Goal: Task Accomplishment & Management: Use online tool/utility

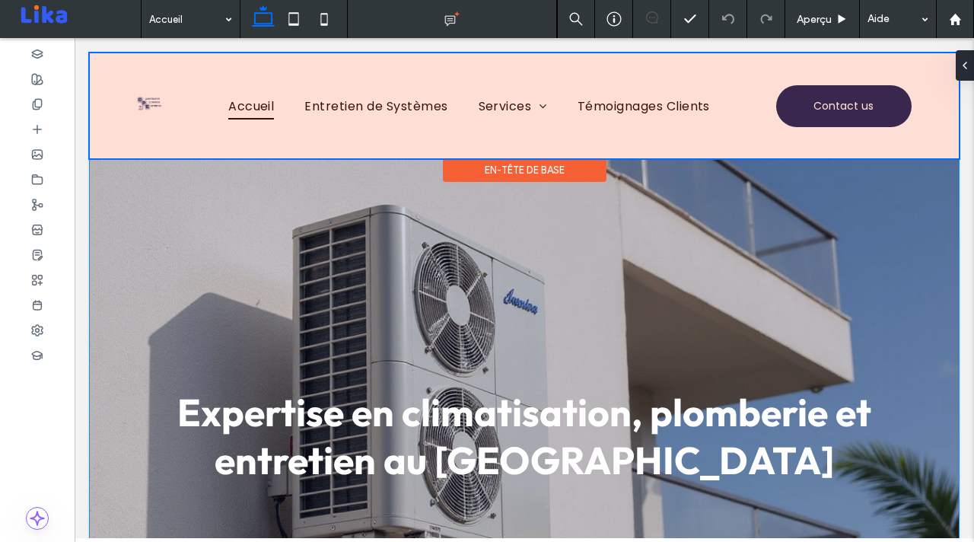
click at [138, 107] on div at bounding box center [524, 105] width 869 height 105
click at [148, 99] on img at bounding box center [149, 104] width 25 height 16
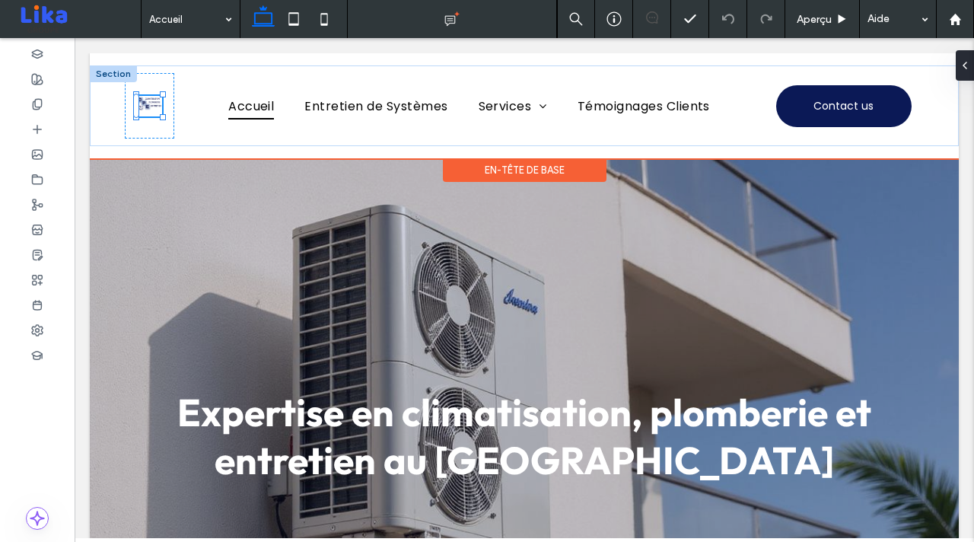
click at [151, 110] on img at bounding box center [149, 104] width 25 height 16
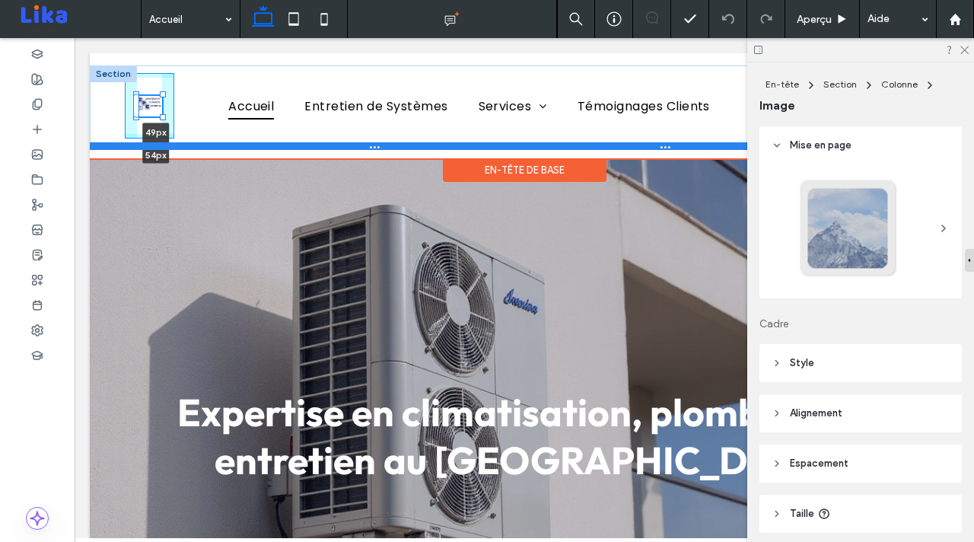
drag, startPoint x: 161, startPoint y: 115, endPoint x: 215, endPoint y: 147, distance: 62.8
click at [215, 146] on div "49px , 54px Accueil Entretien de Systèmes Services Climatisation Plomberie Témo…" at bounding box center [524, 105] width 869 height 81
type input "**"
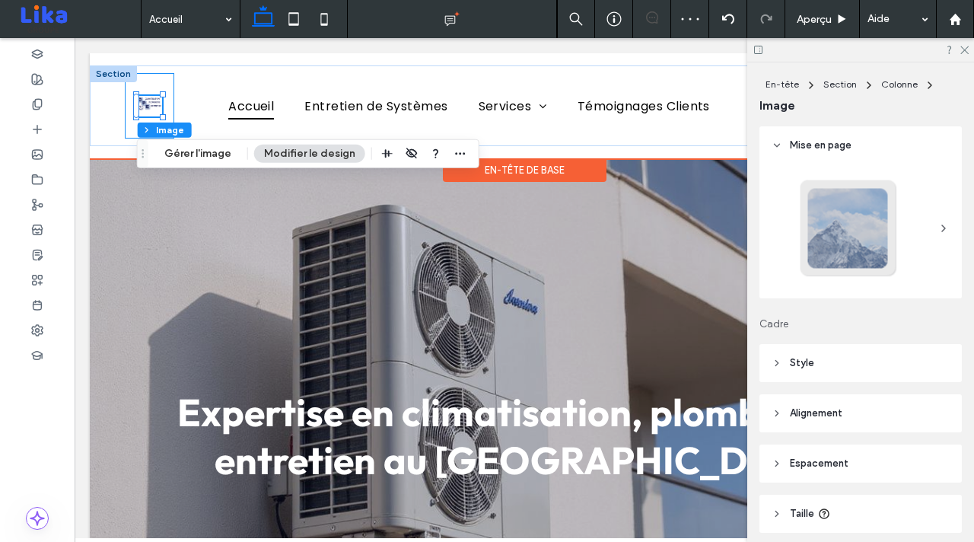
click at [173, 103] on div "49px , 54px" at bounding box center [149, 105] width 49 height 65
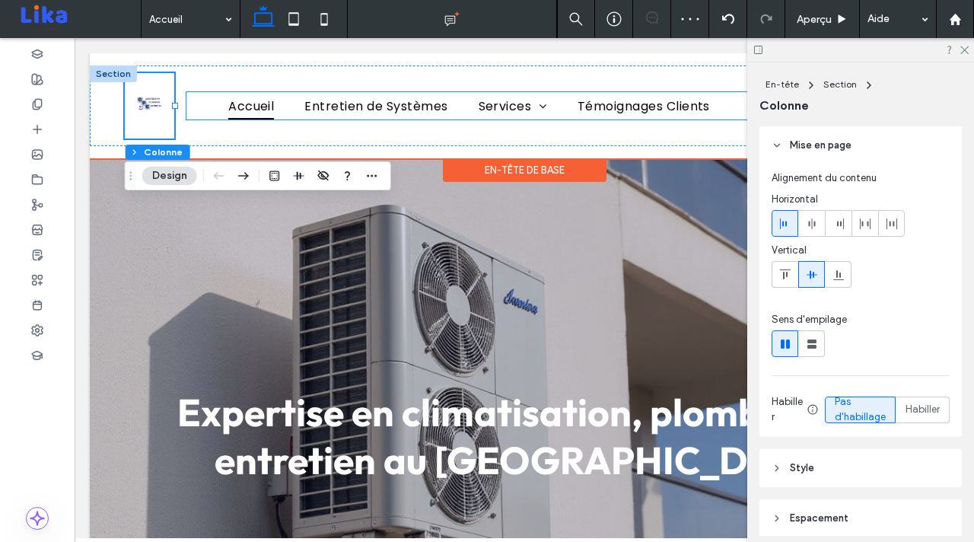
drag, startPoint x: 178, startPoint y: 103, endPoint x: 221, endPoint y: 104, distance: 42.6
click at [221, 103] on div "Accueil Entretien de Systèmes Services Climatisation Plomberie Témoignages Clie…" at bounding box center [469, 105] width 590 height 65
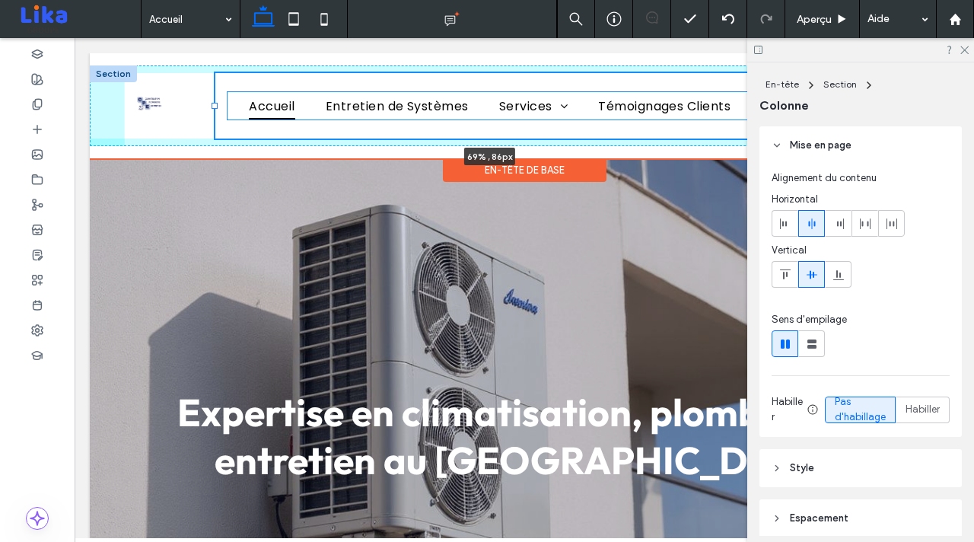
drag, startPoint x: 172, startPoint y: 105, endPoint x: 1014, endPoint y: 135, distance: 842.7
click at [213, 105] on div at bounding box center [214, 106] width 6 height 6
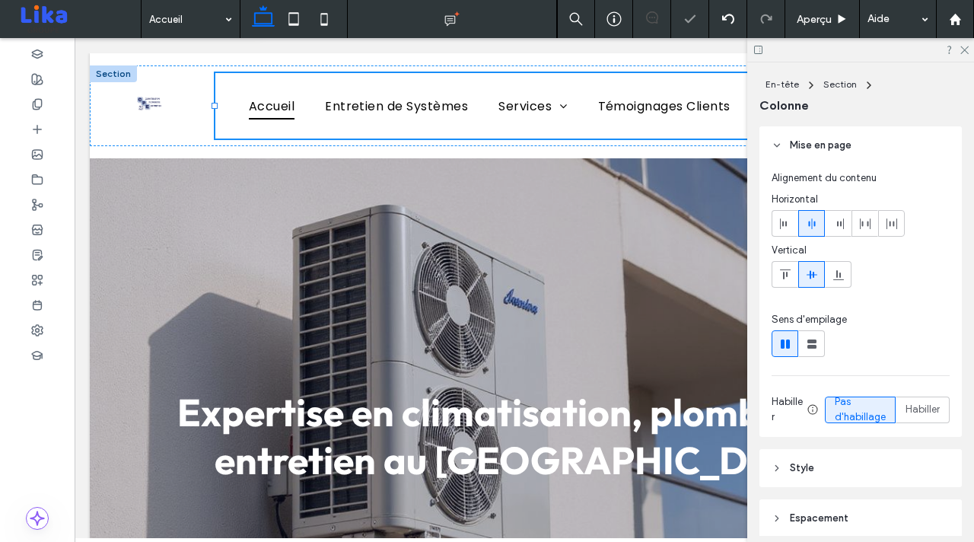
type input "**"
type input "*****"
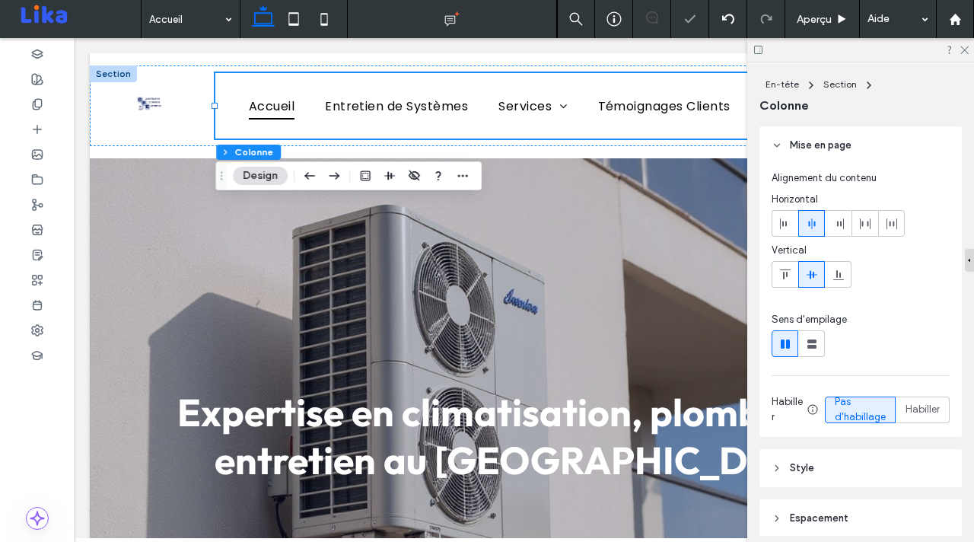
click at [970, 47] on div at bounding box center [860, 50] width 227 height 24
click at [965, 48] on icon at bounding box center [964, 49] width 10 height 10
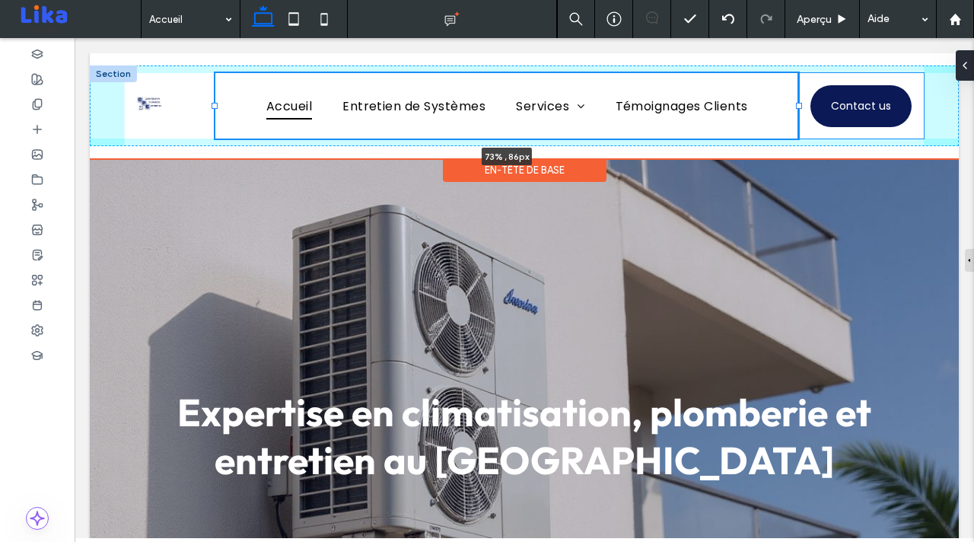
drag, startPoint x: 765, startPoint y: 107, endPoint x: 800, endPoint y: 107, distance: 35.0
click at [800, 107] on div at bounding box center [799, 106] width 6 height 6
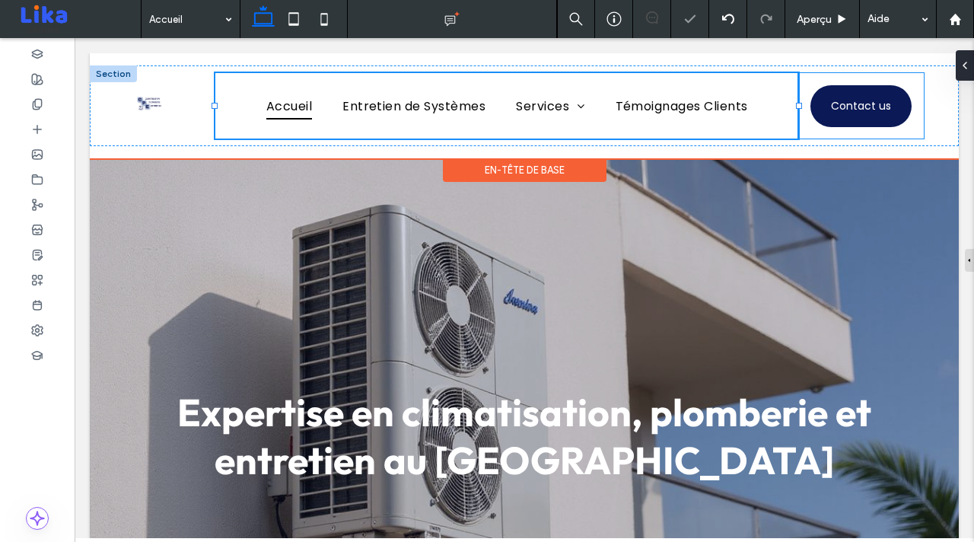
type input "**"
type input "*****"
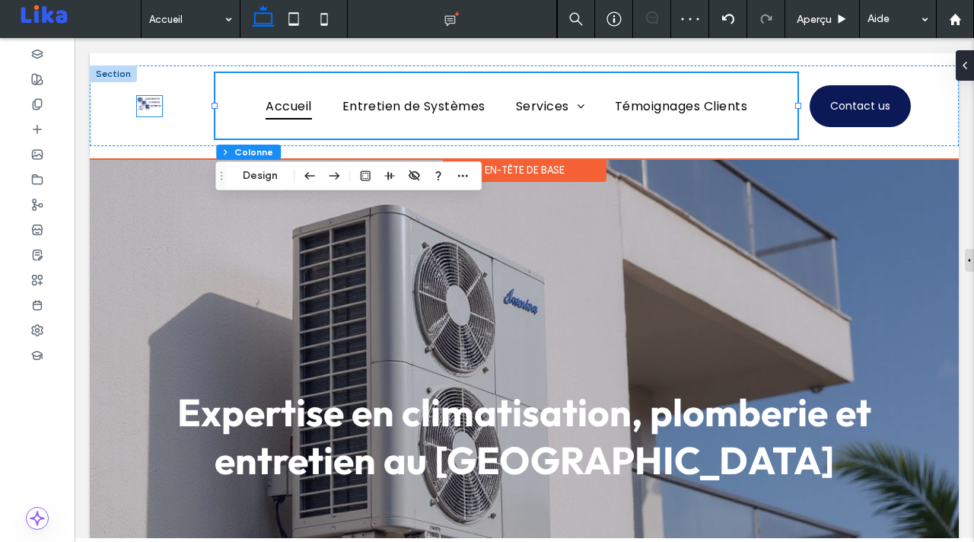
click at [158, 115] on div at bounding box center [149, 106] width 25 height 21
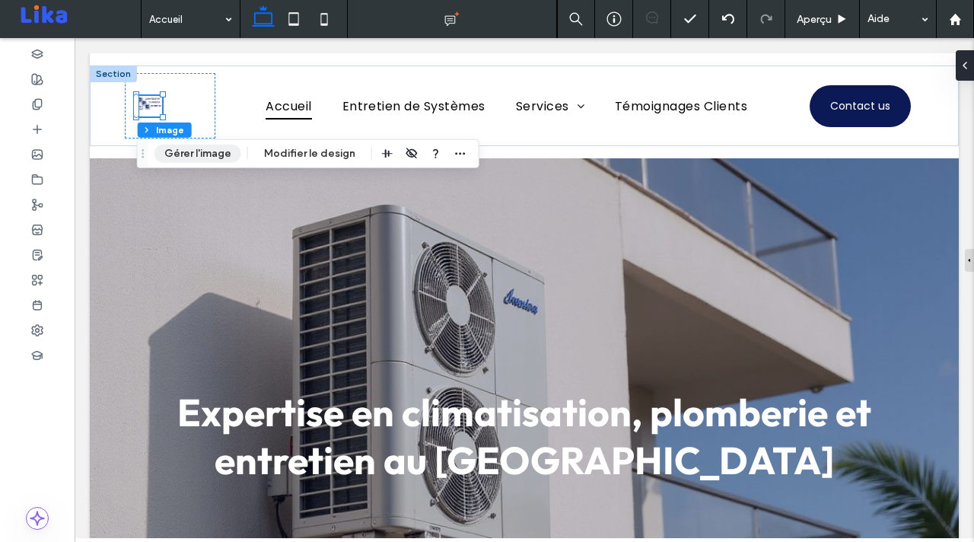
click at [177, 157] on button "Gérer l'image" at bounding box center [197, 154] width 87 height 18
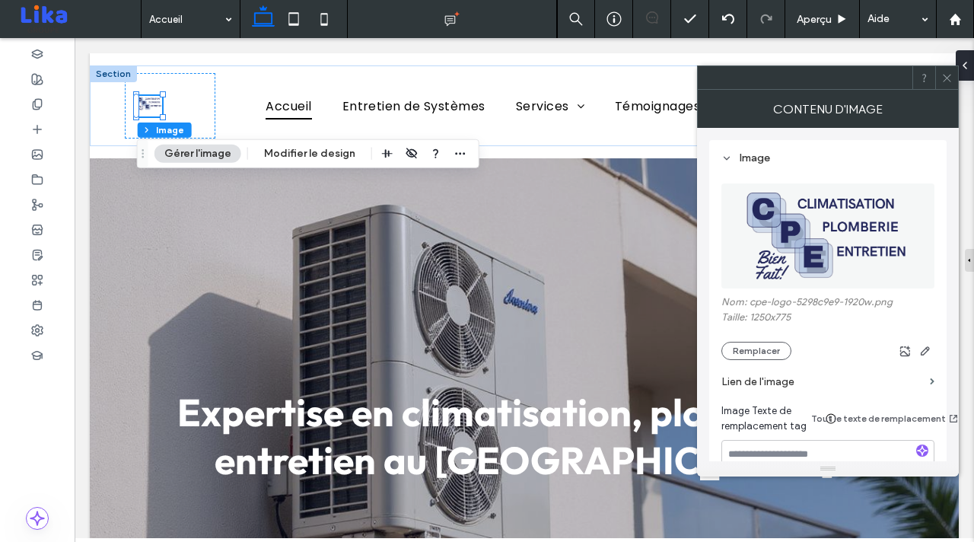
click at [952, 80] on div at bounding box center [946, 77] width 23 height 23
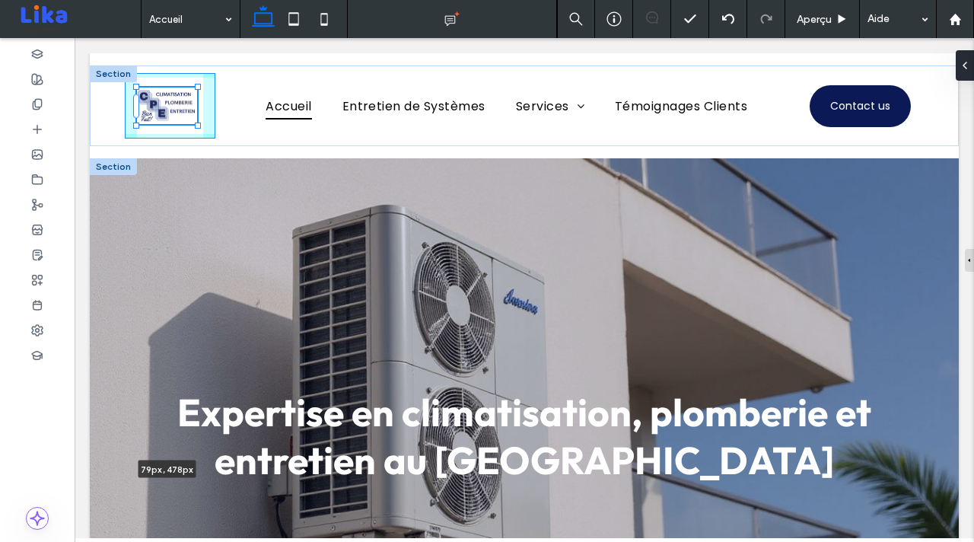
drag, startPoint x: 159, startPoint y: 116, endPoint x: 379, endPoint y: 184, distance: 230.3
type input "**"
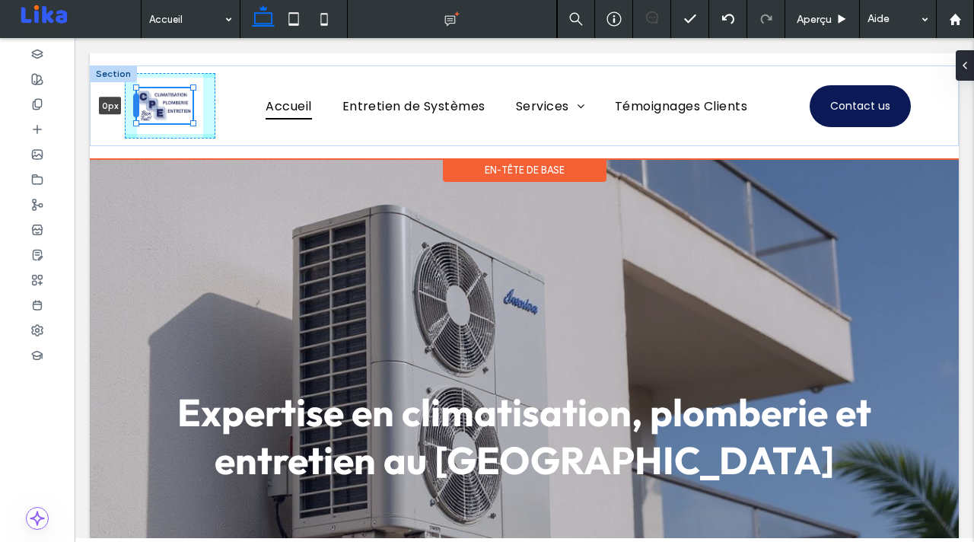
drag, startPoint x: 124, startPoint y: 110, endPoint x: 133, endPoint y: 110, distance: 9.1
click at [133, 110] on div at bounding box center [136, 106] width 6 height 24
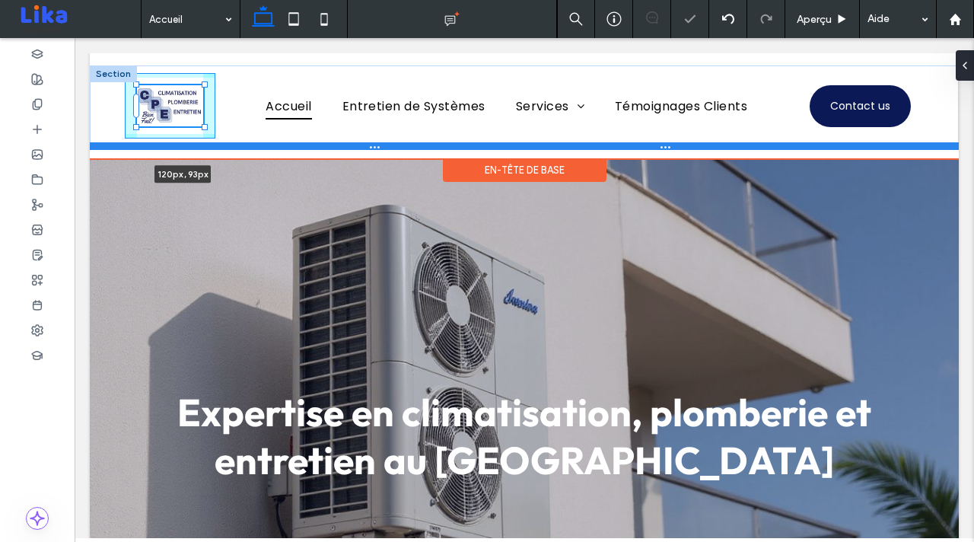
drag, startPoint x: 190, startPoint y: 124, endPoint x: 243, endPoint y: 141, distance: 56.1
click at [243, 141] on div "120px , 93px Accueil Entretien de Systèmes Services Climatisation Plomberie Tém…" at bounding box center [524, 105] width 869 height 81
type input "**"
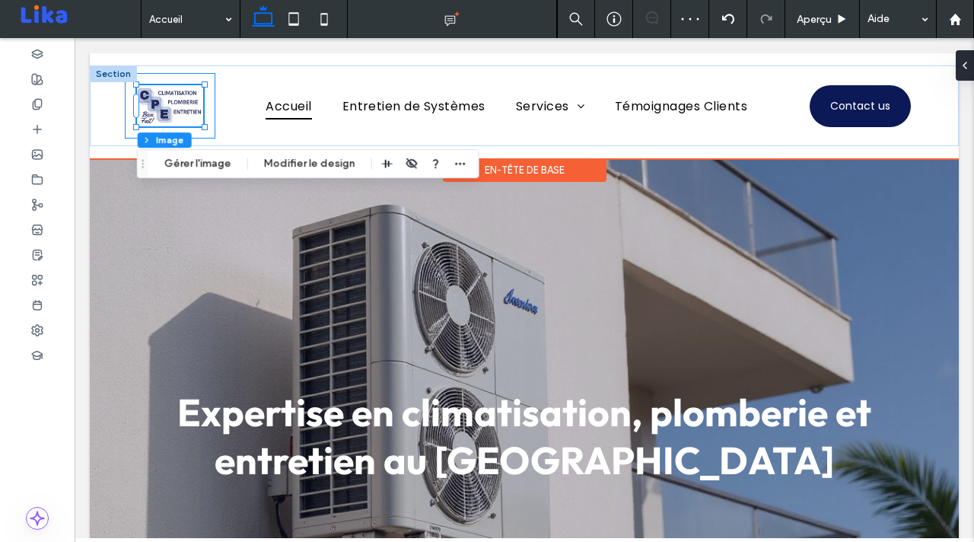
click at [125, 109] on div "123px , 91px" at bounding box center [170, 105] width 91 height 65
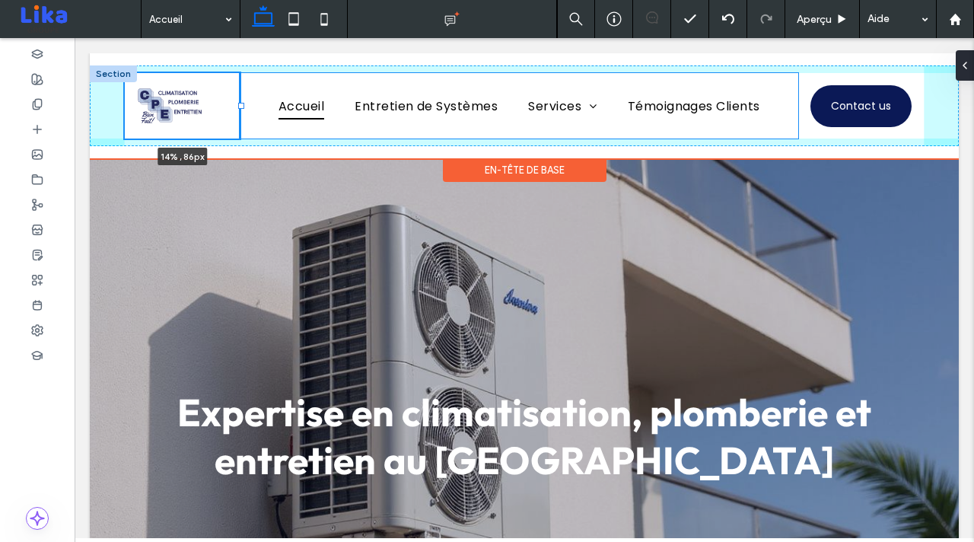
drag, startPoint x: 219, startPoint y: 107, endPoint x: 245, endPoint y: 113, distance: 26.6
click at [244, 113] on div "14% , 86px Accueil Entretien de Systèmes Services Climatisation Plomberie Témoi…" at bounding box center [524, 105] width 869 height 81
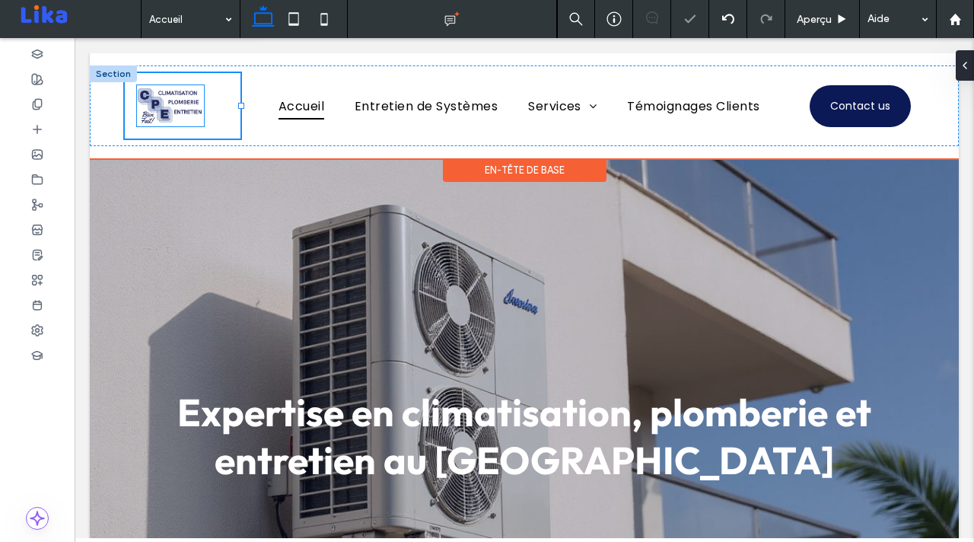
type input "**"
type input "*****"
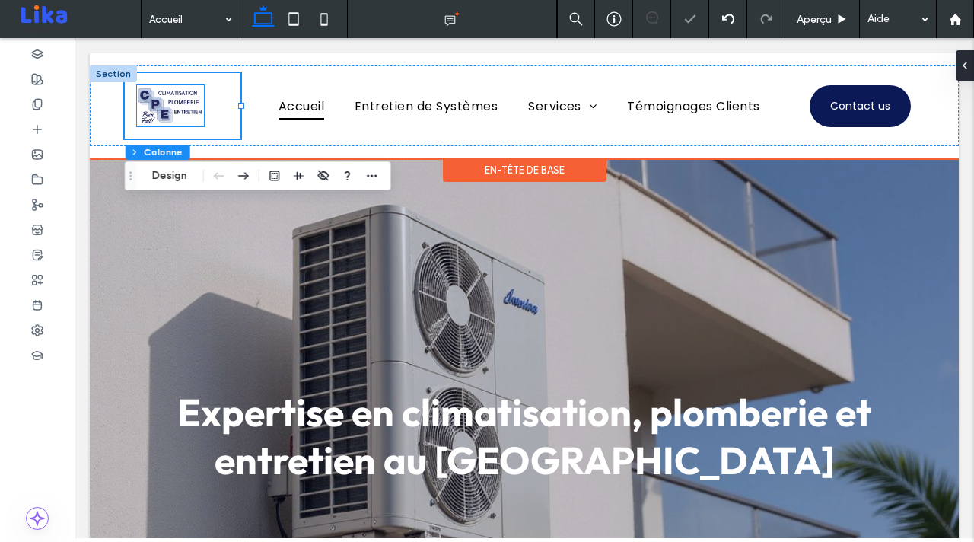
click at [198, 122] on img at bounding box center [170, 106] width 67 height 42
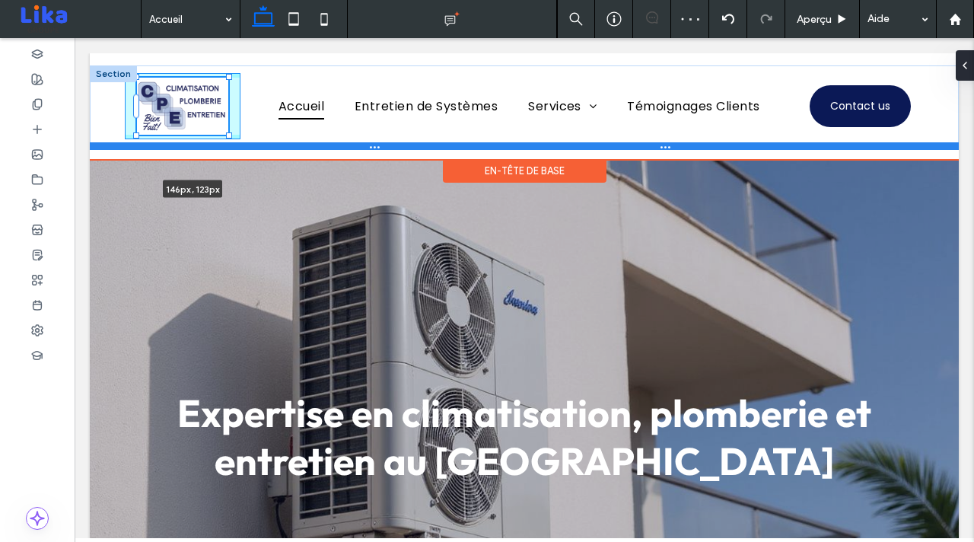
drag, startPoint x: 203, startPoint y: 129, endPoint x: 262, endPoint y: 145, distance: 61.4
click at [262, 145] on div "146px , 123px Accueil Entretien de Systèmes Services Climatisation Plomberie Té…" at bounding box center [524, 105] width 869 height 81
type input "***"
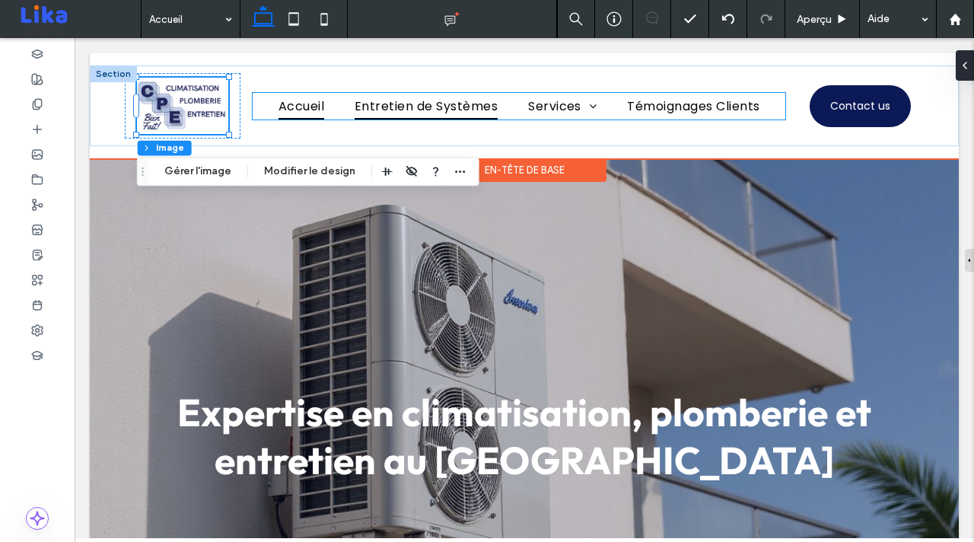
click at [429, 105] on span "Entretien de Systèmes" at bounding box center [425, 106] width 143 height 27
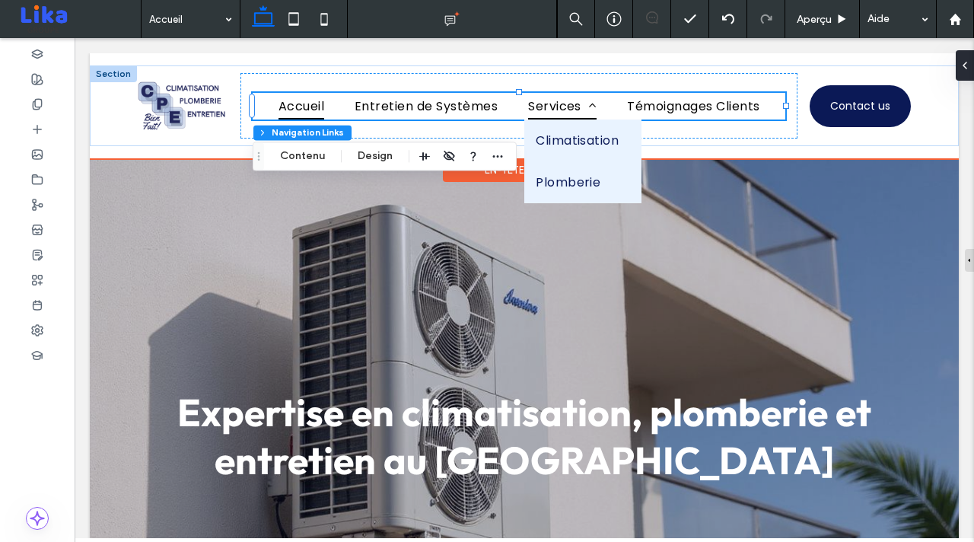
click at [589, 105] on span at bounding box center [588, 106] width 15 height 12
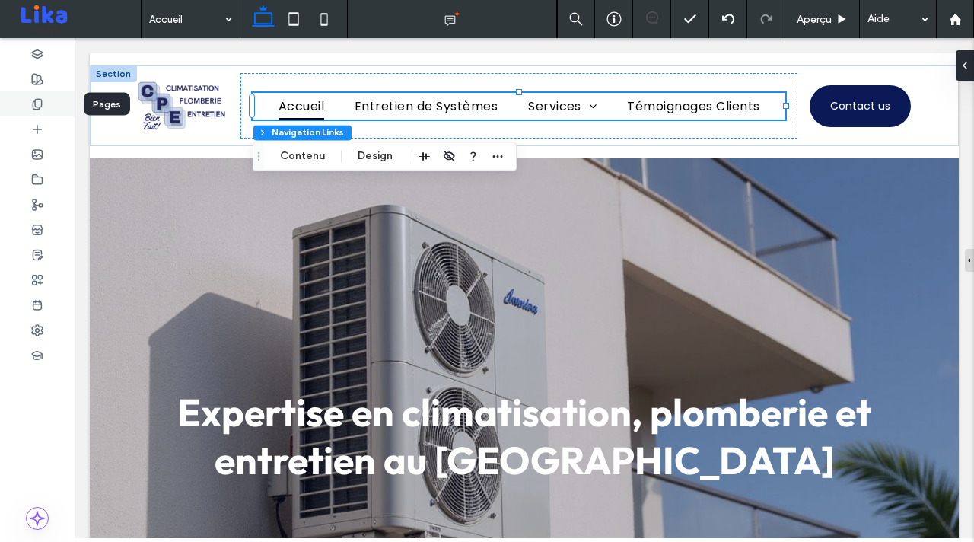
click at [40, 109] on icon at bounding box center [37, 104] width 12 height 12
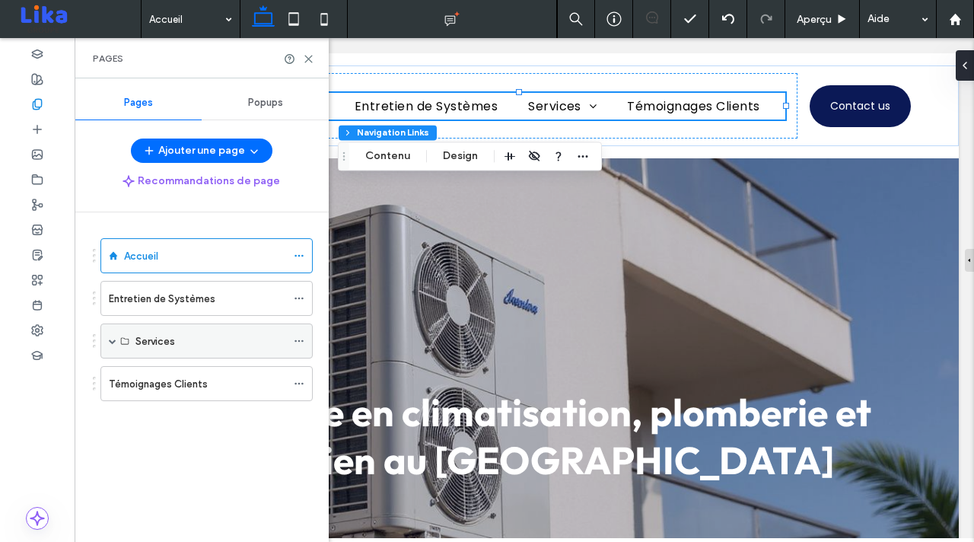
click at [110, 345] on span at bounding box center [113, 340] width 8 height 33
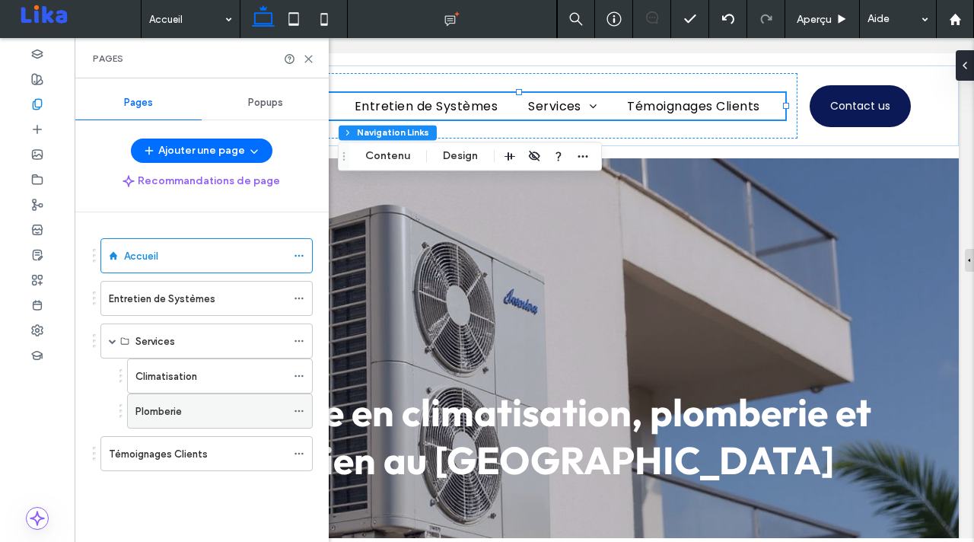
click at [299, 413] on icon at bounding box center [299, 410] width 11 height 11
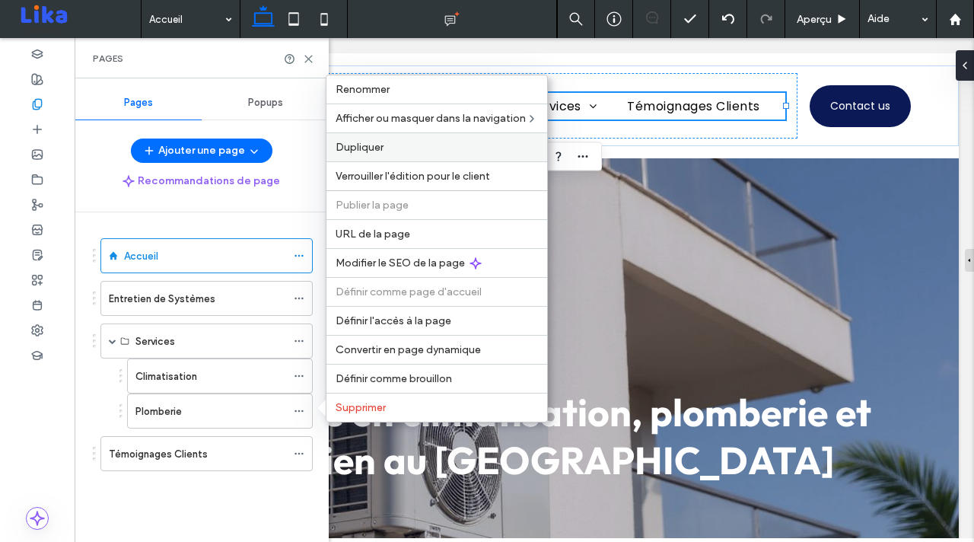
click at [423, 148] on label "Dupliquer" at bounding box center [436, 147] width 202 height 13
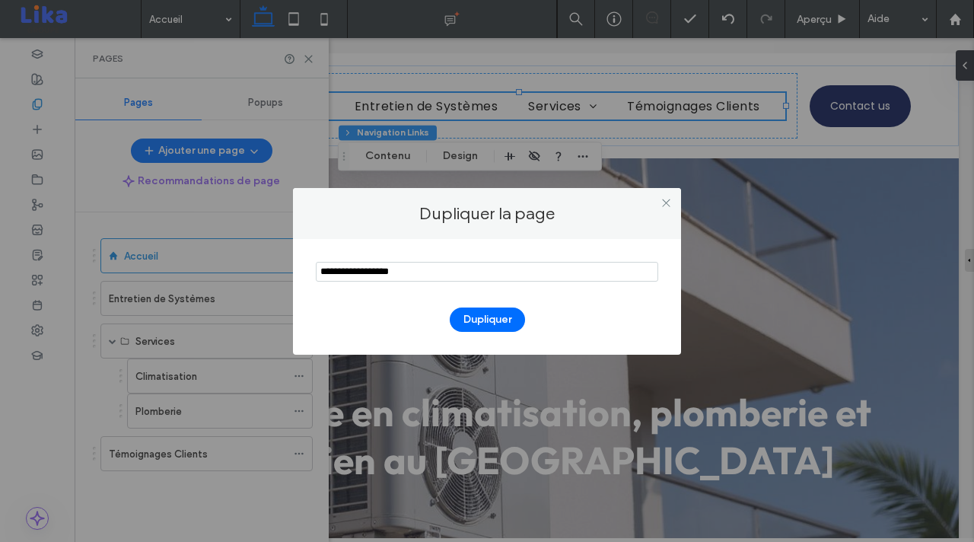
click at [448, 274] on input "notEmpty" at bounding box center [487, 272] width 342 height 20
type input "**********"
click at [488, 313] on button "Dupliquer" at bounding box center [487, 319] width 75 height 24
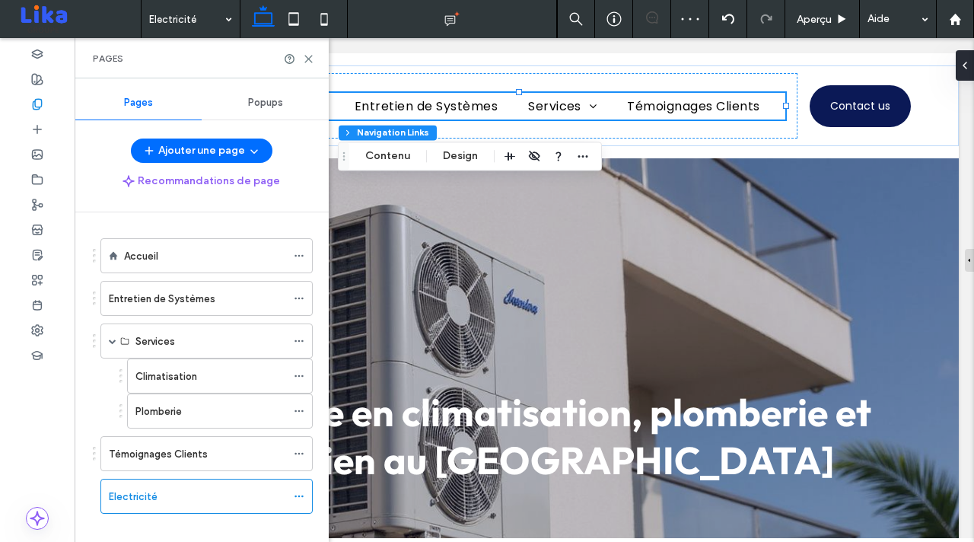
click at [94, 498] on div at bounding box center [487, 271] width 974 height 542
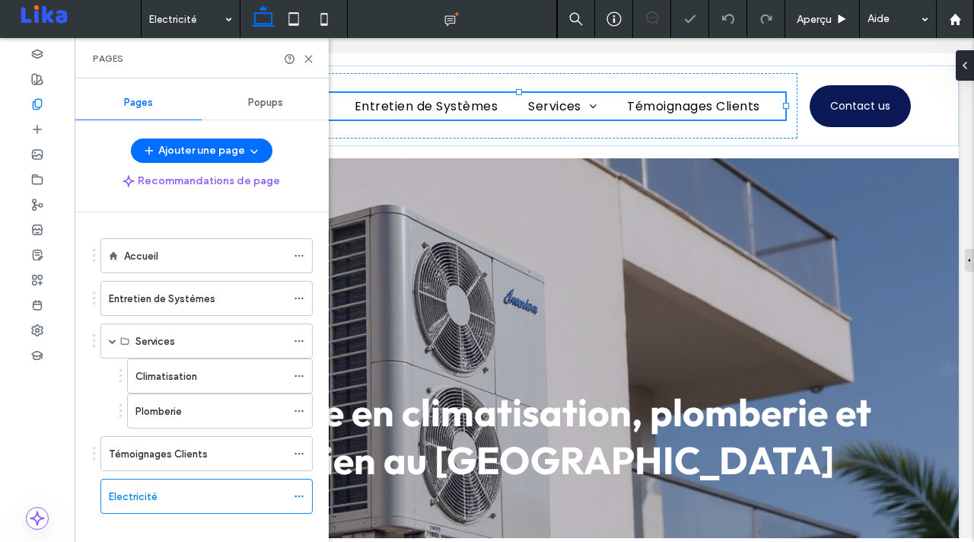
click at [91, 499] on div "Accueil Entretien de Systèmes Services Climatisation Plomberie Témoignages Clie…" at bounding box center [202, 373] width 254 height 322
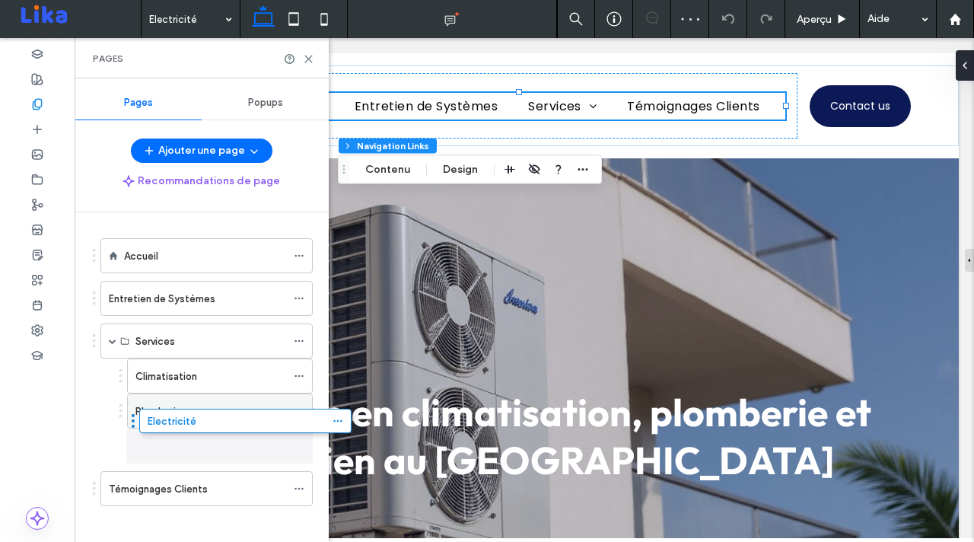
drag, startPoint x: 141, startPoint y: 405, endPoint x: 129, endPoint y: 428, distance: 25.2
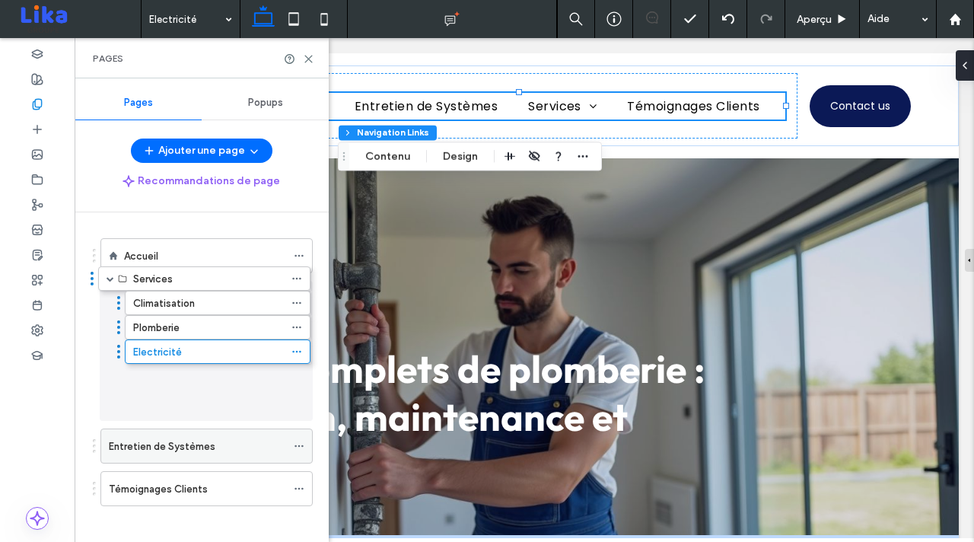
drag, startPoint x: 299, startPoint y: 342, endPoint x: 854, endPoint y: 280, distance: 558.8
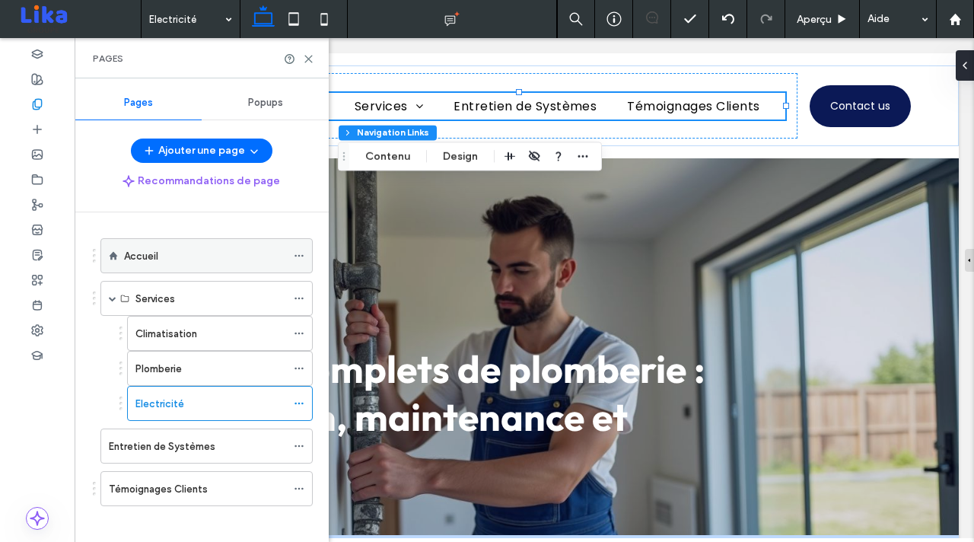
click at [212, 253] on div "Accueil" at bounding box center [205, 256] width 162 height 16
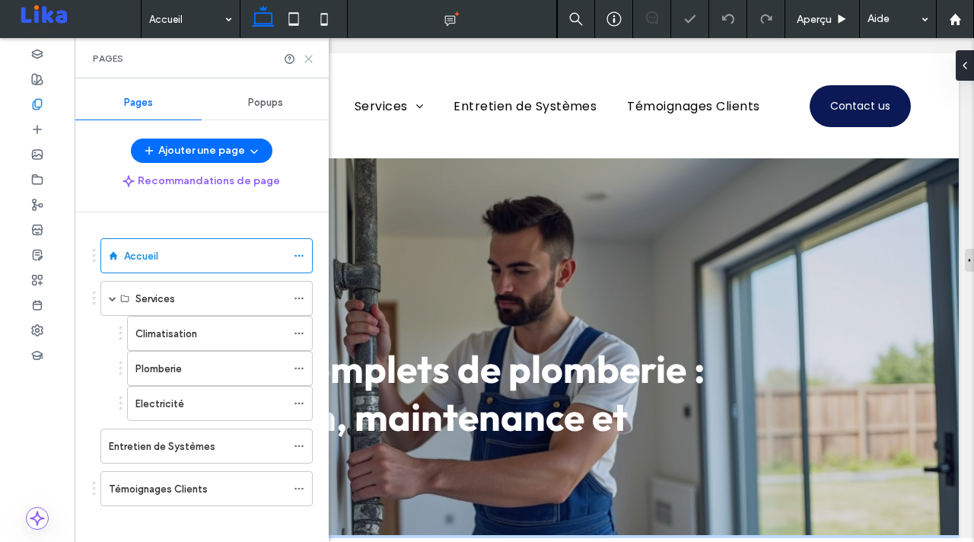
click at [307, 56] on icon at bounding box center [308, 58] width 11 height 11
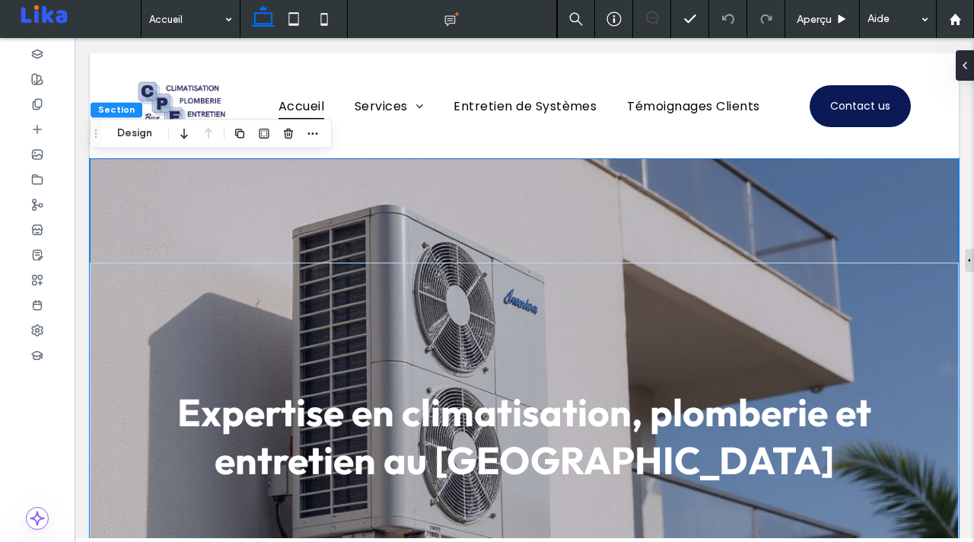
click at [167, 309] on div "Expertise en climatisation, plomberie et entretien au [GEOGRAPHIC_DATA]" at bounding box center [524, 435] width 869 height 347
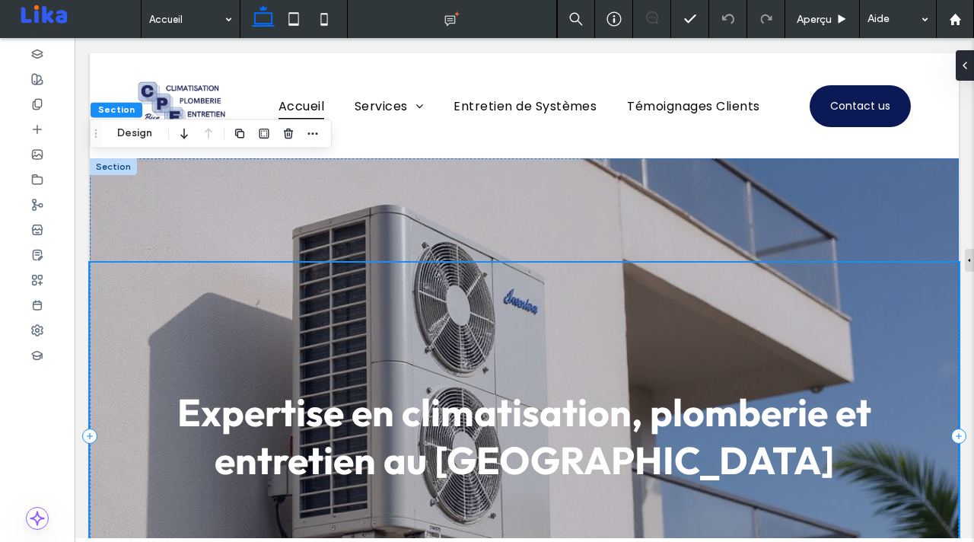
click at [180, 297] on div "Expertise en climatisation, plomberie et entretien au [GEOGRAPHIC_DATA]" at bounding box center [524, 435] width 869 height 347
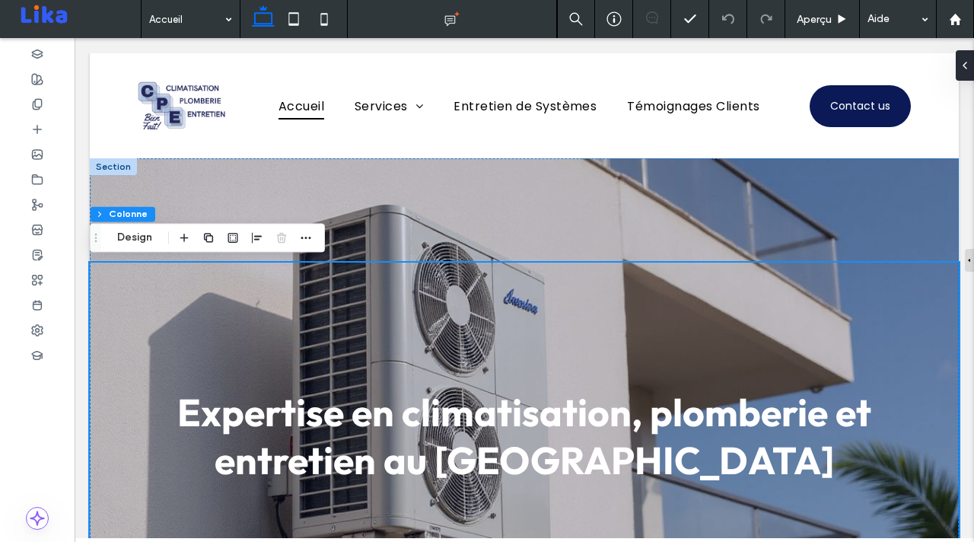
click at [119, 167] on div at bounding box center [113, 166] width 47 height 17
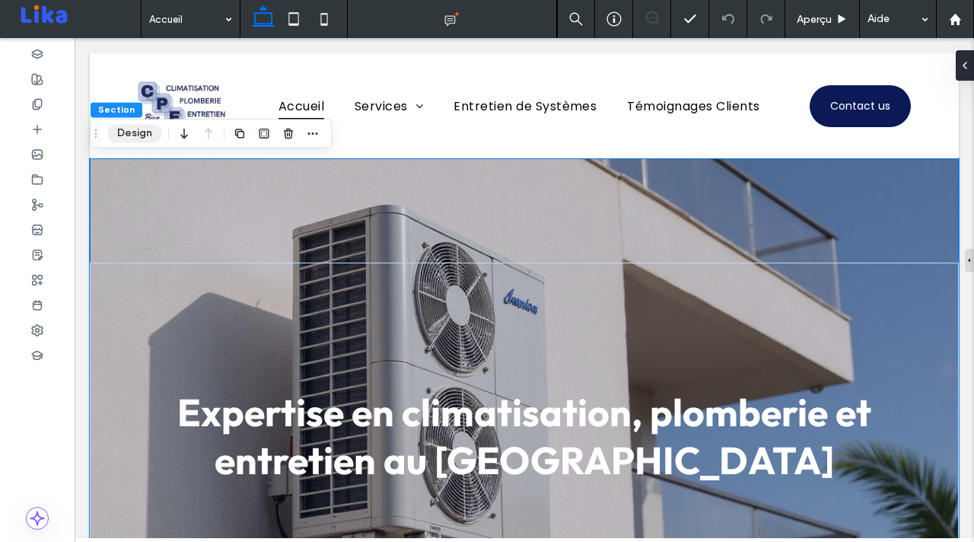
click at [135, 137] on button "Design" at bounding box center [134, 133] width 55 height 18
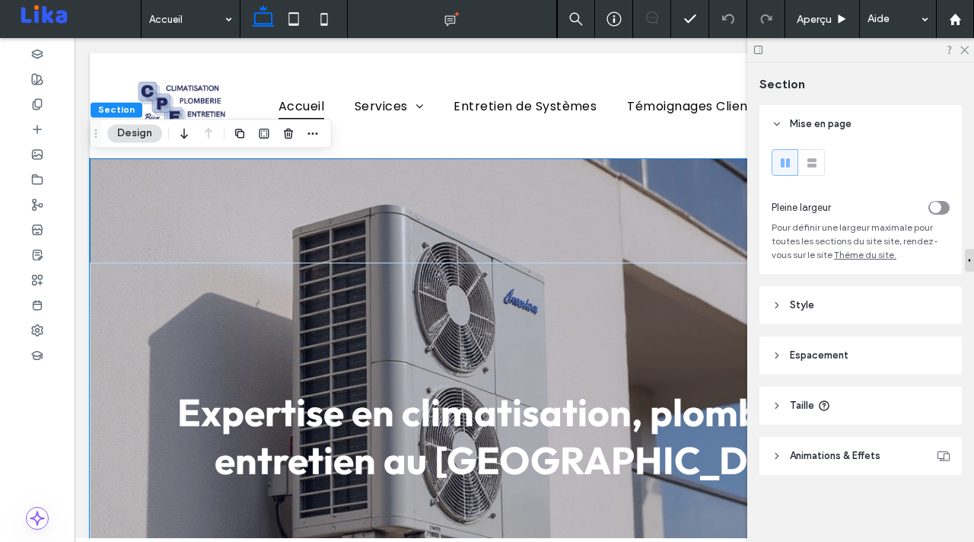
click at [868, 304] on header "Style" at bounding box center [860, 305] width 202 height 38
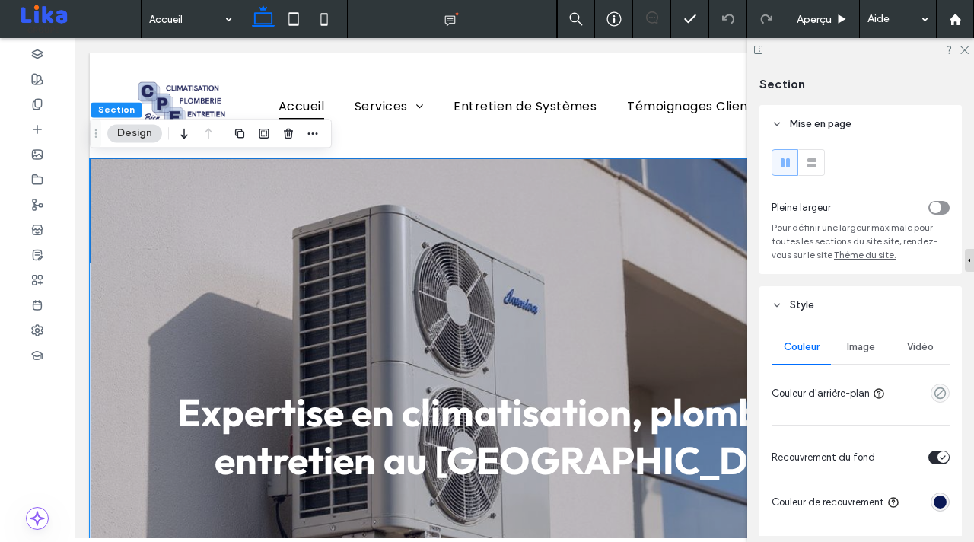
click at [868, 304] on header "Style" at bounding box center [860, 305] width 202 height 38
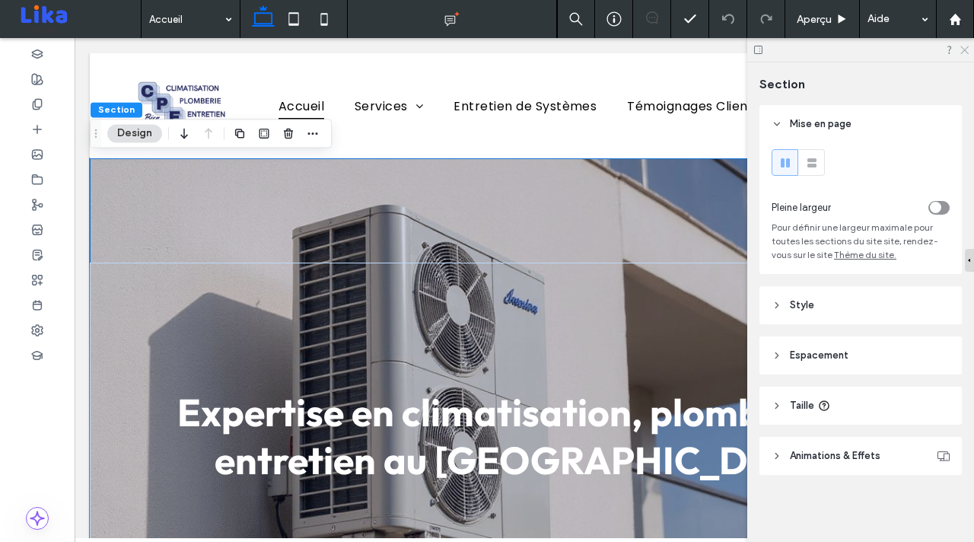
click at [966, 50] on icon at bounding box center [964, 49] width 10 height 10
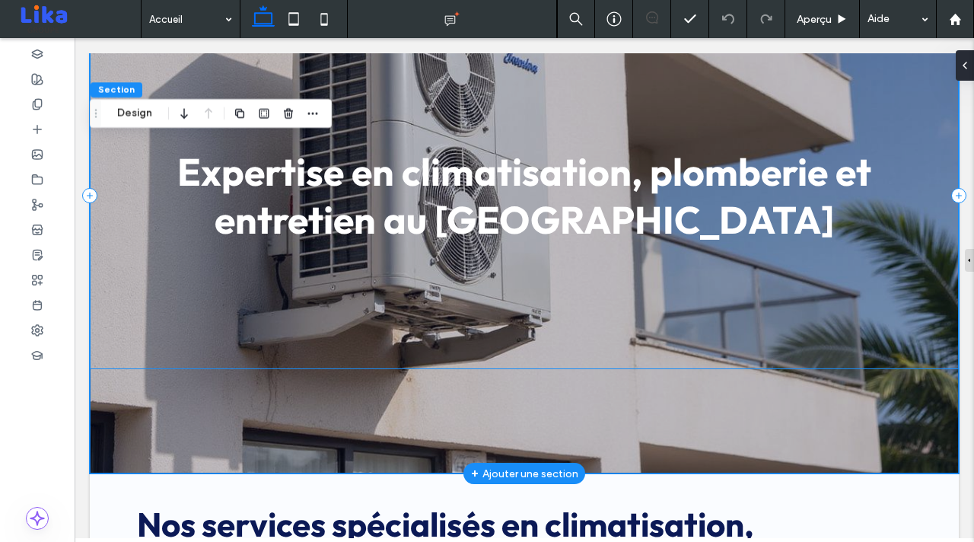
scroll to position [372, 0]
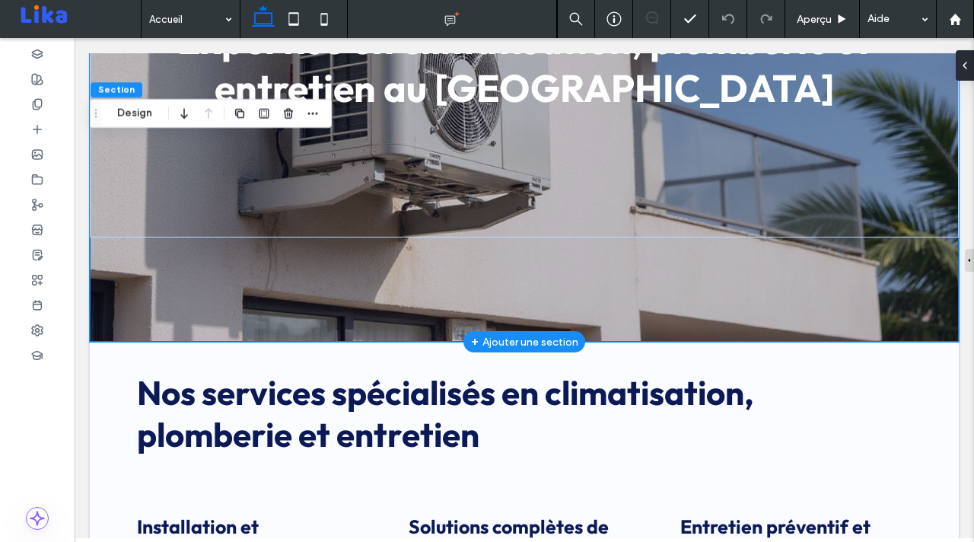
click at [441, 309] on div "Expertise en climatisation, plomberie et entretien au [GEOGRAPHIC_DATA]" at bounding box center [524, 63] width 869 height 555
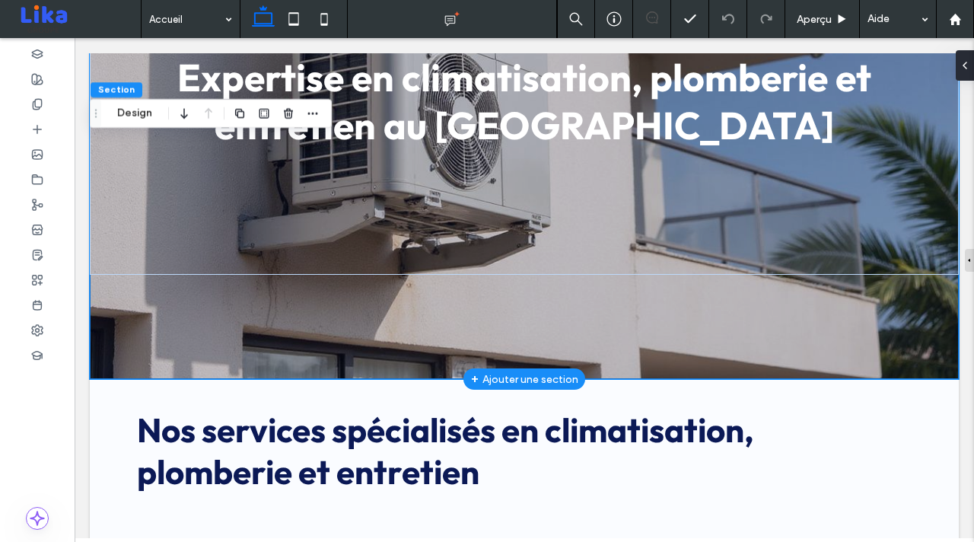
click at [494, 380] on div "+ Ajouter une section" at bounding box center [524, 378] width 107 height 17
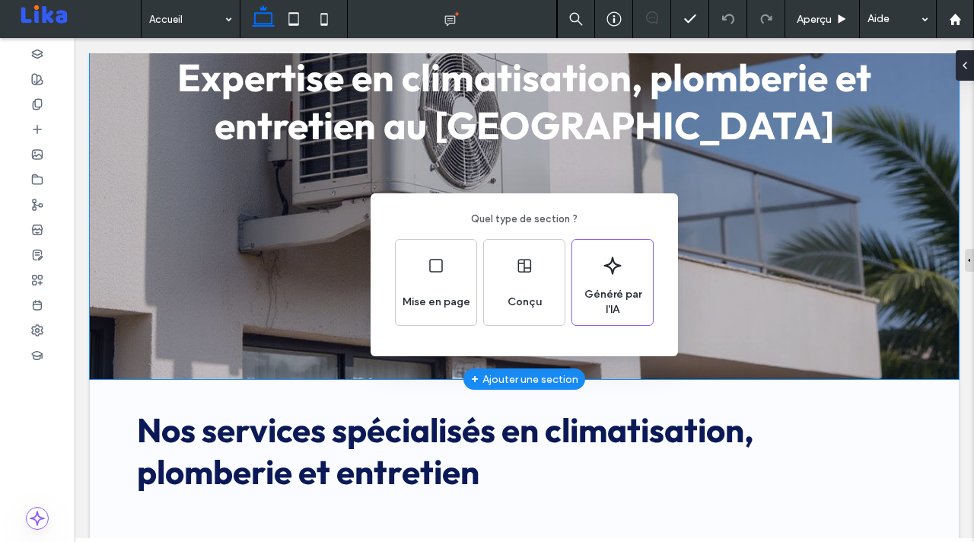
click at [329, 354] on div "Quel type de section ? Mise en page Conçu Généré par l'IA" at bounding box center [487, 308] width 974 height 616
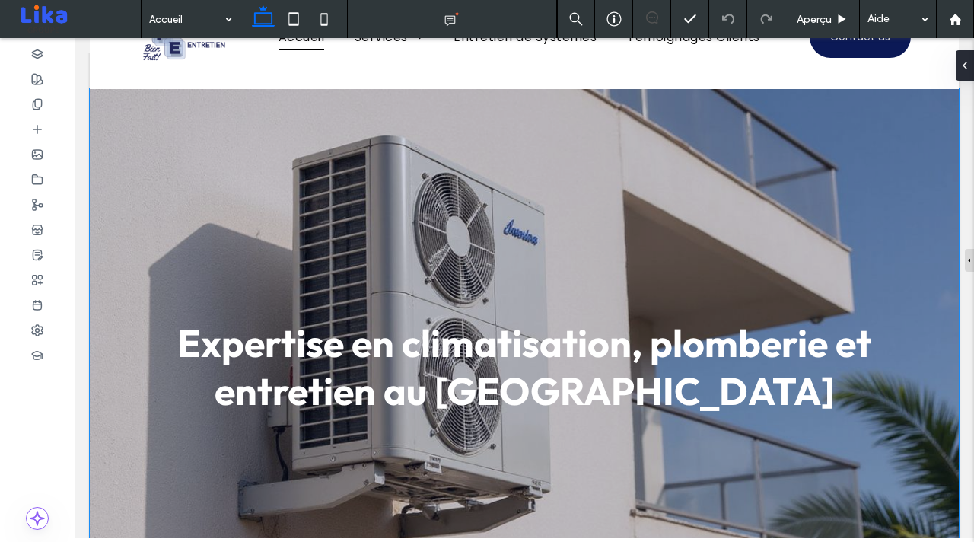
scroll to position [0, 0]
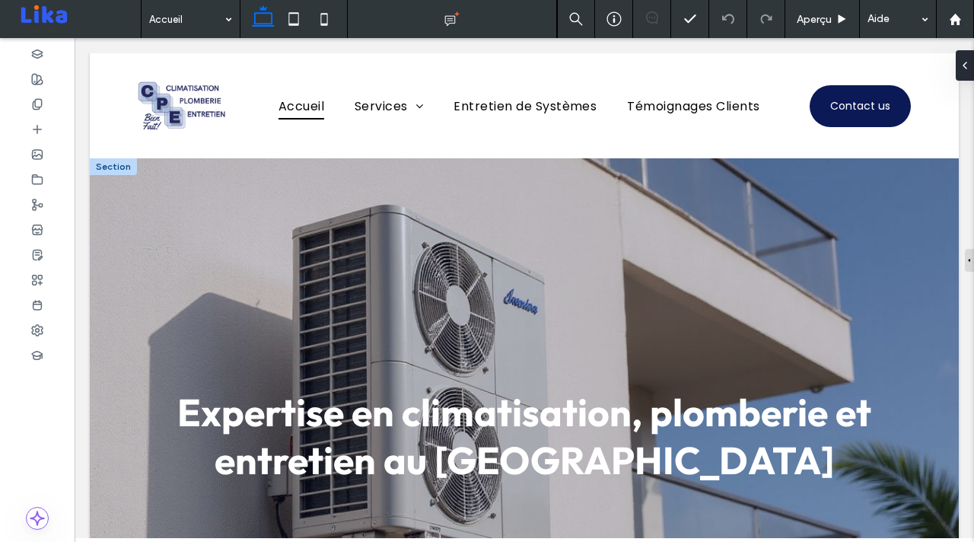
click at [110, 167] on div at bounding box center [113, 166] width 47 height 17
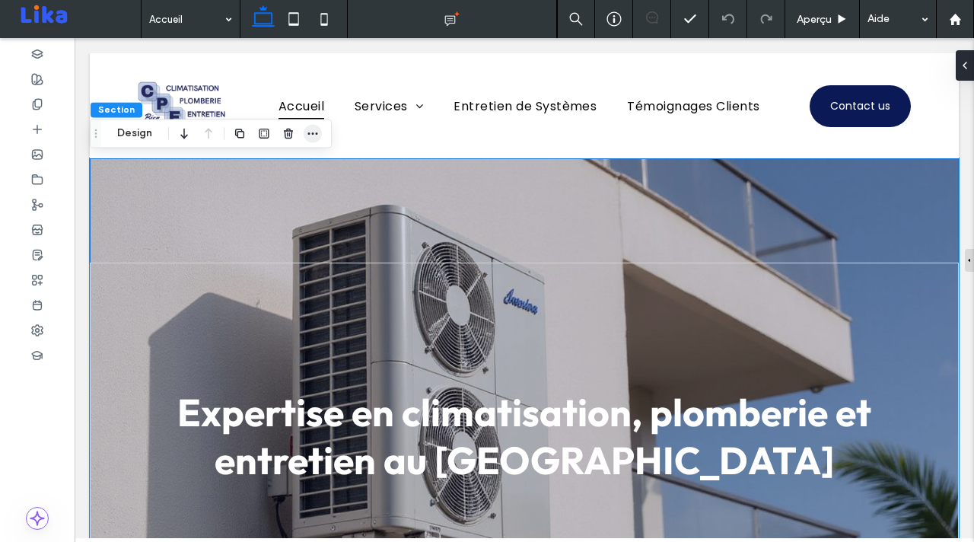
click at [310, 132] on icon "button" at bounding box center [313, 133] width 12 height 12
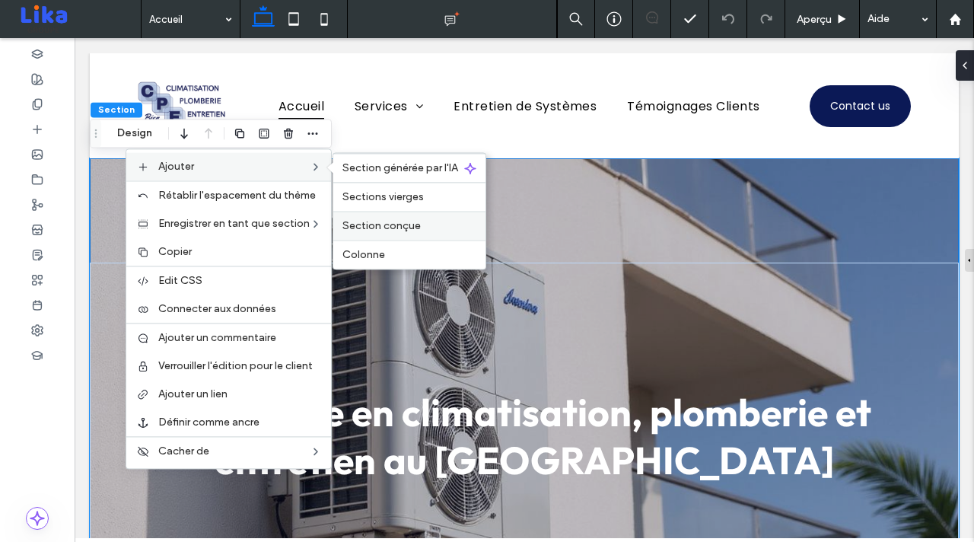
click at [406, 222] on span "Section conçue" at bounding box center [381, 225] width 78 height 13
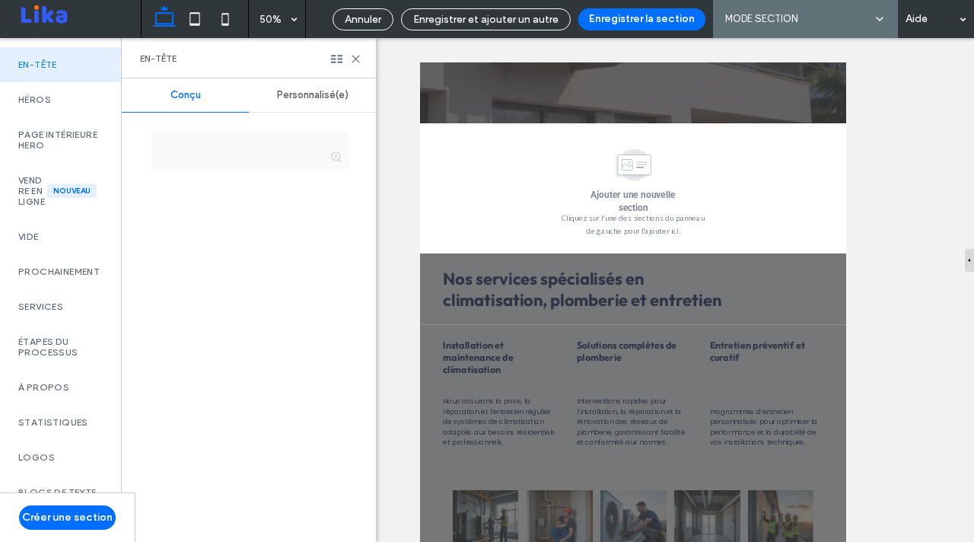
scroll to position [33, 0]
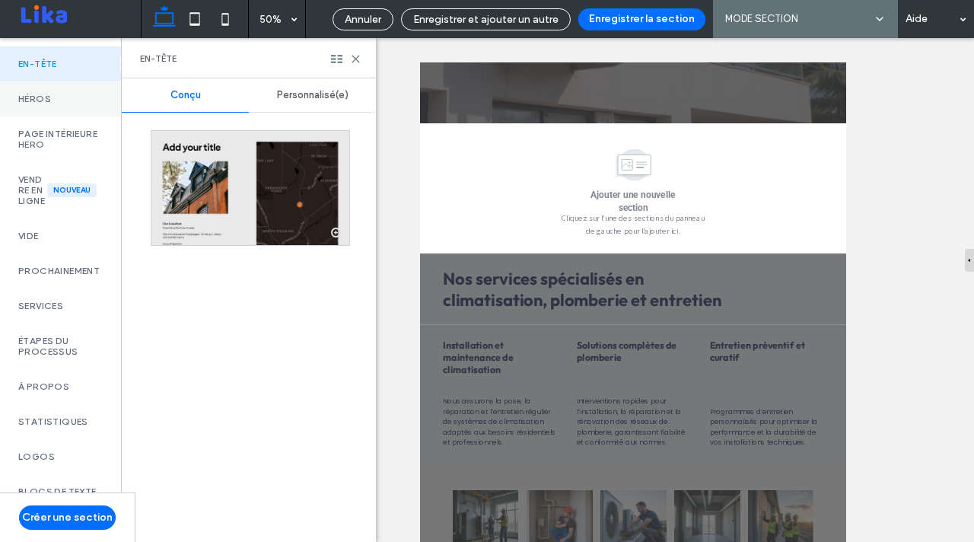
click at [56, 103] on label "Héros" at bounding box center [60, 99] width 84 height 11
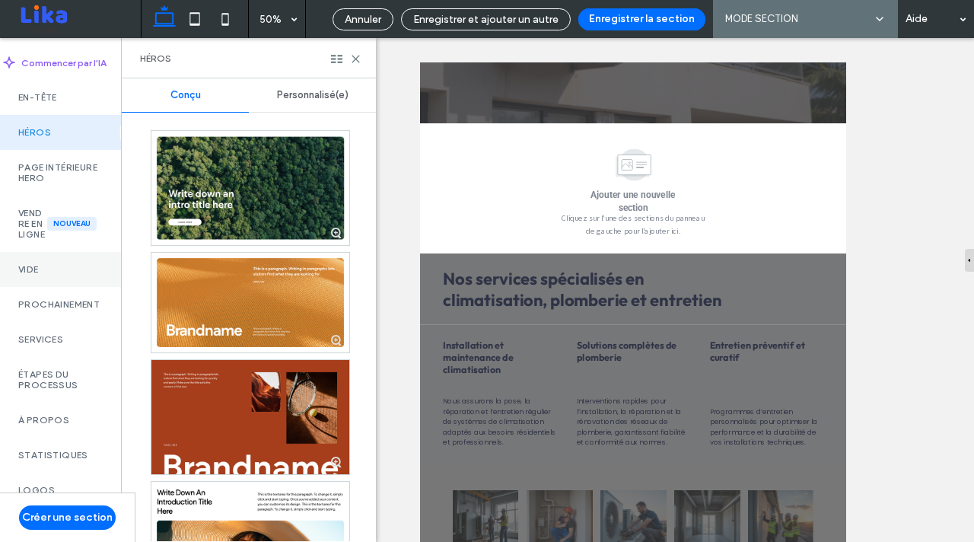
scroll to position [761, 0]
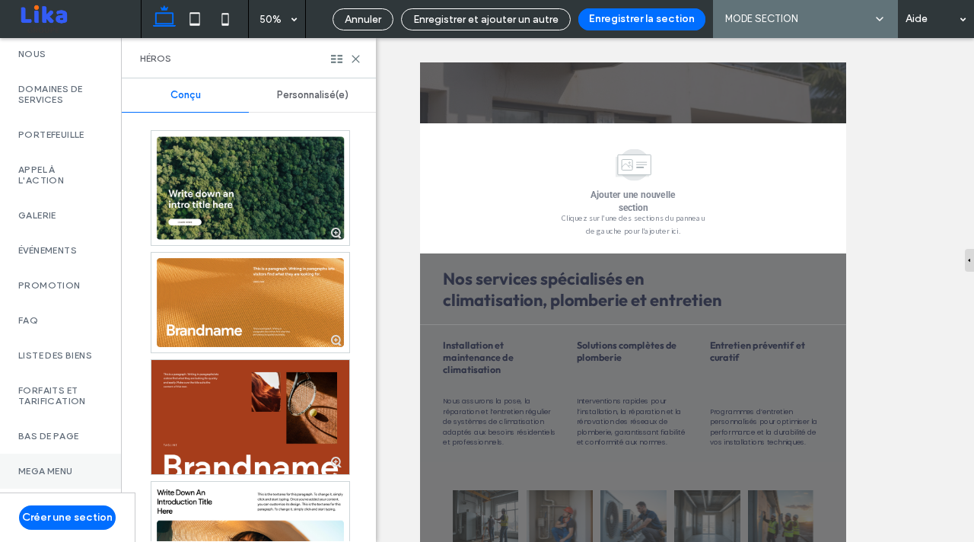
click at [72, 466] on label "Mega Menu" at bounding box center [60, 471] width 84 height 11
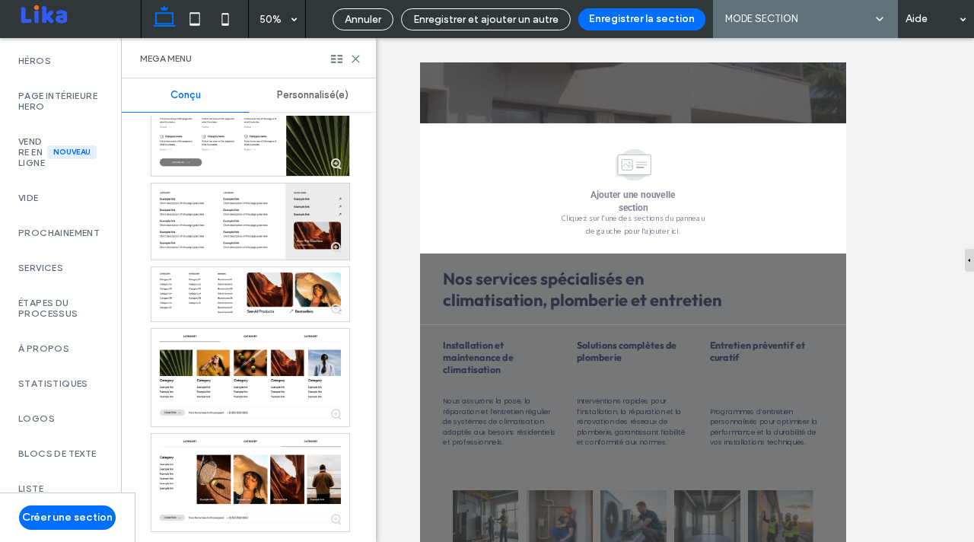
scroll to position [0, 0]
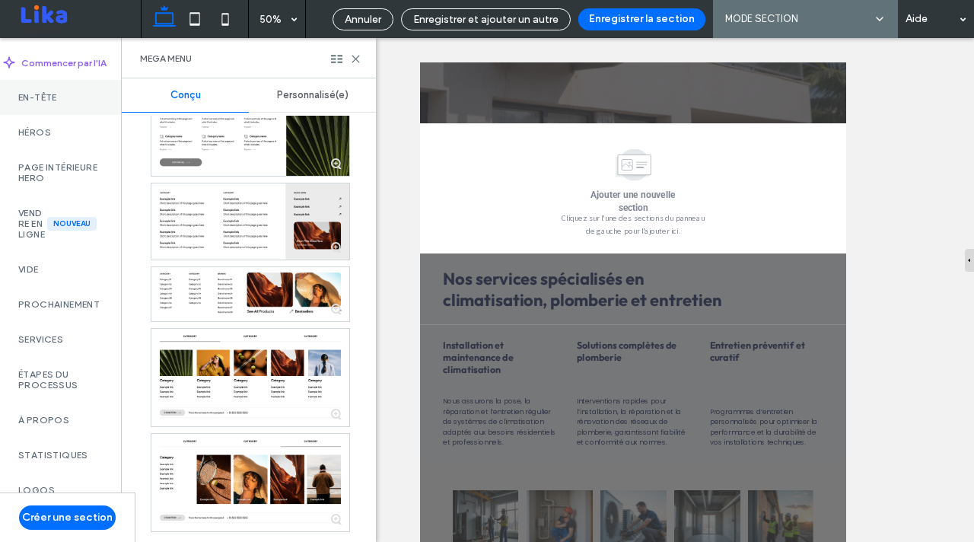
click at [56, 88] on div "En-tête" at bounding box center [60, 97] width 121 height 35
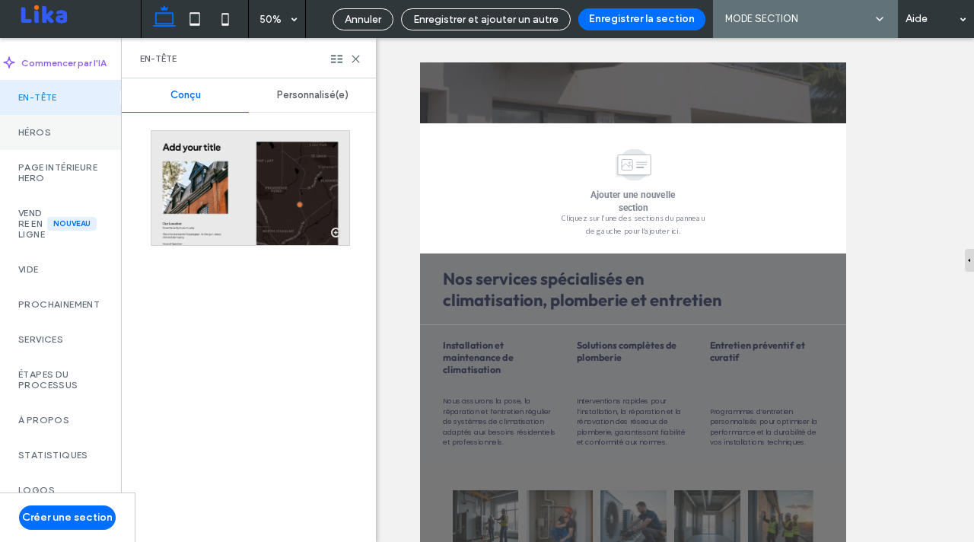
click at [54, 143] on div "Héros" at bounding box center [60, 132] width 121 height 35
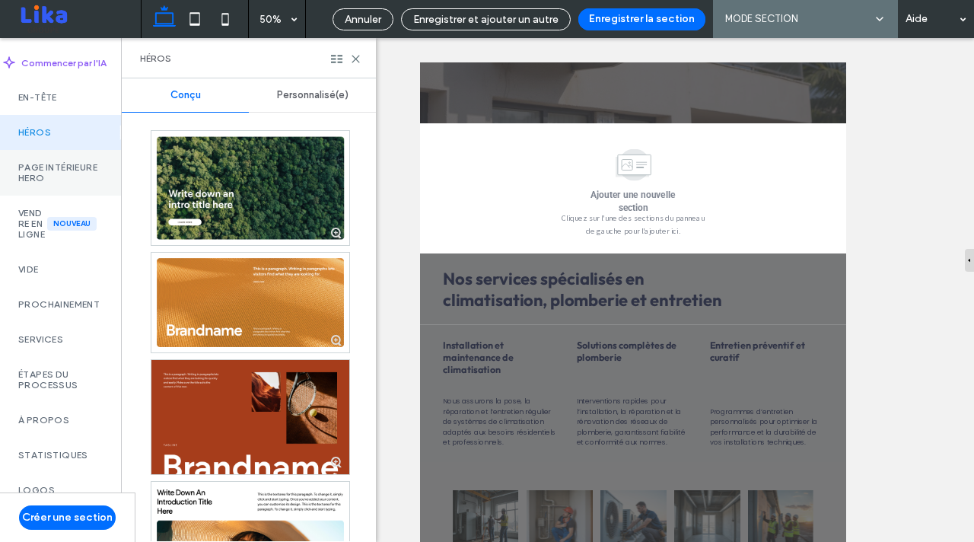
click at [87, 183] on label "Page intérieure Hero" at bounding box center [60, 172] width 84 height 21
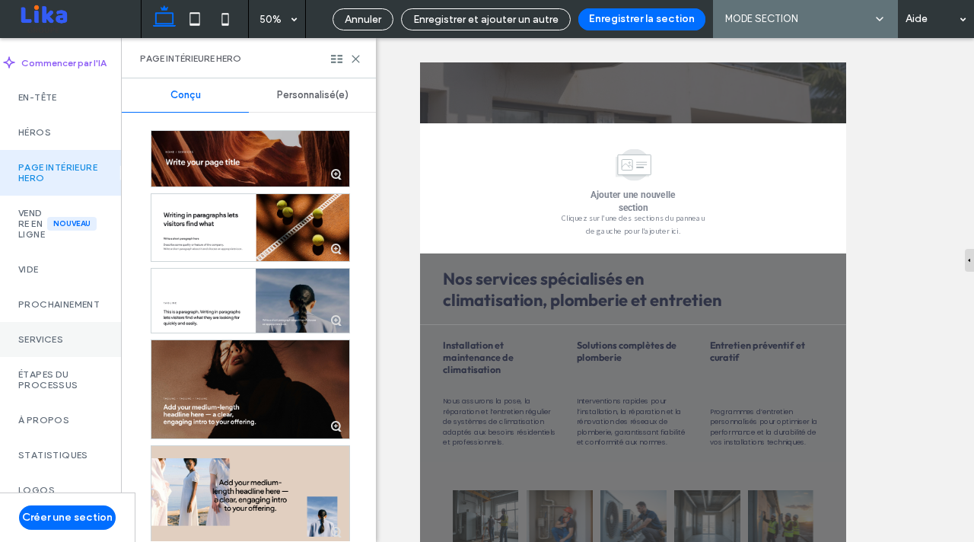
click at [88, 357] on div "Services" at bounding box center [60, 339] width 121 height 35
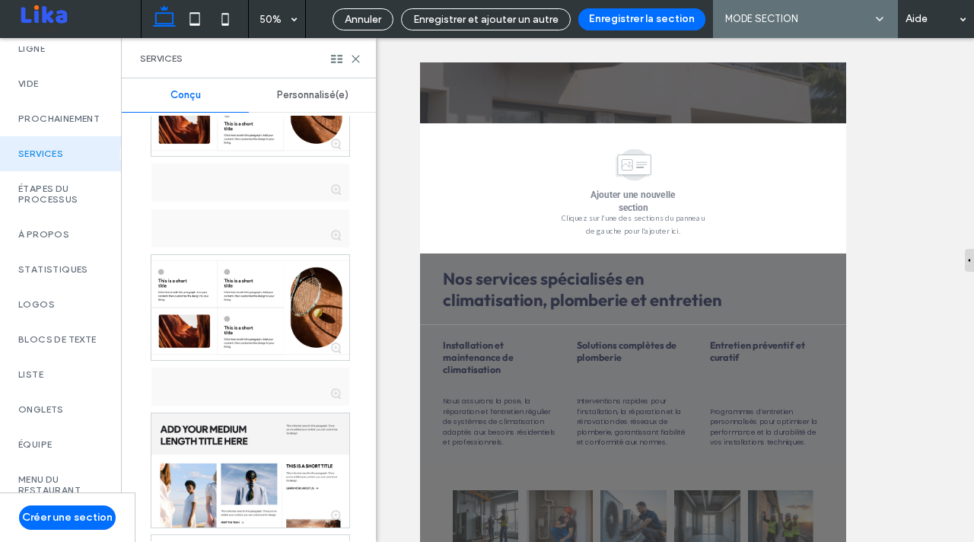
scroll to position [1209, 0]
click at [62, 205] on label "Étapes du processus" at bounding box center [60, 193] width 84 height 21
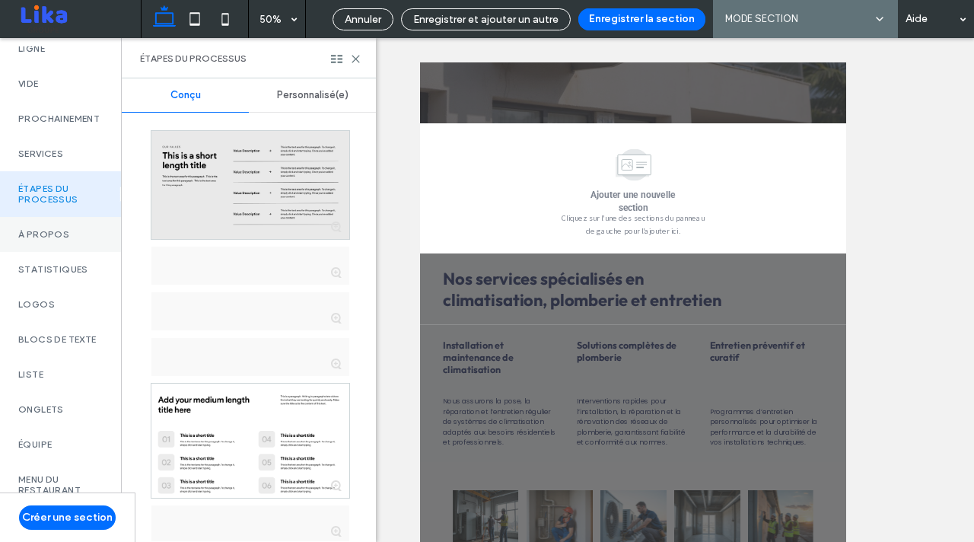
click at [56, 240] on label "À propos" at bounding box center [60, 234] width 84 height 11
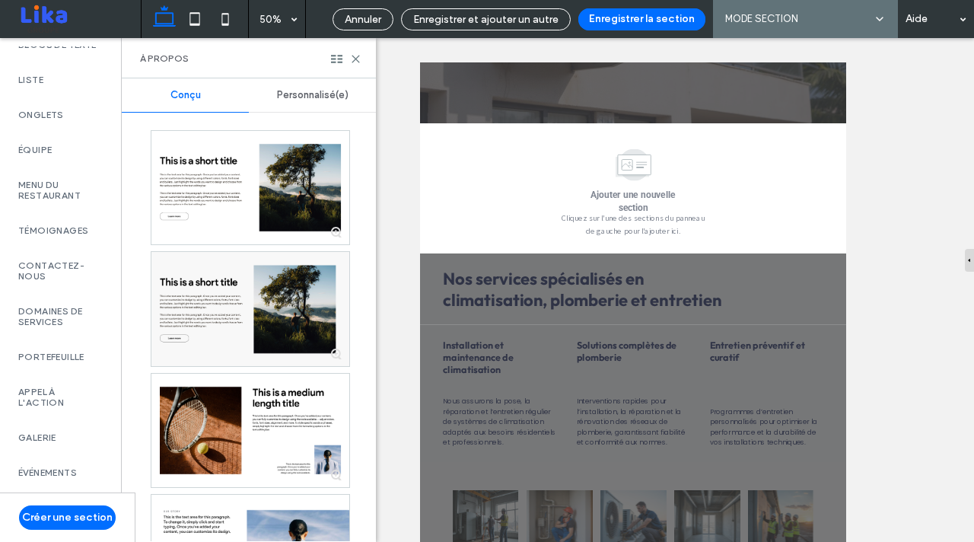
scroll to position [0, 0]
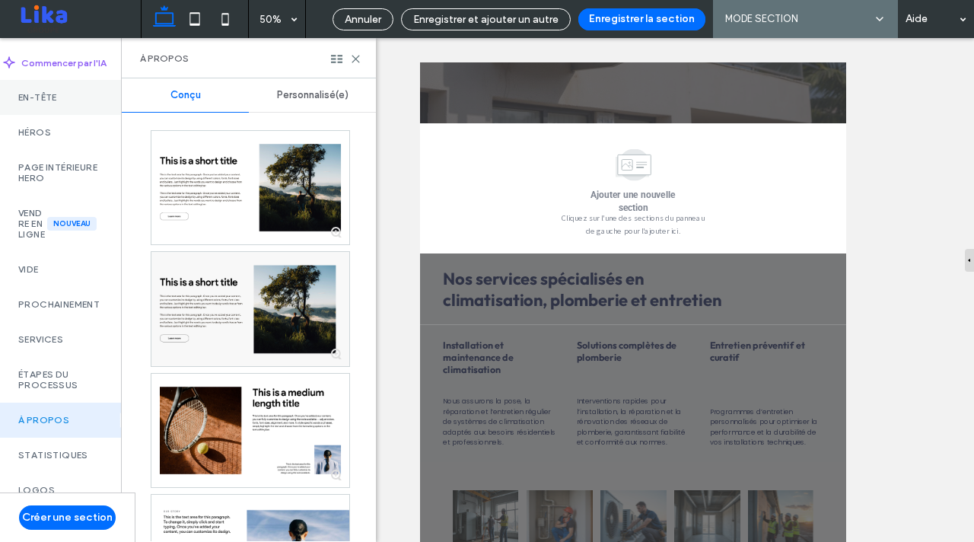
click at [59, 85] on div "En-tête" at bounding box center [60, 97] width 121 height 35
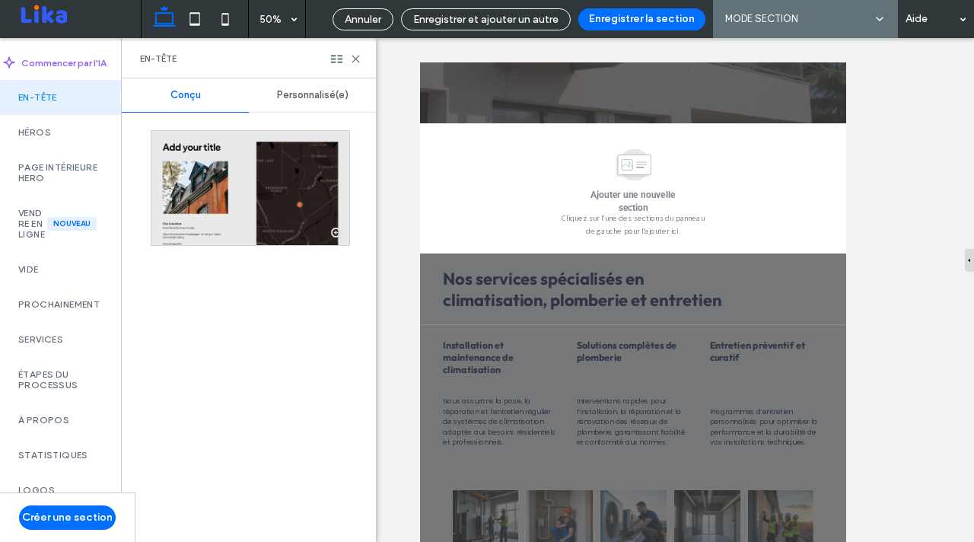
click at [291, 95] on span "Personnalisé(e)" at bounding box center [313, 95] width 72 height 12
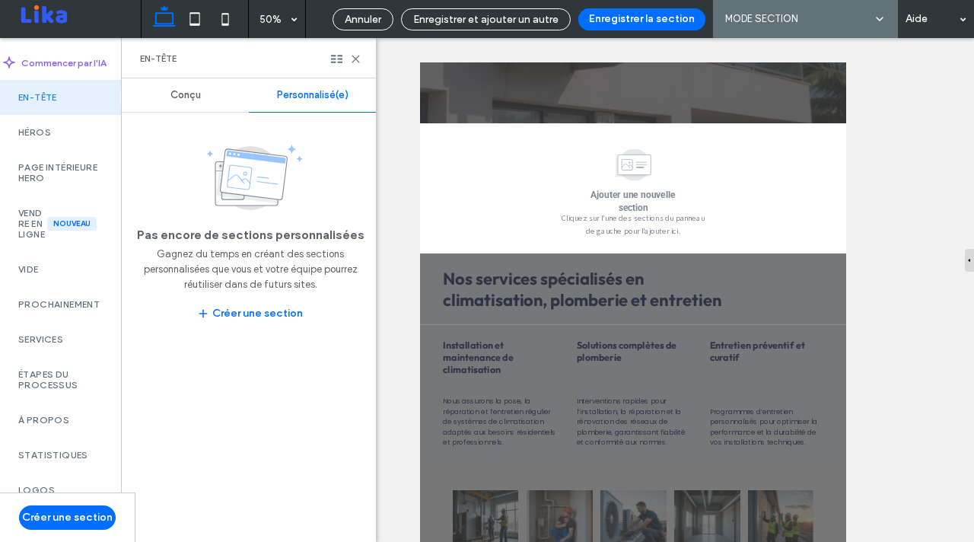
click at [202, 87] on div "Conçu" at bounding box center [185, 94] width 127 height 33
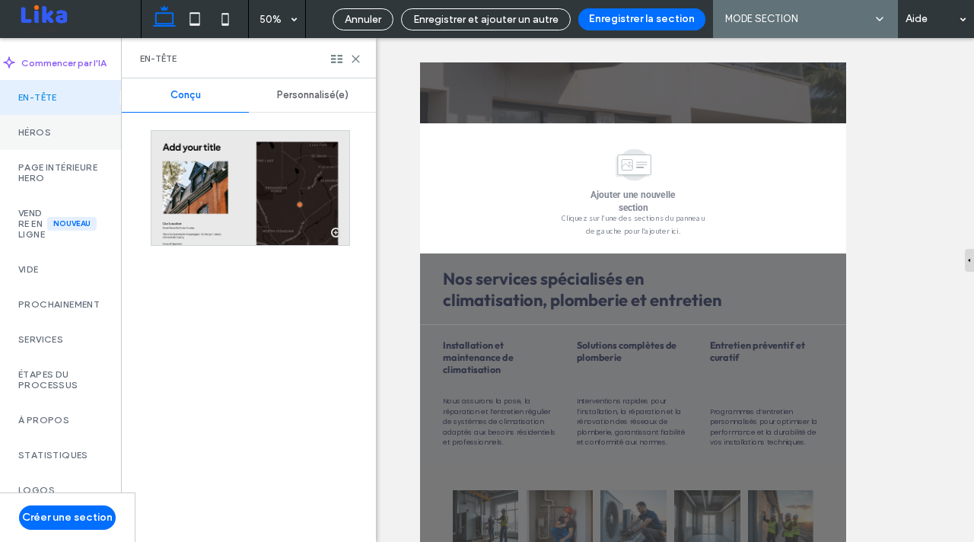
click at [52, 132] on label "Héros" at bounding box center [60, 132] width 84 height 11
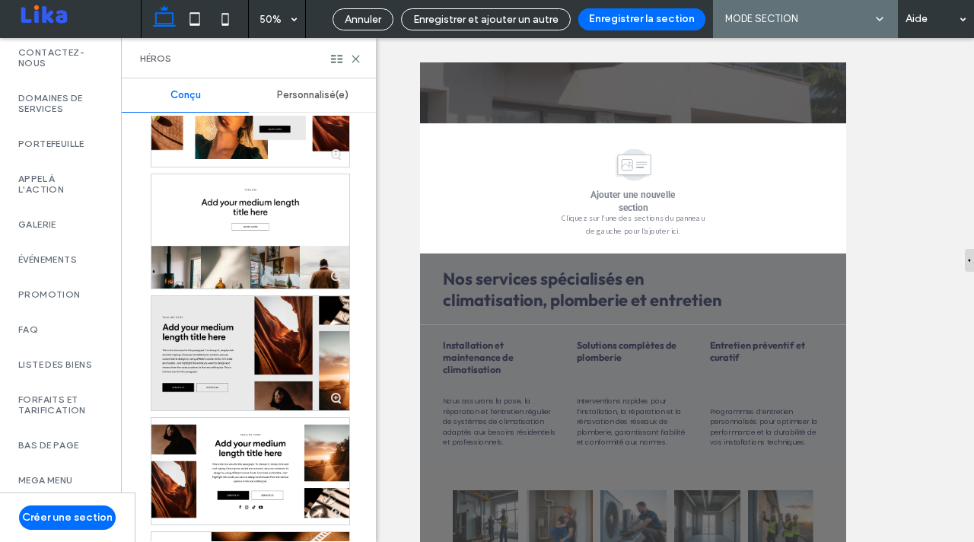
scroll to position [761, 0]
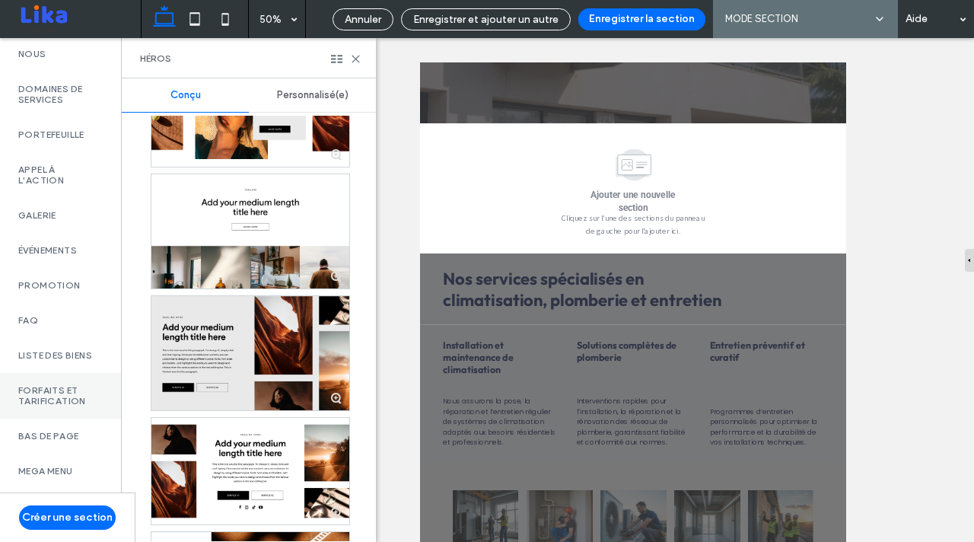
click at [69, 408] on div "Forfaits et tarification" at bounding box center [60, 396] width 121 height 46
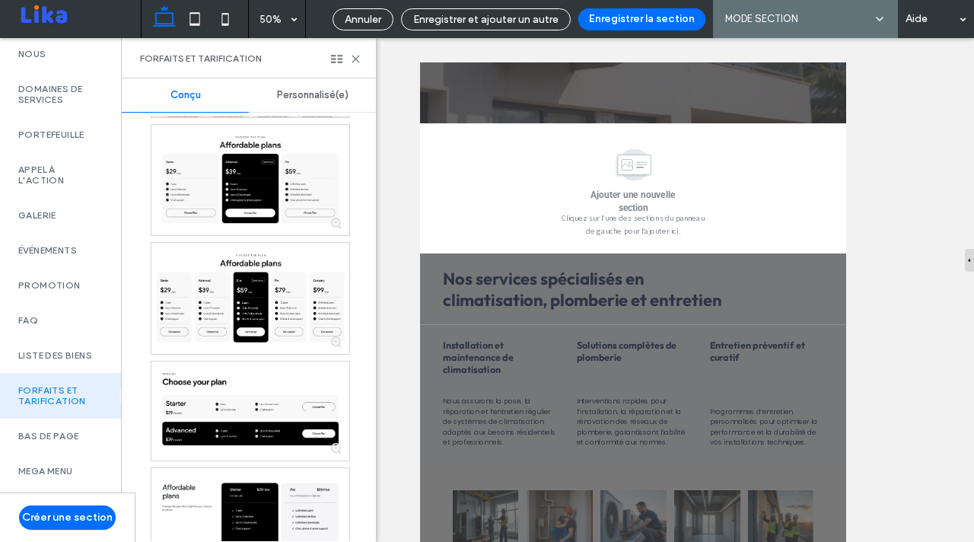
scroll to position [399, 0]
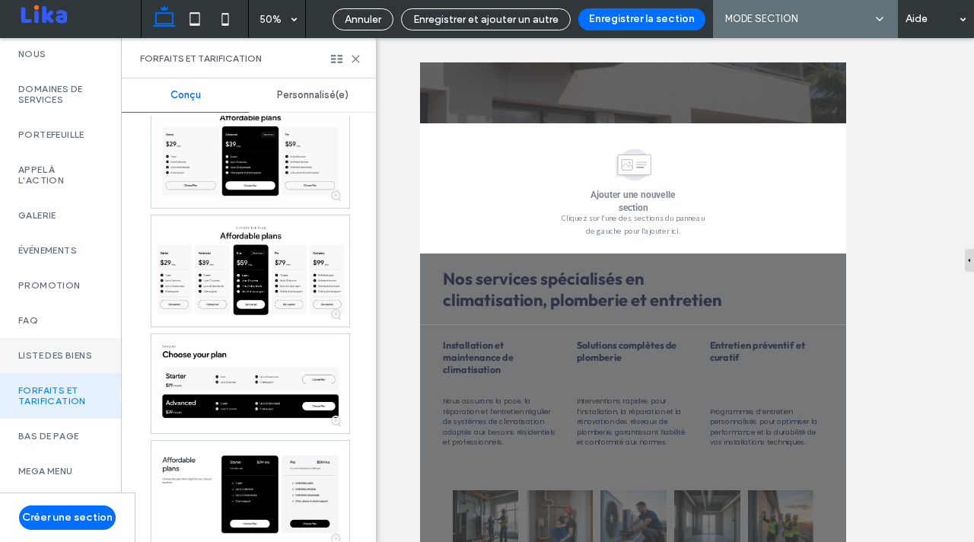
click at [67, 350] on label "Liste des biens" at bounding box center [60, 355] width 84 height 11
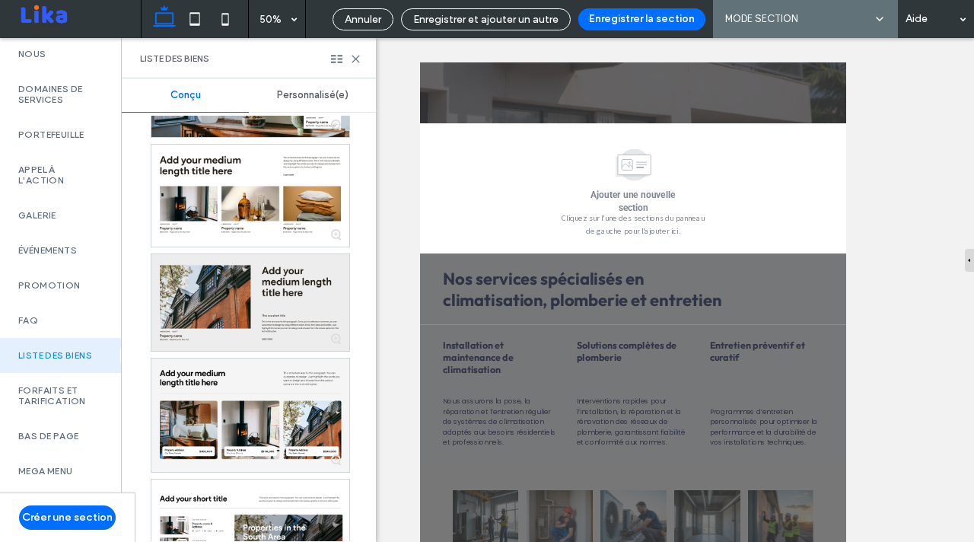
scroll to position [0, 0]
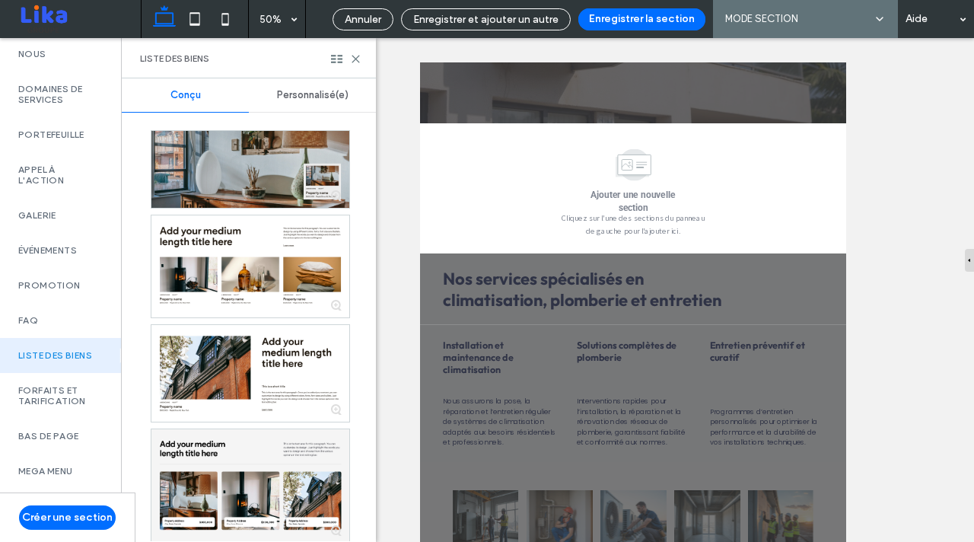
click at [239, 159] on div at bounding box center [250, 169] width 198 height 77
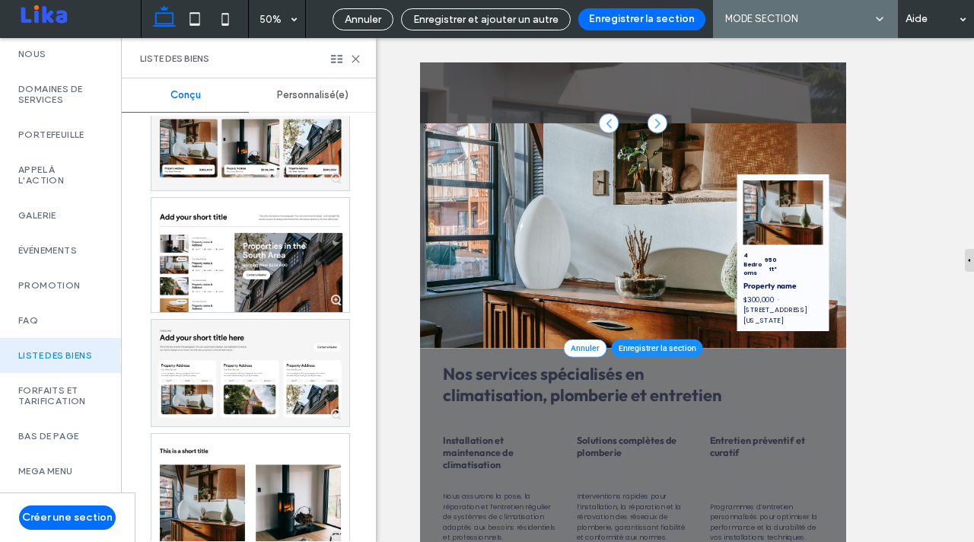
scroll to position [491, 0]
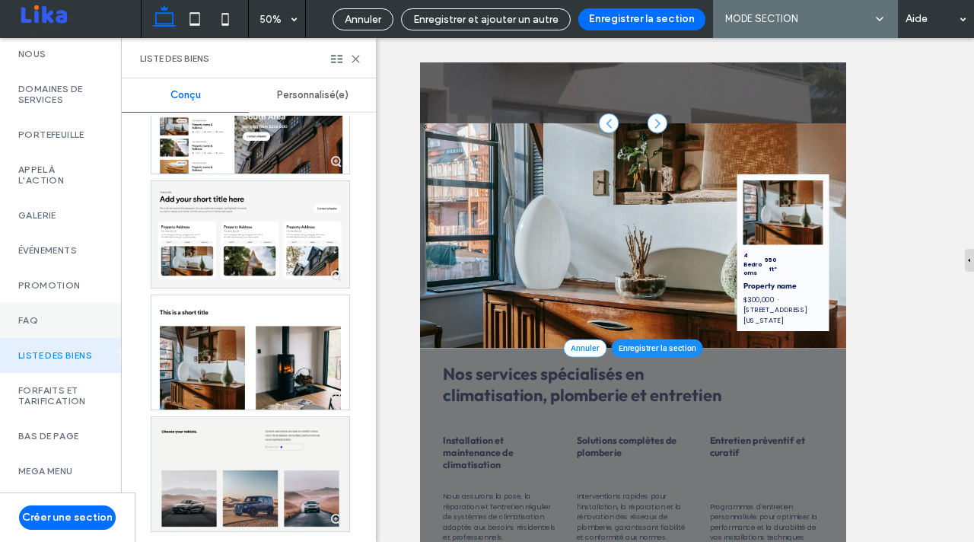
click at [68, 315] on label "FAQ" at bounding box center [60, 320] width 84 height 11
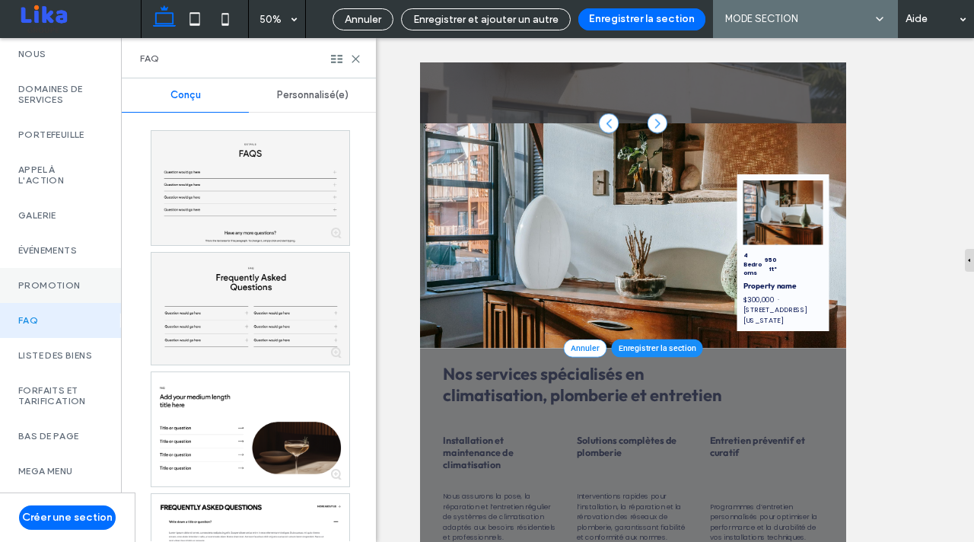
click at [64, 291] on div "promotion" at bounding box center [60, 285] width 121 height 35
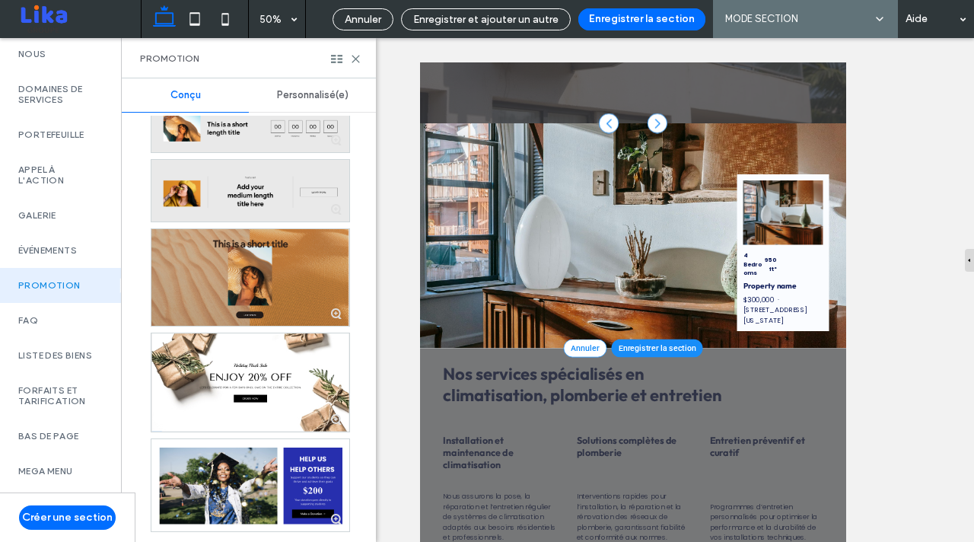
scroll to position [0, 0]
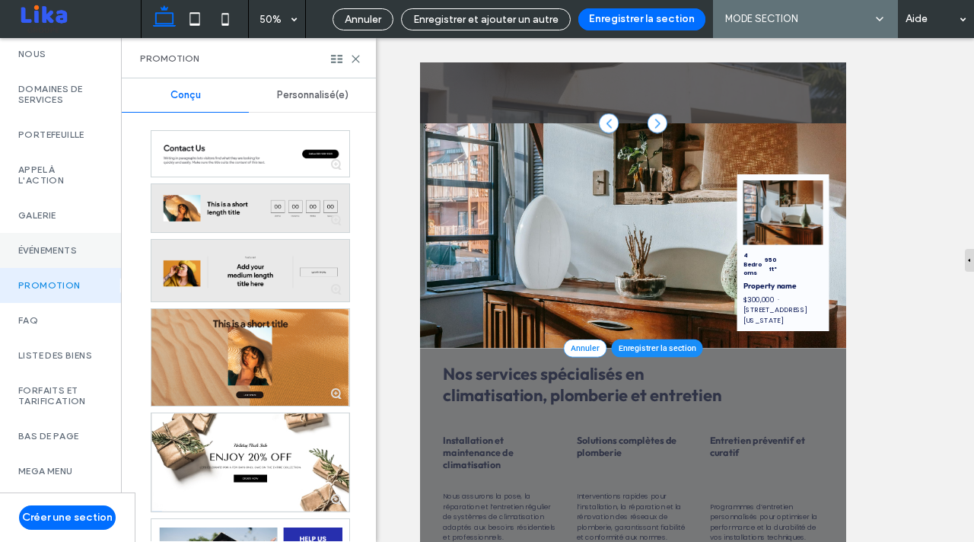
click at [43, 250] on div "Événements" at bounding box center [60, 250] width 121 height 35
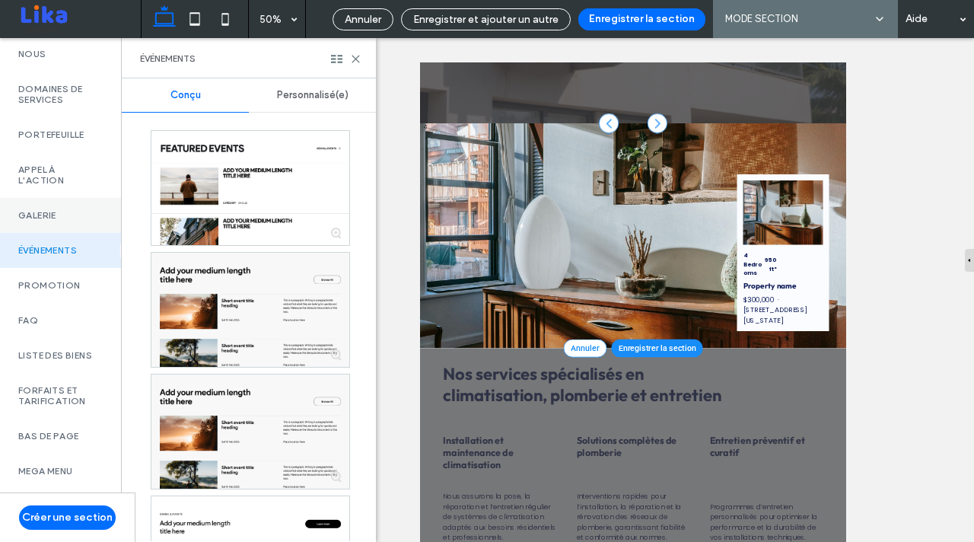
click at [55, 210] on label "Galerie" at bounding box center [60, 215] width 84 height 11
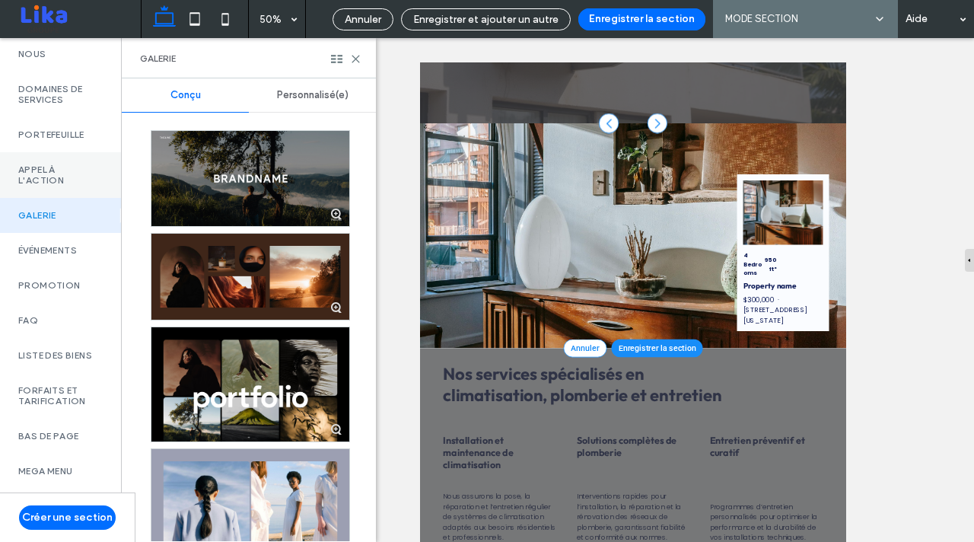
click at [47, 164] on label "Appel à l'action" at bounding box center [60, 174] width 84 height 21
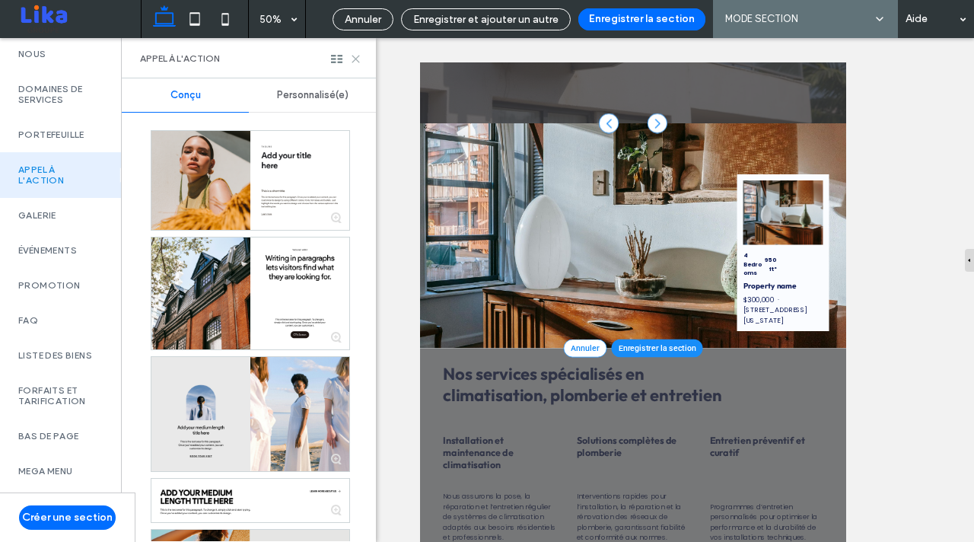
click at [354, 60] on icon at bounding box center [355, 58] width 11 height 11
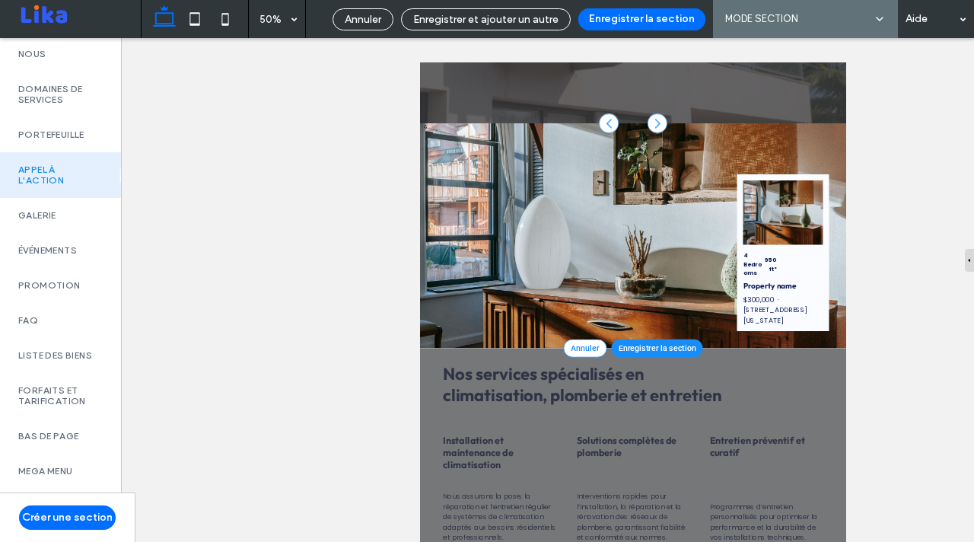
click at [358, 19] on span "Annuler" at bounding box center [363, 19] width 37 height 13
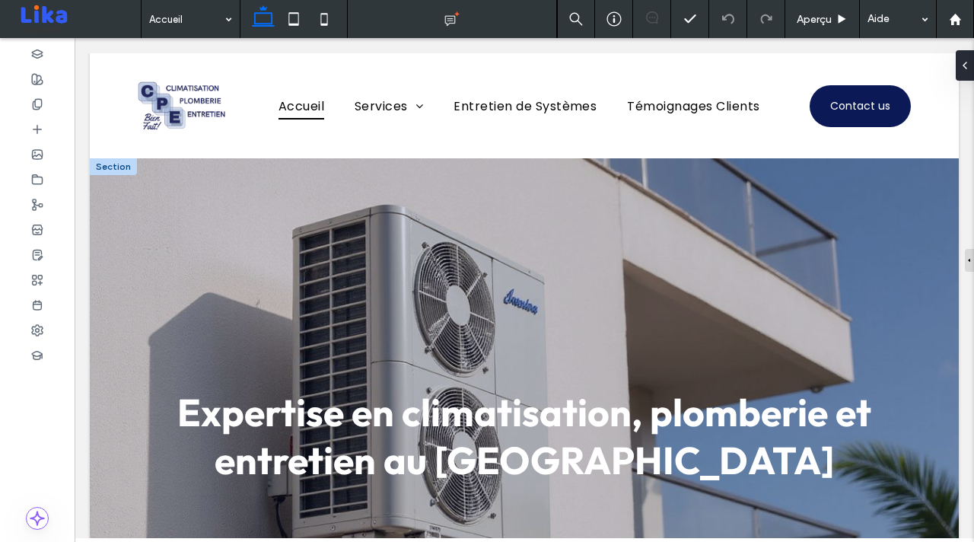
click at [114, 171] on div at bounding box center [113, 166] width 47 height 17
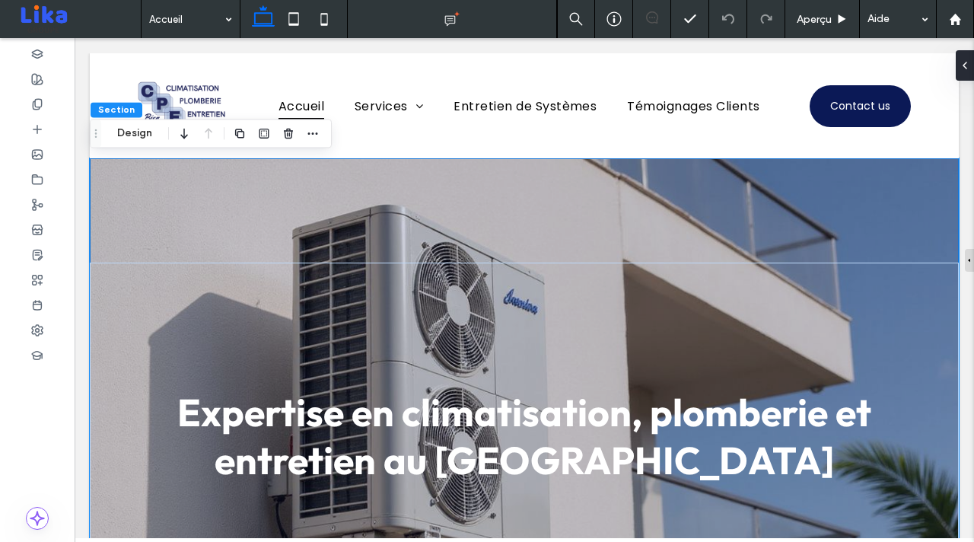
click at [326, 128] on div "Section Design" at bounding box center [211, 133] width 242 height 29
click at [320, 128] on span "button" at bounding box center [313, 133] width 18 height 18
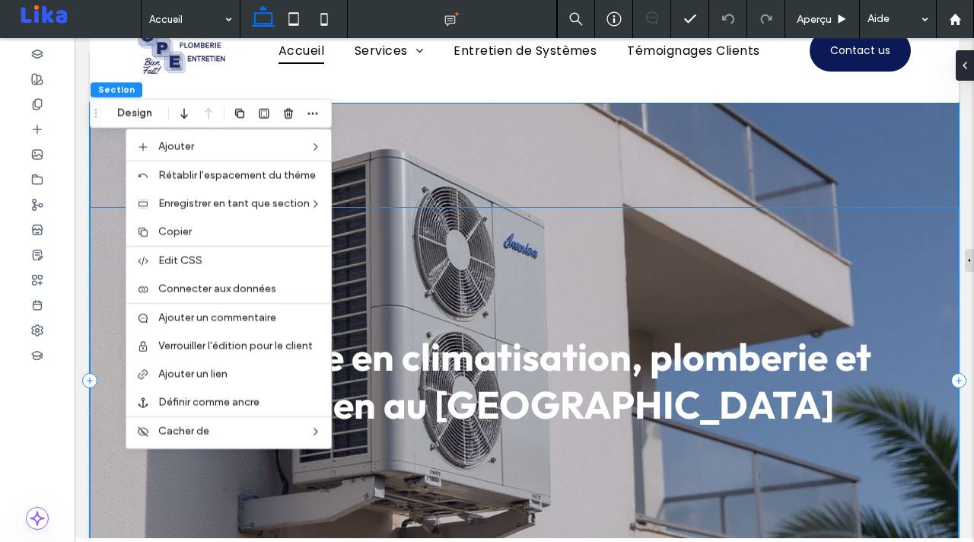
scroll to position [130, 0]
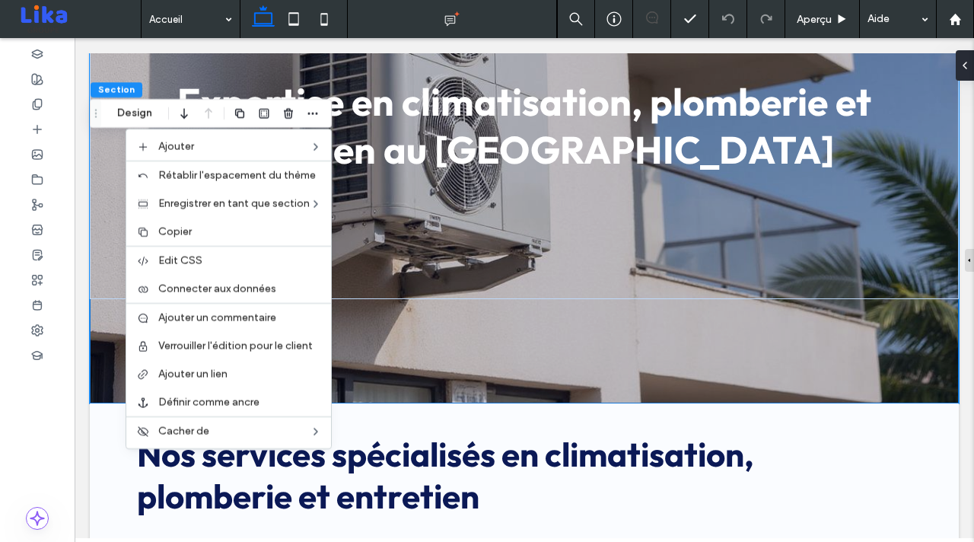
scroll to position [311, 0]
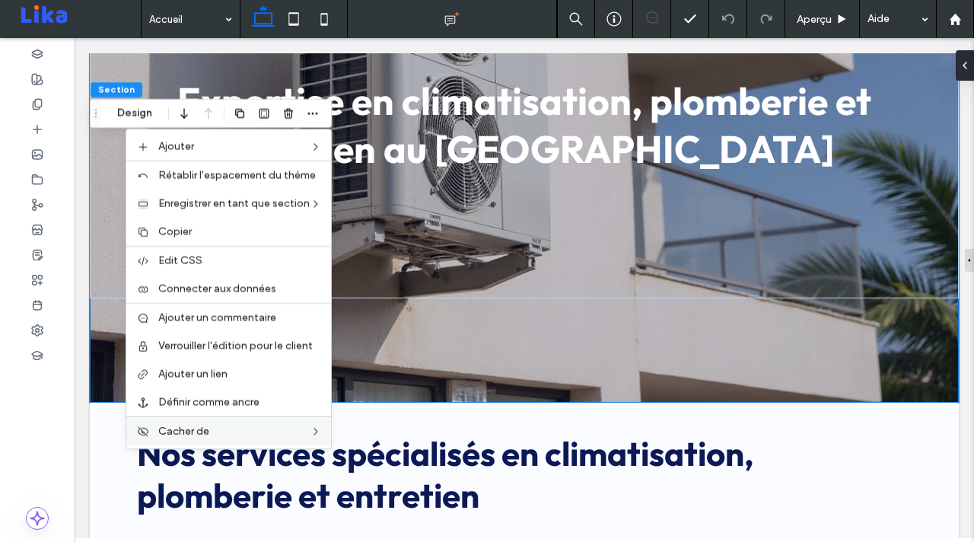
drag, startPoint x: 548, startPoint y: 349, endPoint x: 267, endPoint y: 475, distance: 307.8
click at [548, 349] on div "Expertise en climatisation, plomberie et entretien au [GEOGRAPHIC_DATA]" at bounding box center [524, 124] width 869 height 555
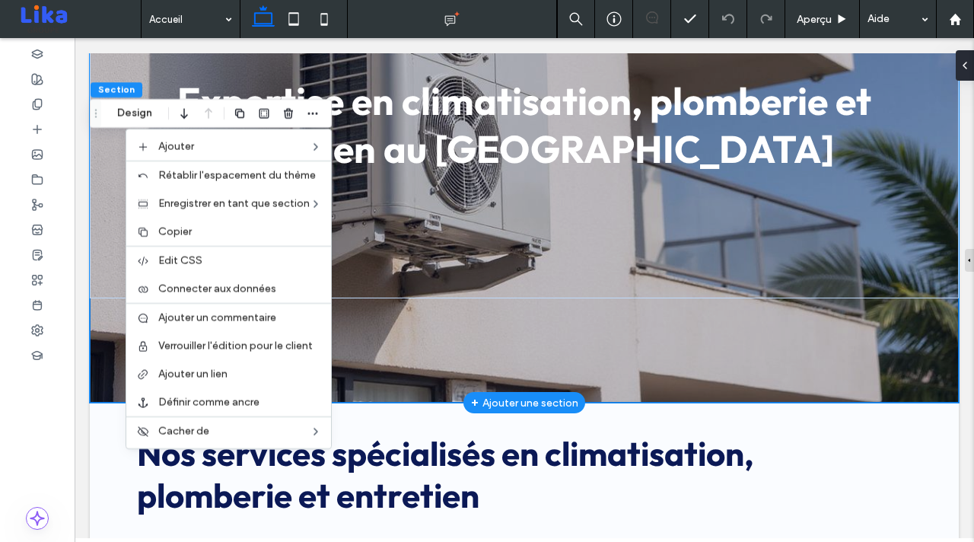
click at [537, 403] on div "+ Ajouter une section" at bounding box center [524, 402] width 107 height 17
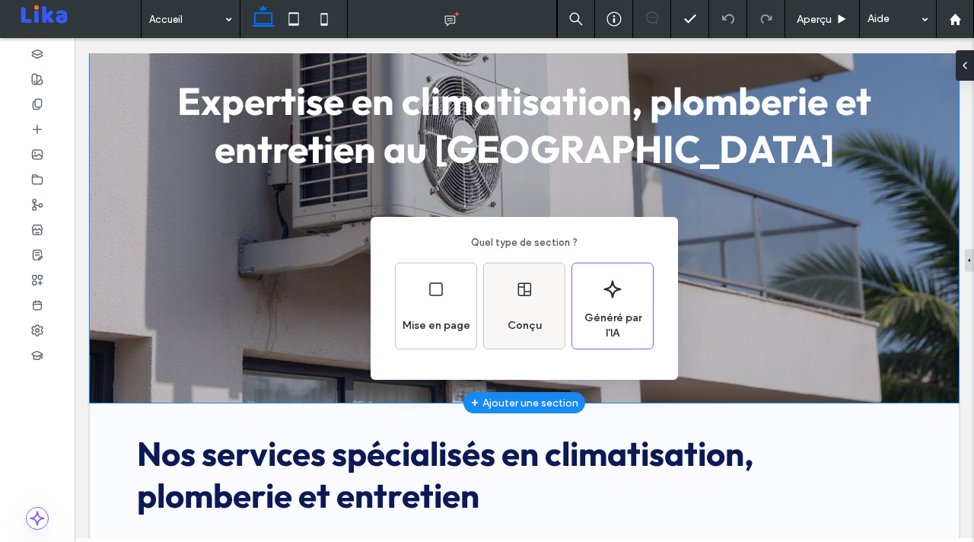
click at [533, 324] on span "Conçu" at bounding box center [524, 325] width 46 height 15
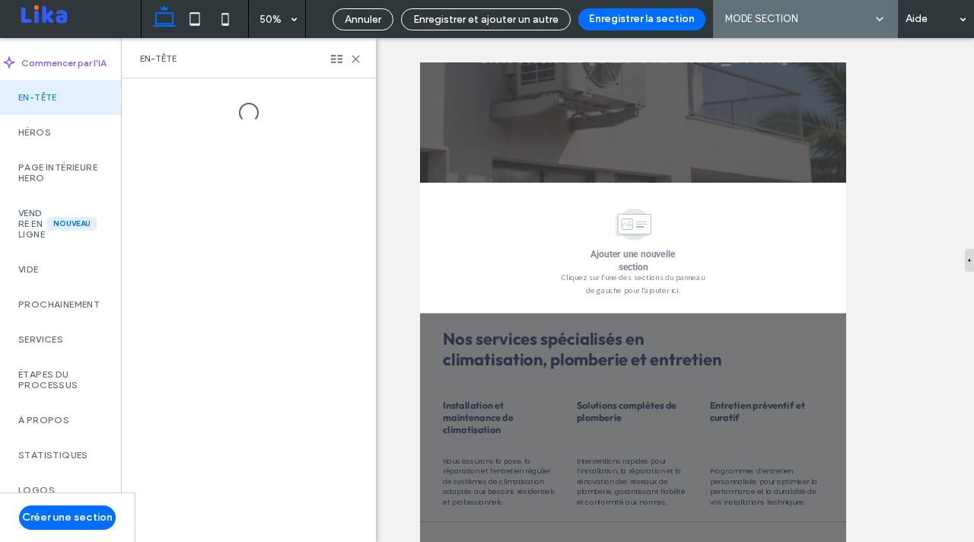
scroll to position [539, 0]
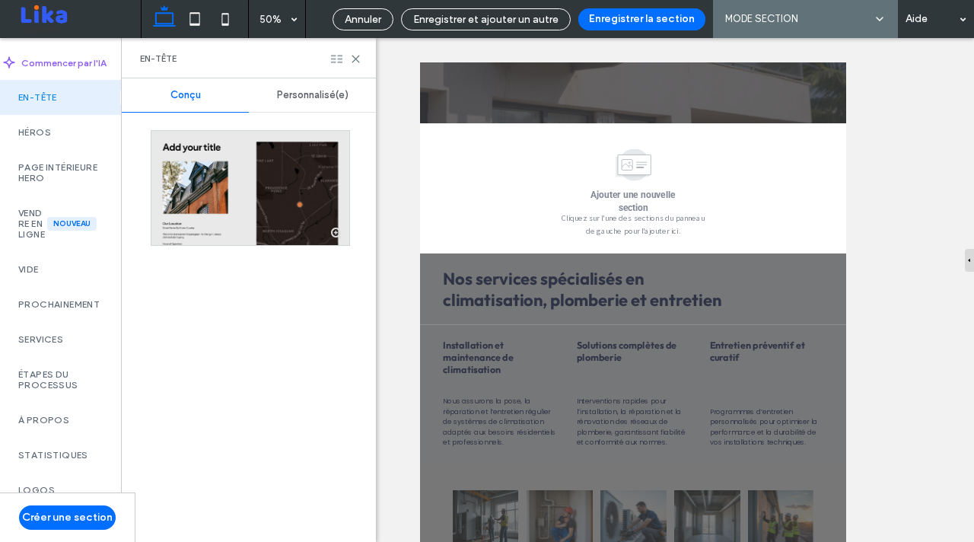
click at [334, 60] on icon at bounding box center [336, 58] width 11 height 11
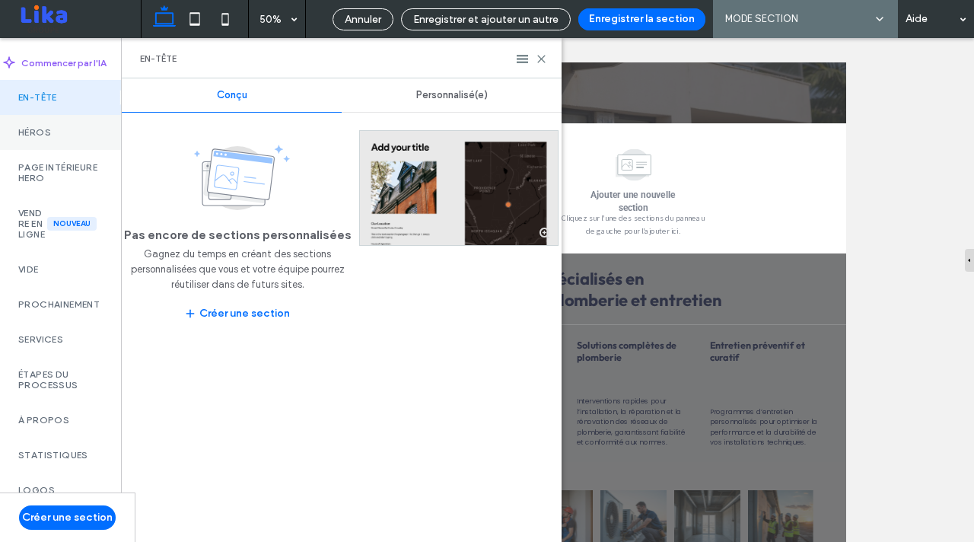
click at [49, 131] on label "Héros" at bounding box center [60, 132] width 84 height 11
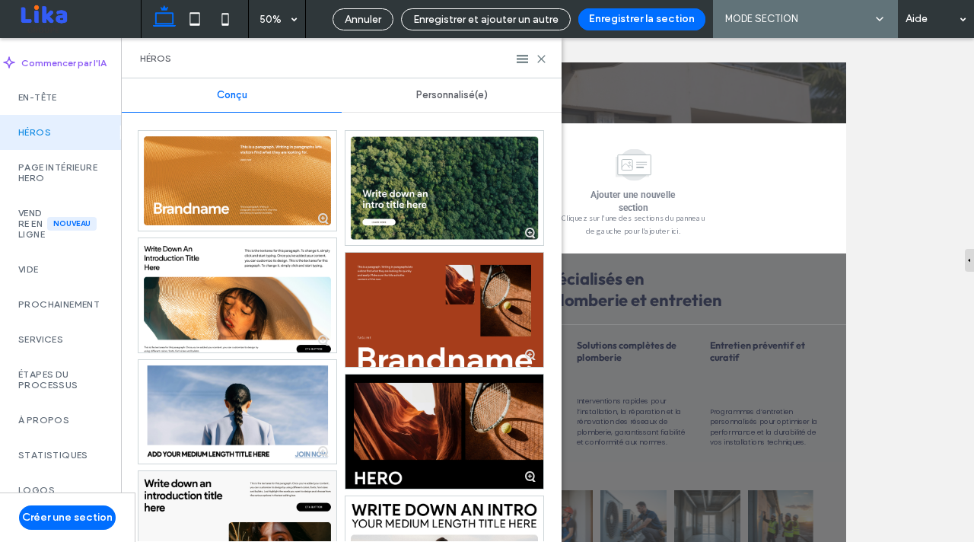
click at [444, 100] on span "Personnalisé(e)" at bounding box center [452, 95] width 72 height 12
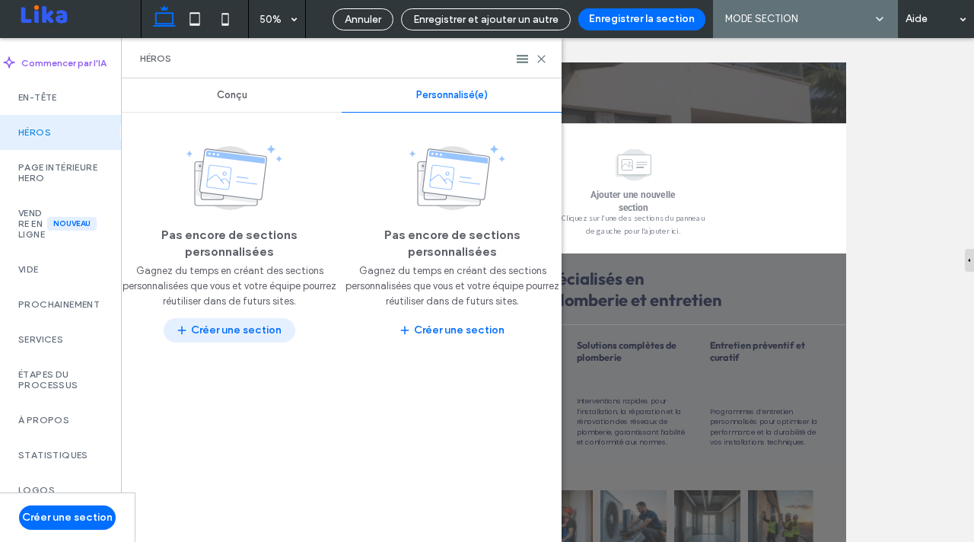
click at [243, 333] on button "Créer une section" at bounding box center [230, 330] width 132 height 24
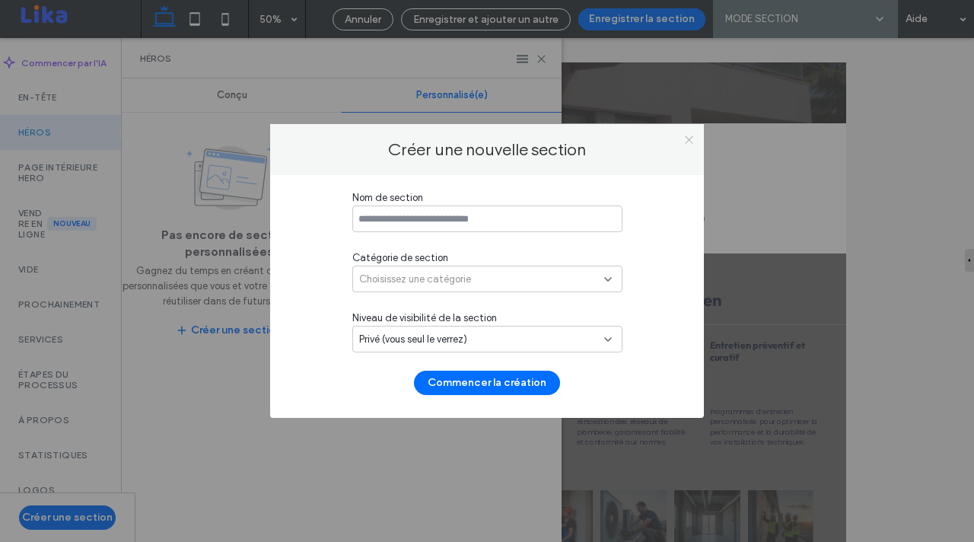
click at [684, 137] on icon at bounding box center [688, 139] width 11 height 11
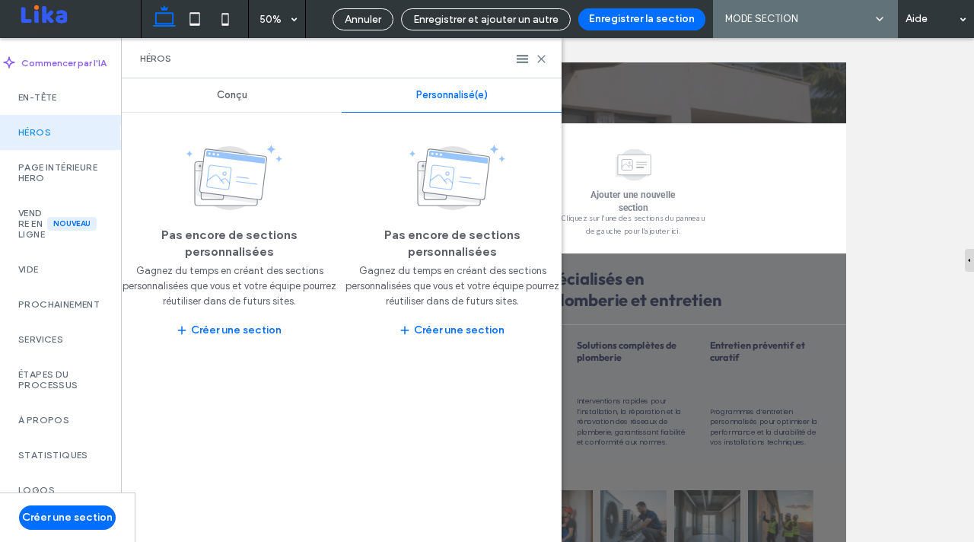
click at [200, 107] on div "Conçu" at bounding box center [232, 94] width 220 height 33
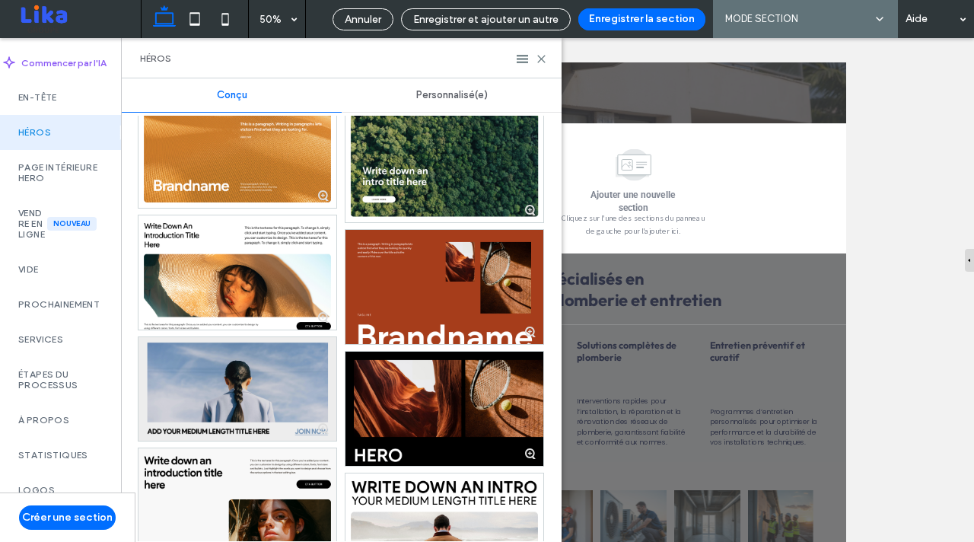
scroll to position [0, 0]
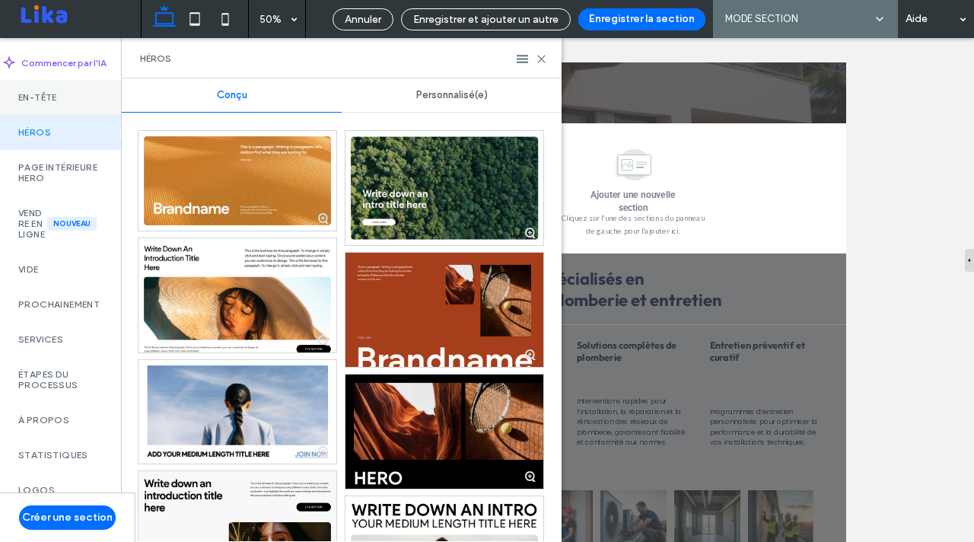
click at [37, 82] on div "En-tête" at bounding box center [60, 97] width 121 height 35
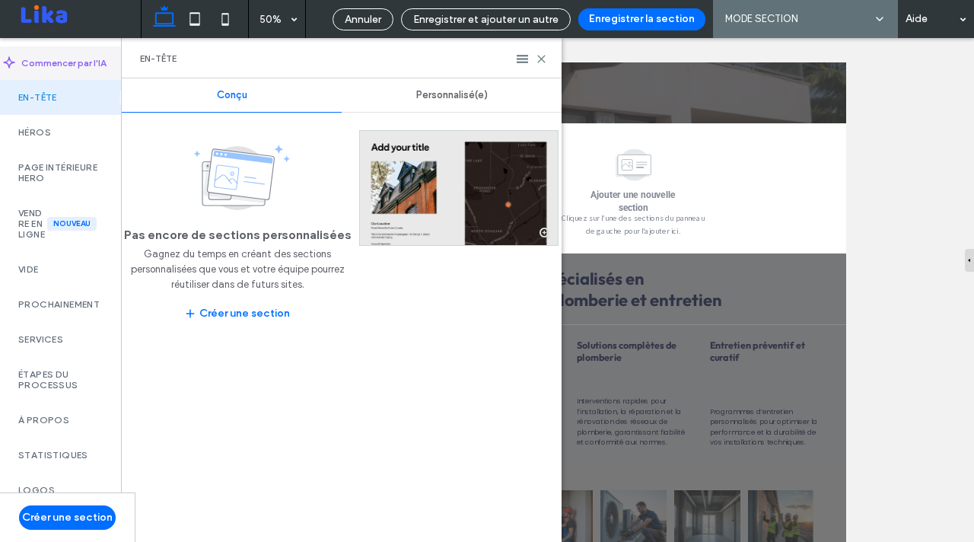
click at [51, 70] on div "Commencer par l'IA" at bounding box center [60, 62] width 121 height 33
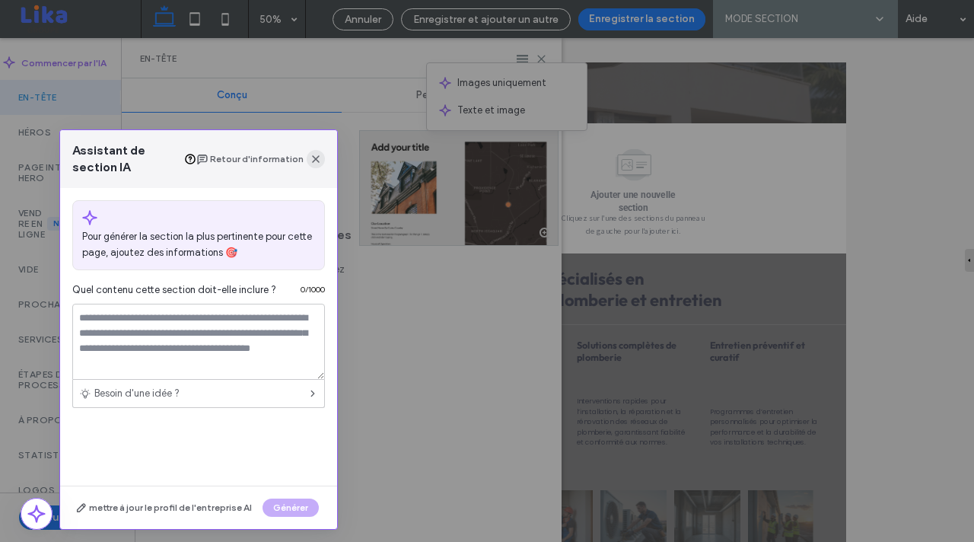
click at [316, 164] on icon "button" at bounding box center [316, 159] width 12 height 12
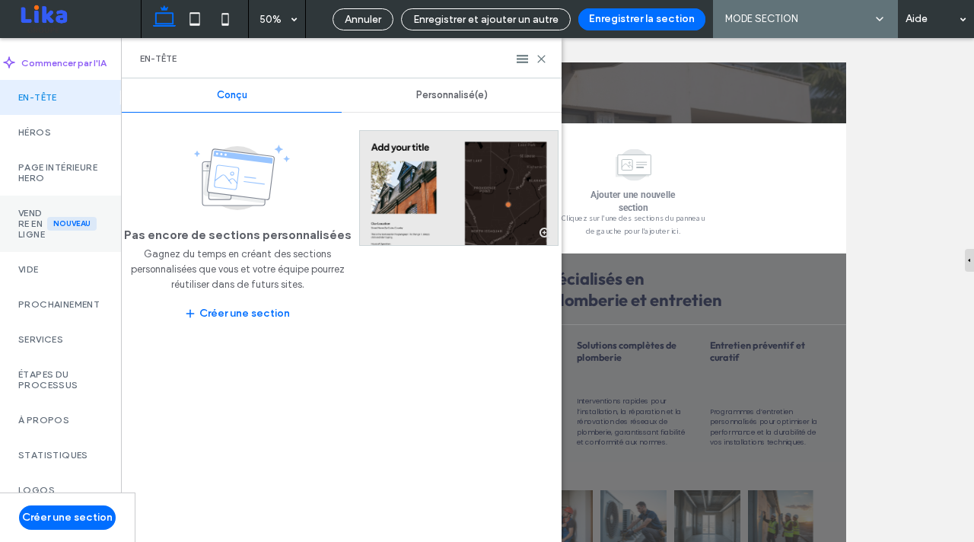
click at [13, 252] on div "Vendre en ligne Nouveau" at bounding box center [60, 224] width 121 height 56
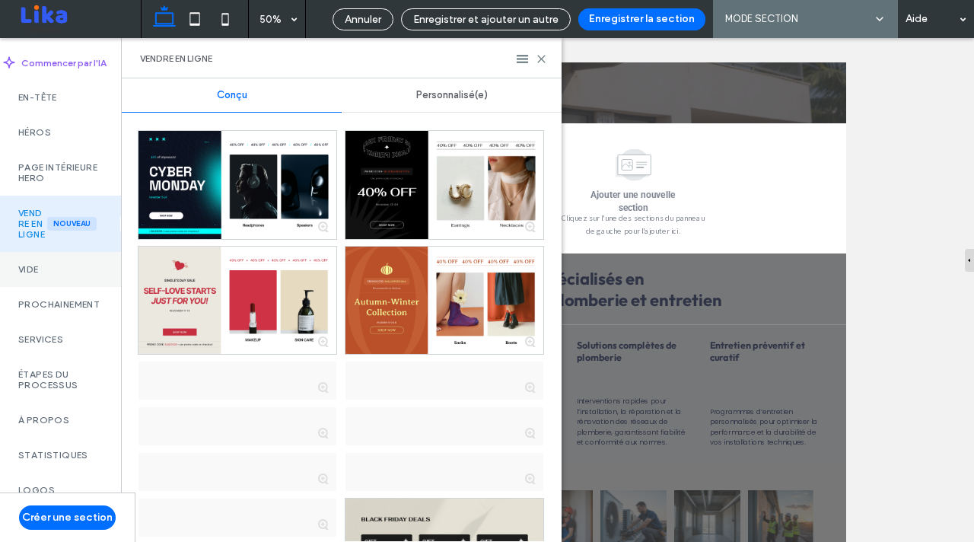
click at [26, 286] on div "Vide" at bounding box center [60, 269] width 121 height 35
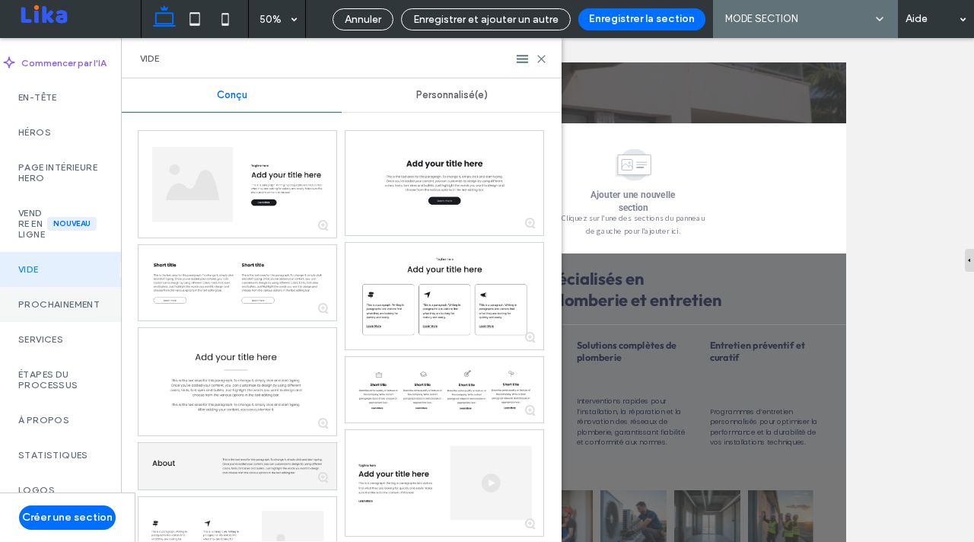
click at [55, 310] on label "Prochainement" at bounding box center [60, 304] width 84 height 11
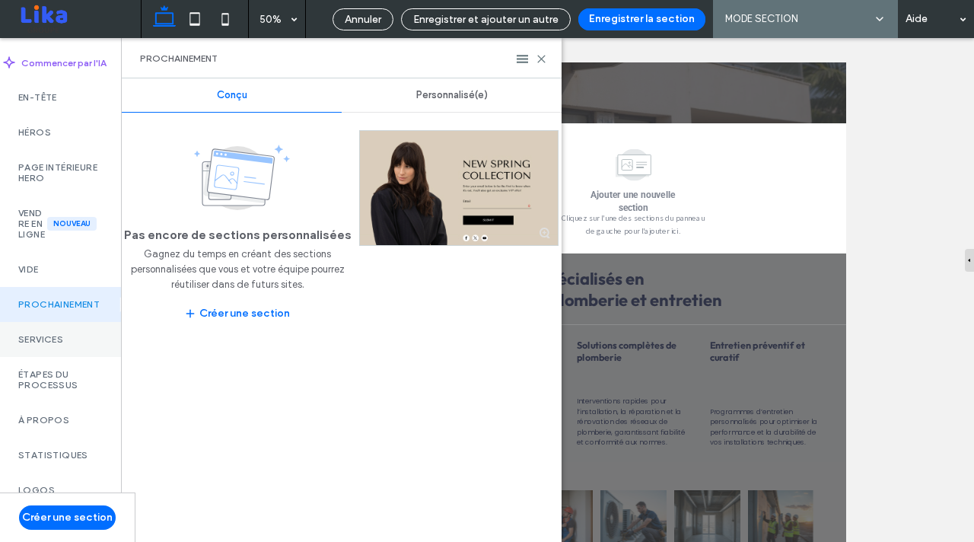
click at [56, 345] on label "Services" at bounding box center [60, 339] width 84 height 11
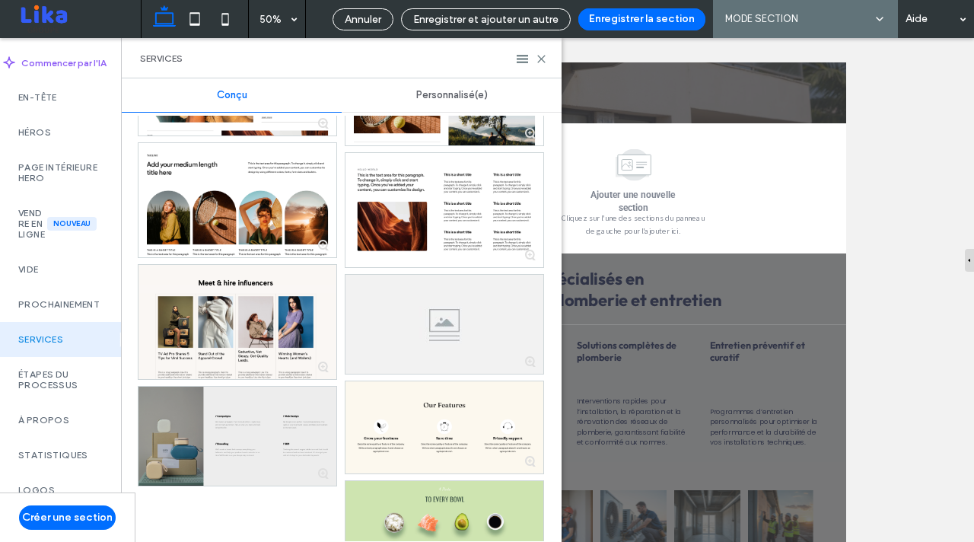
scroll to position [6696, 0]
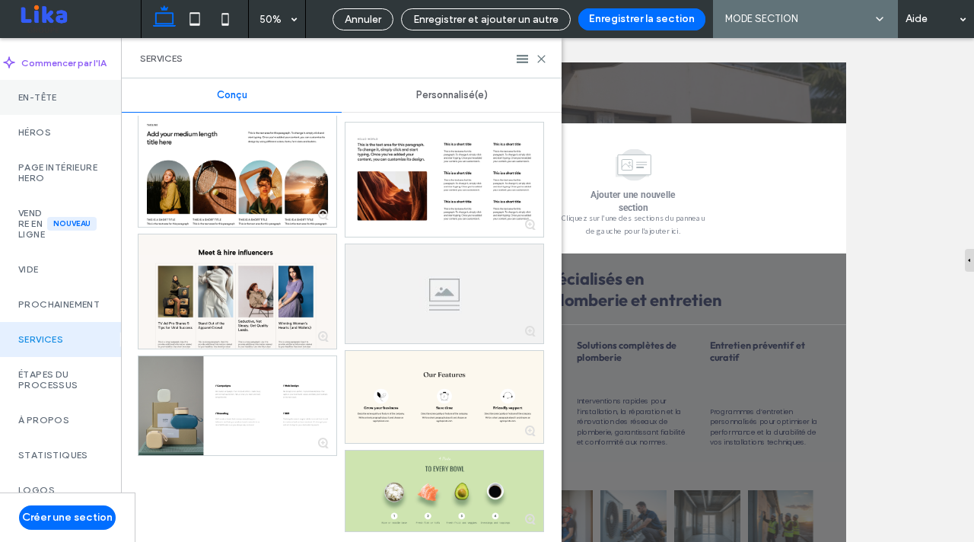
click at [52, 103] on div "En-tête" at bounding box center [60, 97] width 121 height 35
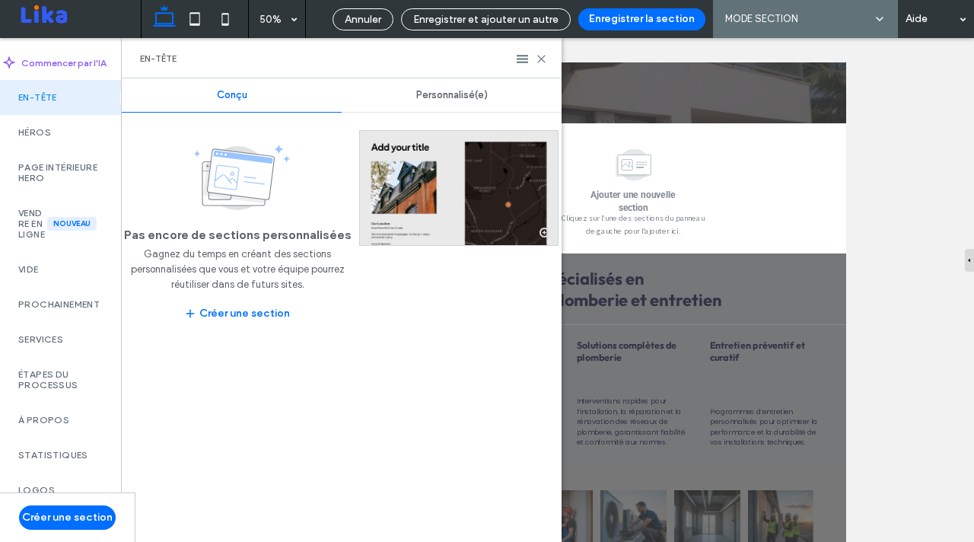
click at [482, 94] on span "Personnalisé(e)" at bounding box center [452, 95] width 72 height 12
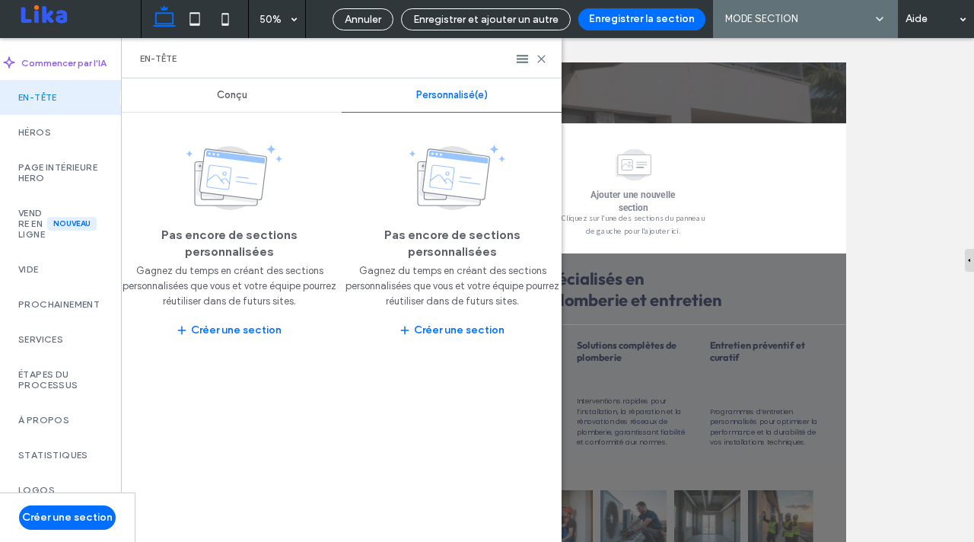
click at [237, 100] on span "Conçu" at bounding box center [232, 95] width 30 height 12
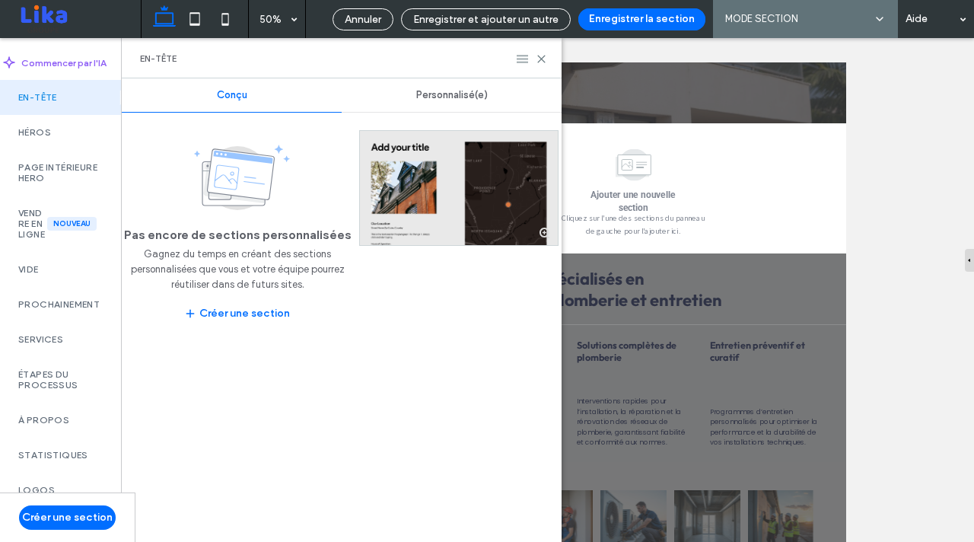
click at [520, 61] on use at bounding box center [522, 59] width 11 height 8
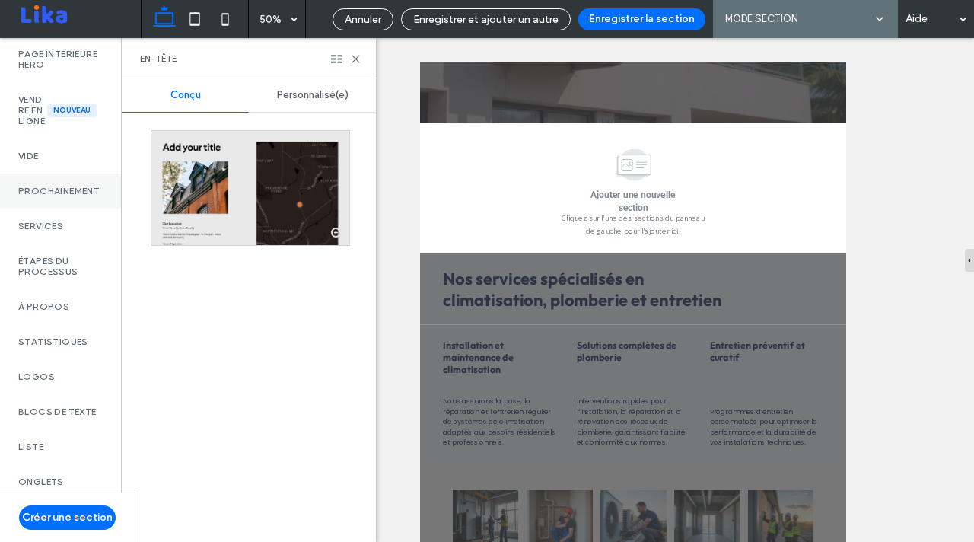
scroll to position [125, 0]
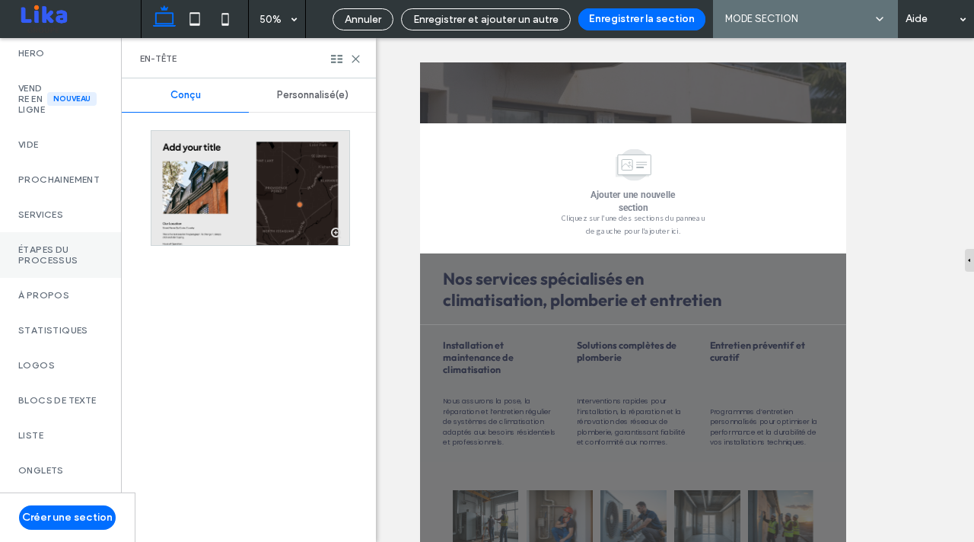
click at [65, 265] on label "Étapes du processus" at bounding box center [60, 254] width 84 height 21
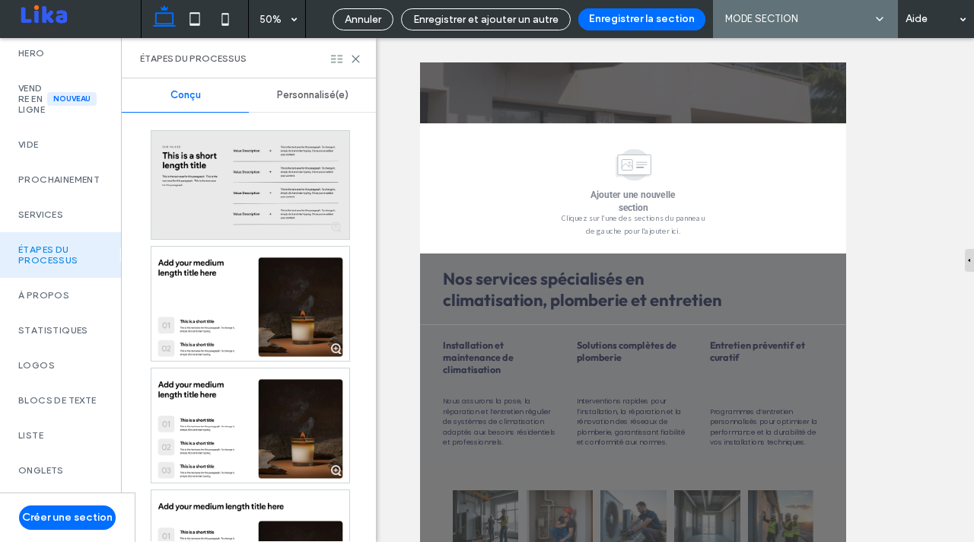
click at [332, 59] on icon at bounding box center [336, 58] width 11 height 11
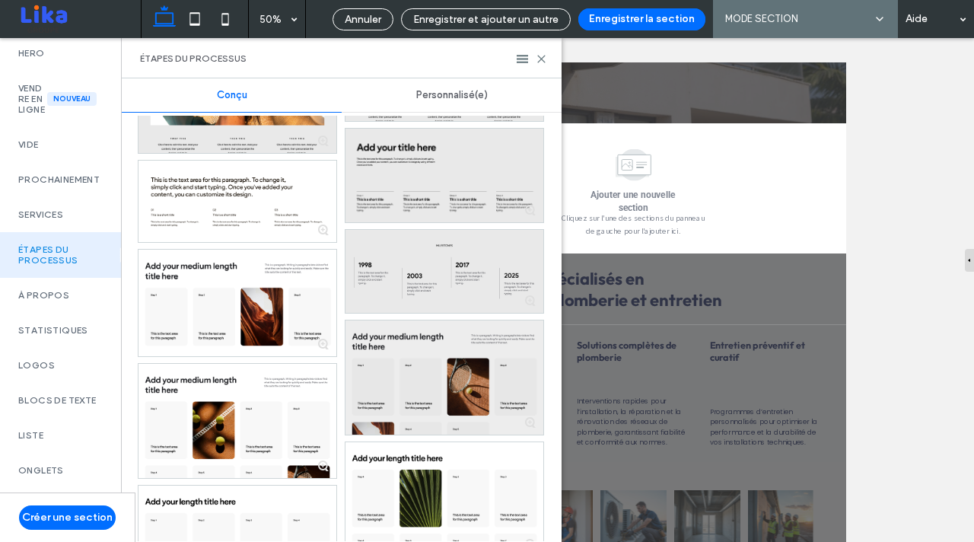
scroll to position [1254, 0]
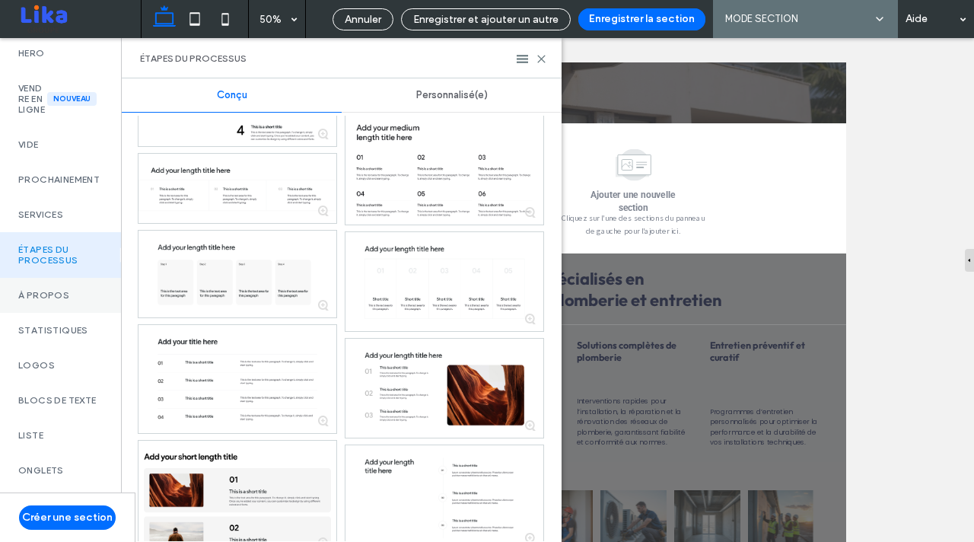
click at [41, 300] on label "À propos" at bounding box center [60, 295] width 84 height 11
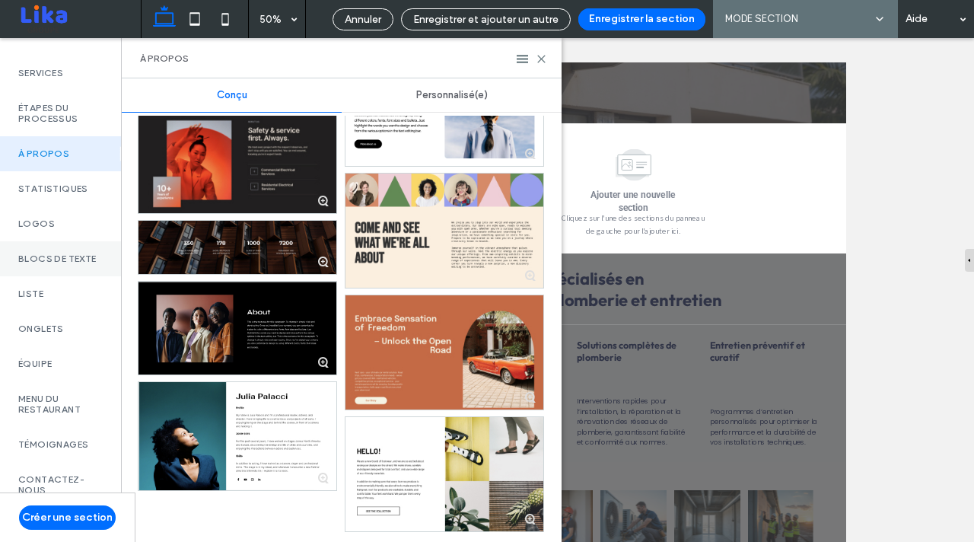
scroll to position [270, 0]
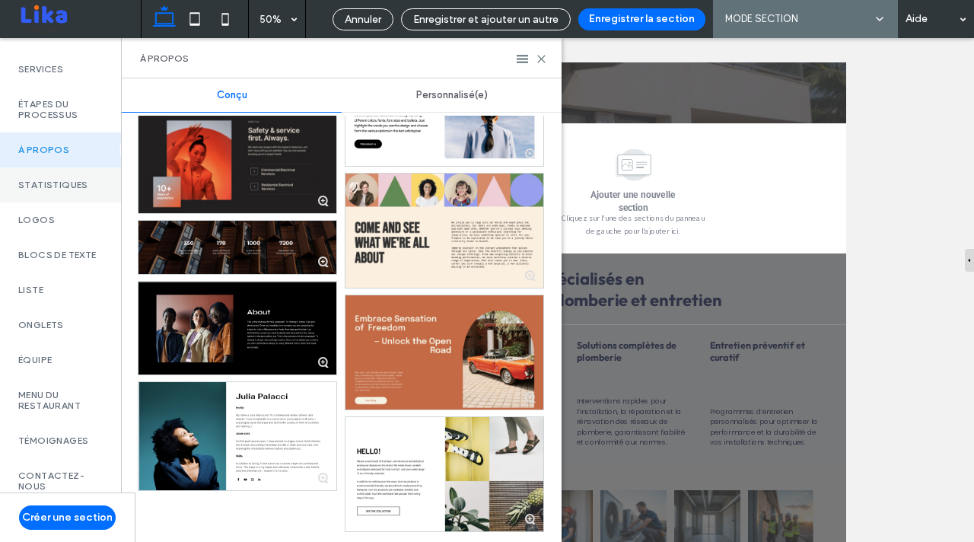
click at [58, 202] on div "Statistiques" at bounding box center [60, 184] width 121 height 35
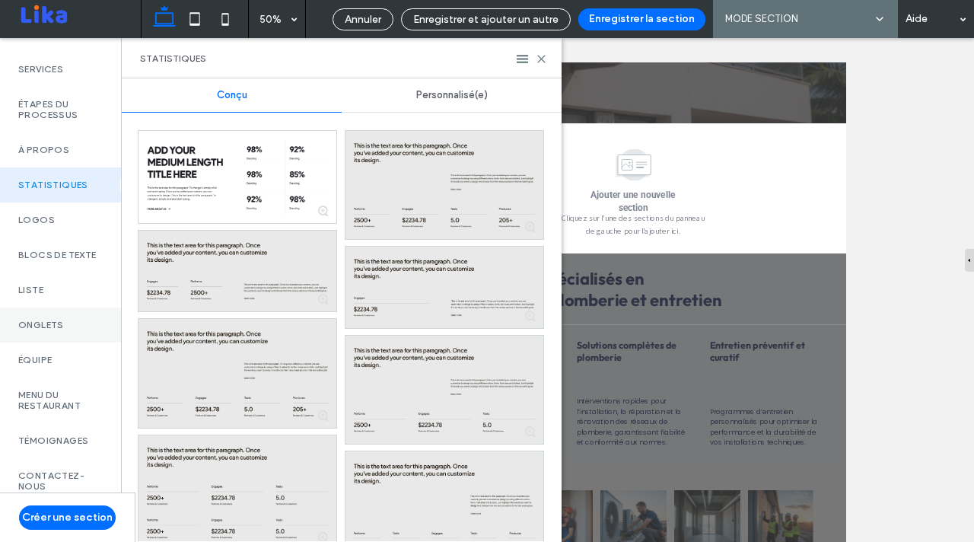
click at [52, 342] on div "Onglets" at bounding box center [60, 324] width 121 height 35
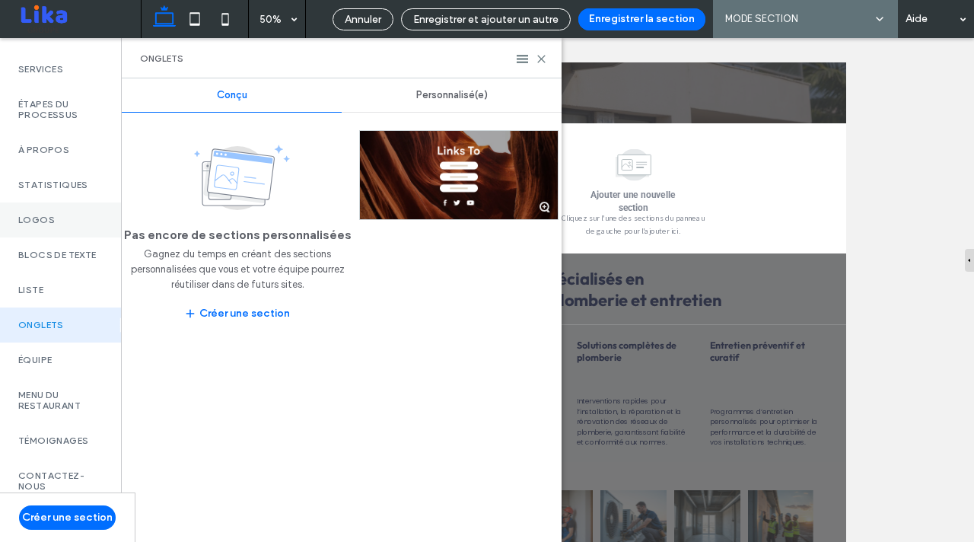
click at [46, 225] on label "Logos" at bounding box center [60, 220] width 84 height 11
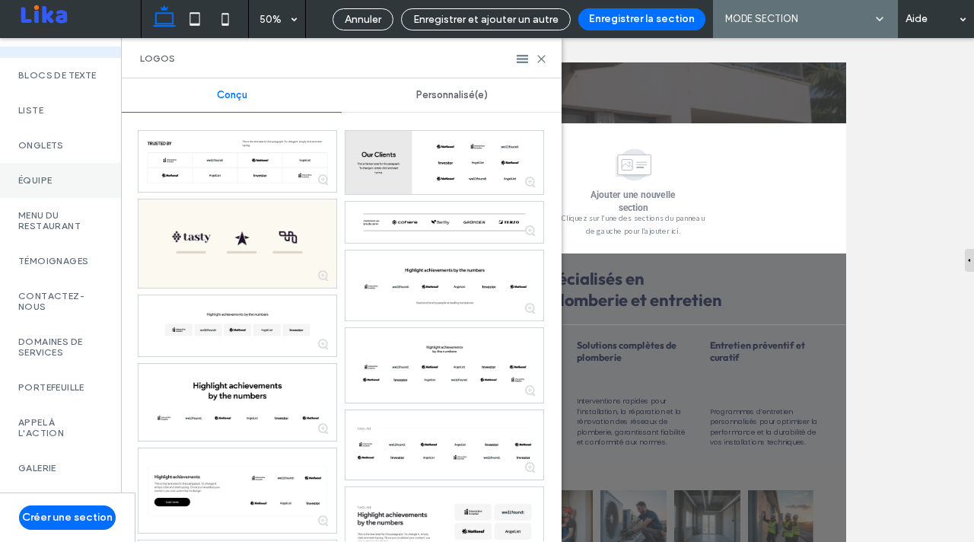
scroll to position [462, 0]
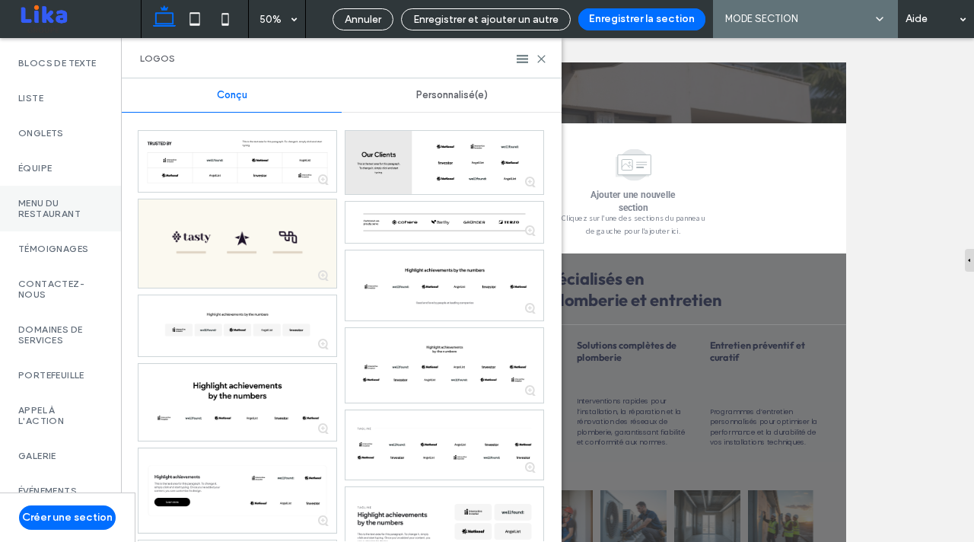
click at [49, 231] on div "Menu du restaurant" at bounding box center [60, 209] width 121 height 46
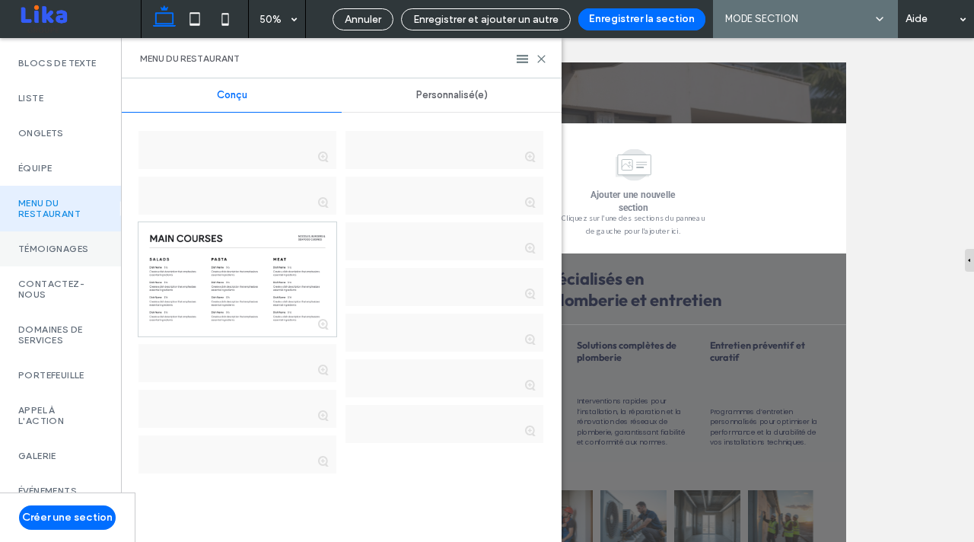
click at [64, 266] on div "TÉMOIGNAGES" at bounding box center [60, 248] width 121 height 35
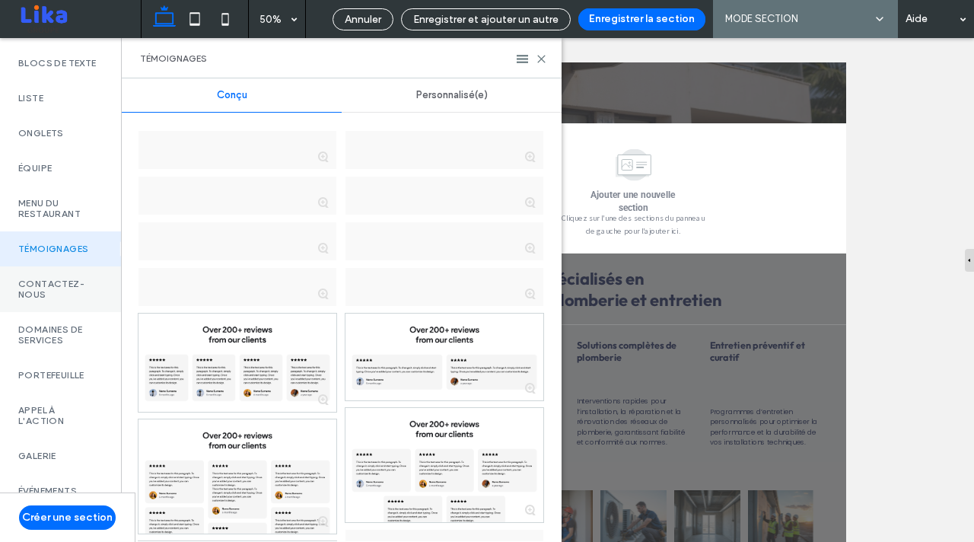
click at [62, 300] on label "Contactez-nous" at bounding box center [60, 288] width 84 height 21
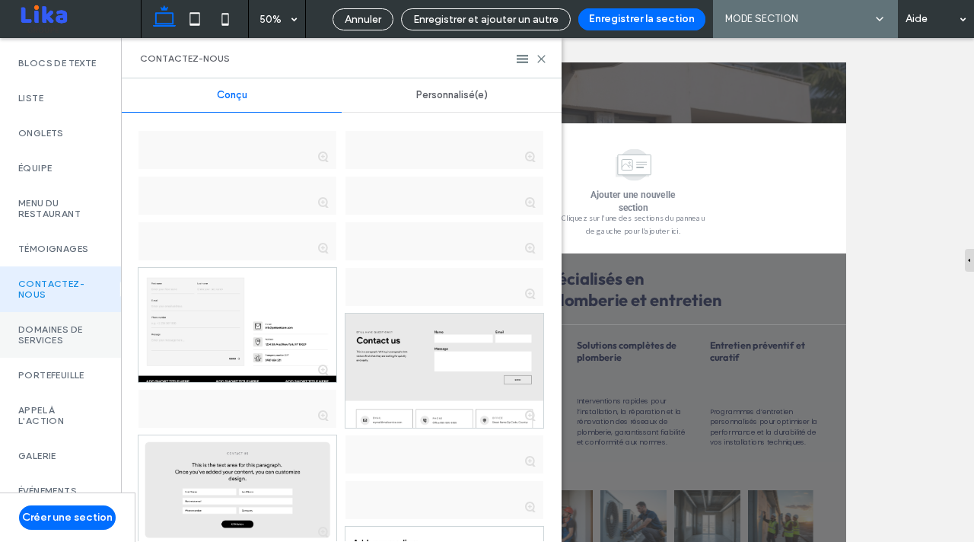
click at [65, 345] on label "Domaines de services" at bounding box center [60, 334] width 84 height 21
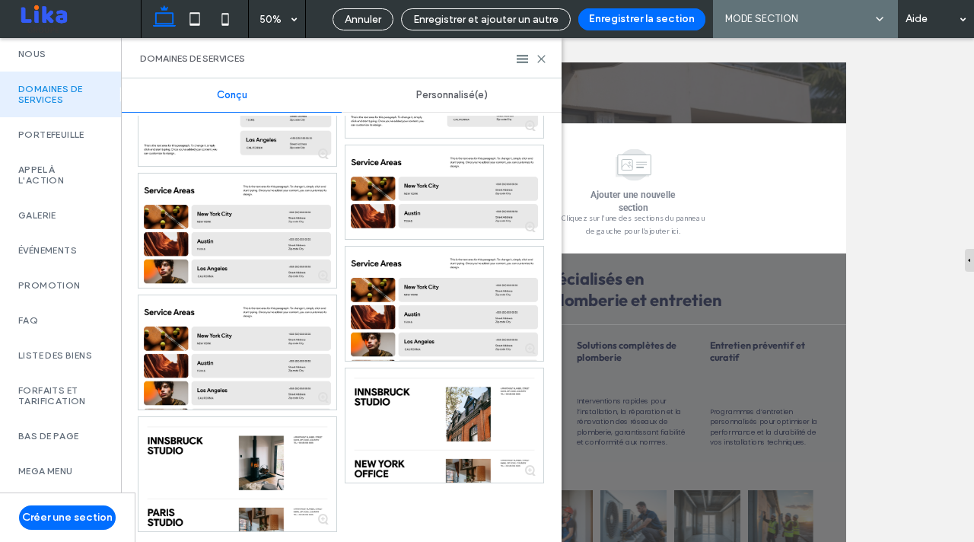
scroll to position [761, 0]
click at [43, 434] on label "Bas de page" at bounding box center [60, 436] width 84 height 11
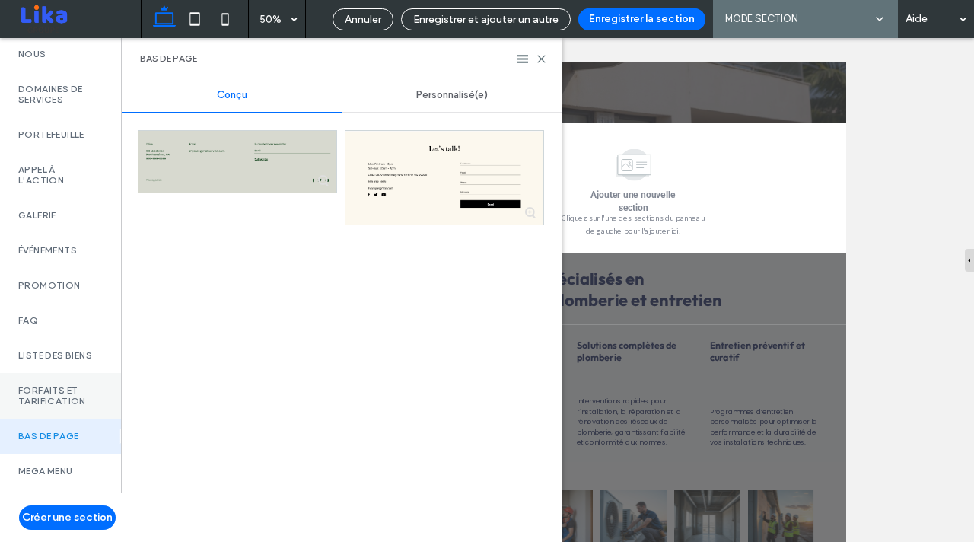
click at [50, 385] on label "Forfaits et tarification" at bounding box center [60, 395] width 84 height 21
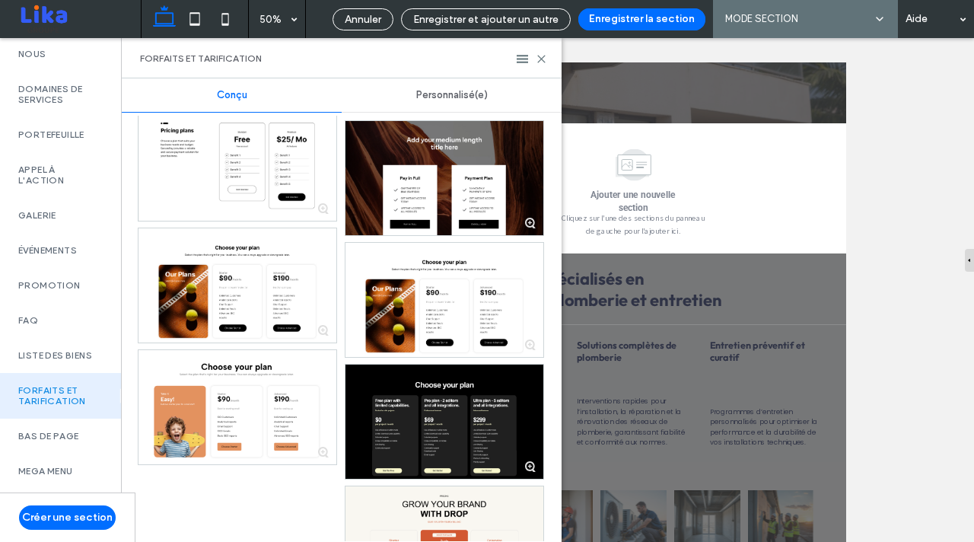
scroll to position [1026, 0]
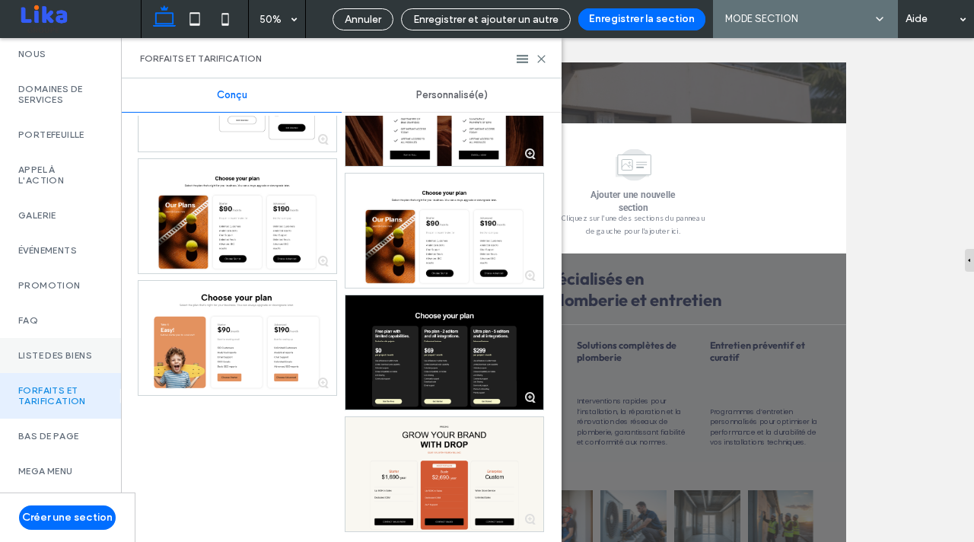
click at [76, 339] on div "Liste des biens" at bounding box center [60, 355] width 121 height 35
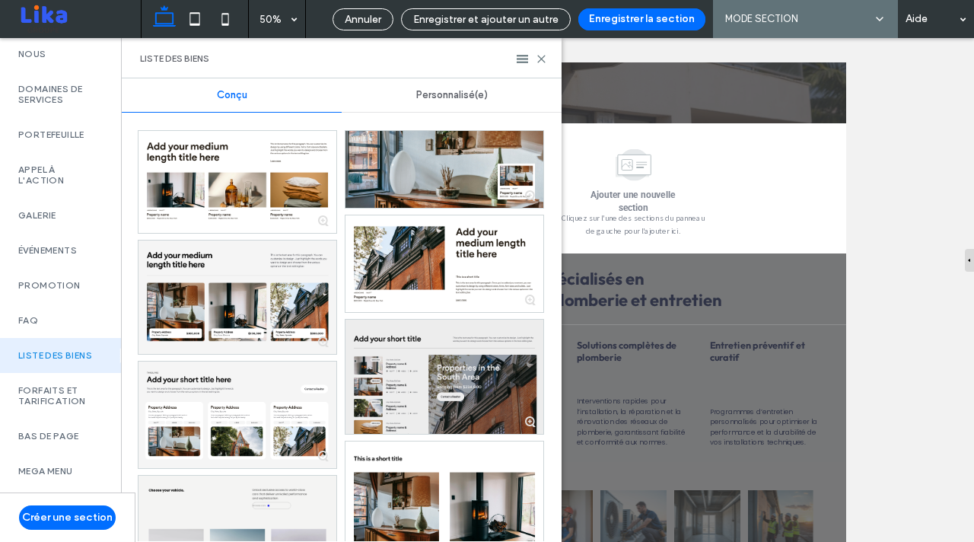
scroll to position [59, 0]
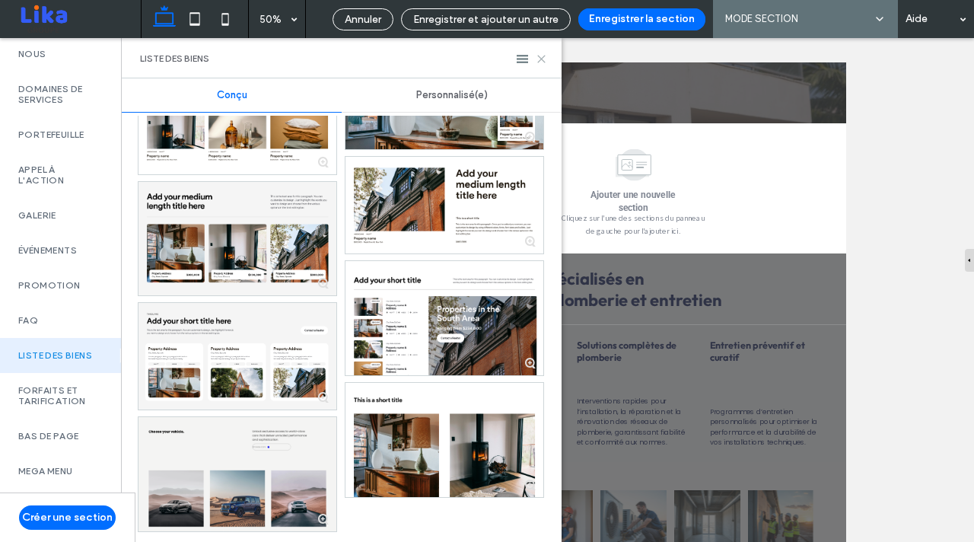
click at [540, 60] on icon at bounding box center [541, 58] width 11 height 11
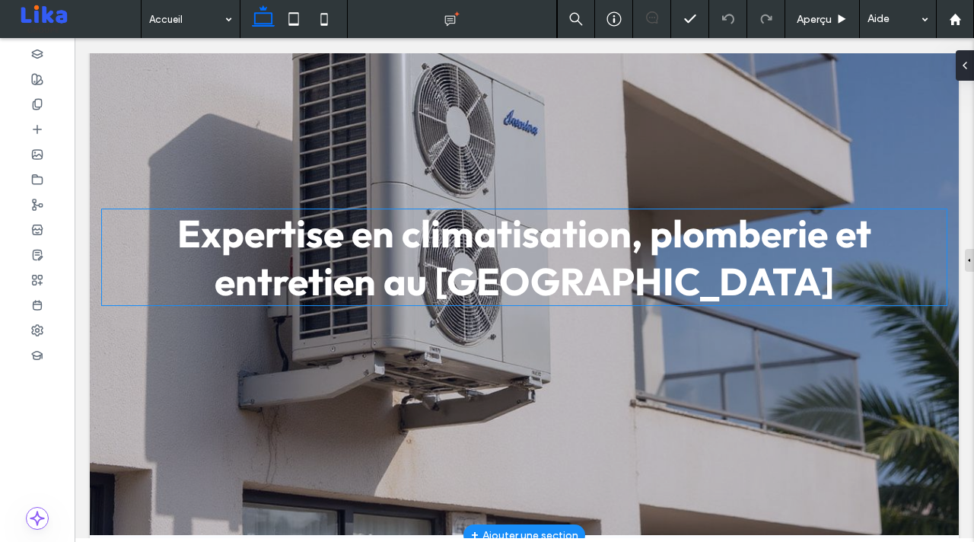
scroll to position [328, 0]
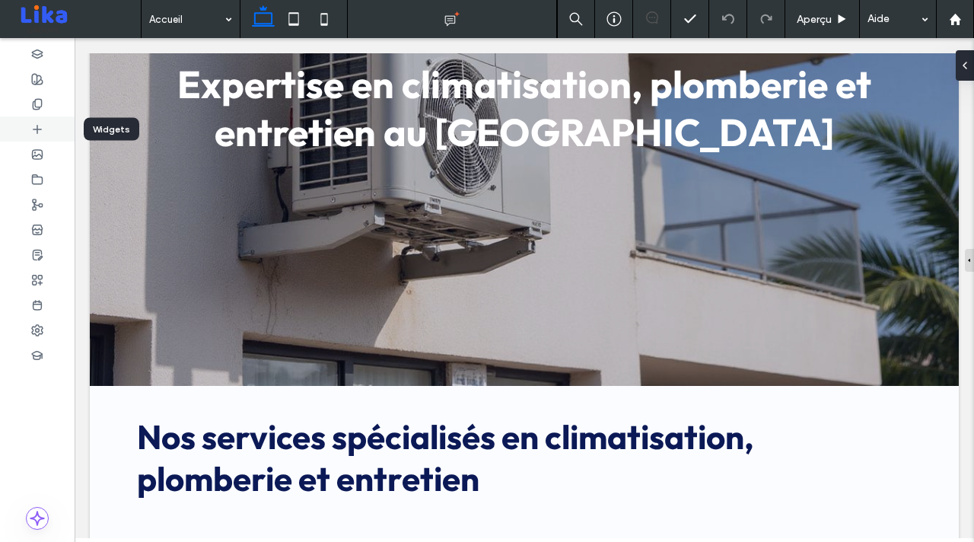
click at [37, 126] on use at bounding box center [37, 129] width 8 height 8
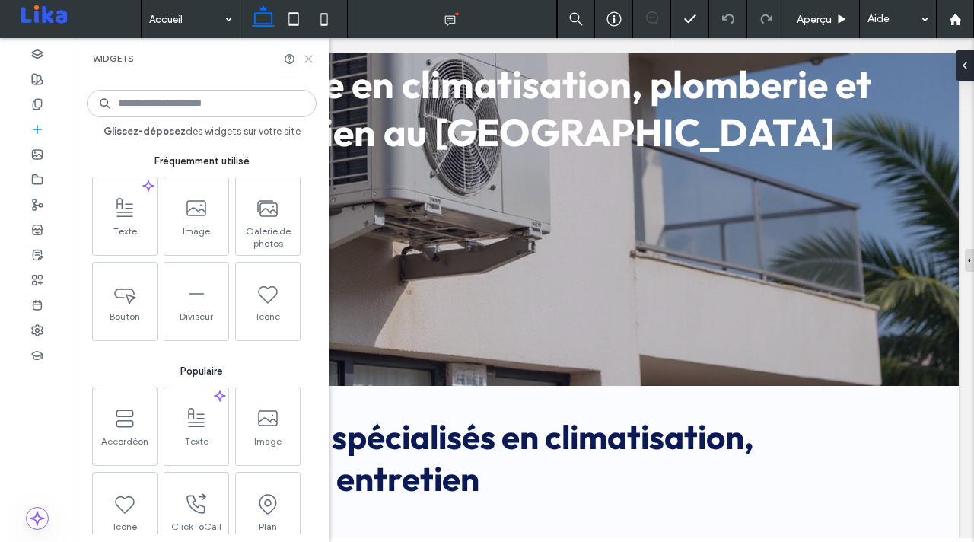
click at [304, 57] on icon at bounding box center [308, 58] width 11 height 11
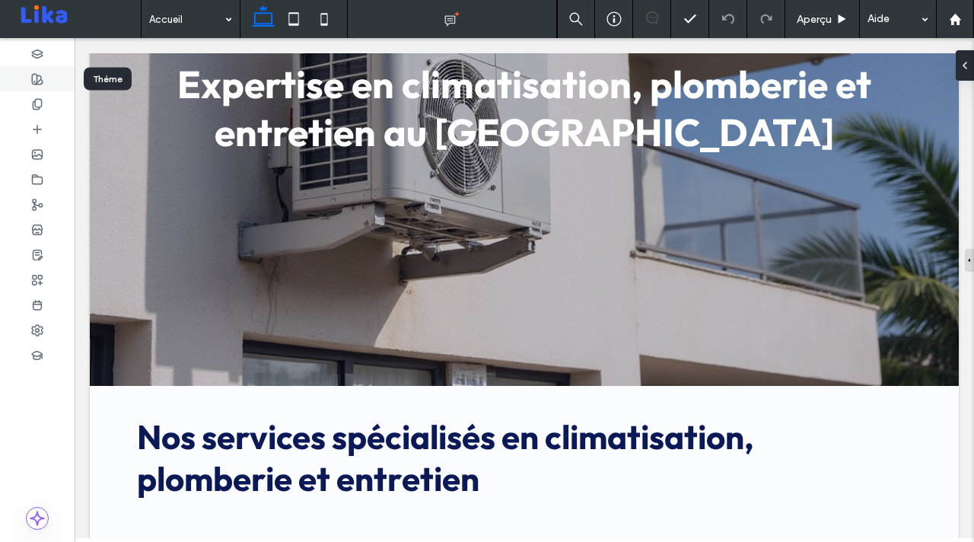
click at [38, 81] on use at bounding box center [37, 79] width 11 height 11
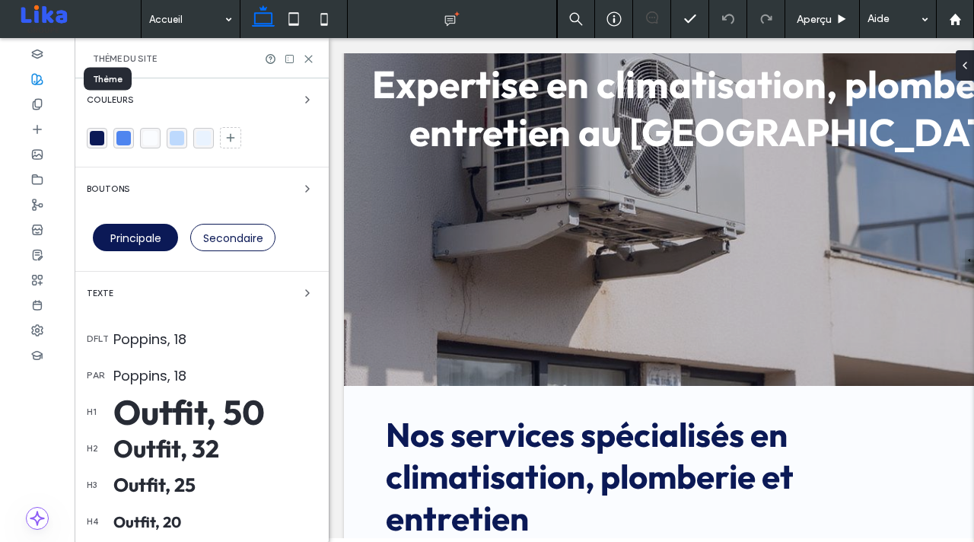
scroll to position [327, 0]
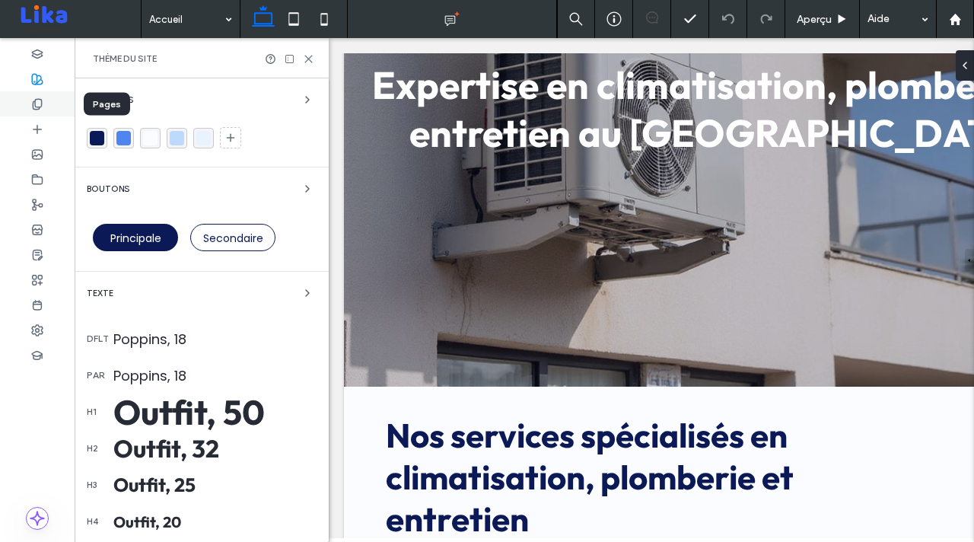
click at [38, 112] on div at bounding box center [37, 103] width 75 height 25
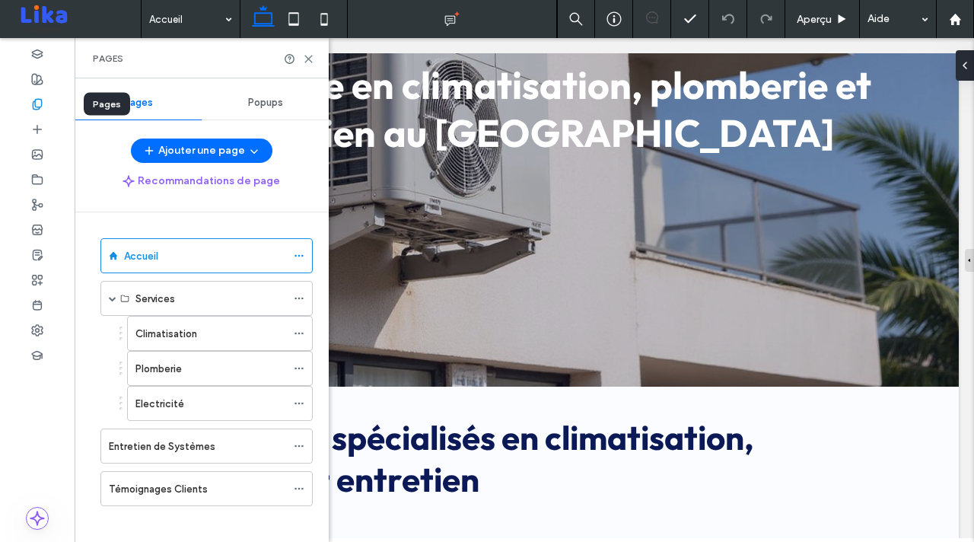
scroll to position [328, 0]
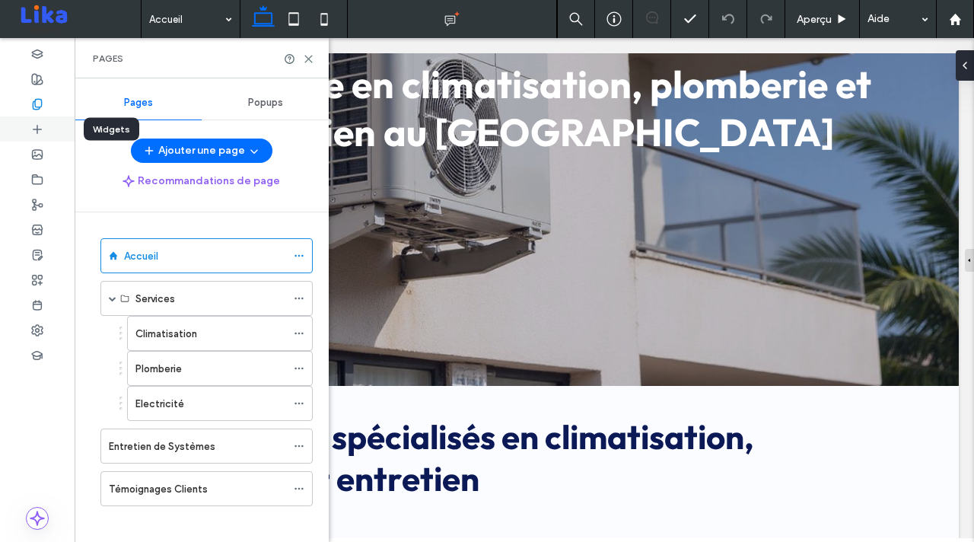
click at [42, 130] on icon at bounding box center [37, 129] width 12 height 12
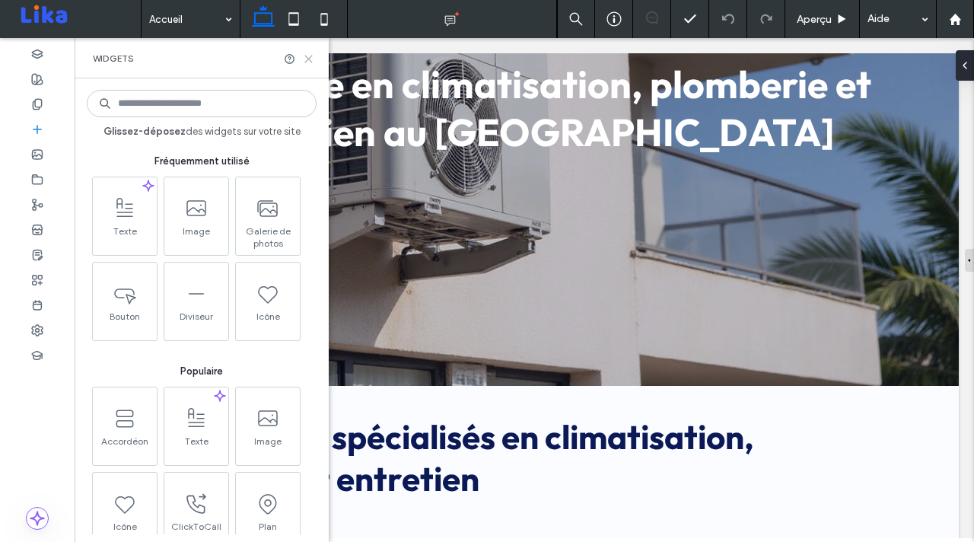
click at [308, 58] on use at bounding box center [308, 59] width 7 height 7
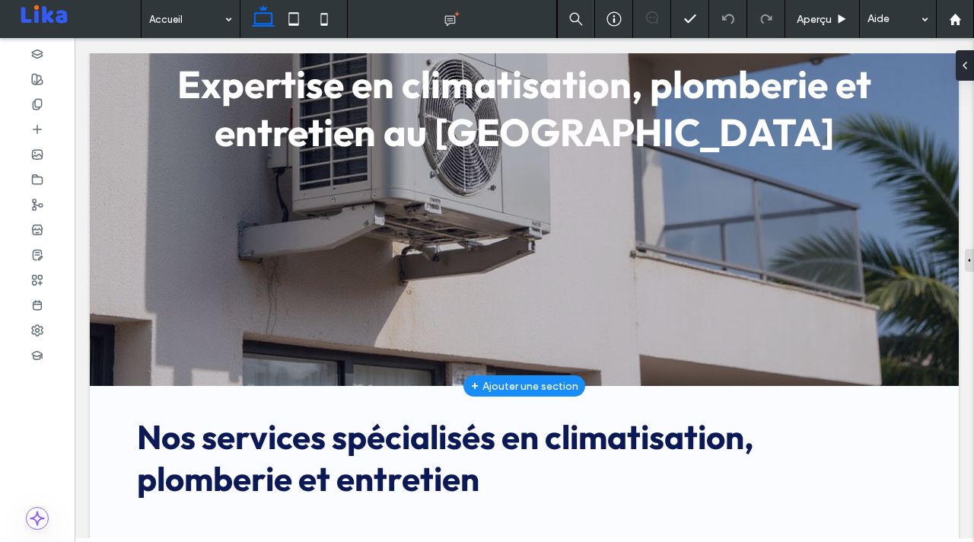
click at [507, 386] on div "+ Ajouter une section" at bounding box center [524, 385] width 107 height 17
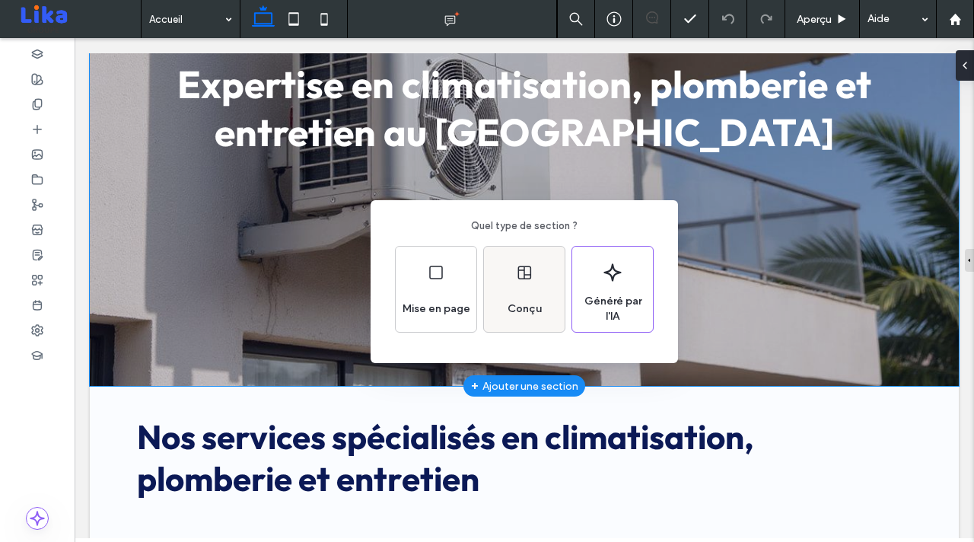
click at [517, 292] on div "Conçu" at bounding box center [524, 308] width 46 height 33
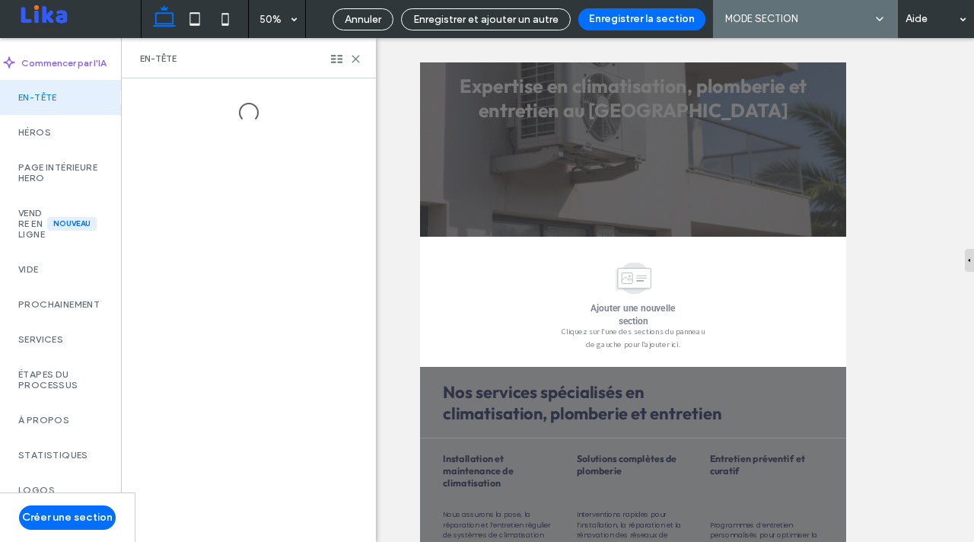
scroll to position [475, 0]
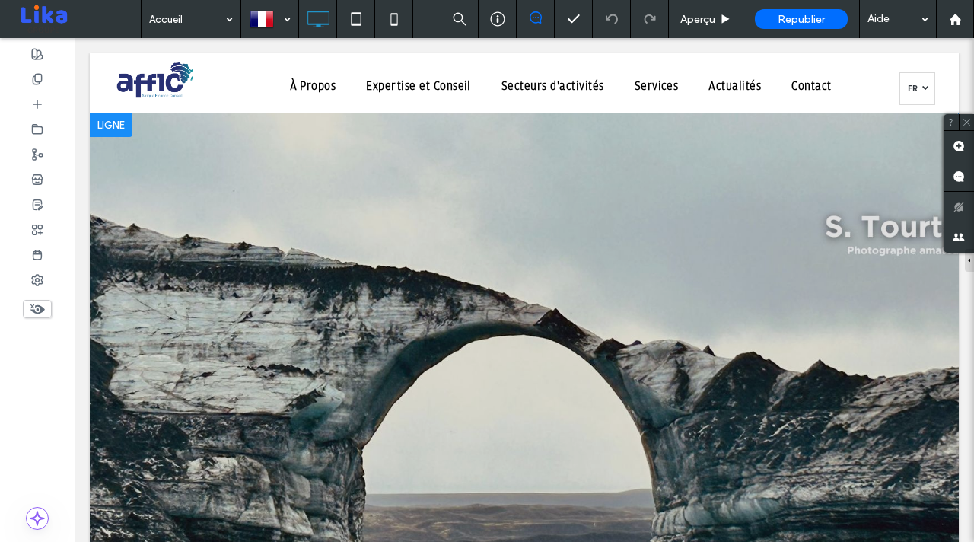
click at [107, 120] on div at bounding box center [111, 125] width 43 height 24
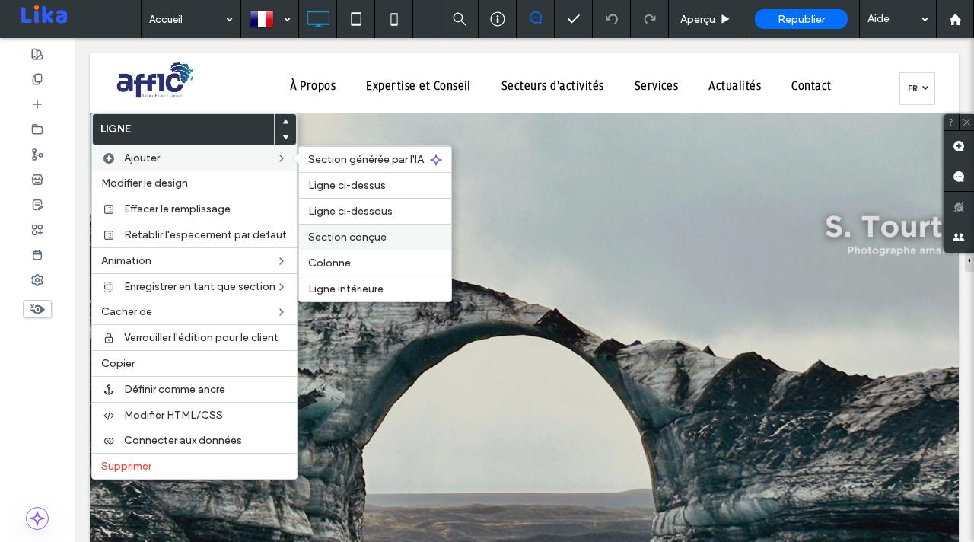
click at [368, 237] on span "Section conçue" at bounding box center [347, 236] width 78 height 13
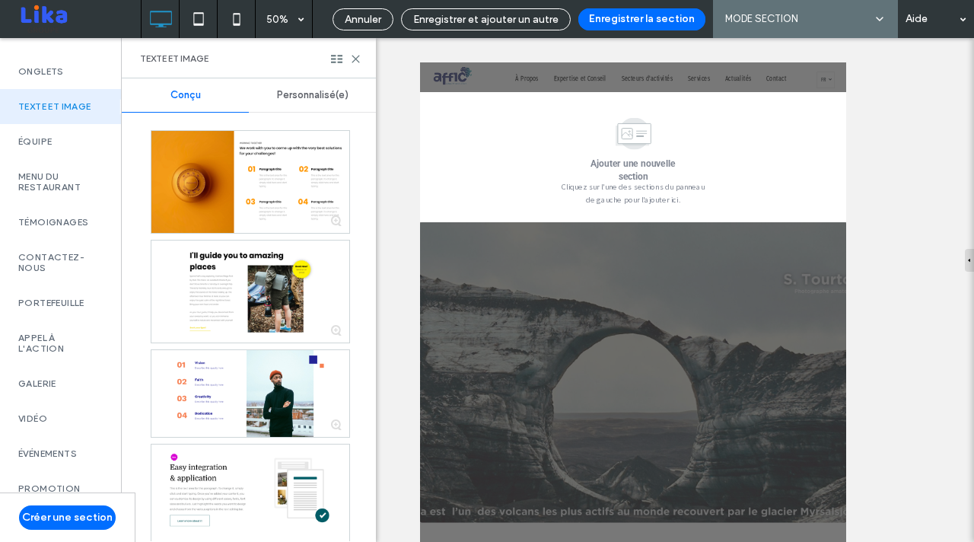
scroll to position [468, 0]
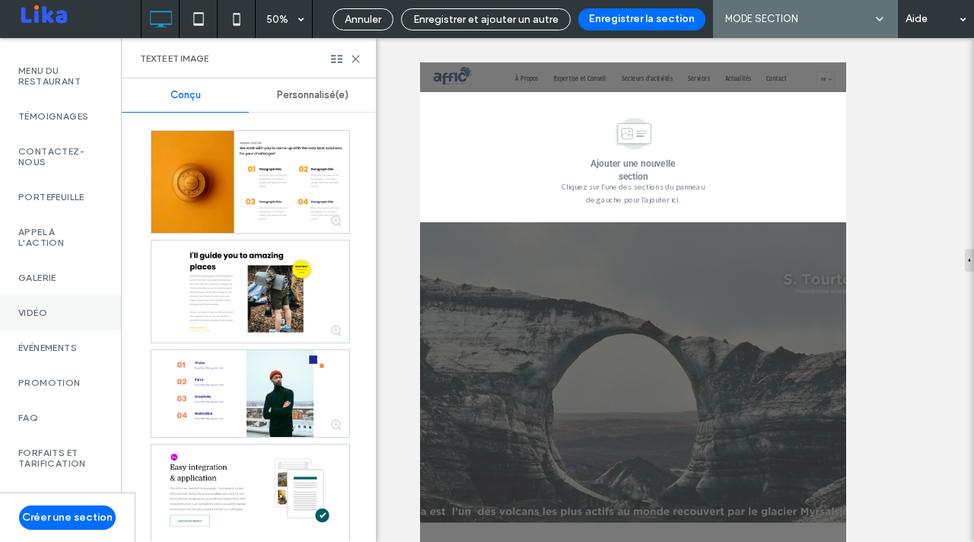
click at [50, 318] on label "Vidéo" at bounding box center [60, 312] width 84 height 11
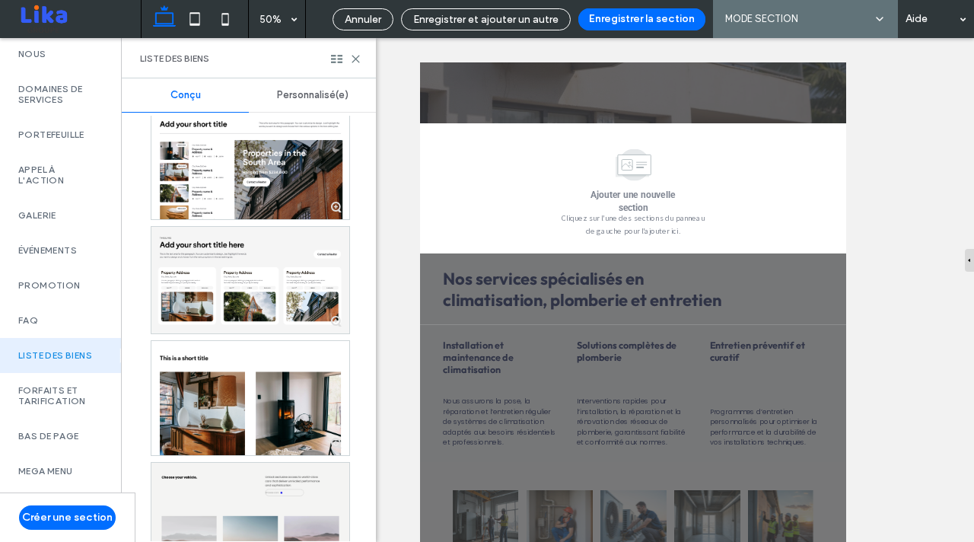
scroll to position [491, 0]
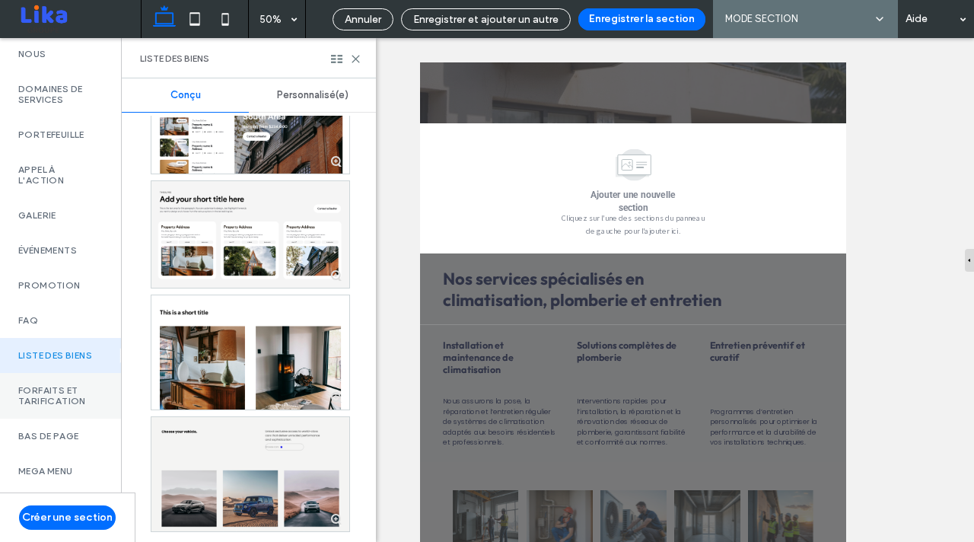
click at [91, 385] on label "Forfaits et tarification" at bounding box center [60, 395] width 84 height 21
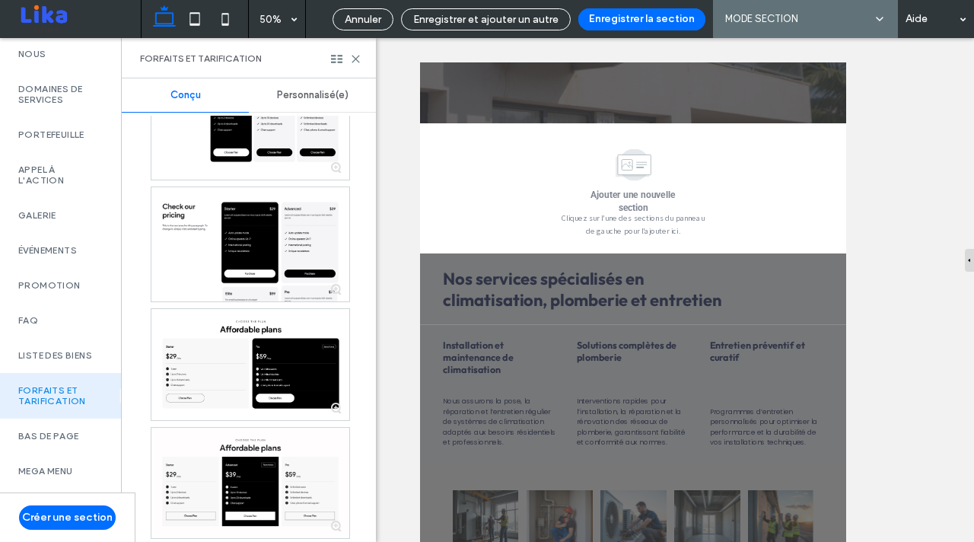
scroll to position [0, 0]
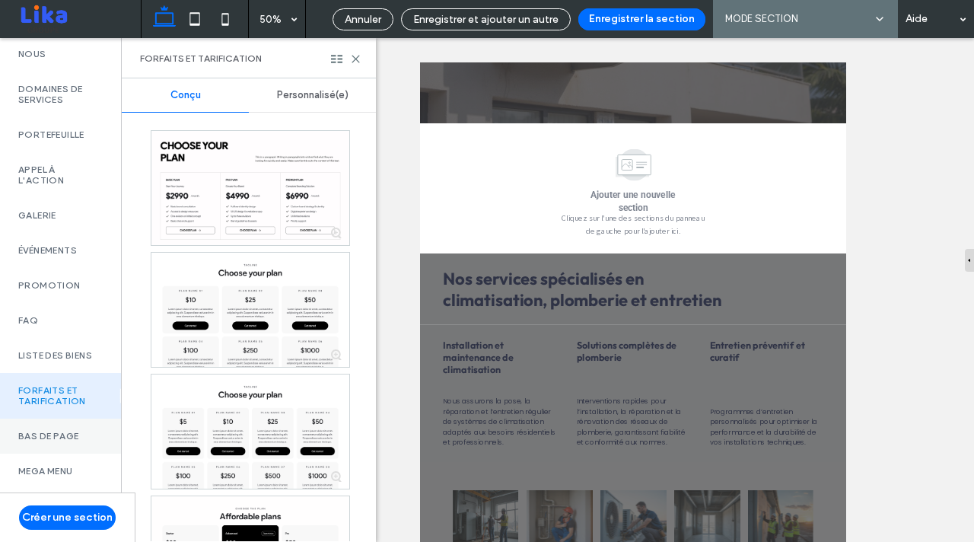
click at [48, 423] on div "Bas de page" at bounding box center [60, 435] width 121 height 35
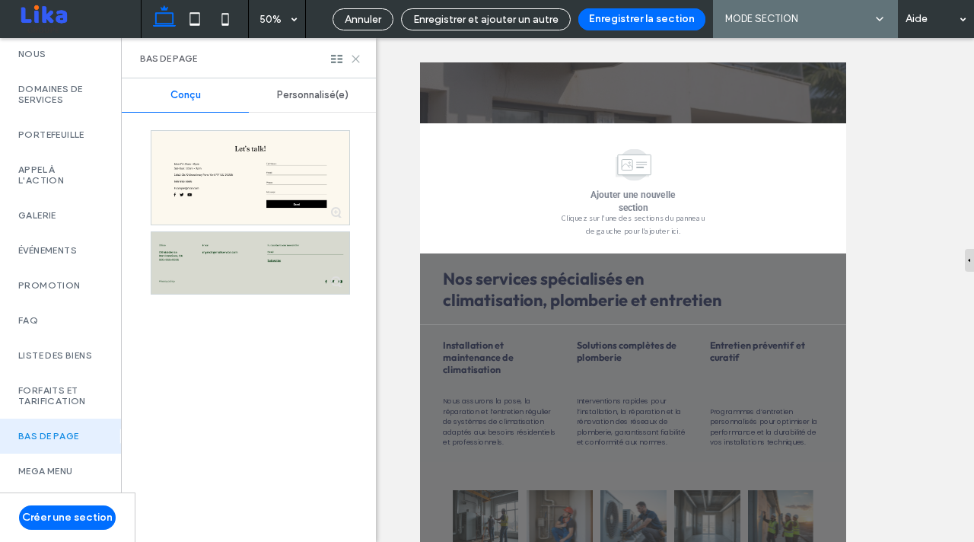
drag, startPoint x: 354, startPoint y: 59, endPoint x: 280, endPoint y: 22, distance: 83.4
click at [354, 59] on use at bounding box center [355, 59] width 7 height 7
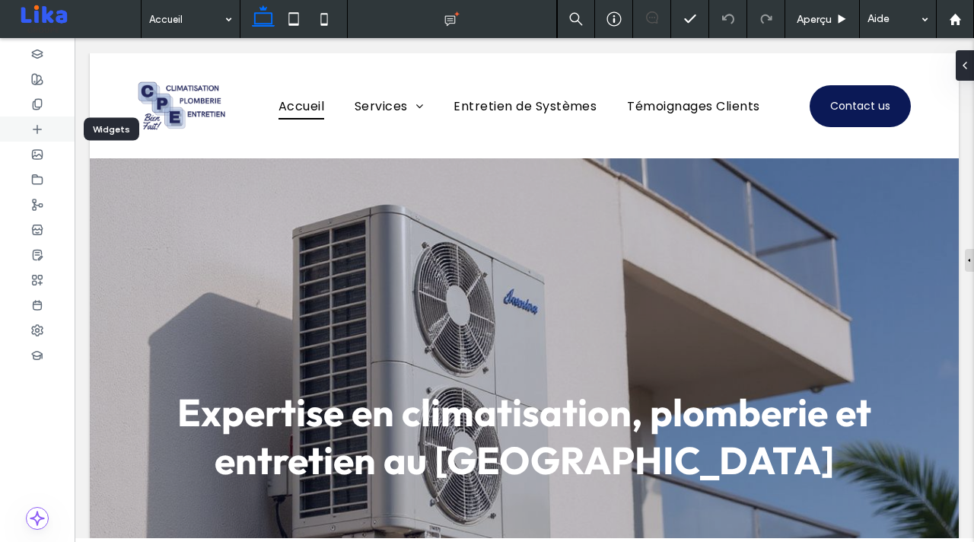
click at [31, 123] on icon at bounding box center [37, 129] width 12 height 12
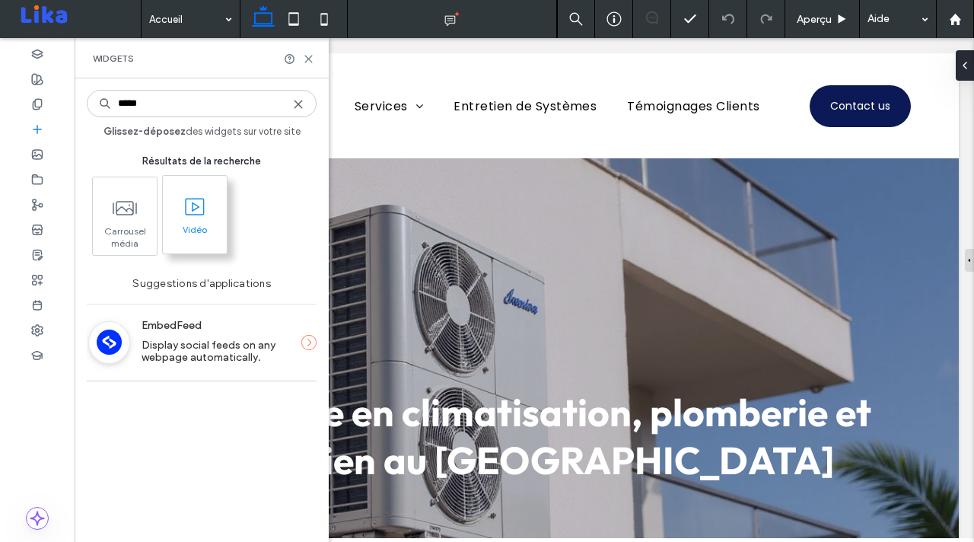
type input "*****"
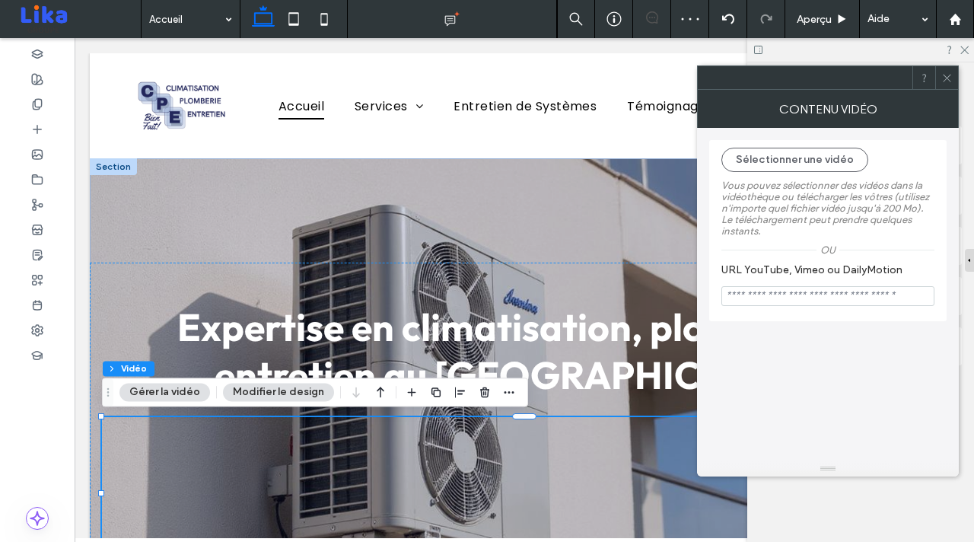
click at [946, 75] on icon at bounding box center [946, 77] width 11 height 11
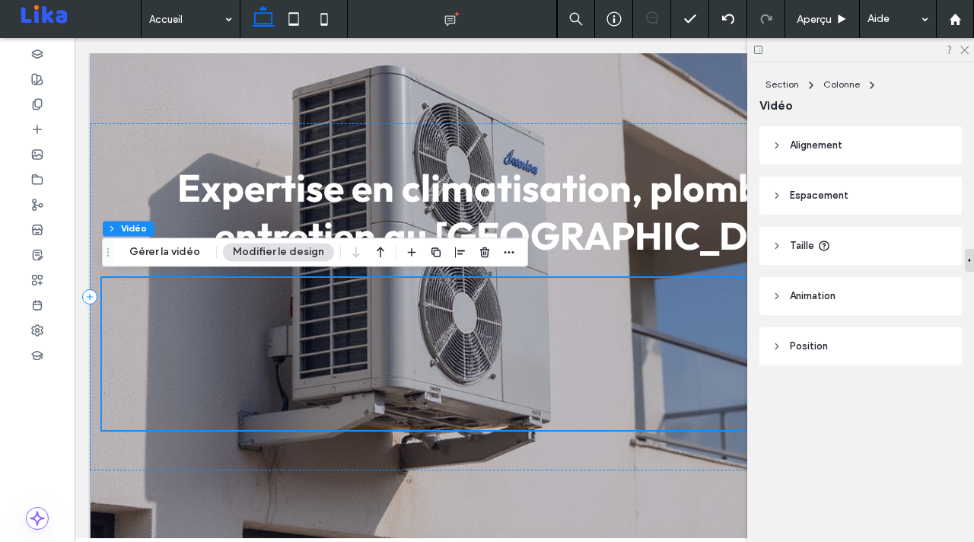
scroll to position [140, 0]
click at [964, 47] on icon at bounding box center [964, 49] width 10 height 10
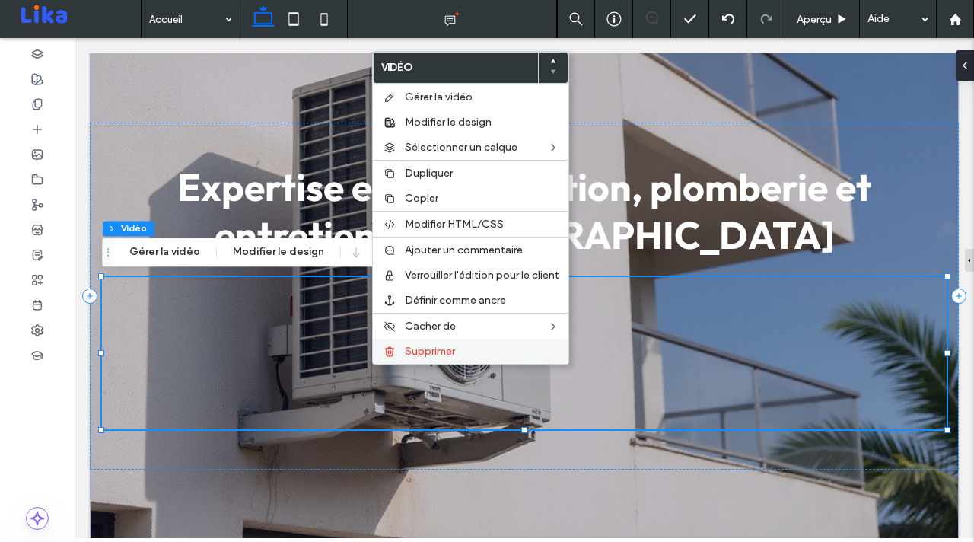
click at [398, 352] on div "Supprimer" at bounding box center [471, 351] width 196 height 25
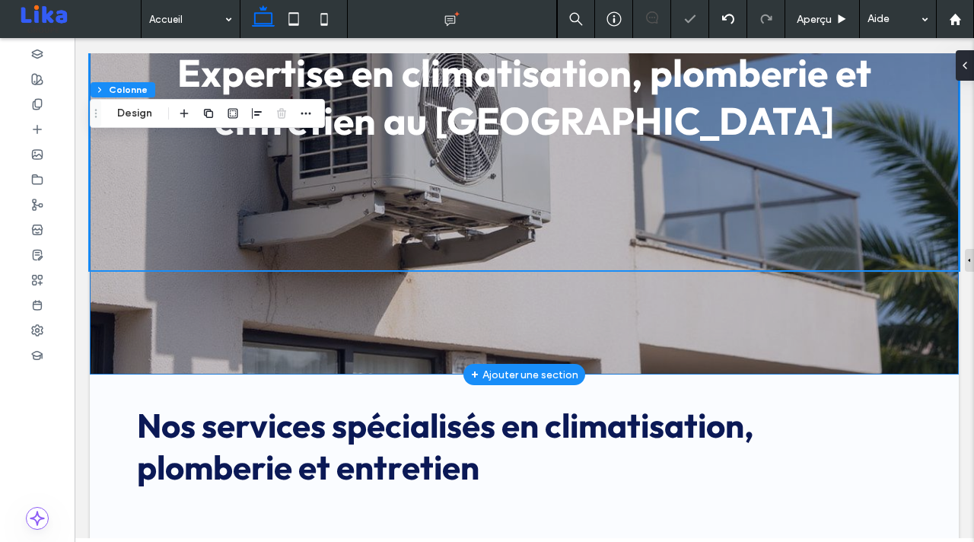
scroll to position [338, 0]
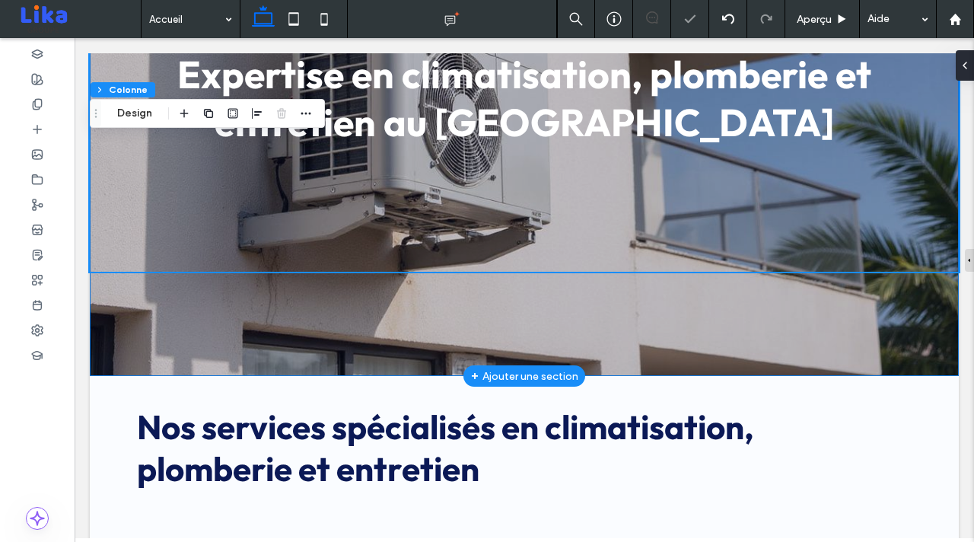
click at [116, 335] on div "Expertise en climatisation, plomberie et entretien au [GEOGRAPHIC_DATA]" at bounding box center [524, 97] width 869 height 555
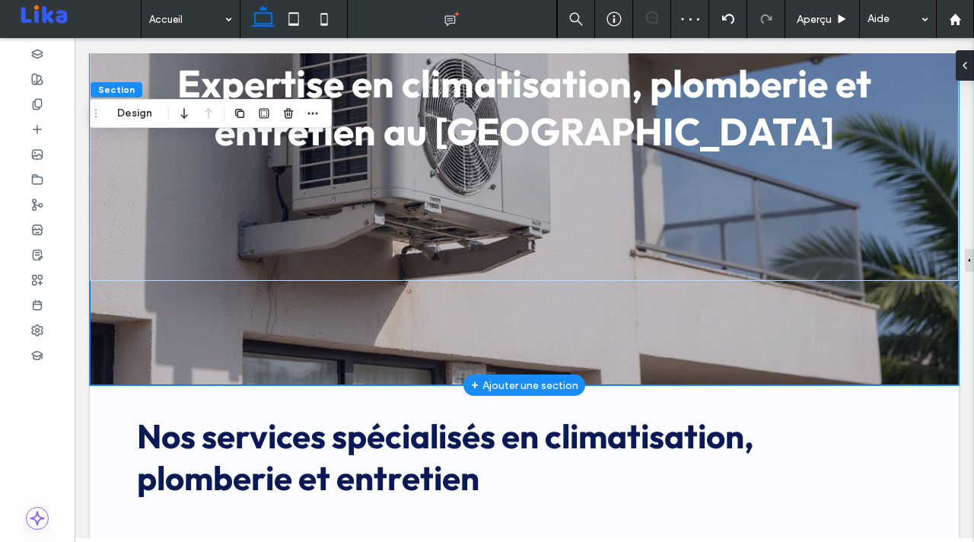
scroll to position [322, 0]
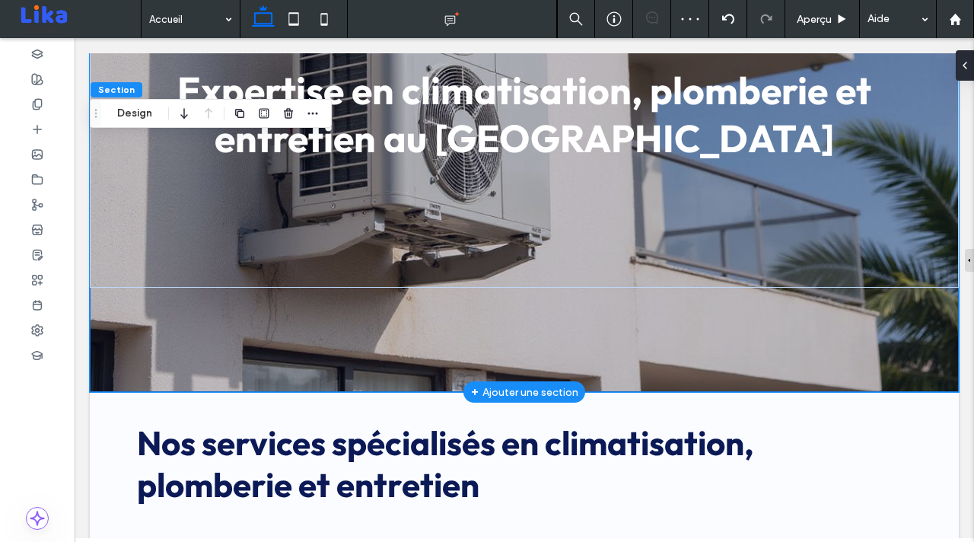
click at [521, 396] on div "+ Ajouter une section" at bounding box center [524, 391] width 107 height 17
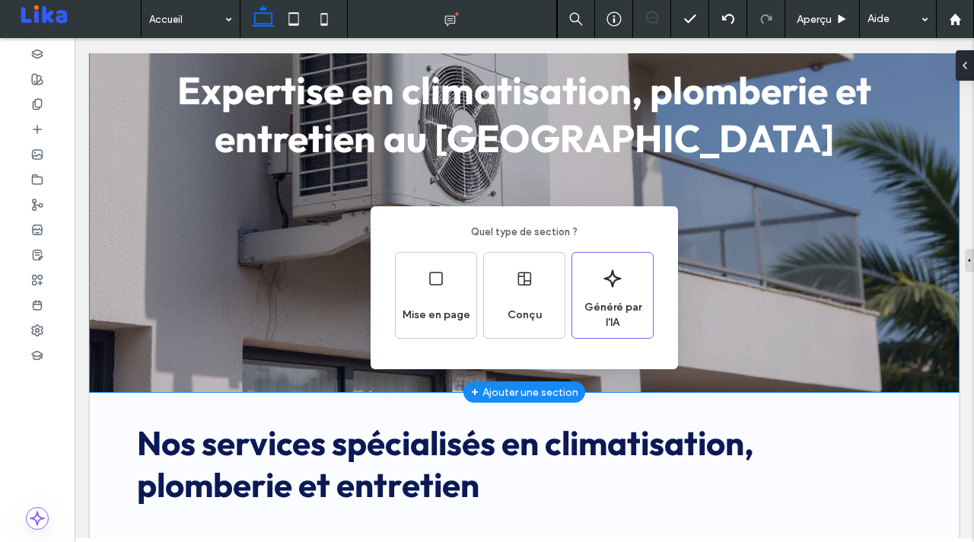
drag, startPoint x: 254, startPoint y: 302, endPoint x: 180, endPoint y: 263, distance: 84.0
click at [254, 302] on div "Quel type de section ? Mise en page Conçu Généré par l'IA" at bounding box center [487, 308] width 974 height 616
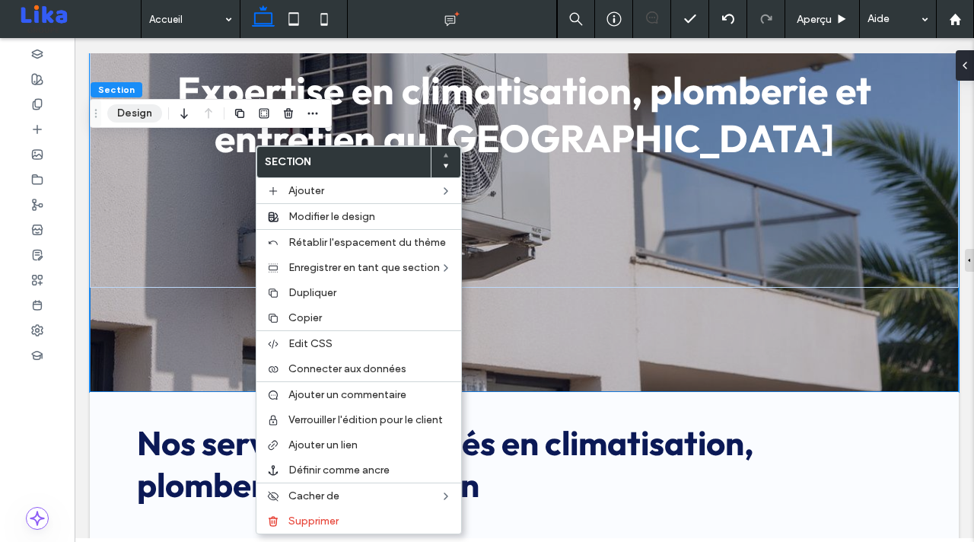
click at [135, 107] on button "Design" at bounding box center [134, 113] width 55 height 18
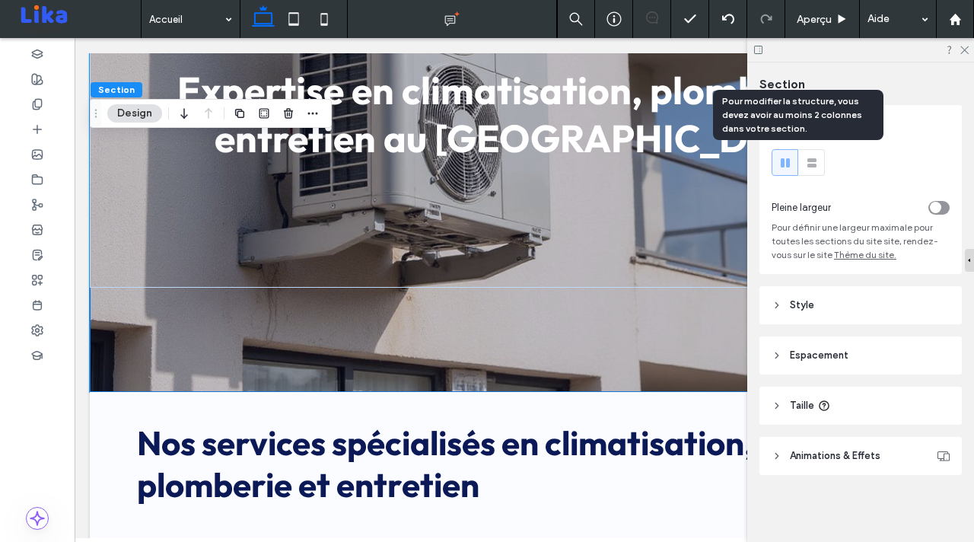
click at [808, 165] on use at bounding box center [811, 162] width 9 height 9
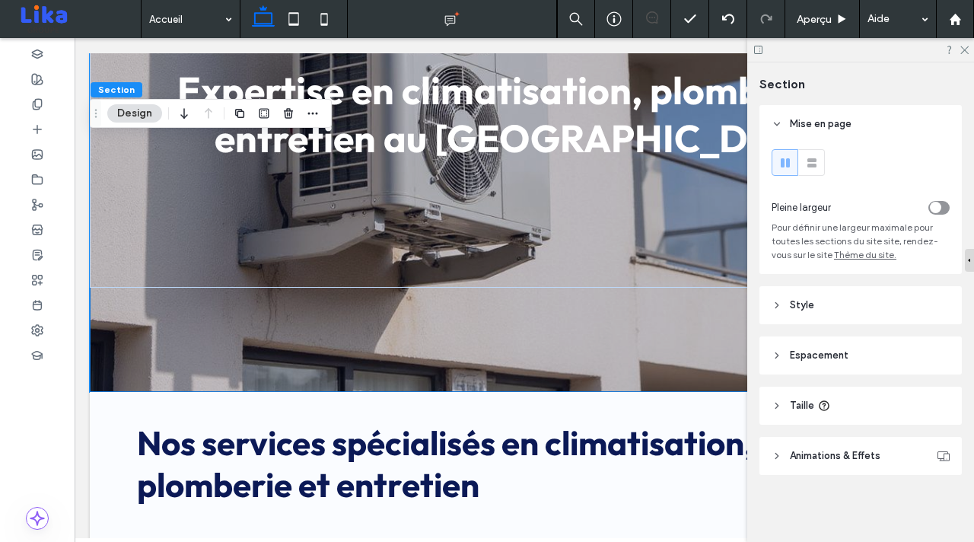
scroll to position [1, 0]
click at [312, 112] on icon "button" at bounding box center [313, 113] width 12 height 12
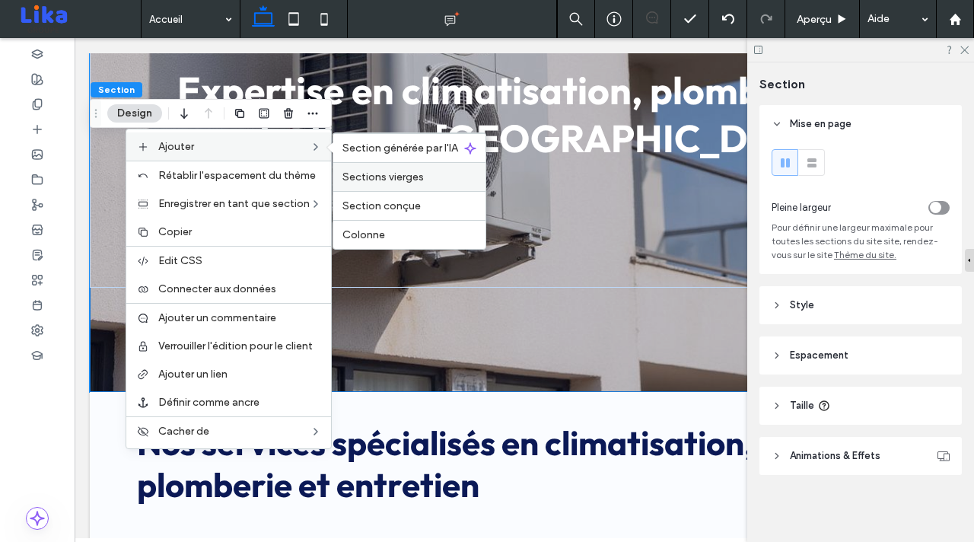
click at [408, 177] on span "Sections vierges" at bounding box center [382, 176] width 81 height 13
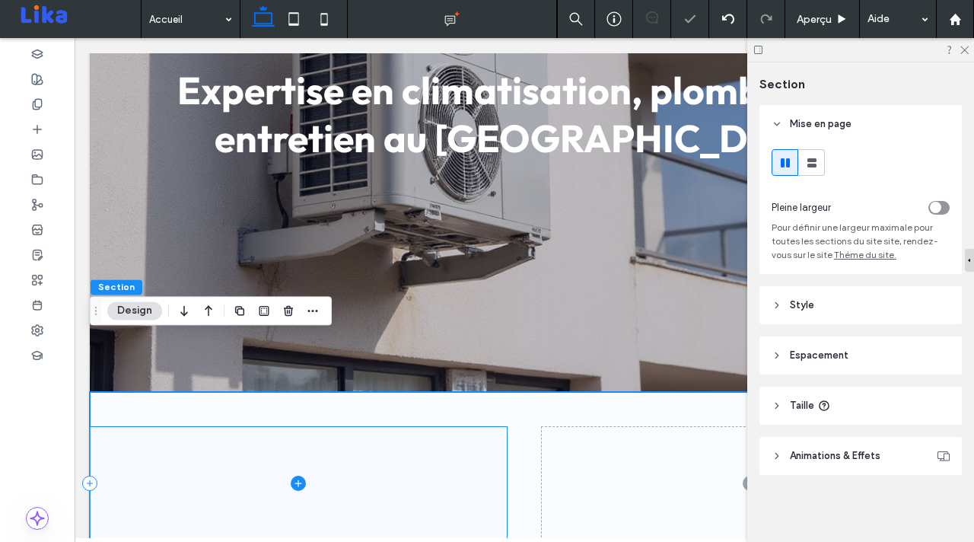
scroll to position [488, 0]
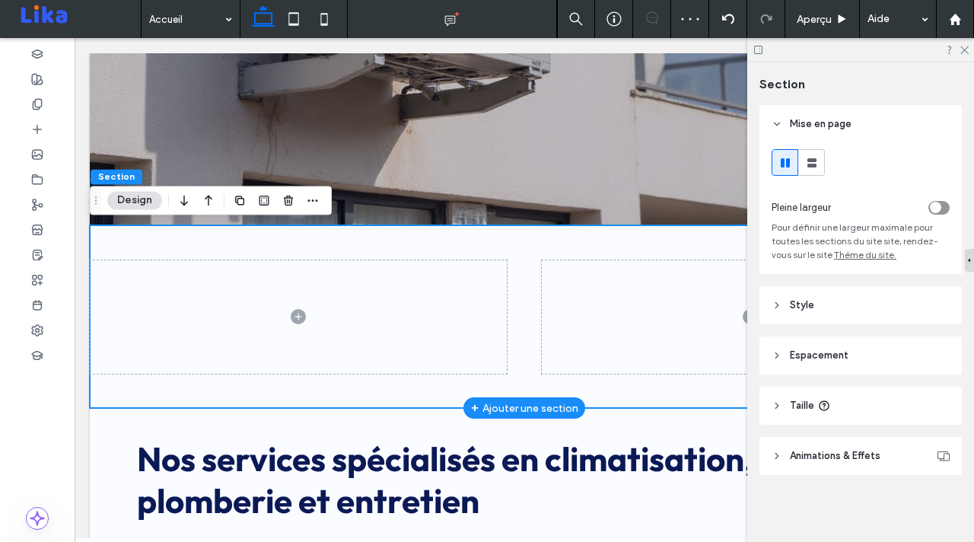
click at [523, 325] on div at bounding box center [524, 316] width 869 height 183
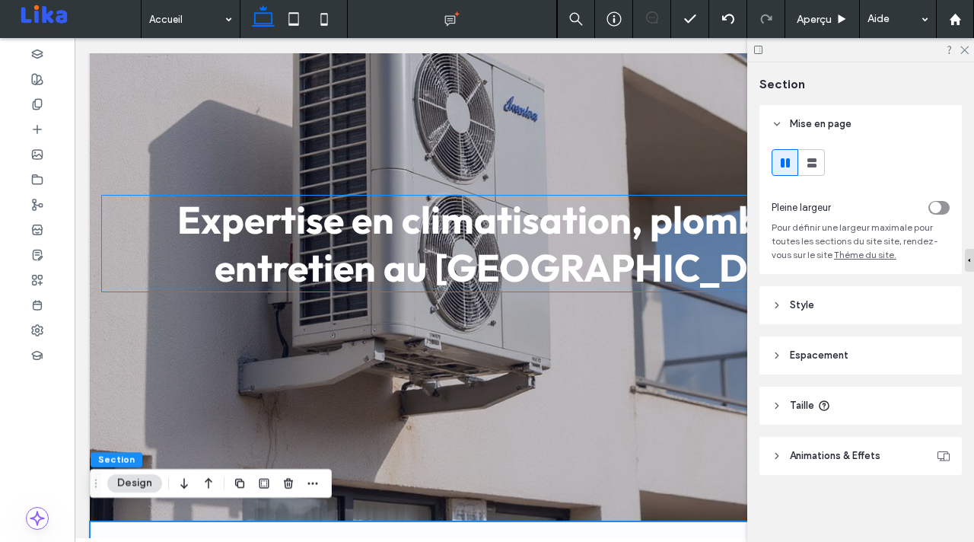
scroll to position [146, 0]
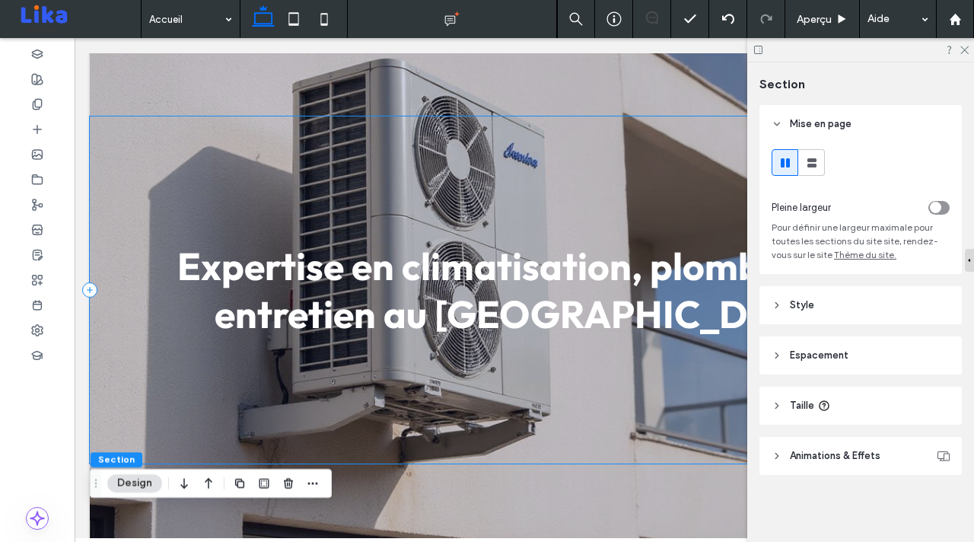
click at [634, 155] on div "Expertise en climatisation, plomberie et entretien au [GEOGRAPHIC_DATA]" at bounding box center [524, 289] width 869 height 347
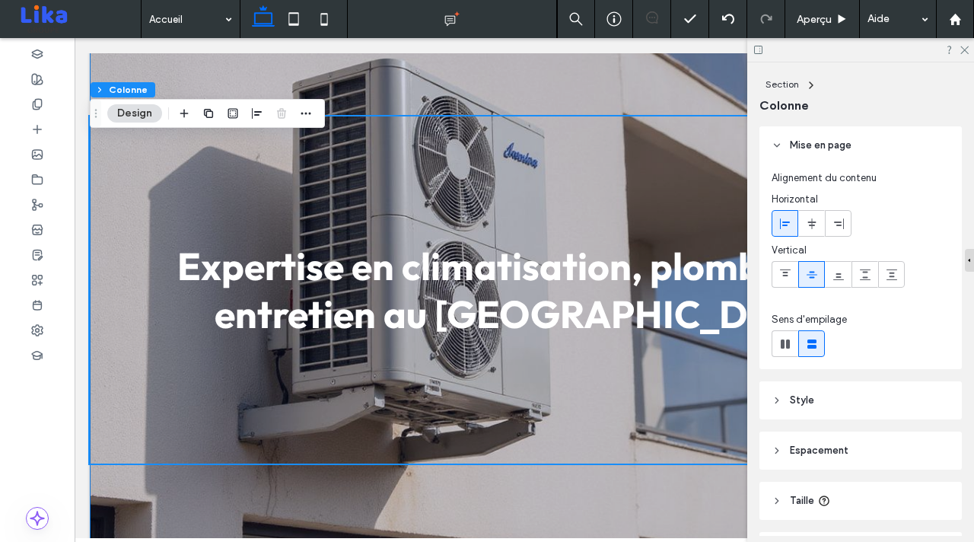
click at [639, 89] on div "Expertise en climatisation, plomberie et entretien au [GEOGRAPHIC_DATA]" at bounding box center [524, 289] width 869 height 555
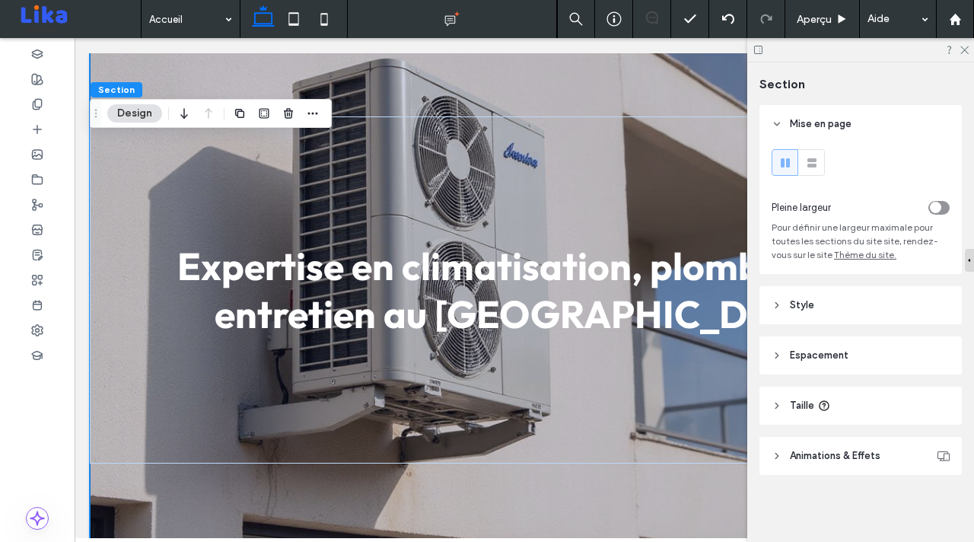
click at [639, 89] on div "Expertise en climatisation, plomberie et entretien au [GEOGRAPHIC_DATA]" at bounding box center [524, 289] width 869 height 555
click at [856, 298] on header "Style" at bounding box center [860, 305] width 202 height 38
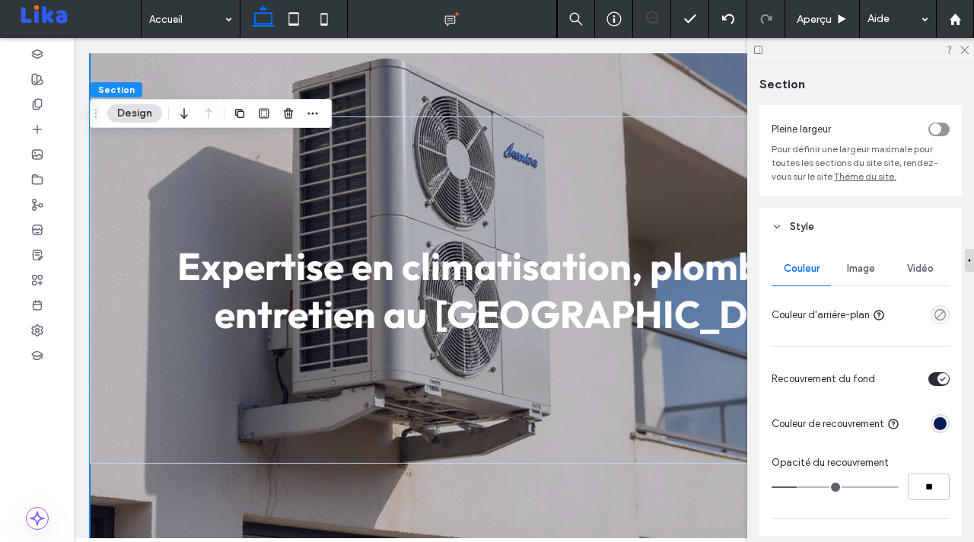
scroll to position [0, 0]
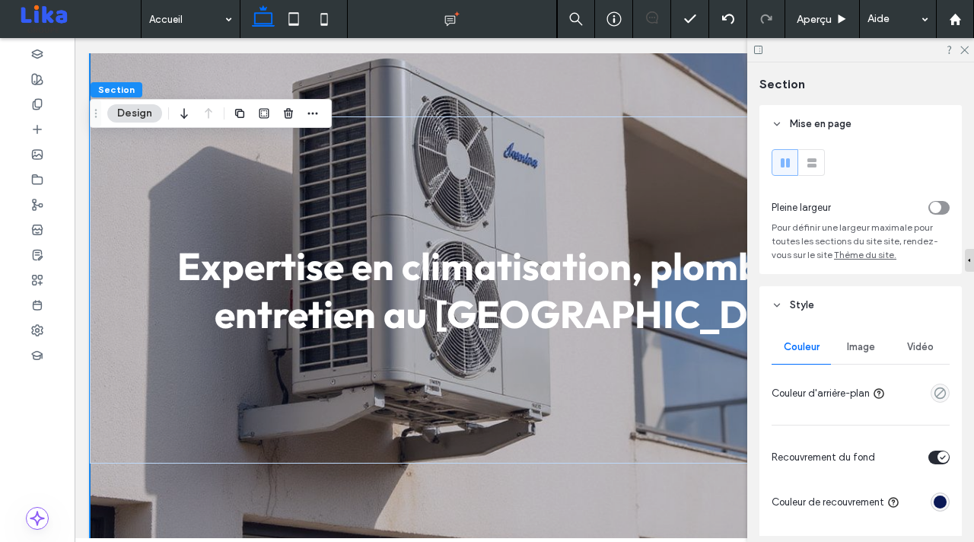
click at [924, 350] on span "Vidéo" at bounding box center [920, 347] width 27 height 12
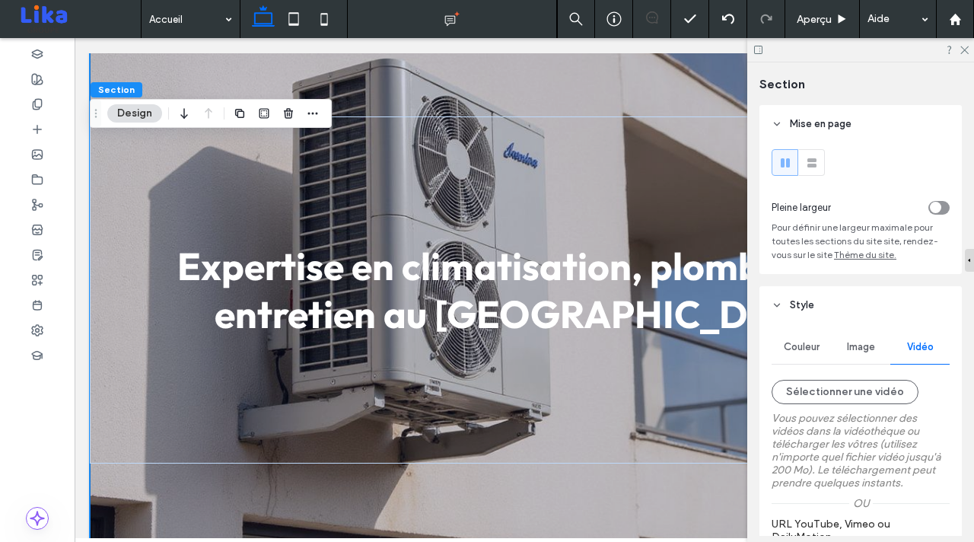
click at [377, 94] on div "Expertise en climatisation, plomberie et entretien au [GEOGRAPHIC_DATA]" at bounding box center [524, 289] width 869 height 555
click at [866, 352] on span "Image" at bounding box center [861, 347] width 28 height 12
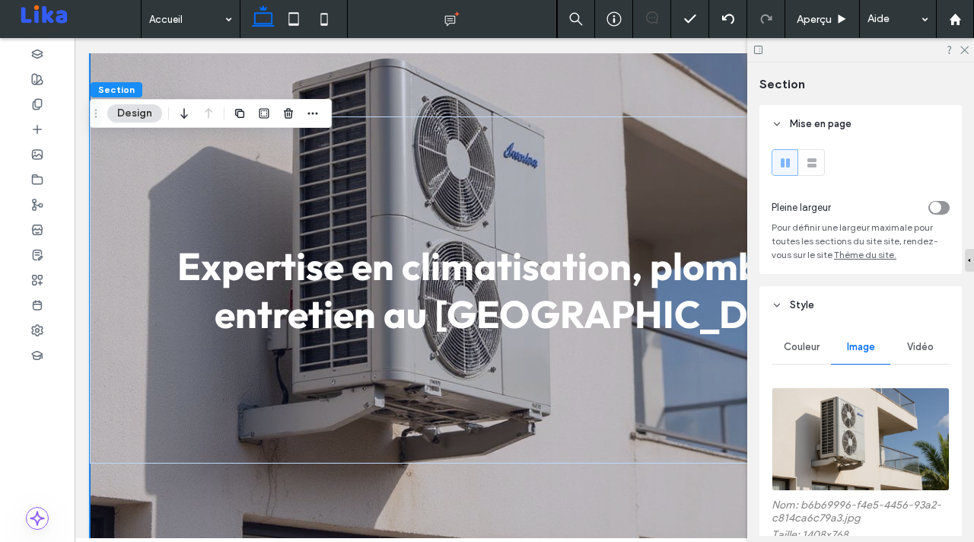
click at [910, 349] on span "Vidéo" at bounding box center [920, 347] width 27 height 12
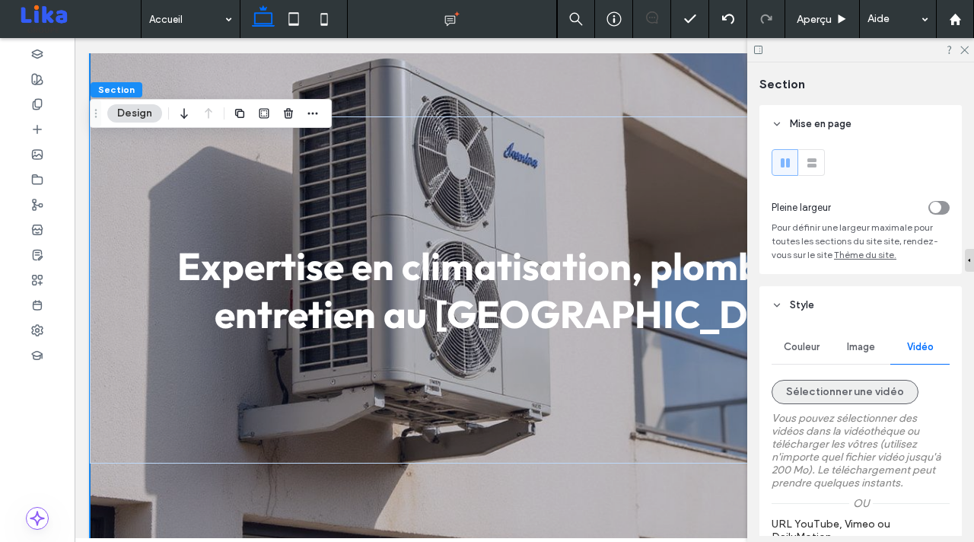
click at [867, 393] on button "Sélectionner une vidéo" at bounding box center [844, 392] width 147 height 24
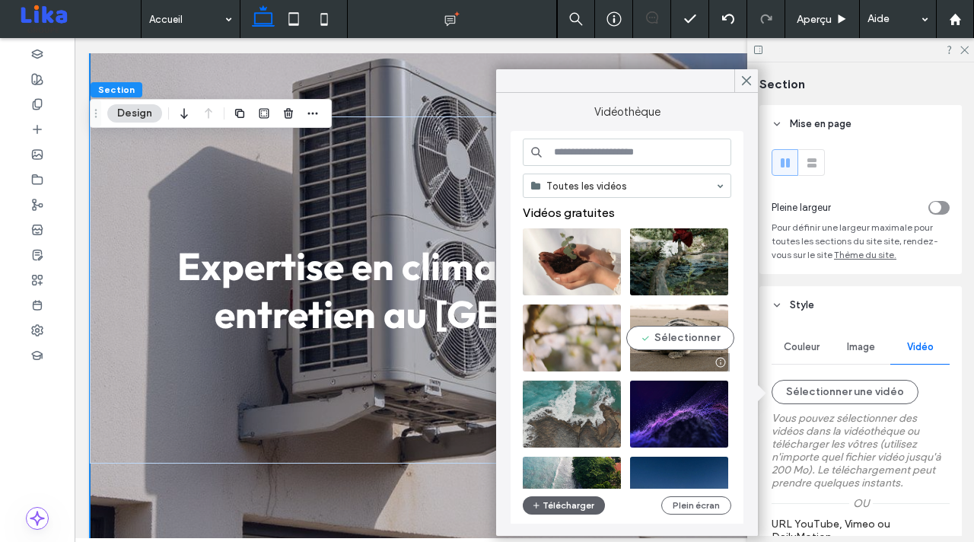
click at [666, 307] on video at bounding box center [679, 337] width 98 height 67
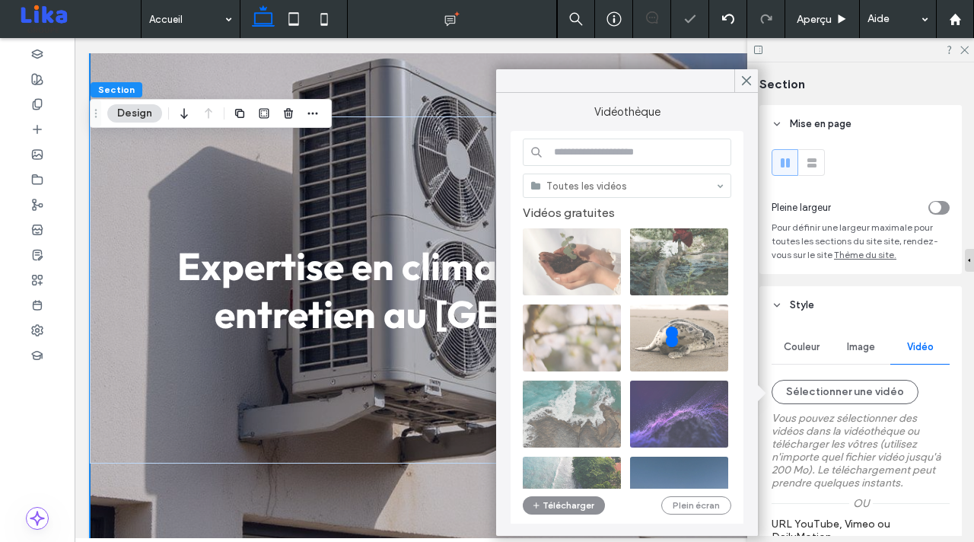
type input "**********"
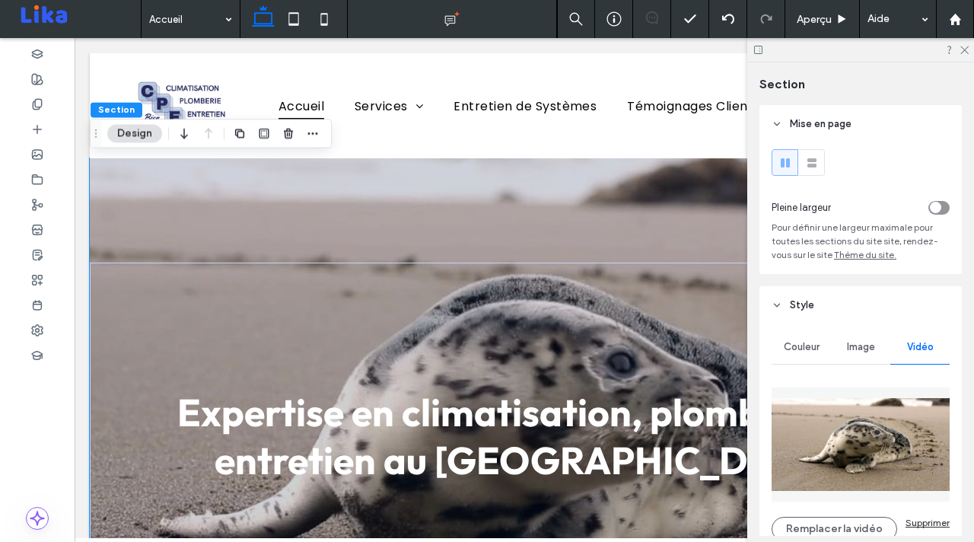
click at [471, 205] on div "Expertise en climatisation, plomberie et entretien au [GEOGRAPHIC_DATA]" at bounding box center [524, 435] width 869 height 555
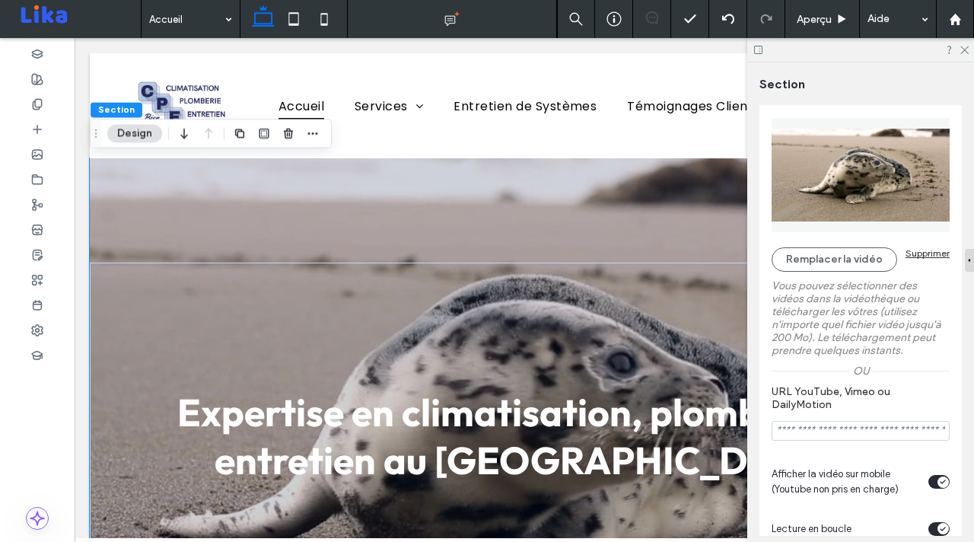
scroll to position [271, 0]
click at [482, 186] on div "Expertise en climatisation, plomberie et entretien au [GEOGRAPHIC_DATA]" at bounding box center [524, 435] width 869 height 555
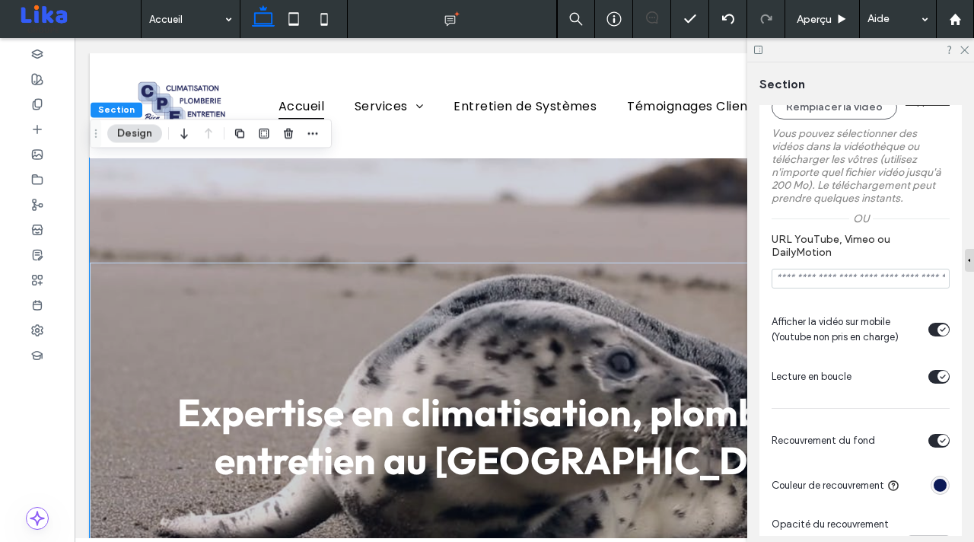
scroll to position [462, 0]
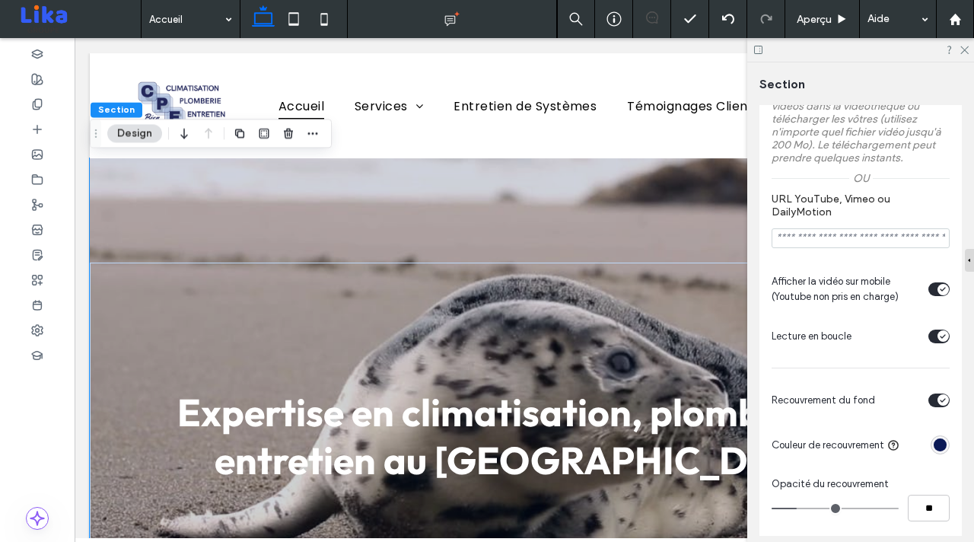
type input "**"
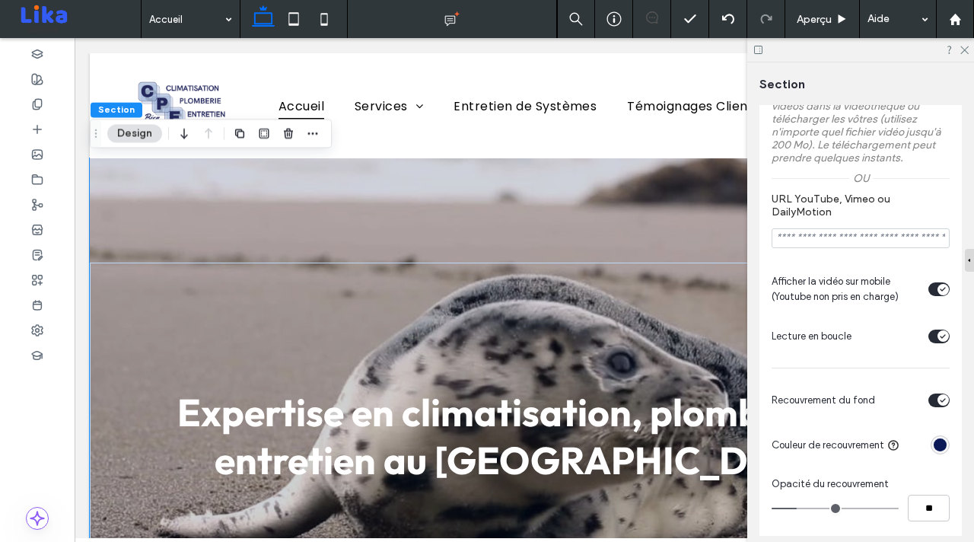
type input "**"
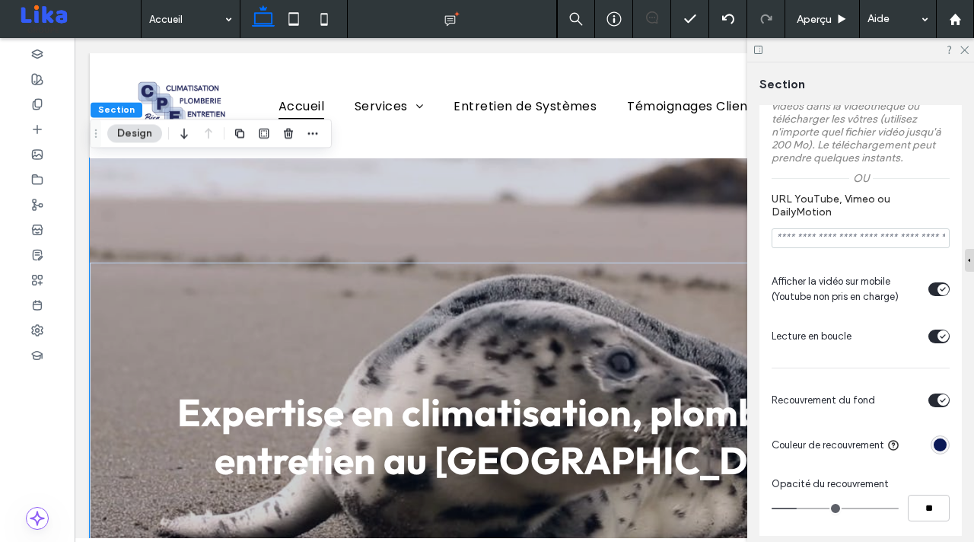
type input "**"
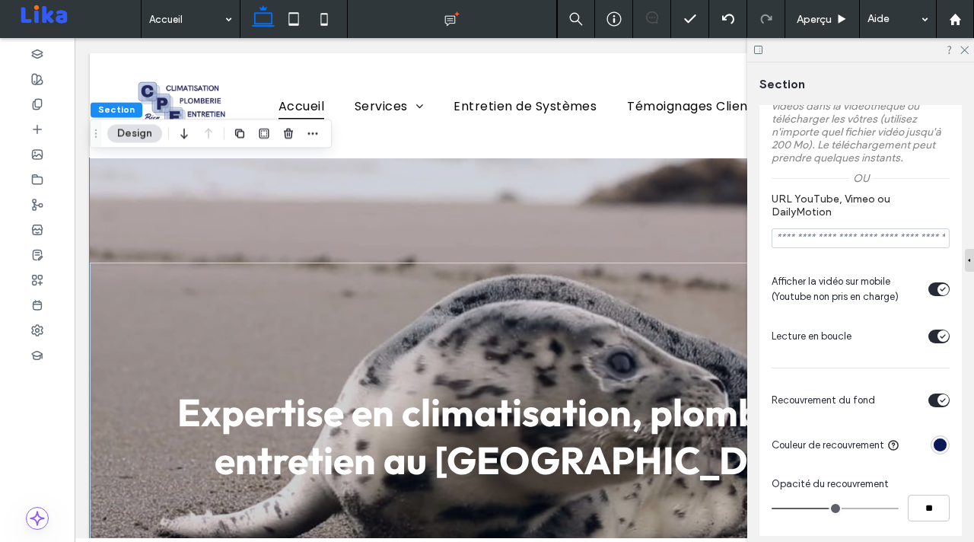
type input "**"
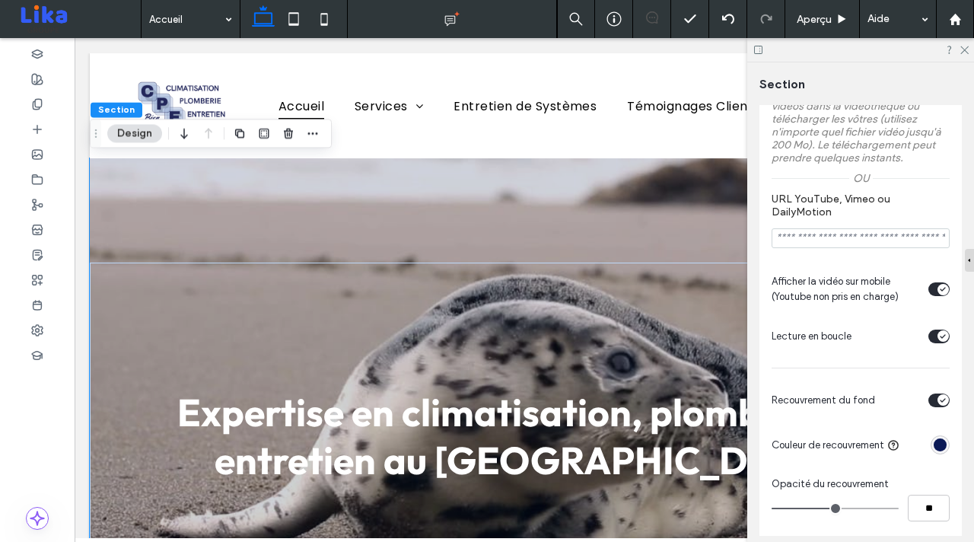
type input "**"
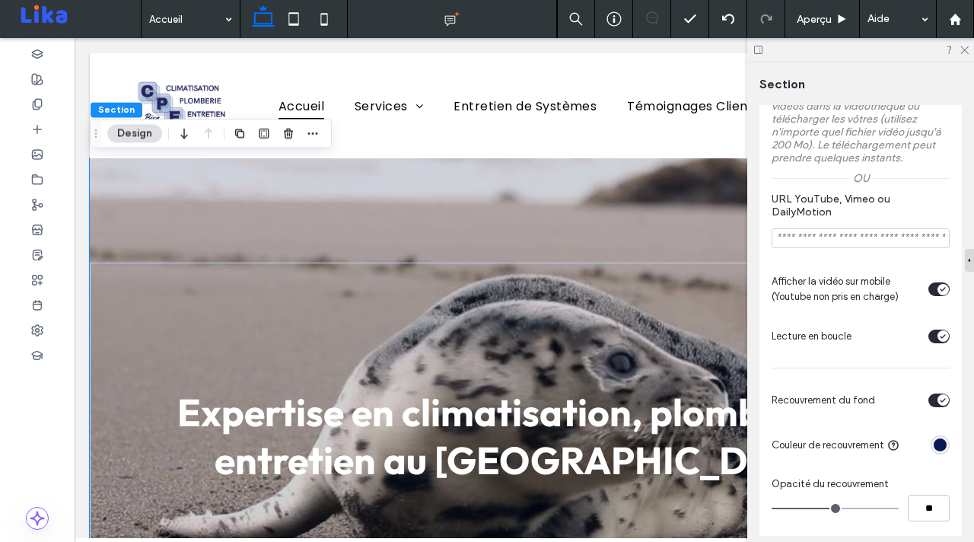
type input "**"
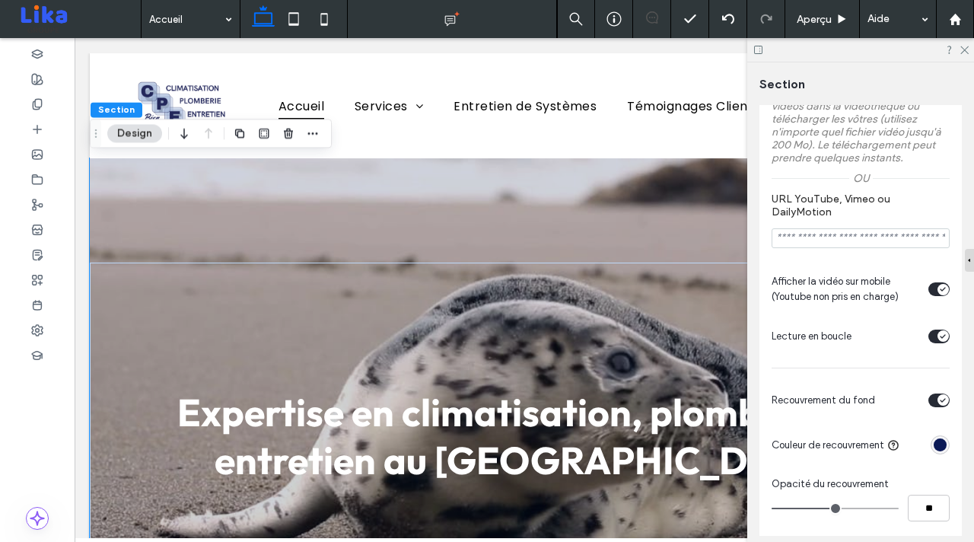
type input "**"
drag, startPoint x: 805, startPoint y: 508, endPoint x: 839, endPoint y: 506, distance: 34.3
type input "**"
click at [839, 507] on input "range" at bounding box center [834, 508] width 127 height 2
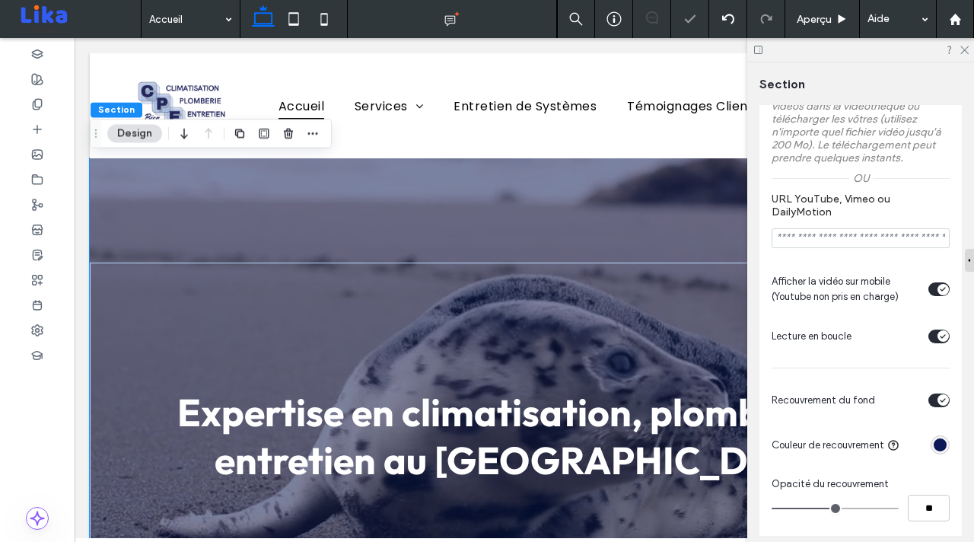
click at [943, 447] on div "rgba(11, 25, 86, 1)" at bounding box center [939, 444] width 13 height 13
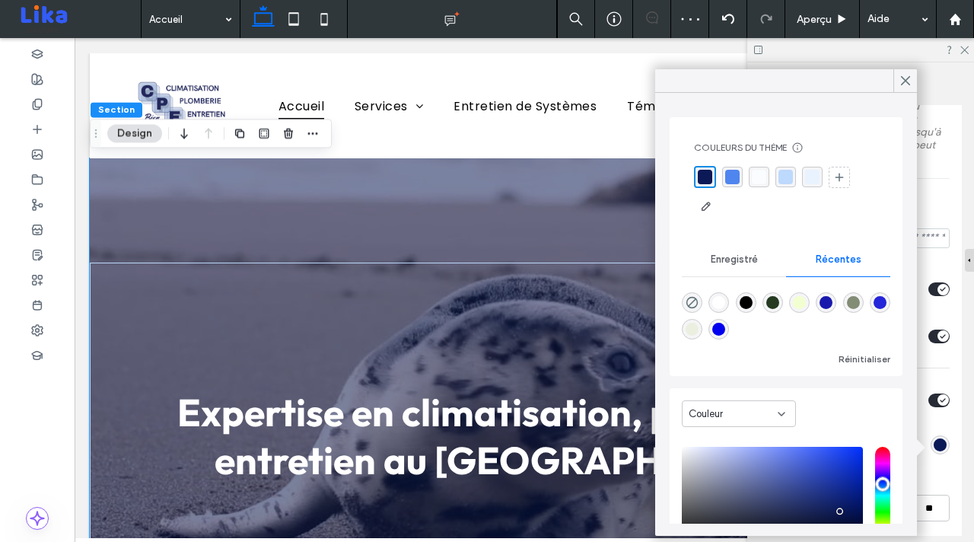
click at [746, 302] on div "rgba(0, 0, 0, 1)" at bounding box center [745, 302] width 13 height 13
type input "*******"
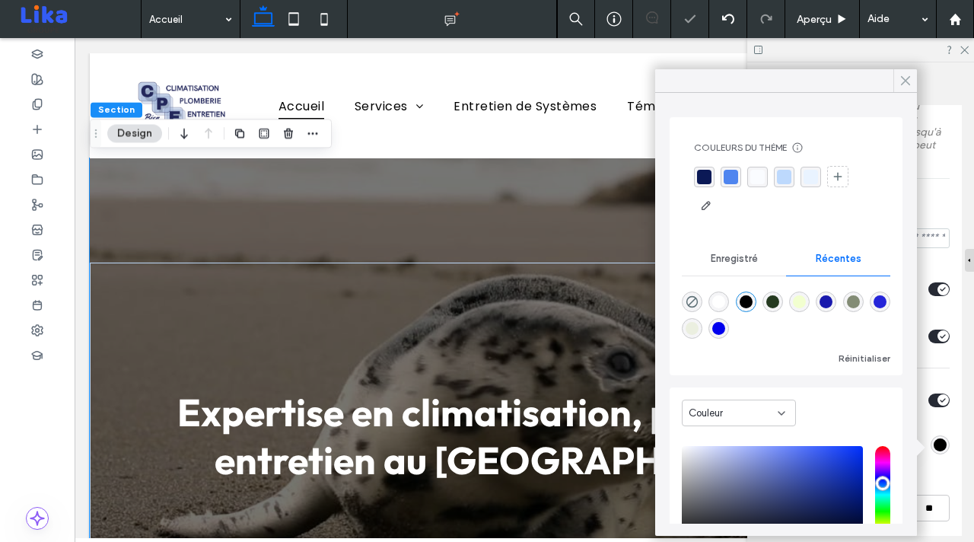
click at [904, 81] on icon at bounding box center [905, 81] width 14 height 14
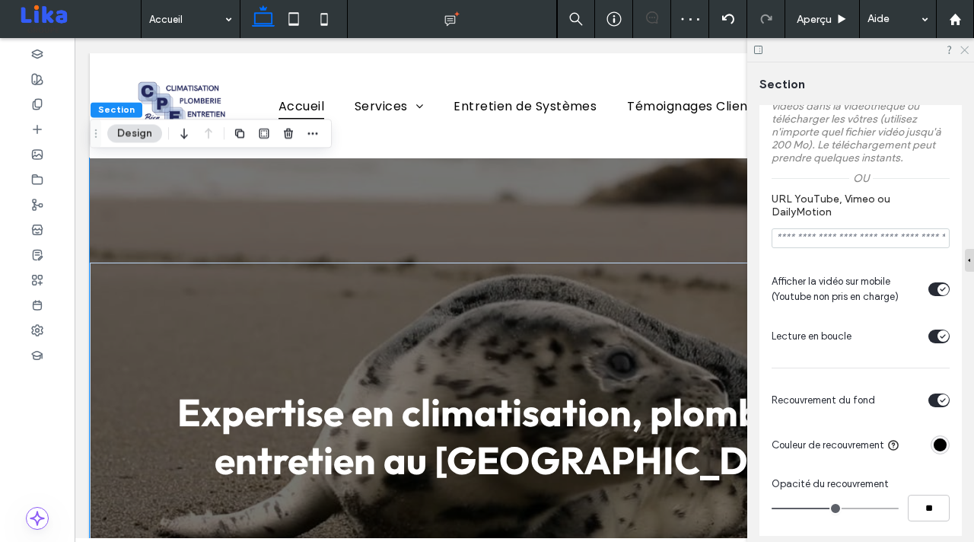
click at [961, 51] on icon at bounding box center [964, 49] width 10 height 10
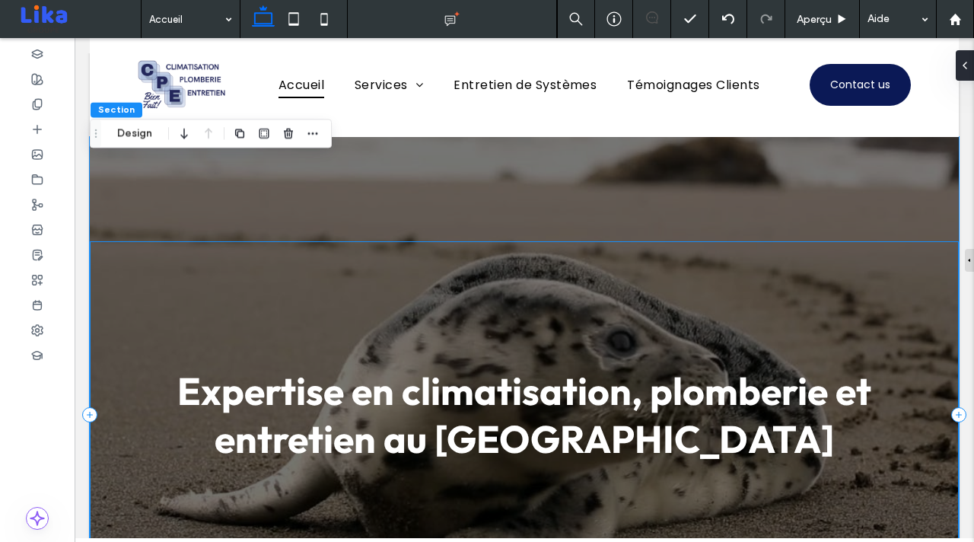
scroll to position [0, 0]
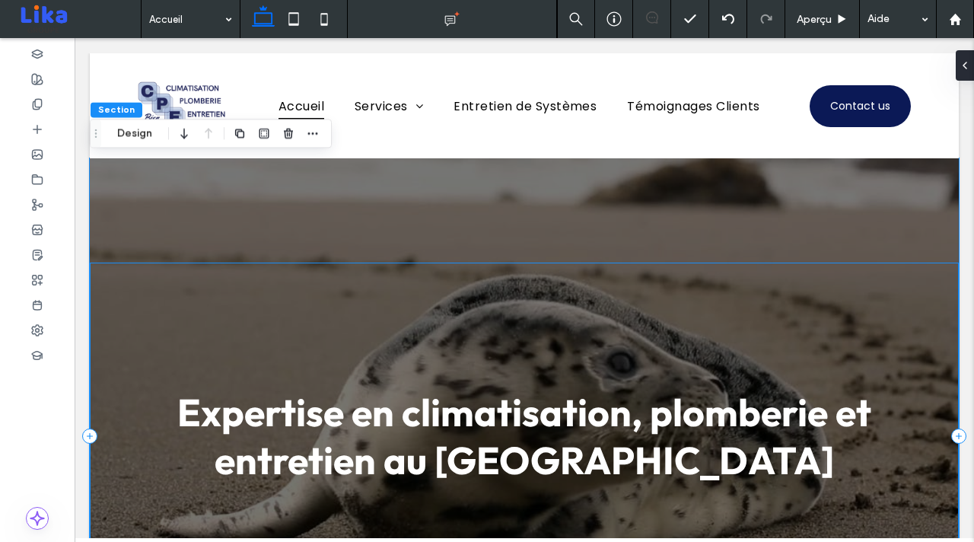
click at [571, 212] on div "Expertise en climatisation, plomberie et entretien au [GEOGRAPHIC_DATA]" at bounding box center [524, 435] width 869 height 555
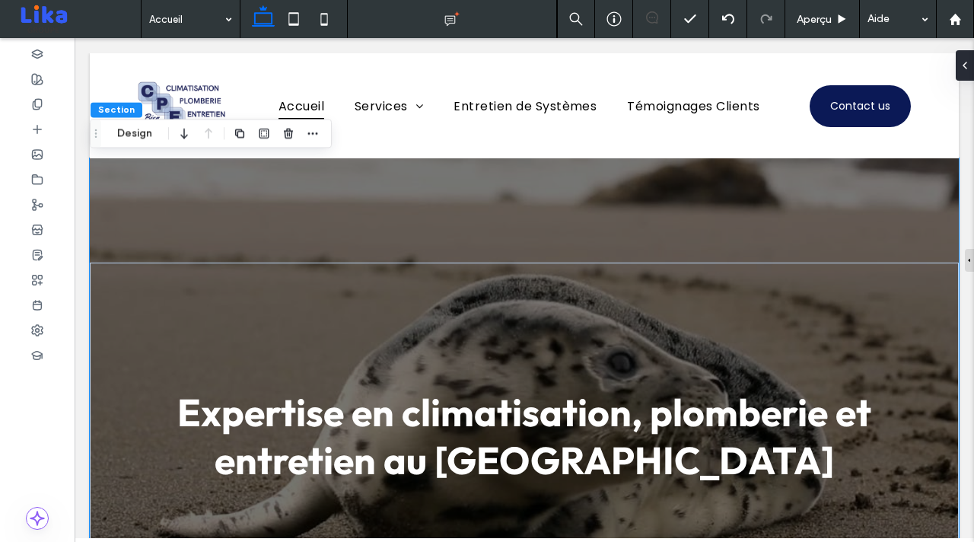
click at [594, 158] on div "Expertise en climatisation, plomberie et entretien au [GEOGRAPHIC_DATA]" at bounding box center [524, 435] width 869 height 555
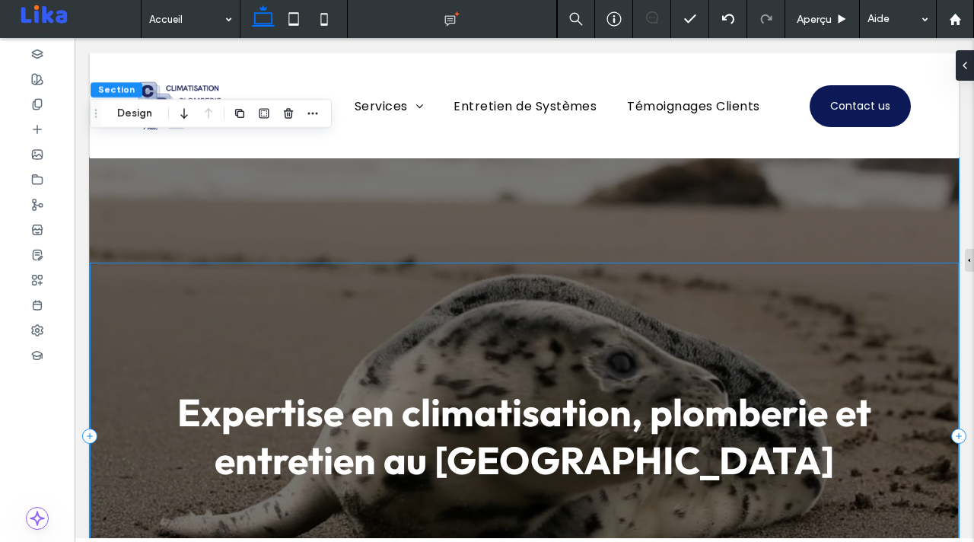
scroll to position [87, 0]
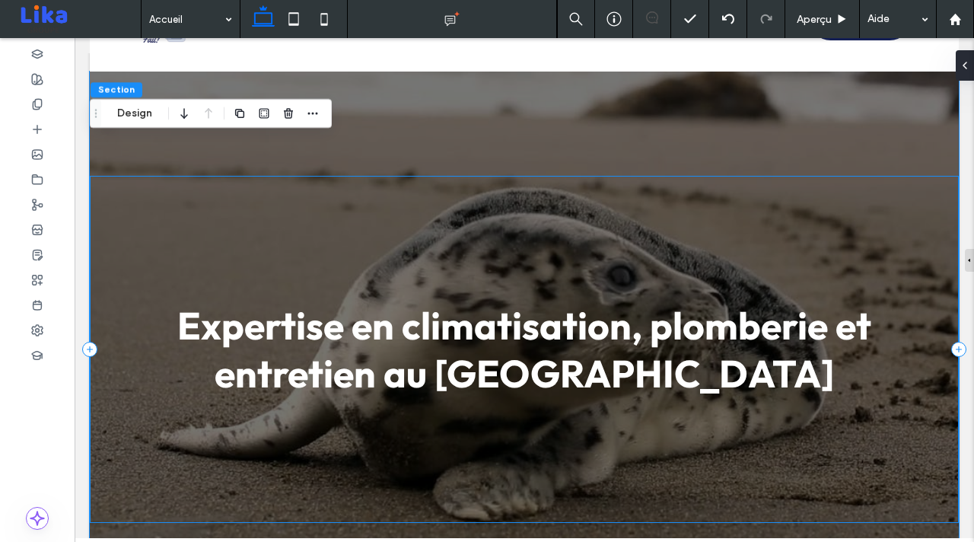
click at [587, 221] on div "Expertise en climatisation, plomberie et entretien au [GEOGRAPHIC_DATA]" at bounding box center [524, 349] width 869 height 347
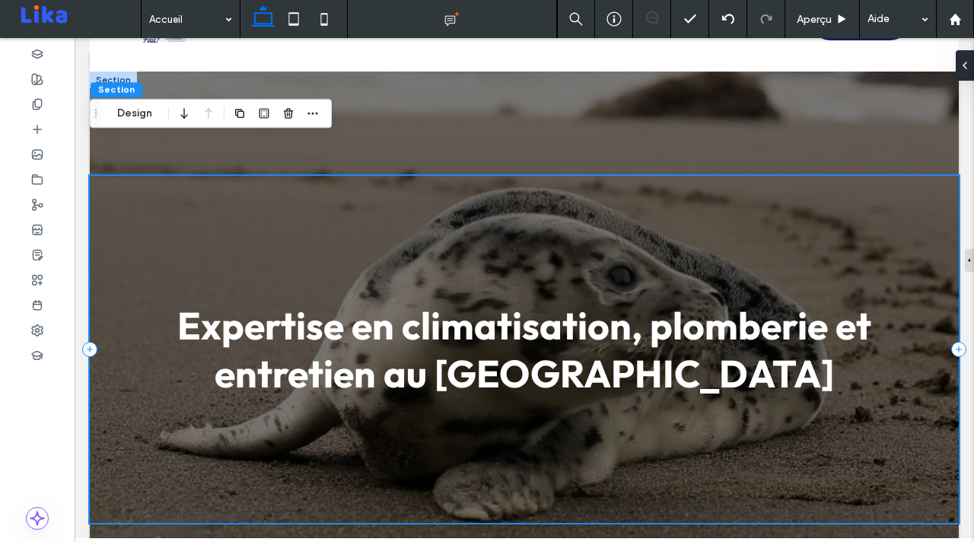
click at [591, 142] on div "Expertise en climatisation, plomberie et entretien au [GEOGRAPHIC_DATA]" at bounding box center [524, 349] width 869 height 555
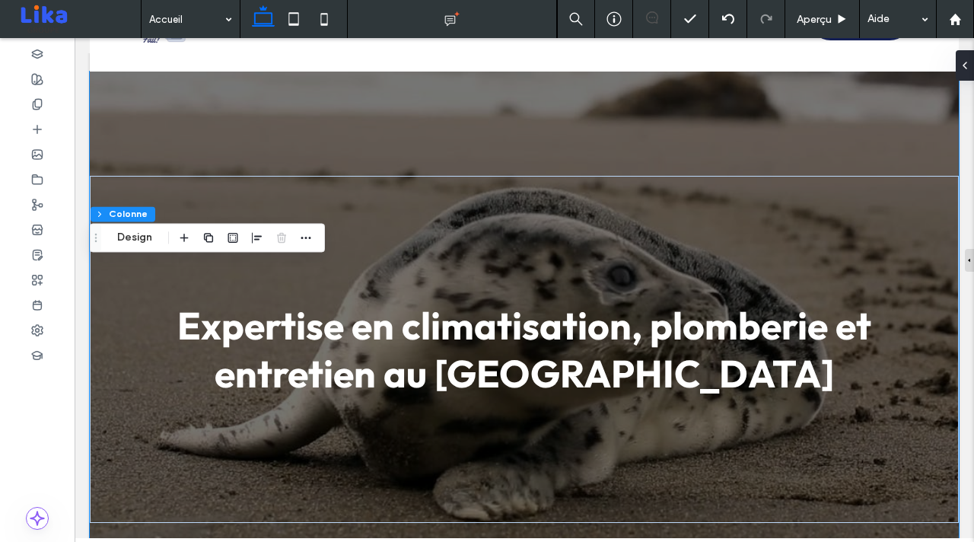
click at [507, 186] on div "Expertise en climatisation, plomberie et entretien au [GEOGRAPHIC_DATA]" at bounding box center [524, 349] width 869 height 555
click at [495, 212] on div "Expertise en climatisation, plomberie et entretien au [GEOGRAPHIC_DATA]" at bounding box center [524, 349] width 869 height 555
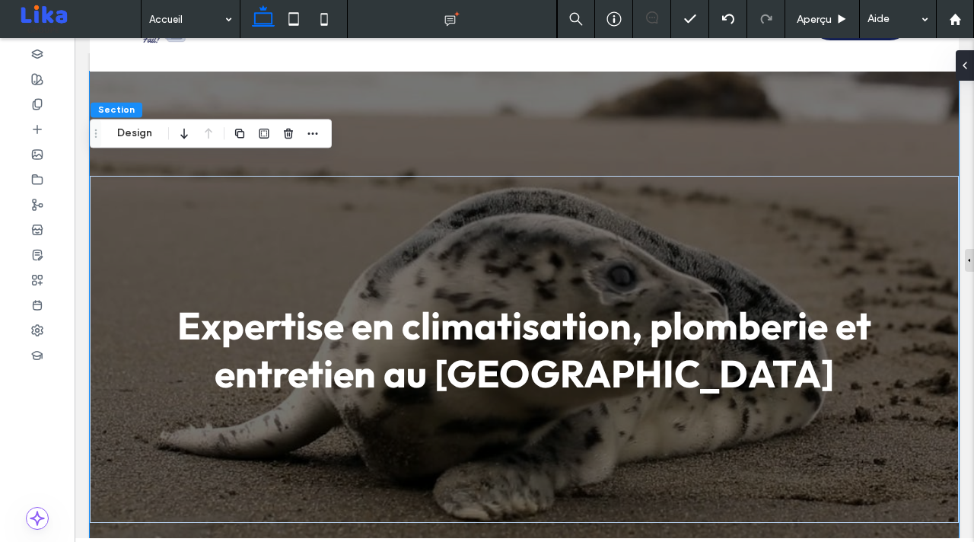
scroll to position [0, 0]
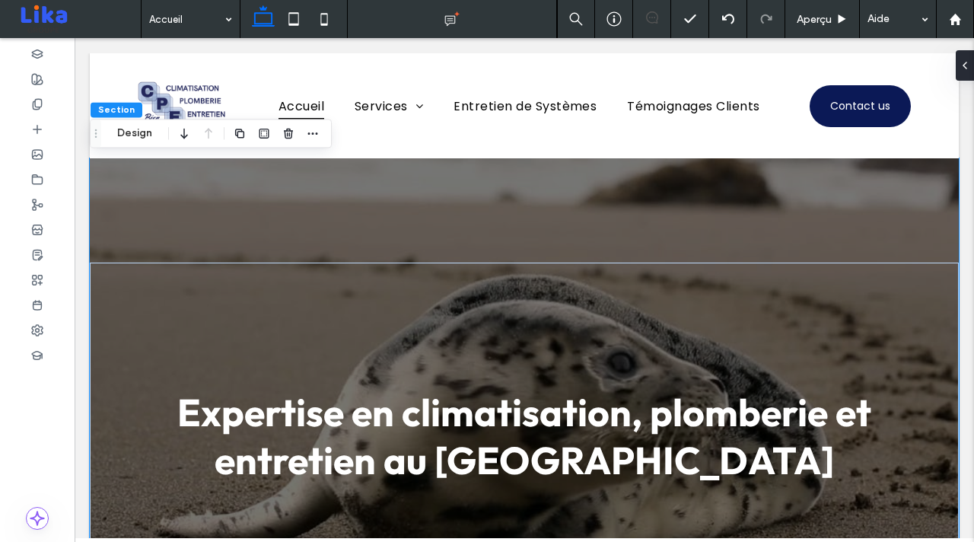
click at [495, 212] on div "Expertise en climatisation, plomberie et entretien au [GEOGRAPHIC_DATA]" at bounding box center [524, 435] width 869 height 555
click at [305, 135] on span "button" at bounding box center [313, 133] width 18 height 18
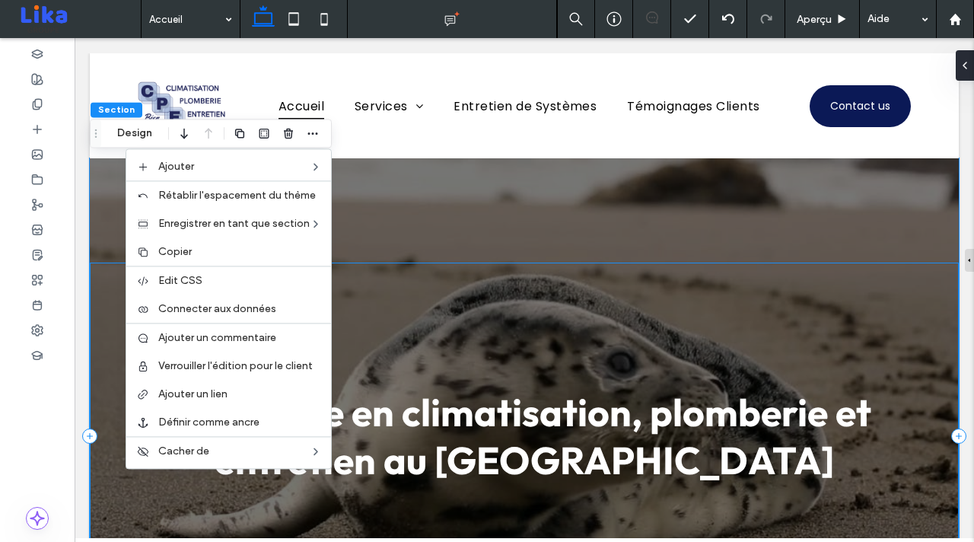
click at [413, 383] on div "Expertise en climatisation, plomberie et entretien au [GEOGRAPHIC_DATA]" at bounding box center [524, 435] width 869 height 347
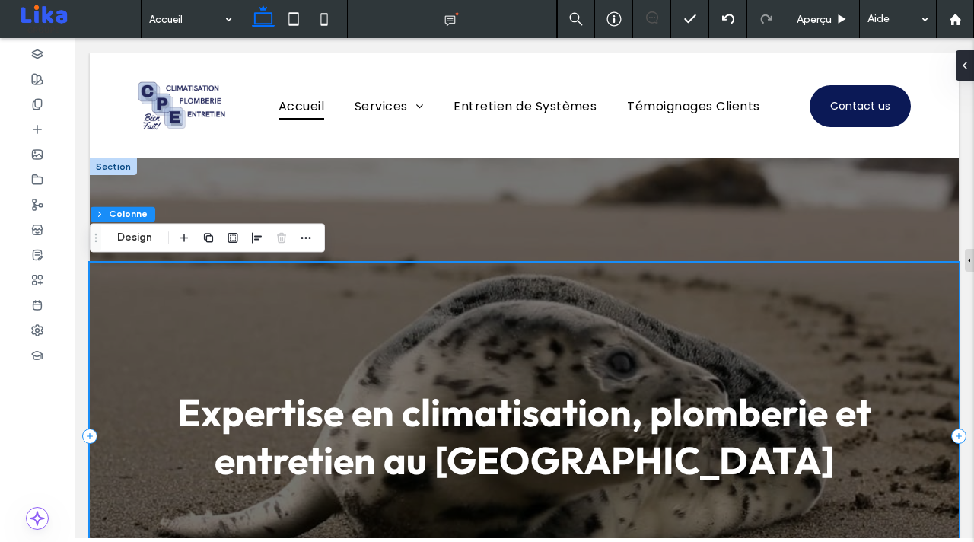
click at [408, 301] on div "Expertise en climatisation, plomberie et entretien au [GEOGRAPHIC_DATA]" at bounding box center [524, 435] width 869 height 347
click at [135, 237] on button "Design" at bounding box center [134, 237] width 55 height 18
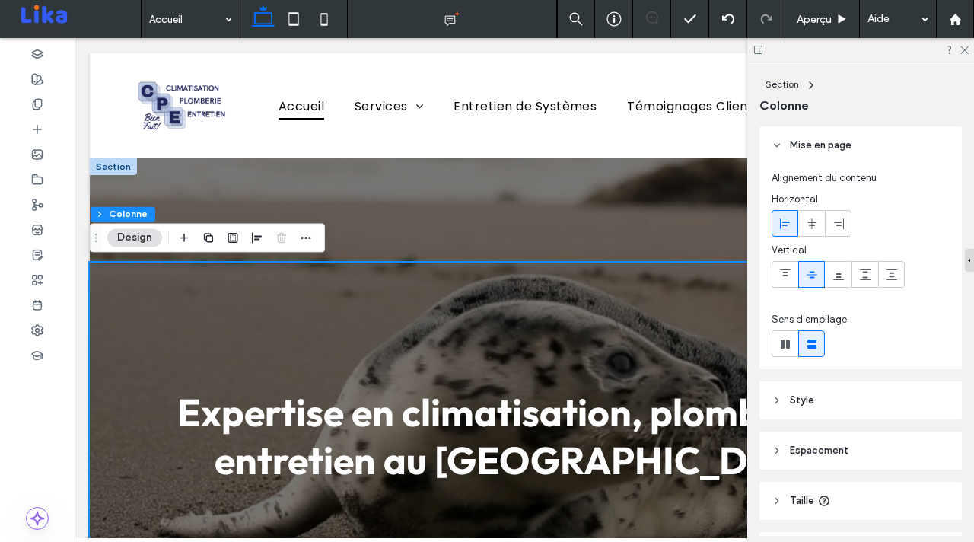
click at [806, 91] on icon at bounding box center [811, 85] width 12 height 12
click at [806, 84] on icon at bounding box center [811, 85] width 12 height 12
click at [810, 84] on use at bounding box center [810, 85] width 3 height 6
click at [774, 145] on use at bounding box center [776, 145] width 5 height 3
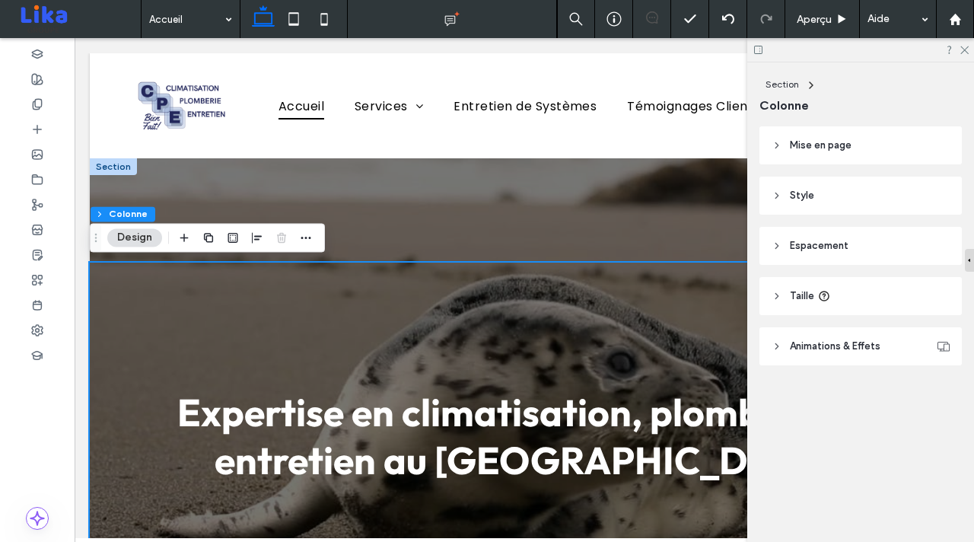
click at [776, 192] on icon at bounding box center [776, 195] width 11 height 11
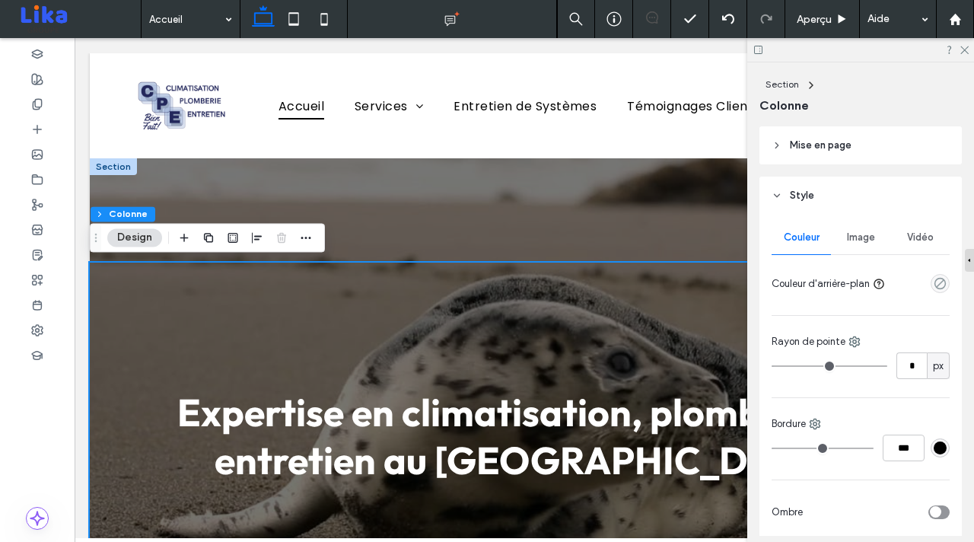
click at [776, 192] on icon at bounding box center [776, 195] width 11 height 11
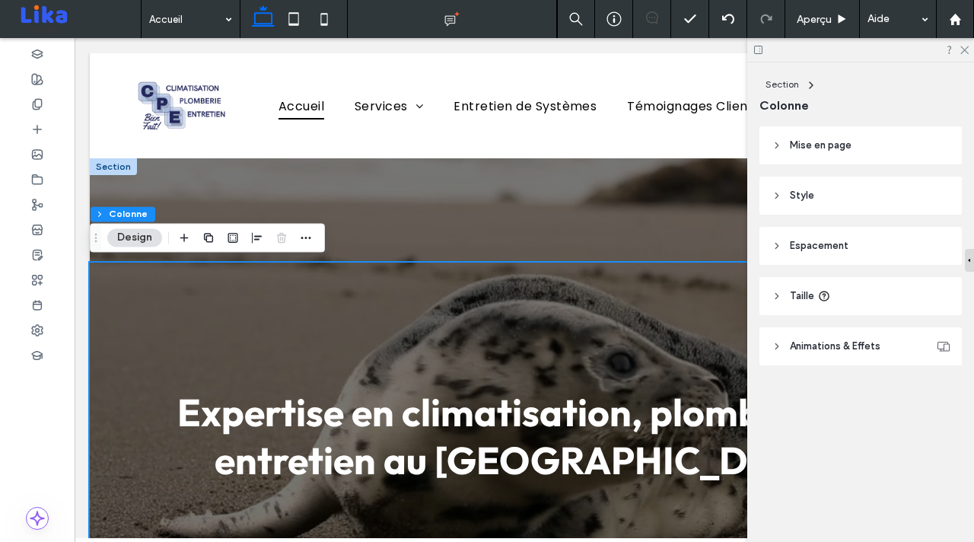
click at [776, 192] on icon at bounding box center [776, 195] width 11 height 11
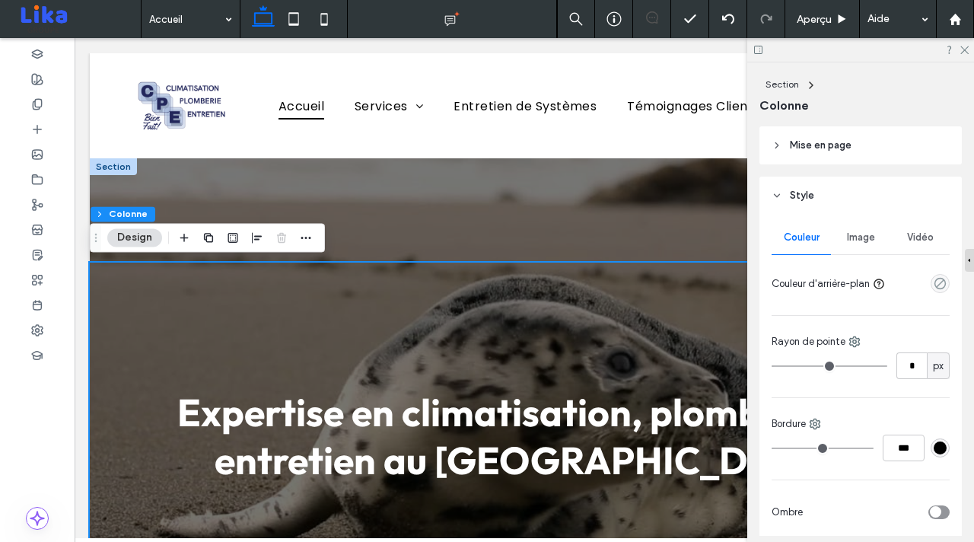
click at [910, 234] on span "Vidéo" at bounding box center [920, 237] width 27 height 12
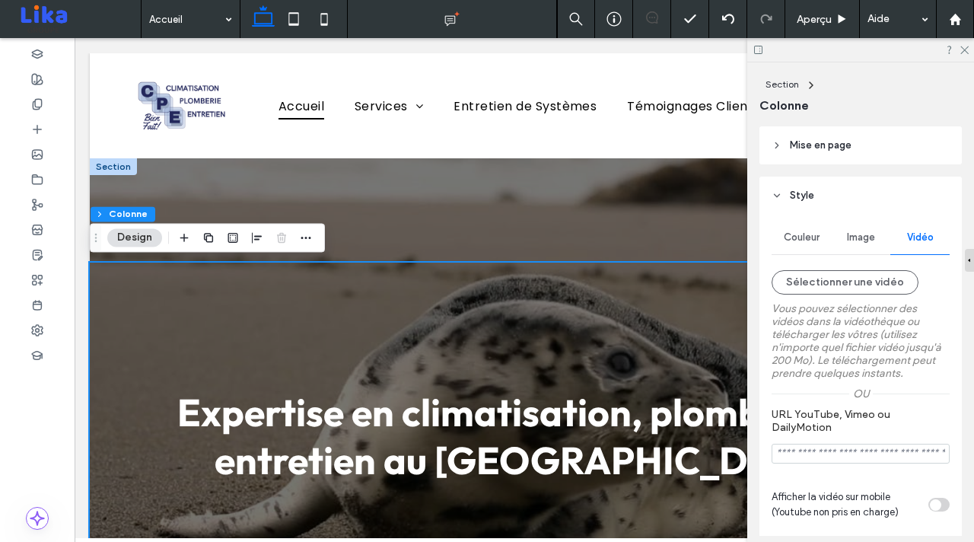
click at [861, 231] on span "Image" at bounding box center [861, 237] width 28 height 12
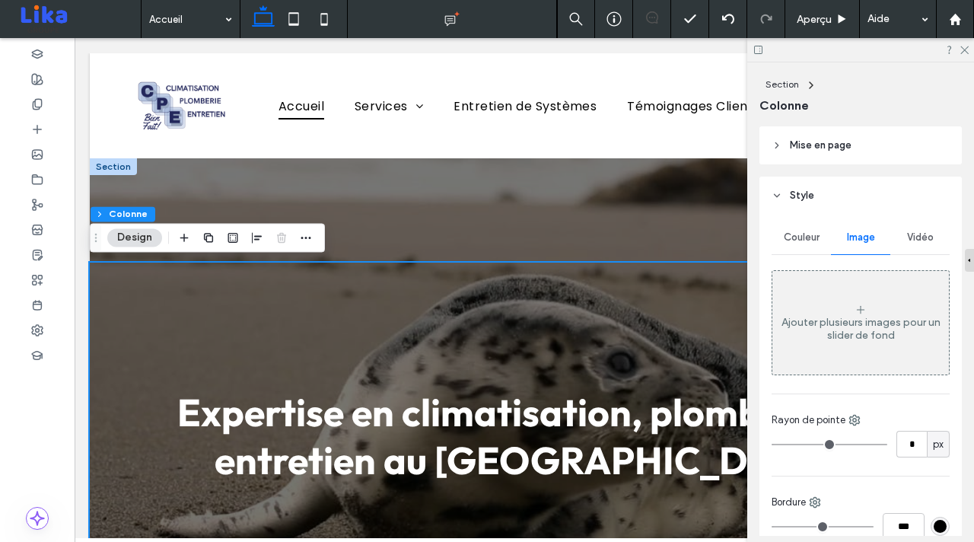
click at [635, 240] on div "Expertise en climatisation, plomberie et entretien au [GEOGRAPHIC_DATA]" at bounding box center [524, 435] width 869 height 555
click at [602, 327] on div "Expertise en climatisation, plomberie et entretien au [GEOGRAPHIC_DATA]" at bounding box center [524, 435] width 869 height 347
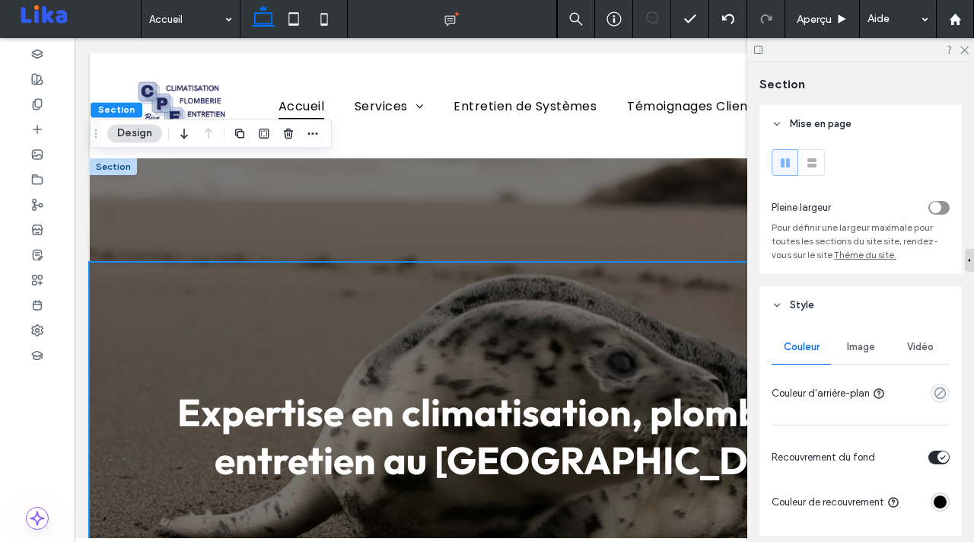
click at [409, 206] on div "Expertise en climatisation, plomberie et entretien au [GEOGRAPHIC_DATA]" at bounding box center [524, 435] width 869 height 555
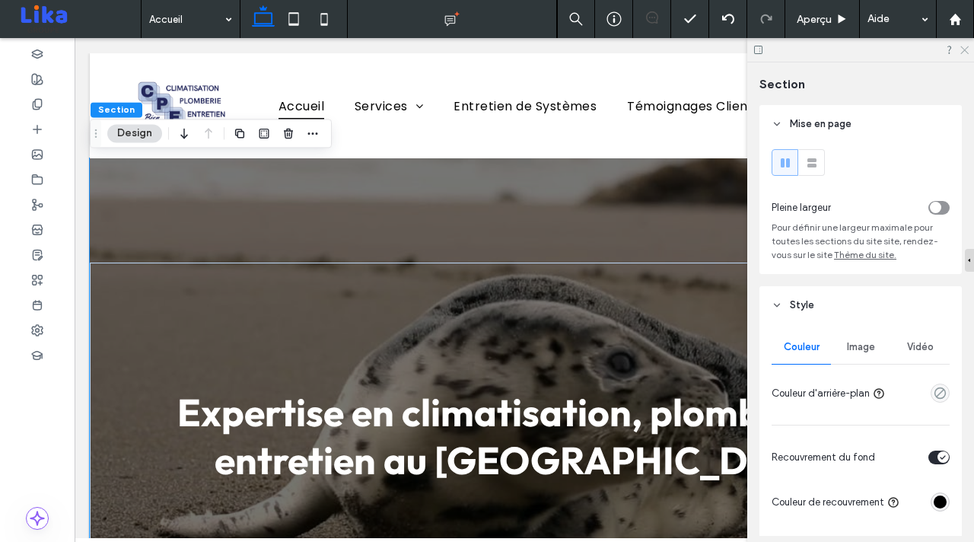
click at [961, 49] on icon at bounding box center [964, 49] width 10 height 10
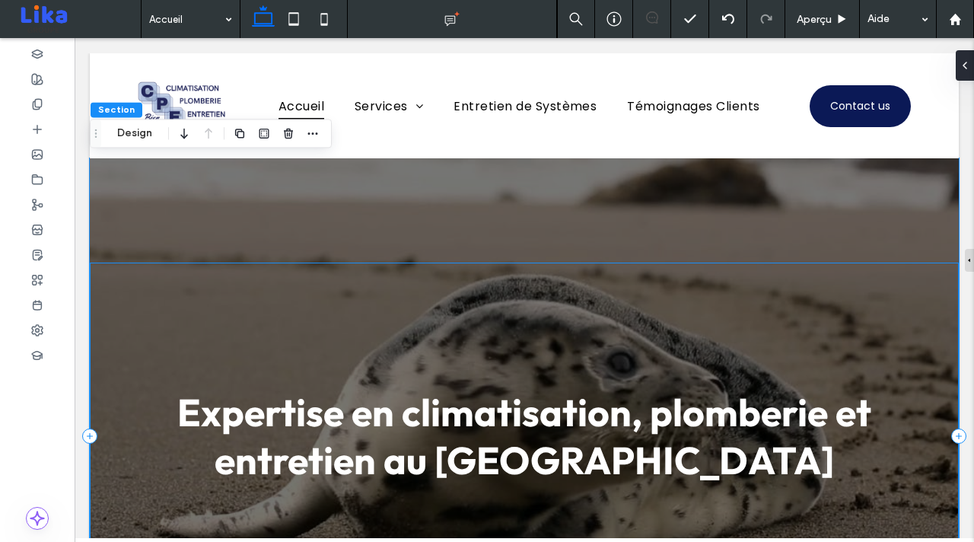
click at [548, 332] on div "Expertise en climatisation, plomberie et entretien au [GEOGRAPHIC_DATA]" at bounding box center [524, 435] width 869 height 347
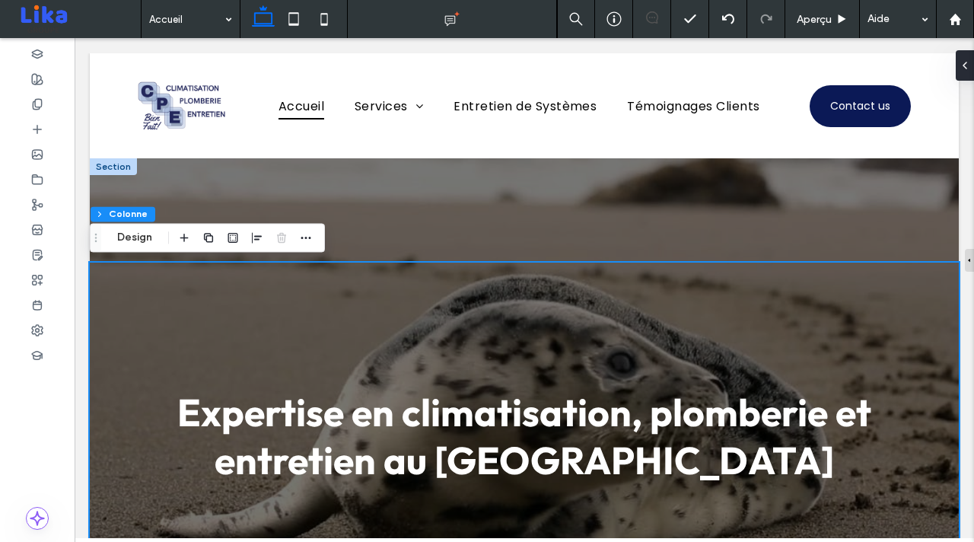
click at [281, 177] on div "Expertise en climatisation, plomberie et entretien au [GEOGRAPHIC_DATA]" at bounding box center [524, 435] width 869 height 555
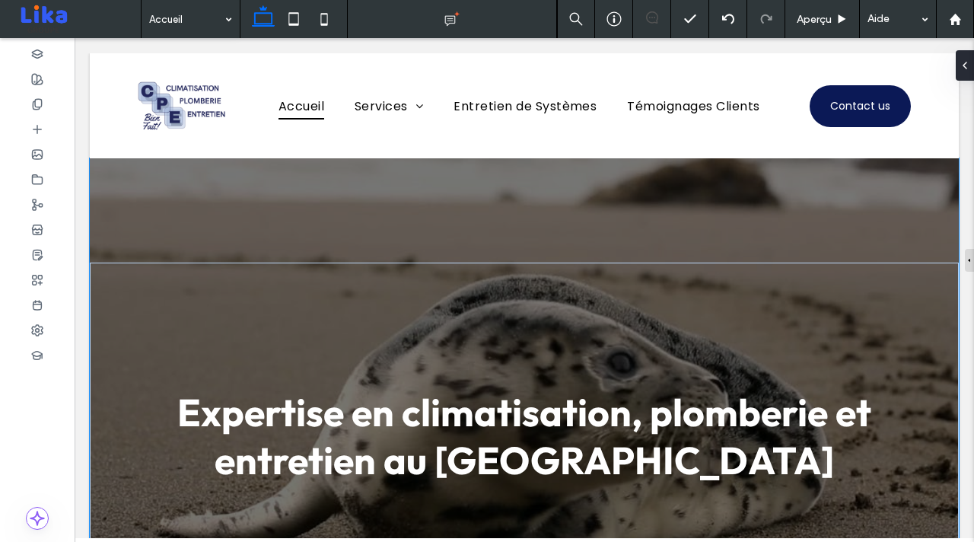
click at [115, 171] on div "Expertise en climatisation, plomberie et entretien au [GEOGRAPHIC_DATA]" at bounding box center [524, 435] width 869 height 555
click at [125, 130] on button "Design" at bounding box center [134, 133] width 55 height 18
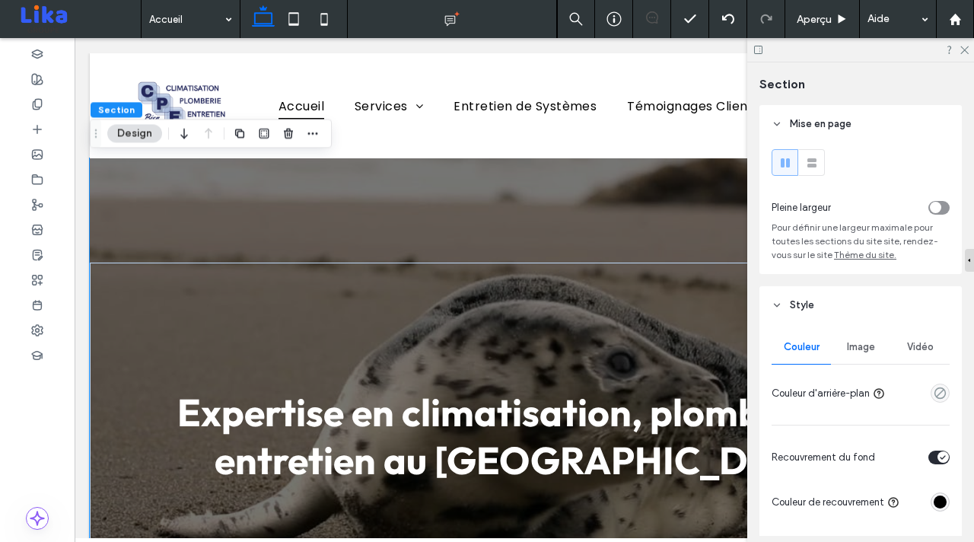
click at [924, 357] on div "Vidéo" at bounding box center [919, 346] width 59 height 33
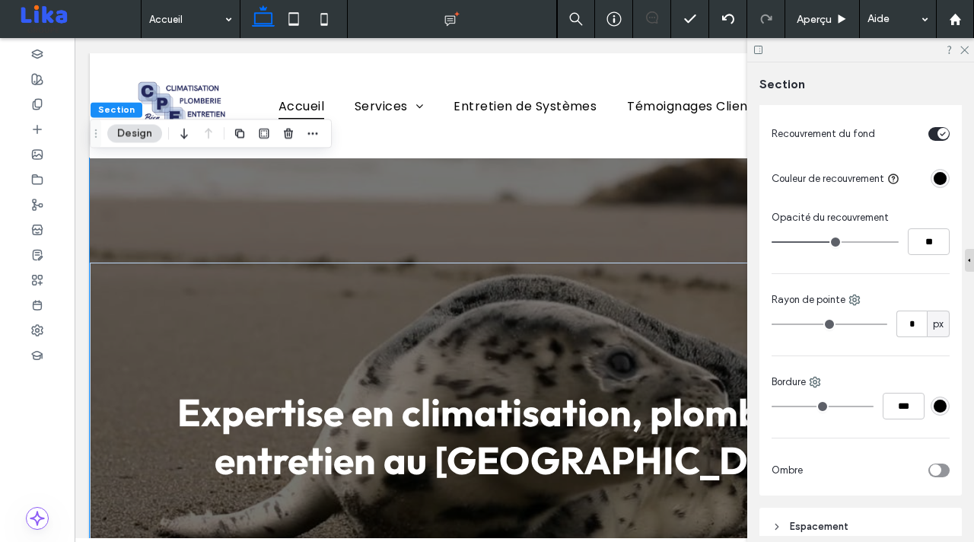
scroll to position [730, 0]
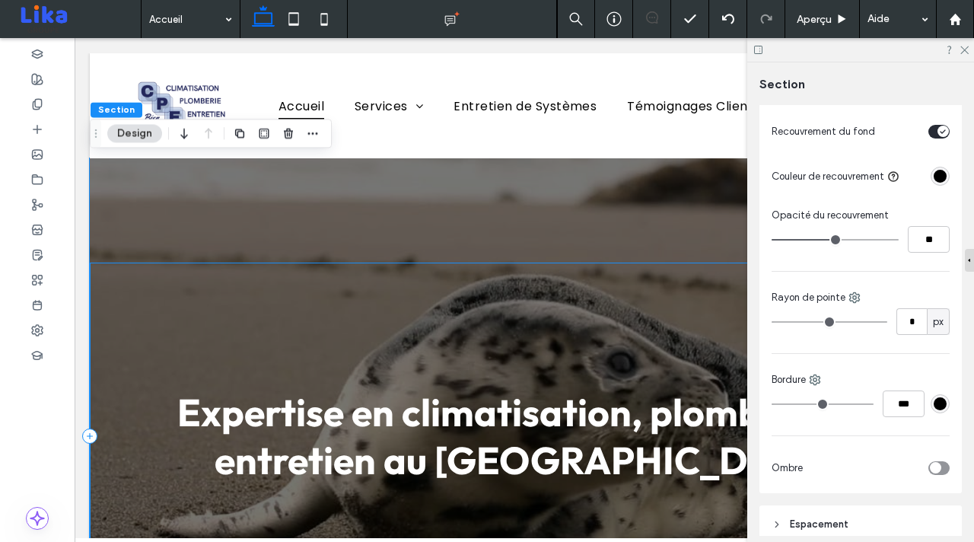
click at [584, 339] on div "Expertise en climatisation, plomberie et entretien au [GEOGRAPHIC_DATA]" at bounding box center [524, 435] width 869 height 347
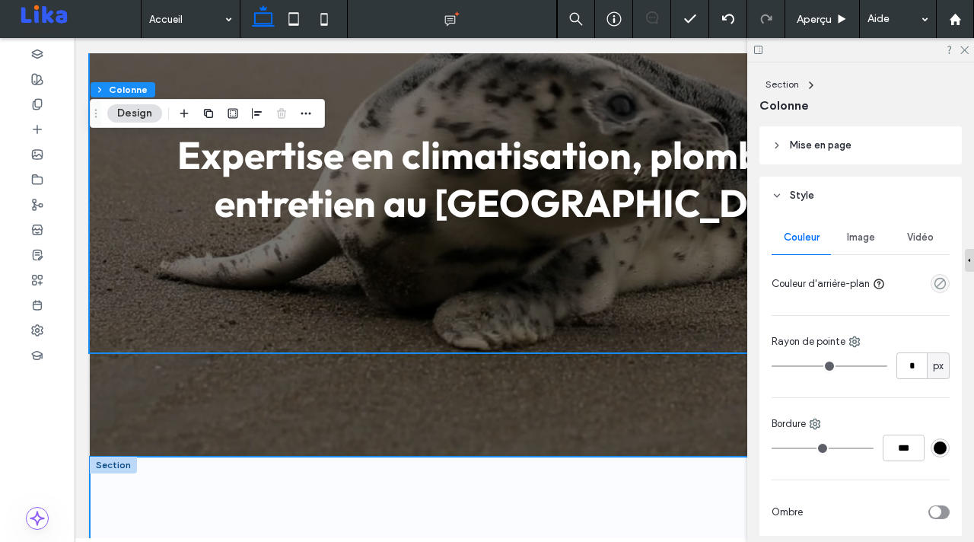
scroll to position [380, 0]
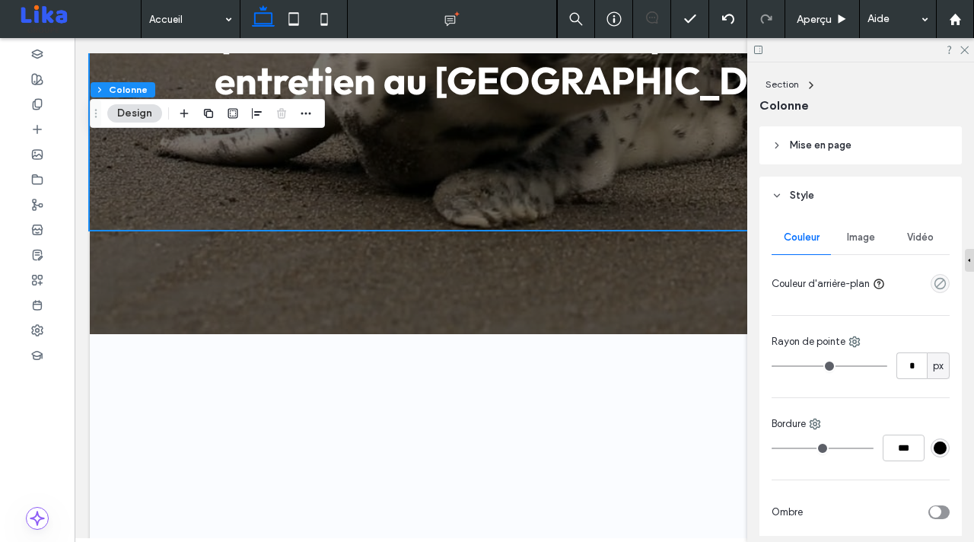
click at [965, 48] on icon at bounding box center [964, 49] width 10 height 10
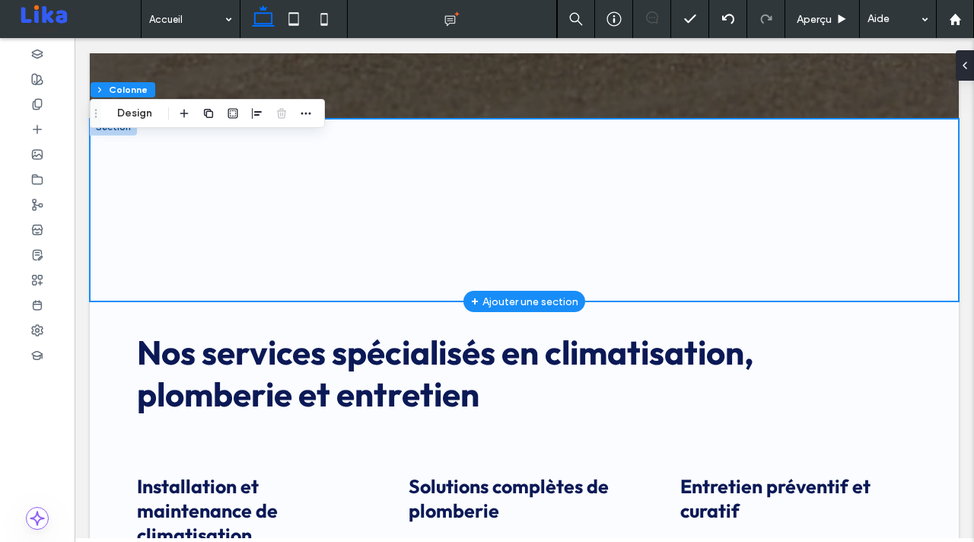
scroll to position [542, 0]
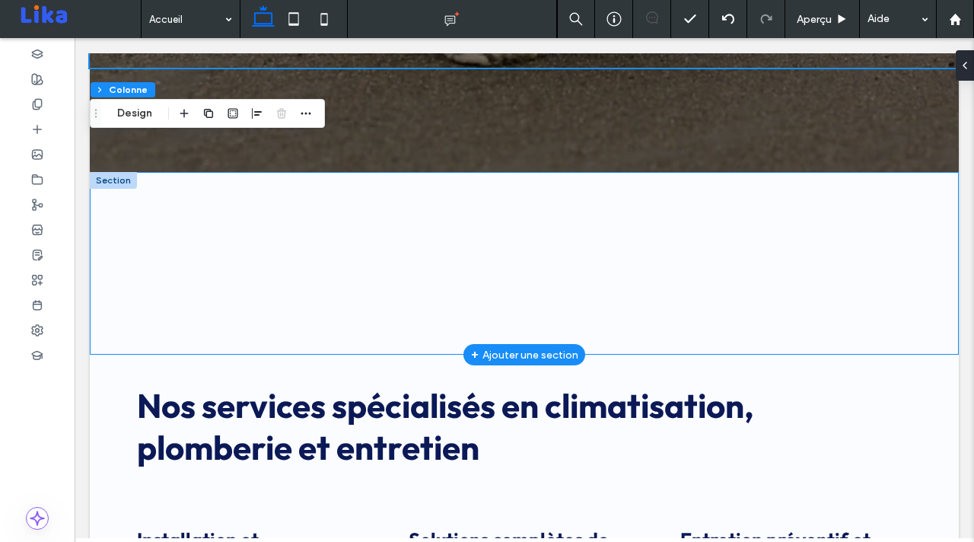
click at [122, 183] on div at bounding box center [113, 180] width 47 height 17
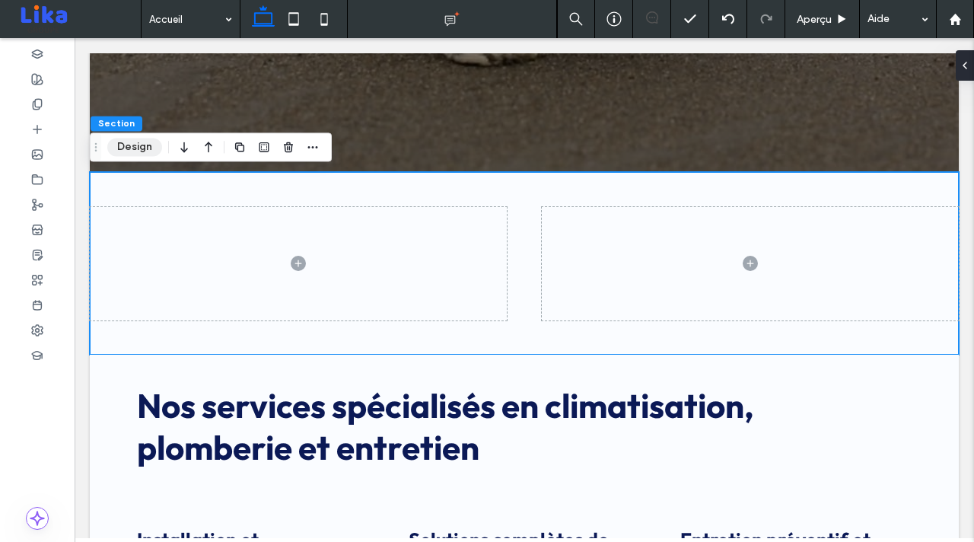
click at [141, 141] on button "Design" at bounding box center [134, 147] width 55 height 18
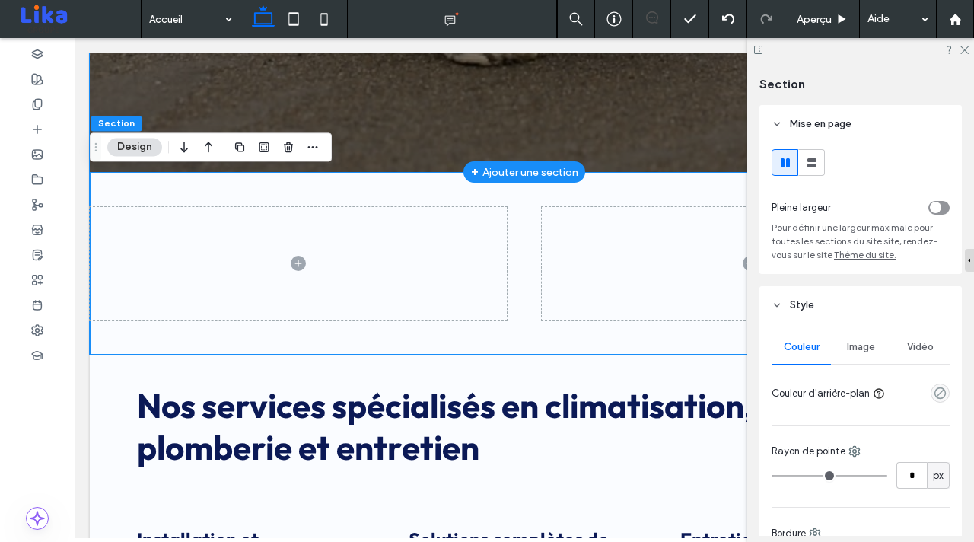
click at [315, 148] on icon "button" at bounding box center [313, 147] width 12 height 12
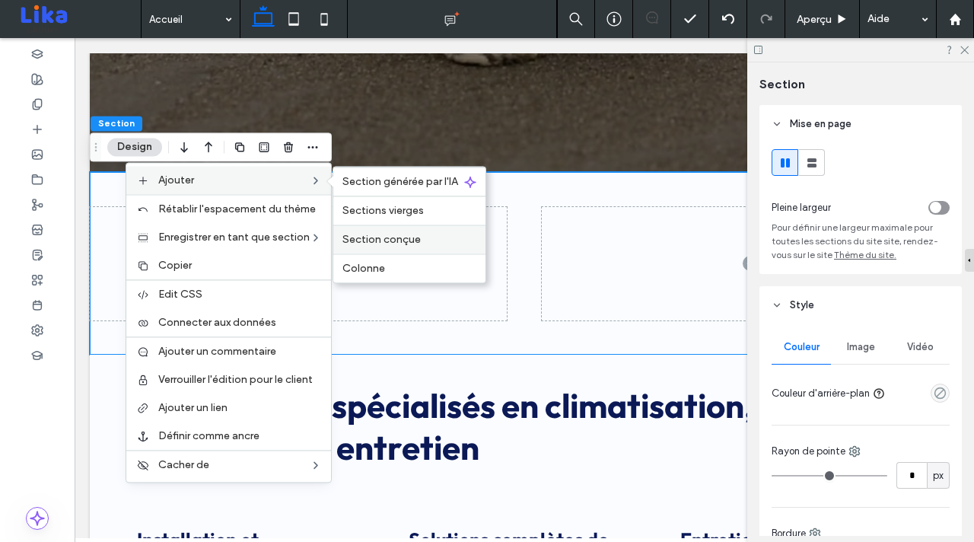
click at [386, 231] on div "Section conçue" at bounding box center [409, 238] width 152 height 29
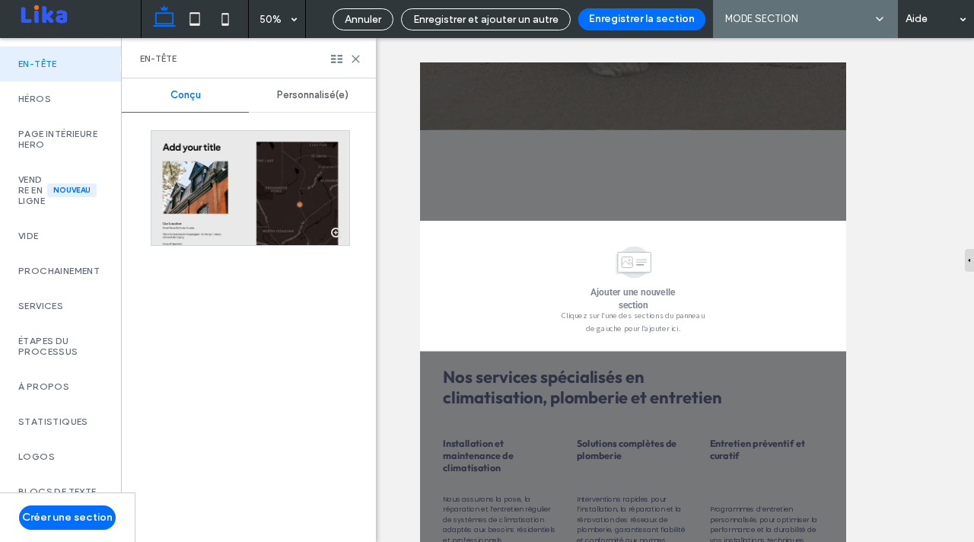
scroll to position [721, 0]
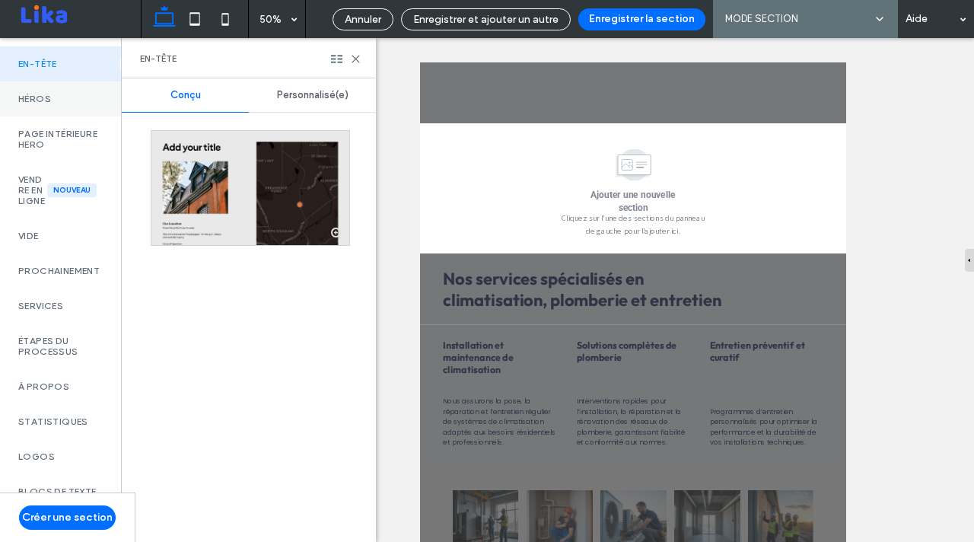
click at [38, 107] on div "Héros" at bounding box center [60, 98] width 121 height 35
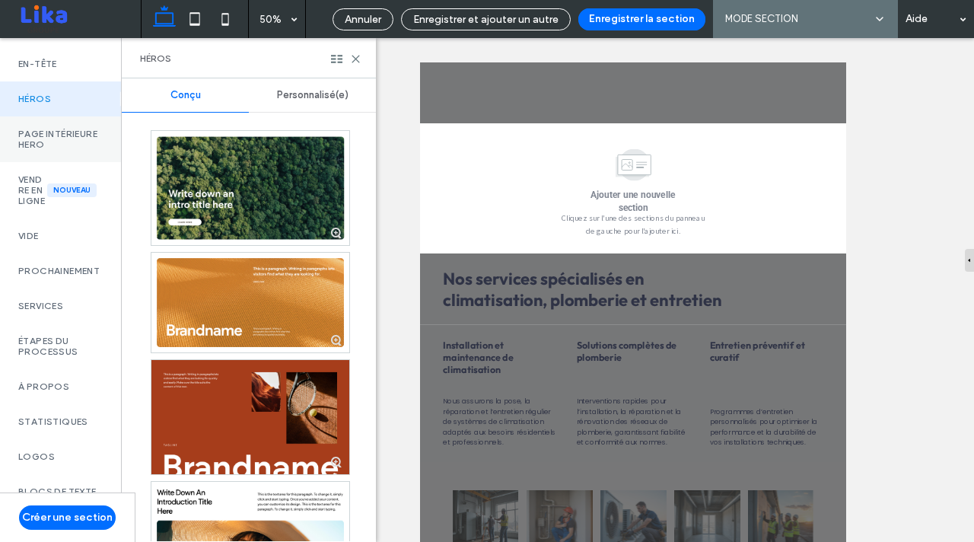
click at [45, 134] on label "Page intérieure Hero" at bounding box center [60, 139] width 84 height 21
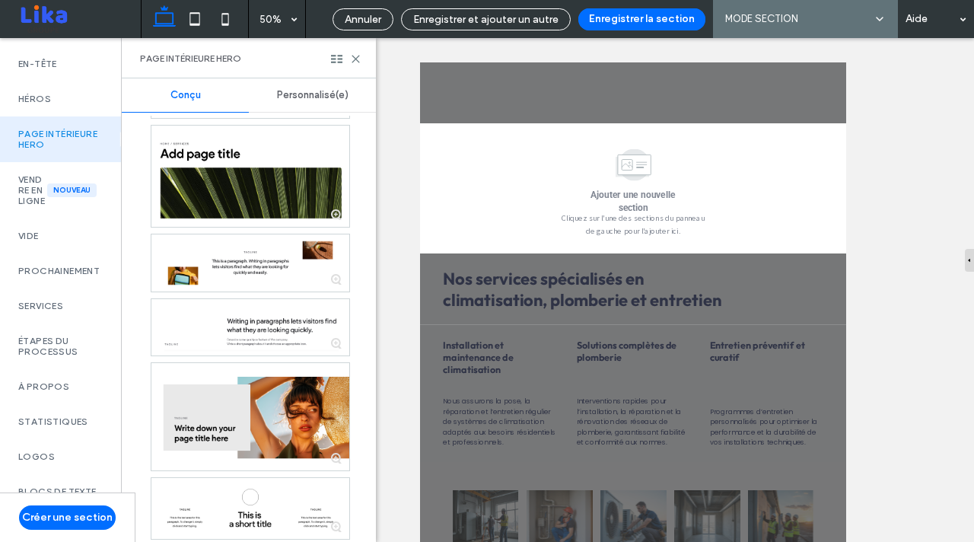
scroll to position [1146, 0]
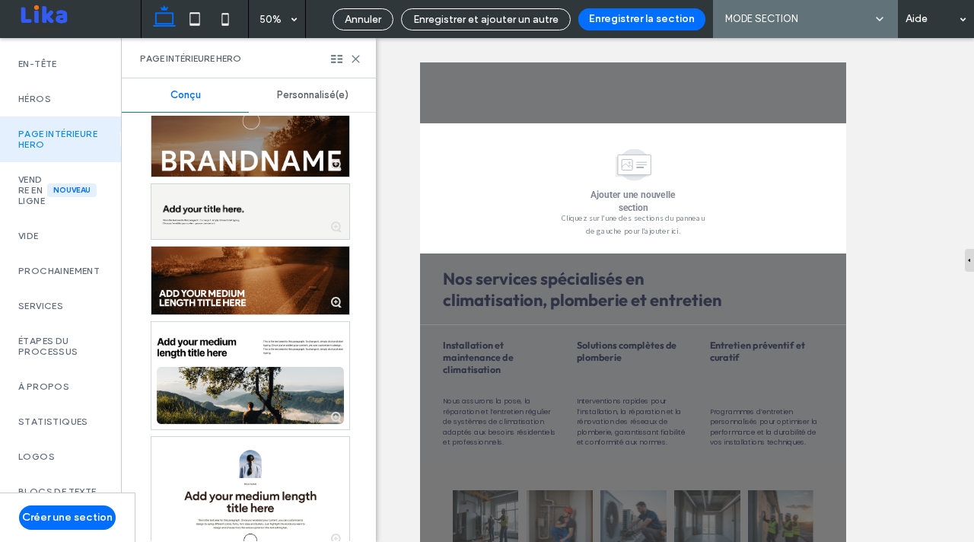
click at [335, 52] on div "Page intérieure Hero" at bounding box center [249, 58] width 254 height 40
click at [336, 62] on icon at bounding box center [336, 58] width 11 height 11
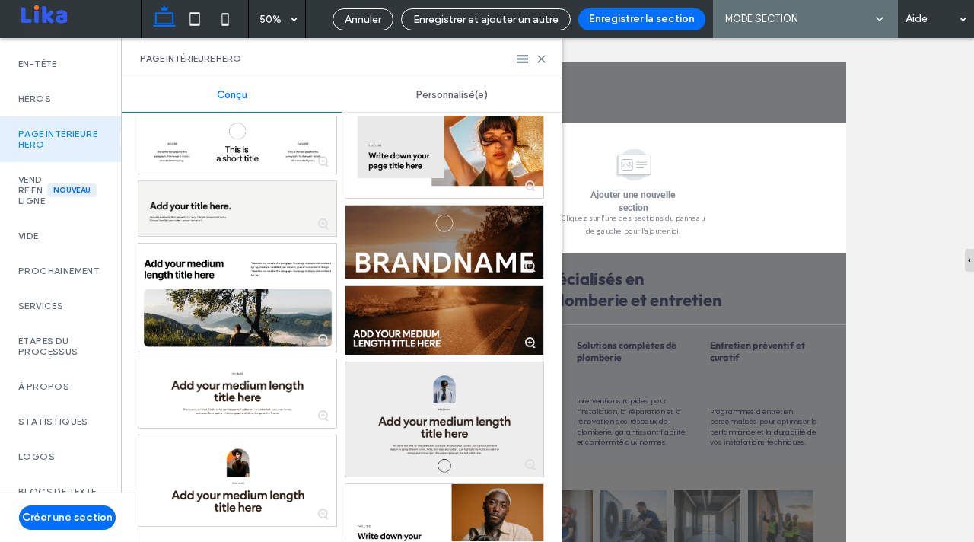
scroll to position [531, 0]
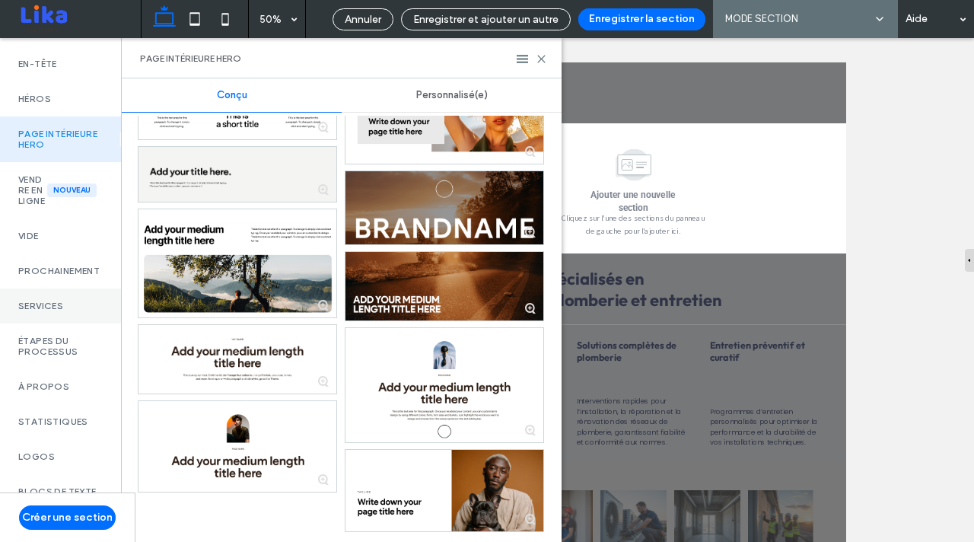
click at [57, 311] on label "Services" at bounding box center [60, 305] width 84 height 11
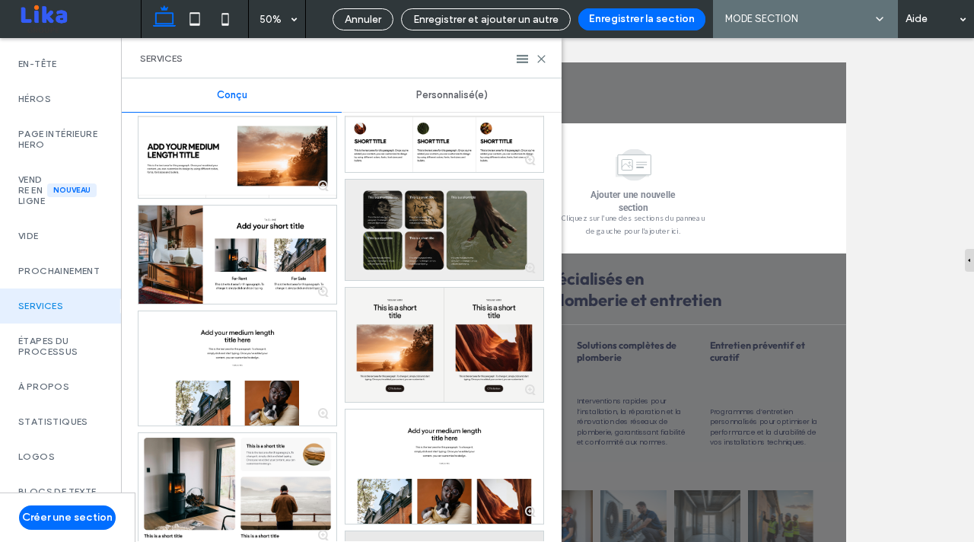
scroll to position [173, 0]
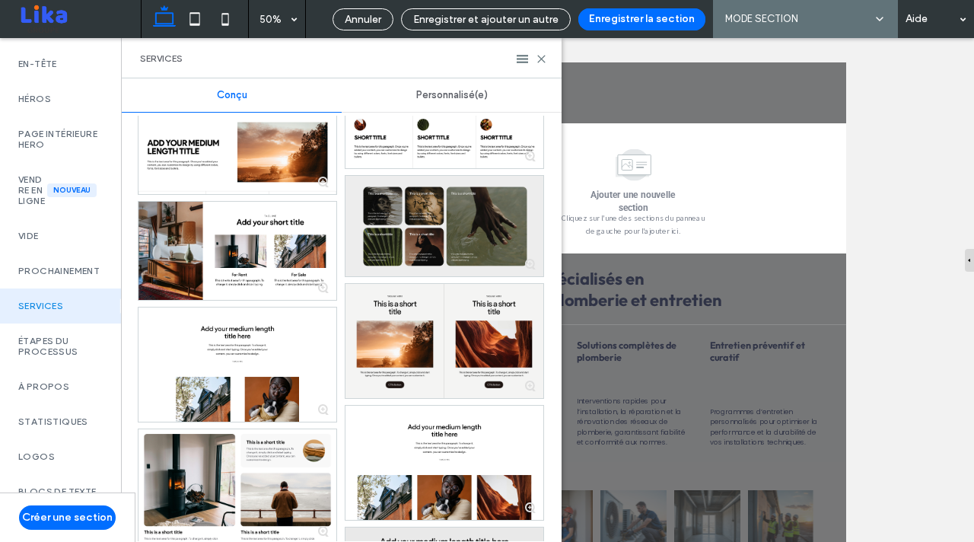
click at [450, 215] on div at bounding box center [444, 226] width 198 height 100
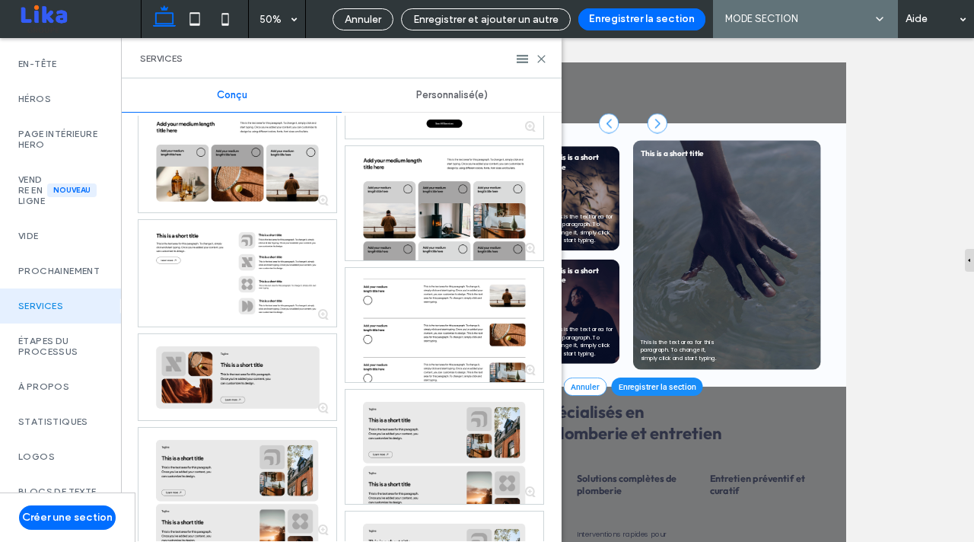
scroll to position [1941, 0]
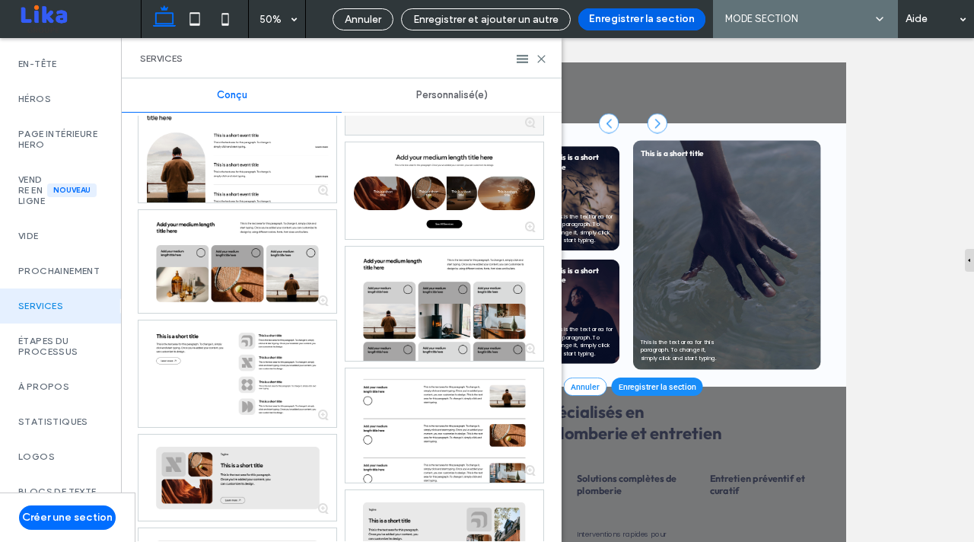
click at [602, 24] on button "Enregistrer la section" at bounding box center [641, 19] width 127 height 22
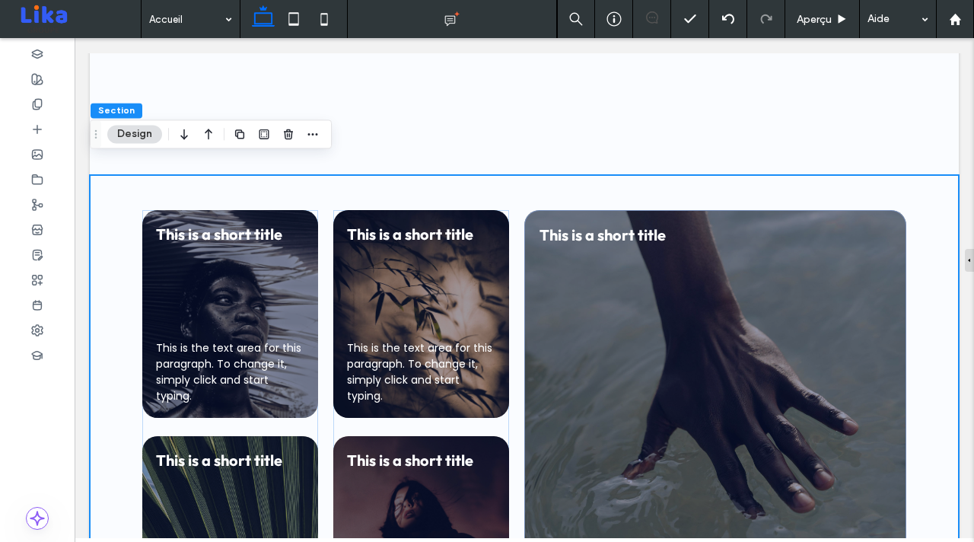
scroll to position [737, 0]
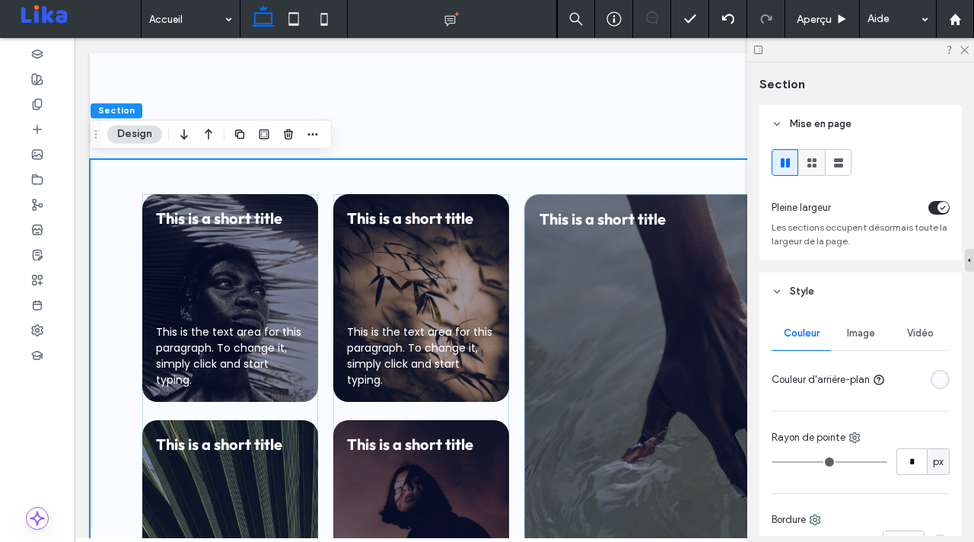
click at [810, 164] on use at bounding box center [811, 162] width 9 height 9
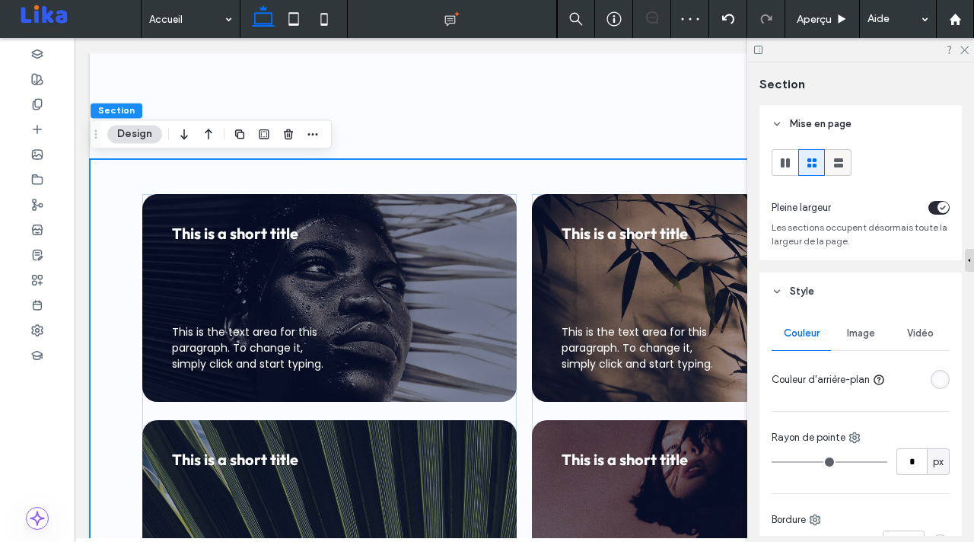
click at [836, 165] on use at bounding box center [838, 162] width 9 height 9
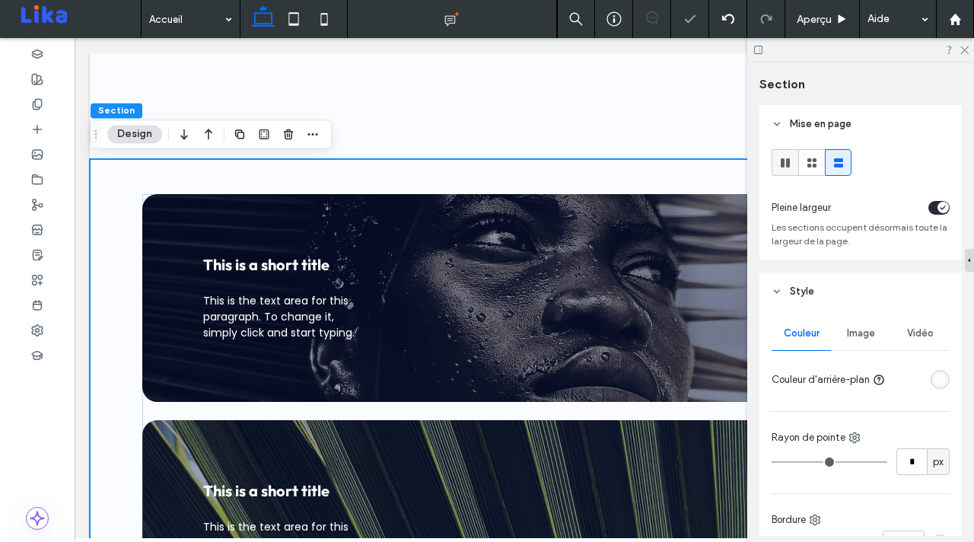
click at [779, 161] on icon at bounding box center [784, 162] width 15 height 15
type input "***"
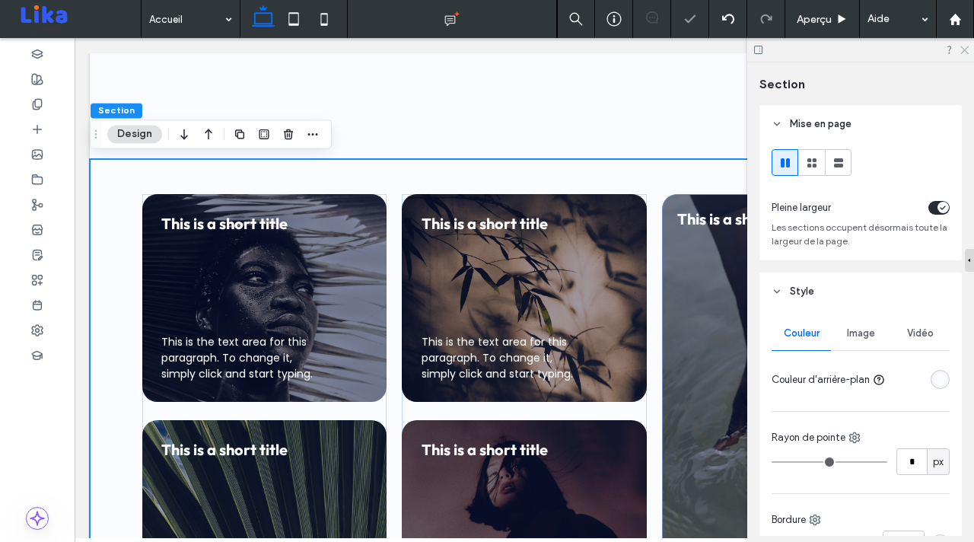
click at [965, 50] on icon at bounding box center [964, 49] width 10 height 10
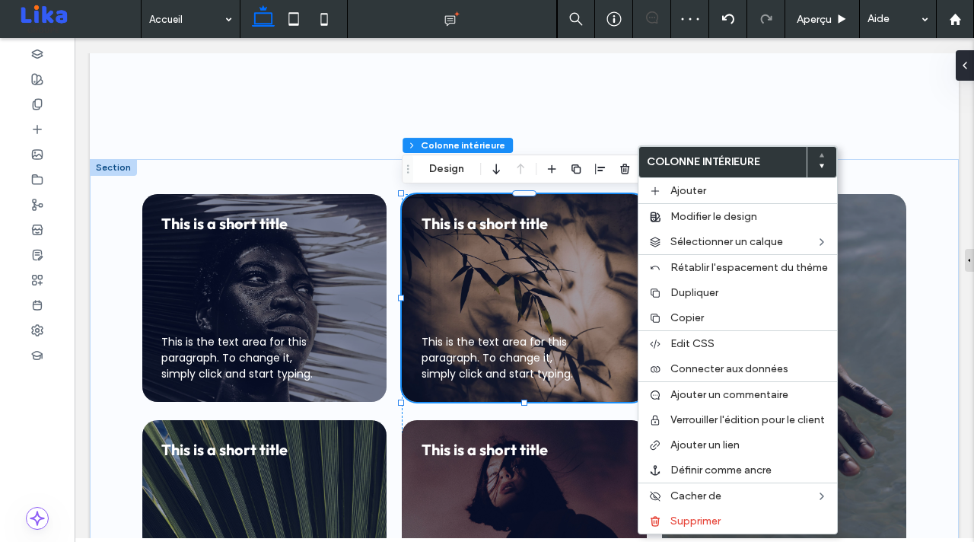
type input "**"
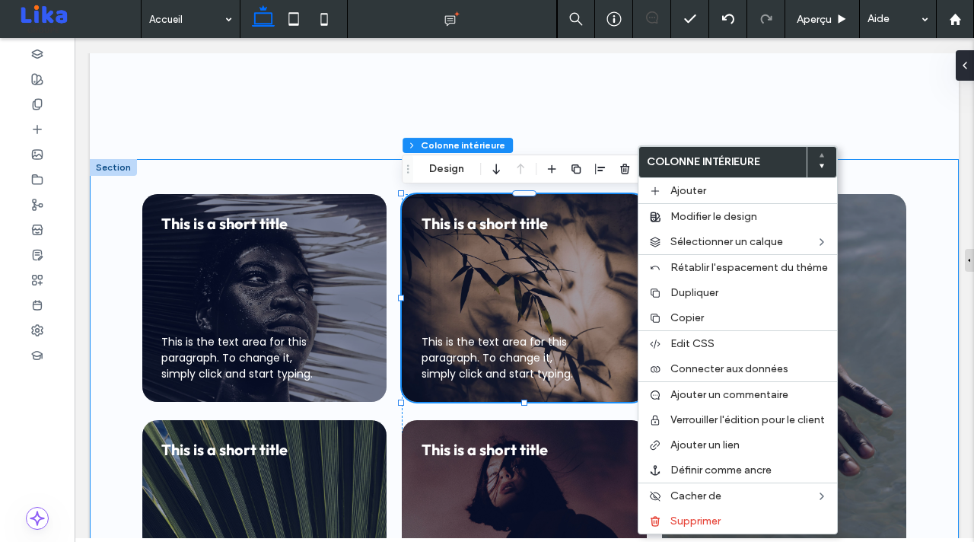
click at [392, 384] on div "This is the text area for this paragraph. To change it, simply click and start …" at bounding box center [524, 410] width 869 height 503
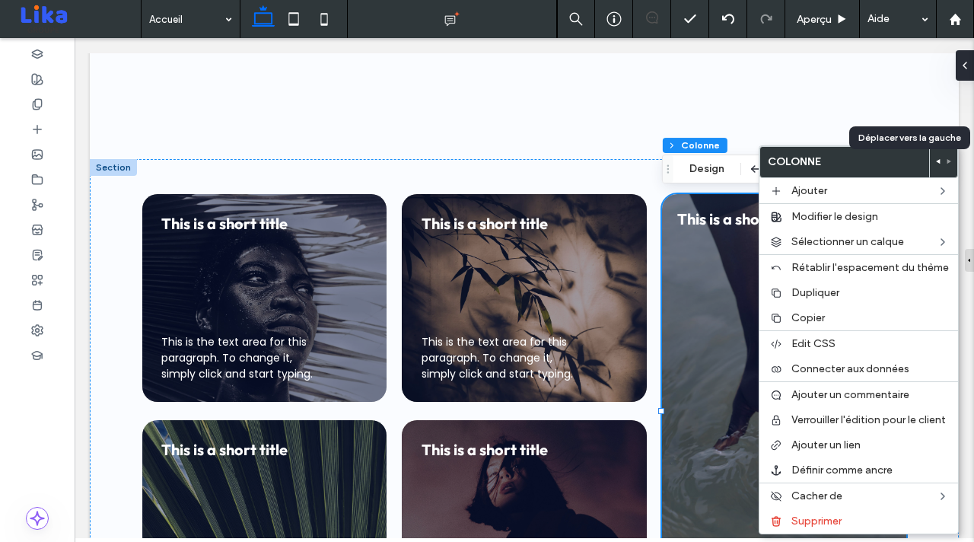
click at [936, 161] on icon at bounding box center [938, 161] width 6 height 6
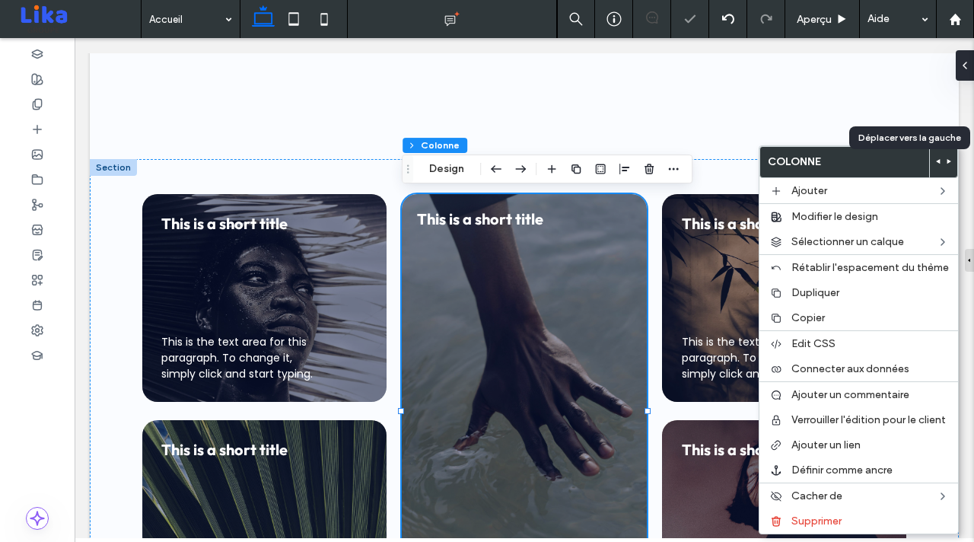
click at [936, 161] on icon at bounding box center [938, 161] width 6 height 6
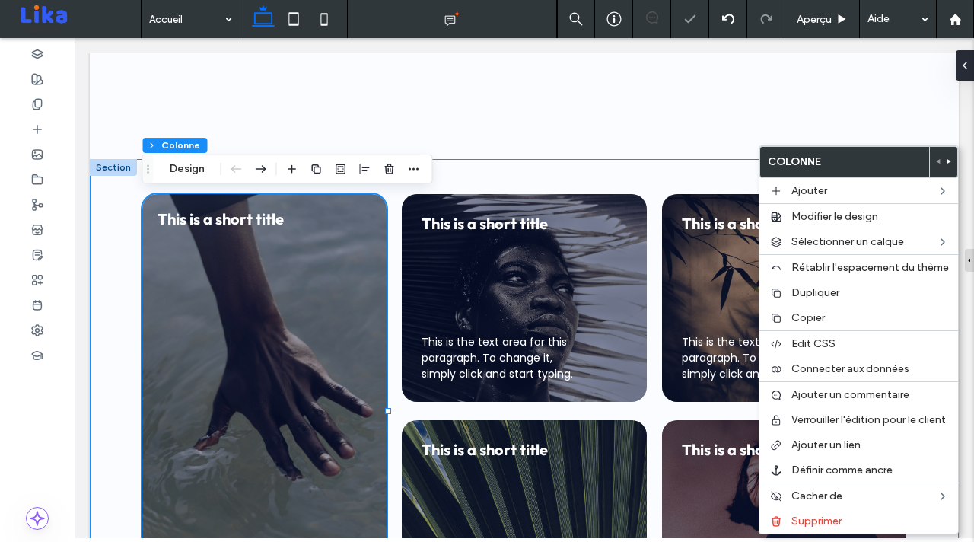
click at [665, 180] on div "This is the text area for this paragraph. To change it, simply click and start …" at bounding box center [524, 410] width 869 height 503
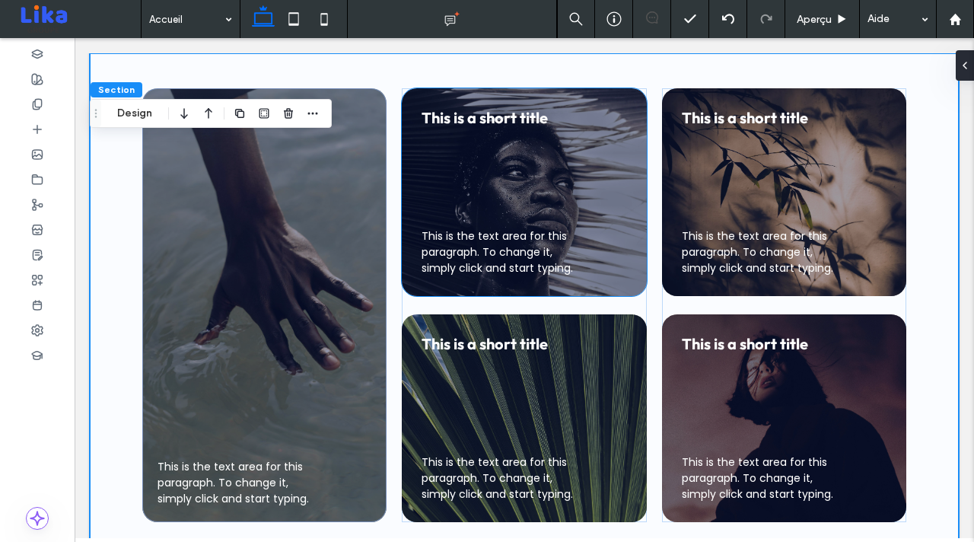
scroll to position [817, 0]
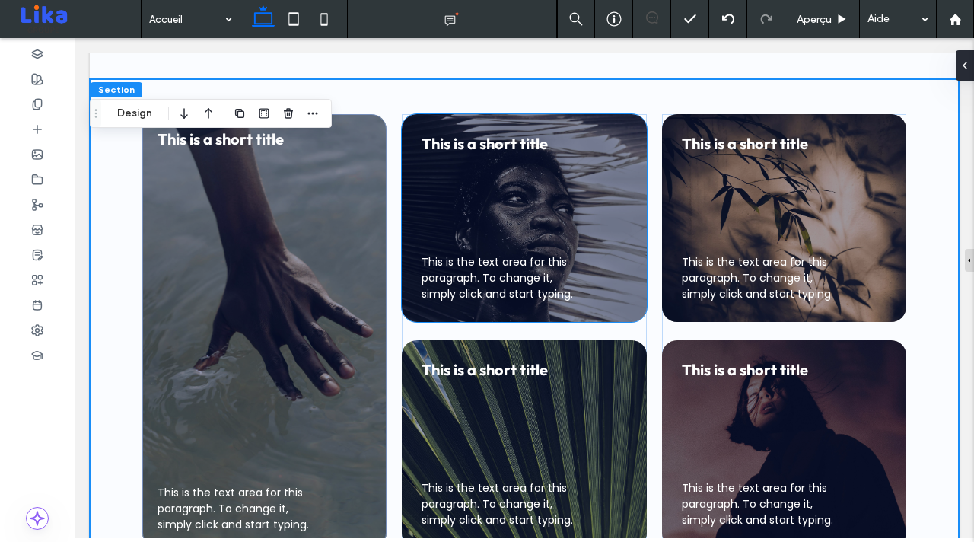
click at [529, 278] on span "This is the text area for this paragraph. To change it, simply click and start …" at bounding box center [496, 277] width 151 height 47
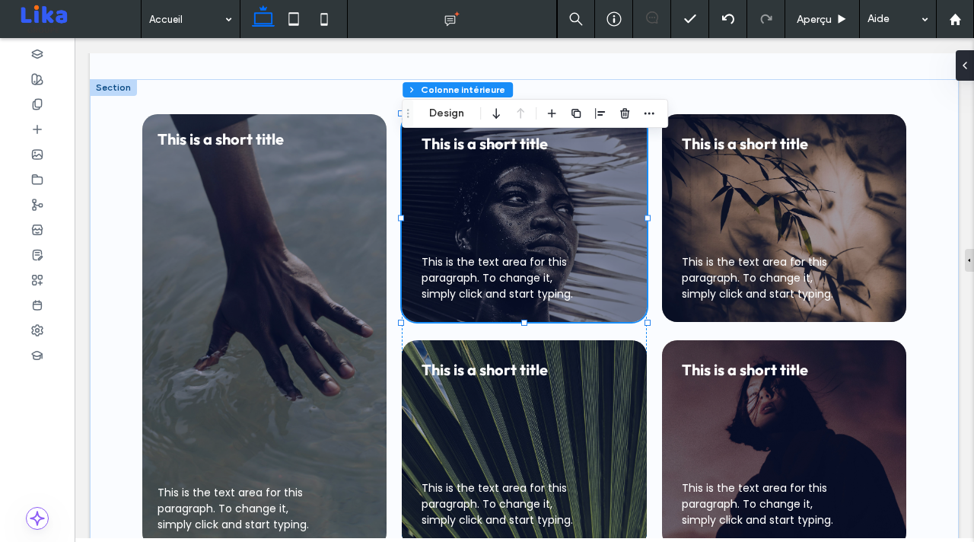
type input "**"
click at [517, 256] on span "This is the text area for this paragraph. To change it, simply click and start …" at bounding box center [496, 277] width 151 height 47
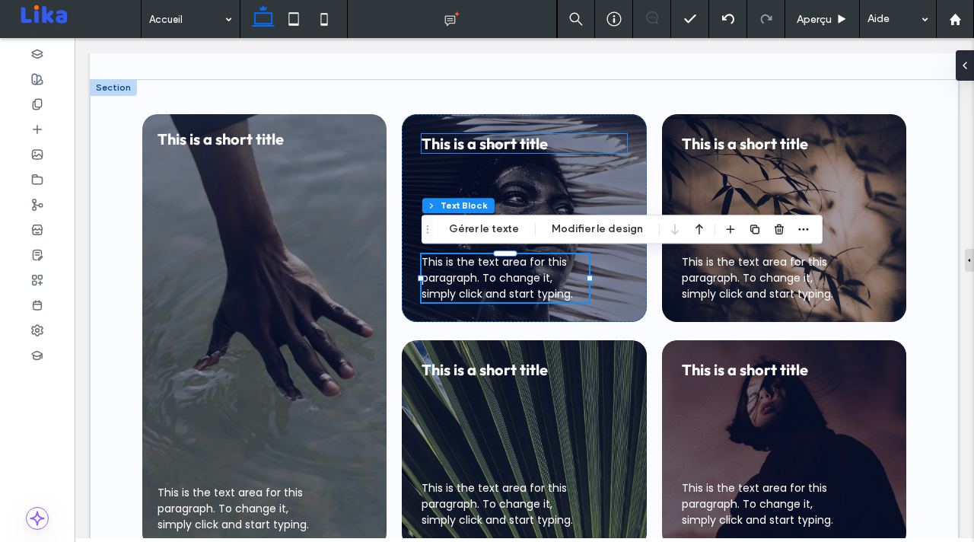
click at [520, 146] on span "This is a short title" at bounding box center [484, 143] width 126 height 19
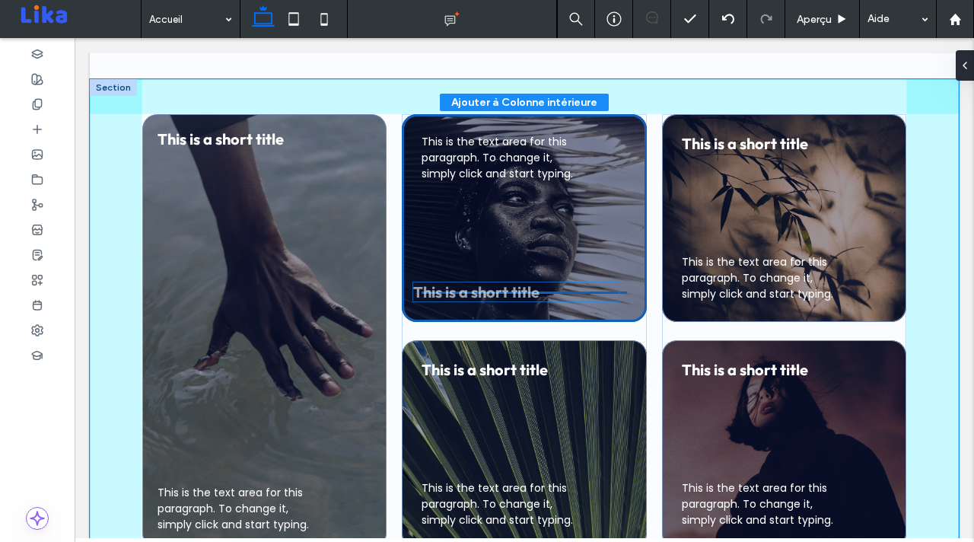
drag, startPoint x: 531, startPoint y: 144, endPoint x: 523, endPoint y: 292, distance: 148.6
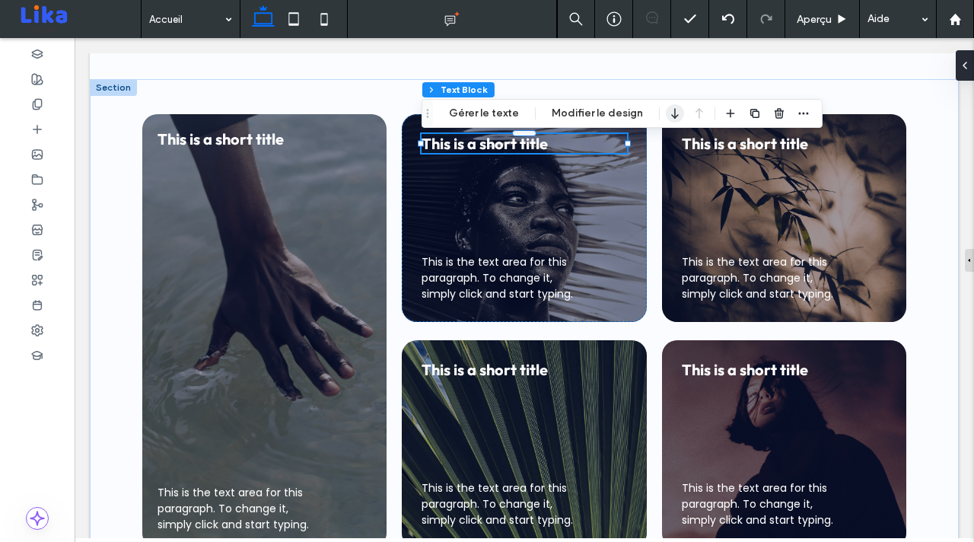
click at [670, 117] on icon "button" at bounding box center [675, 113] width 18 height 27
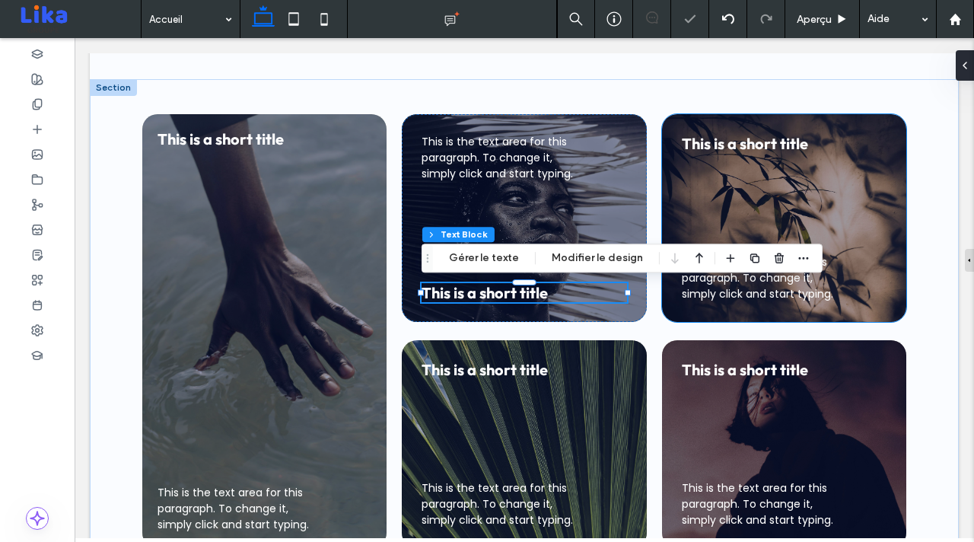
click at [729, 147] on span "This is a short title" at bounding box center [745, 143] width 126 height 19
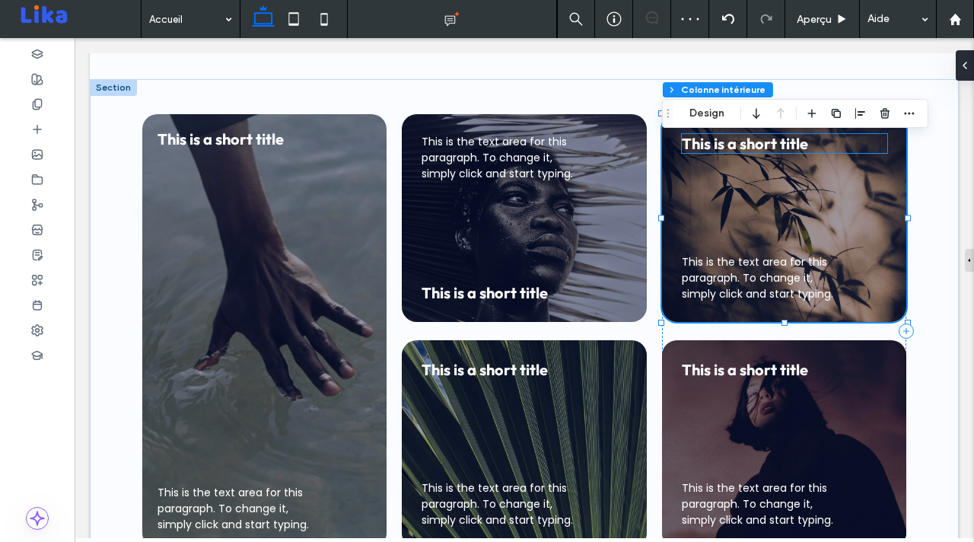
click at [752, 145] on span "This is a short title" at bounding box center [745, 143] width 126 height 19
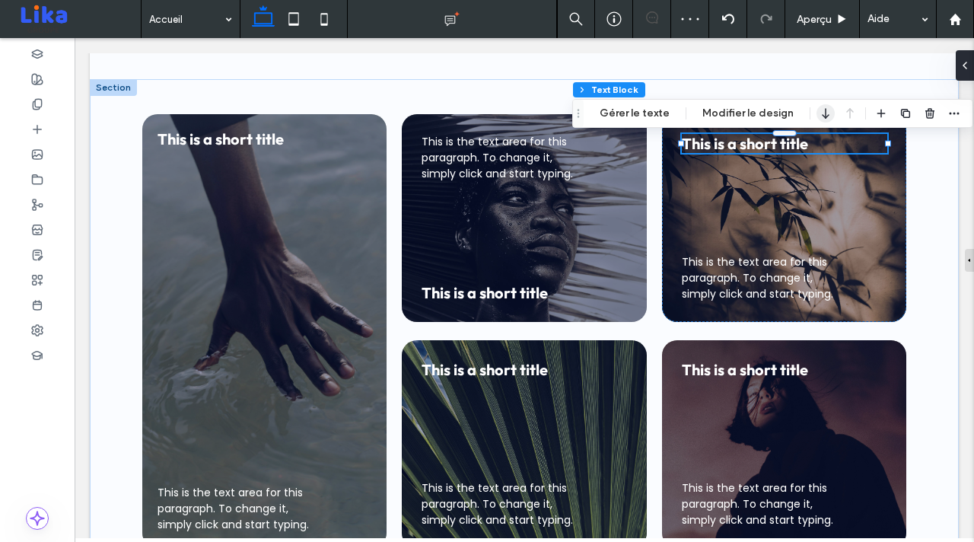
click at [822, 112] on icon "button" at bounding box center [825, 113] width 18 height 27
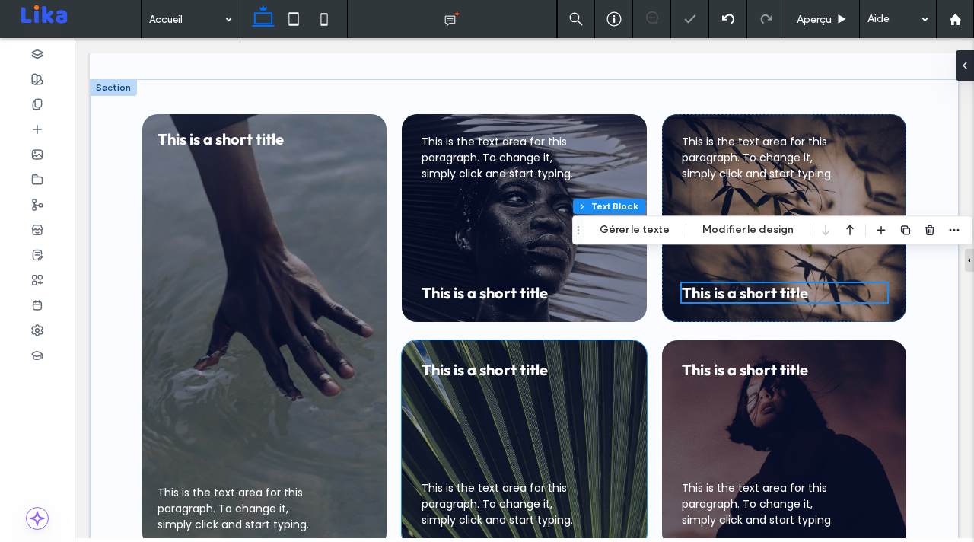
scroll to position [892, 0]
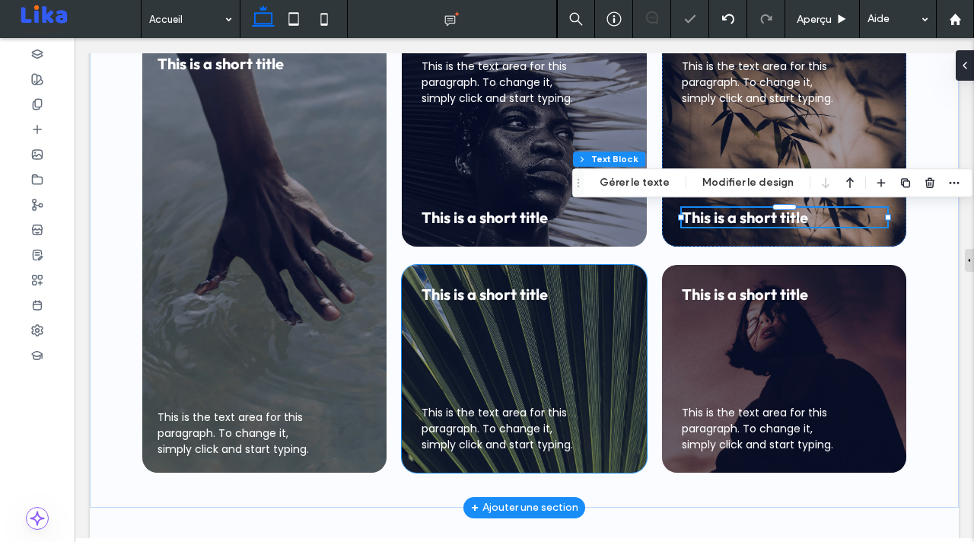
click at [517, 289] on span "This is a short title" at bounding box center [484, 294] width 126 height 19
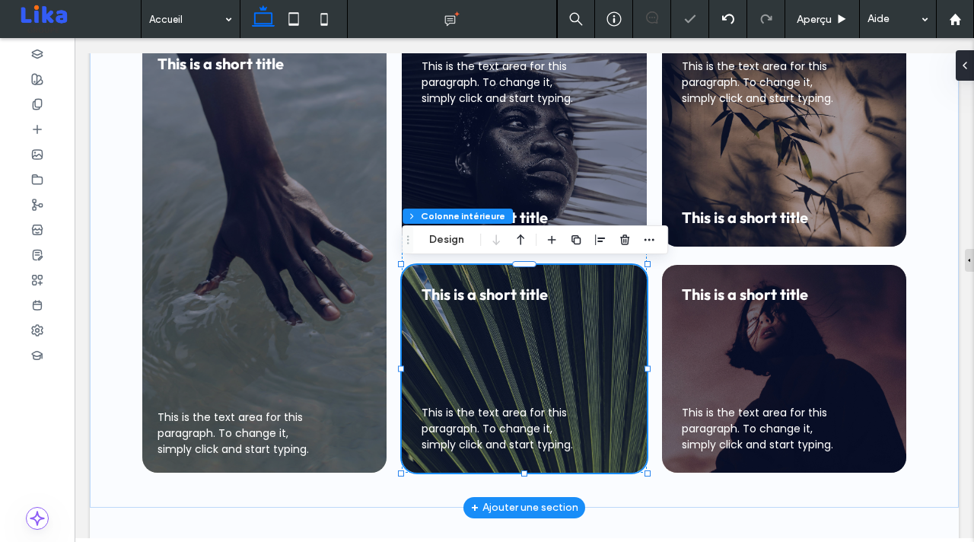
type input "**"
click at [517, 295] on span "This is a short title" at bounding box center [484, 294] width 126 height 19
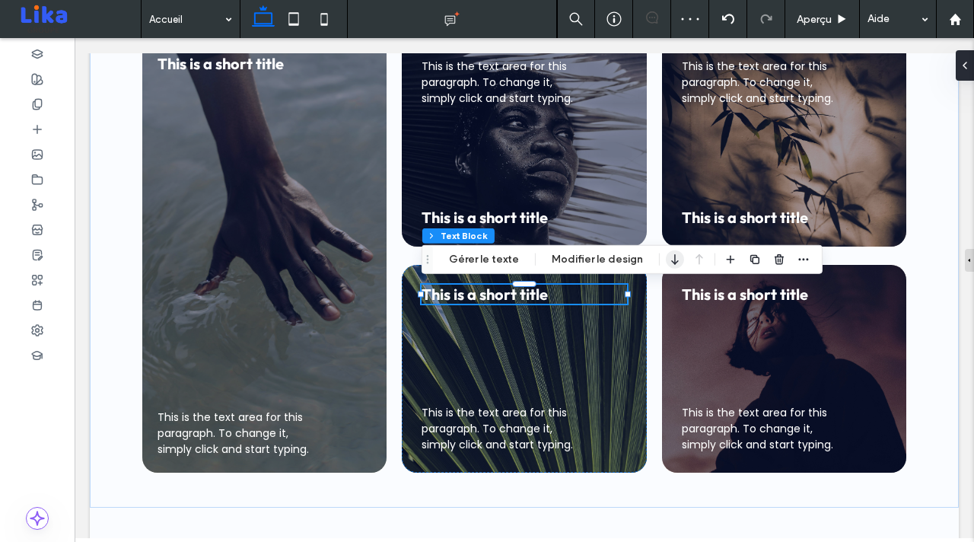
click at [671, 262] on use "button" at bounding box center [674, 259] width 7 height 11
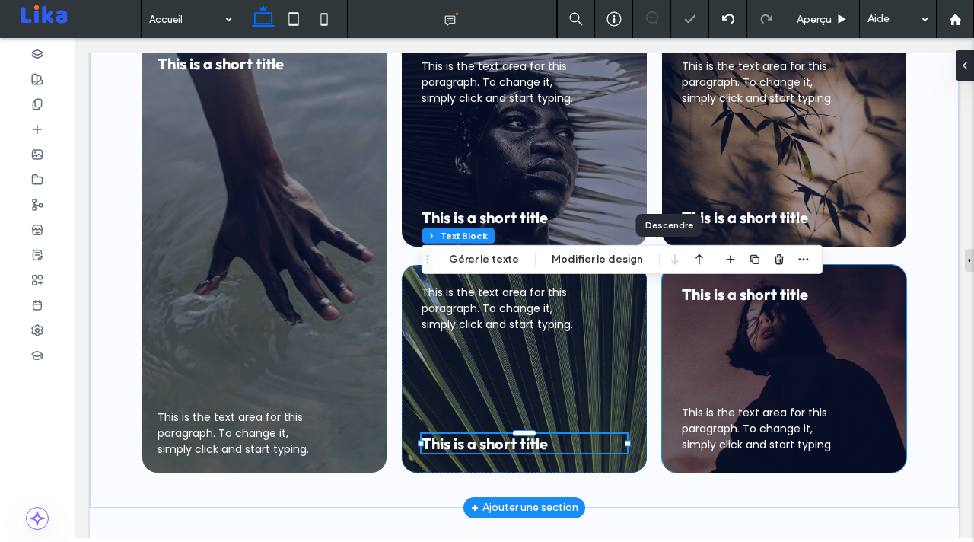
click at [715, 304] on div "This is the text area for this paragraph. To change it, simply click and start …" at bounding box center [784, 369] width 245 height 208
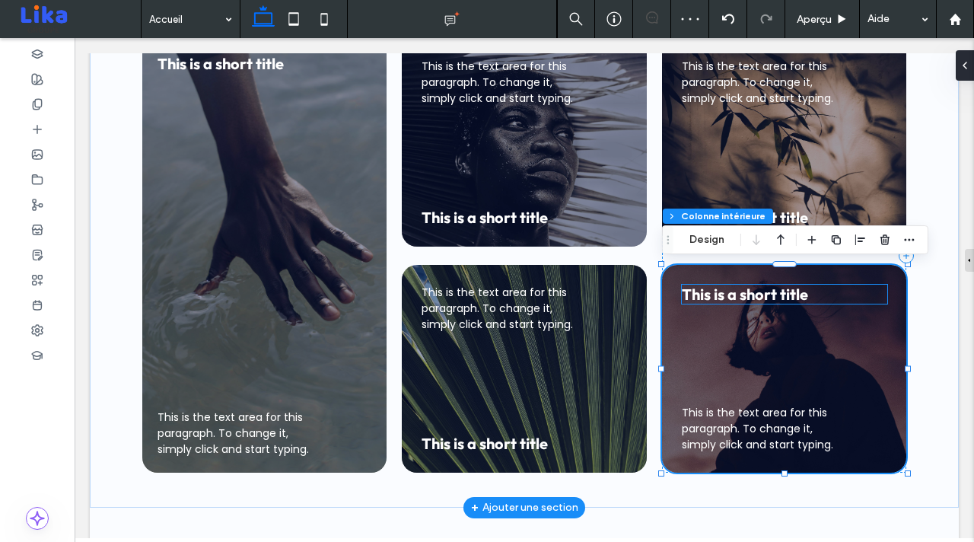
click at [755, 289] on span "This is a short title" at bounding box center [745, 294] width 126 height 19
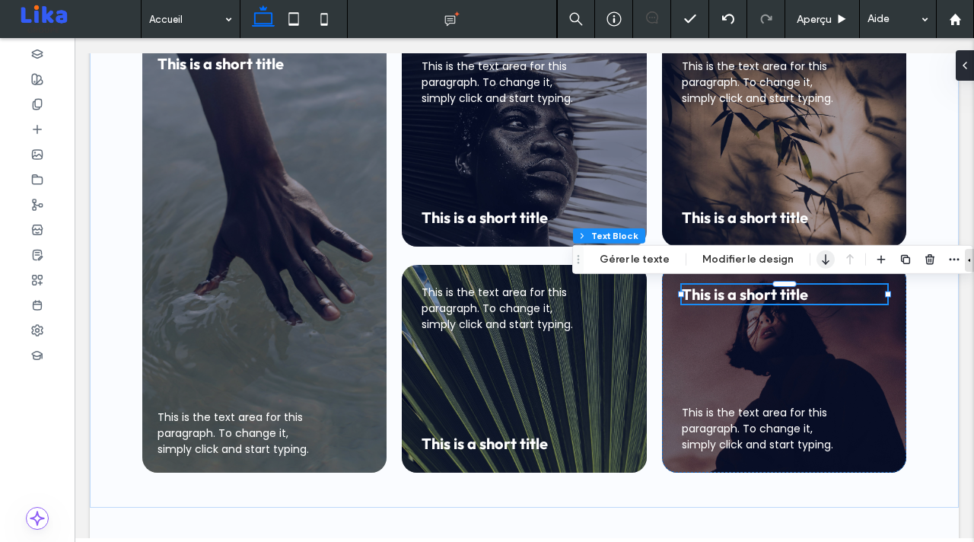
click at [822, 262] on use "button" at bounding box center [825, 259] width 7 height 11
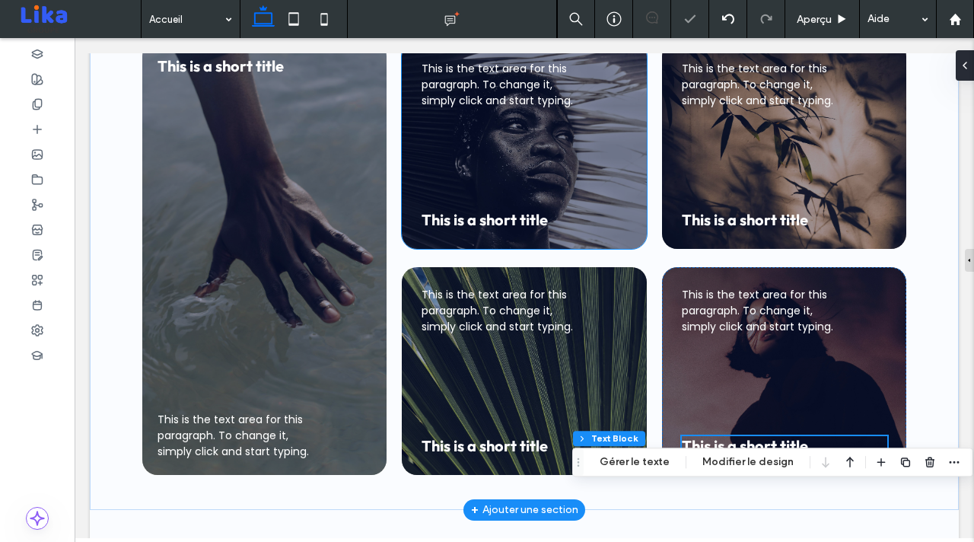
scroll to position [835, 0]
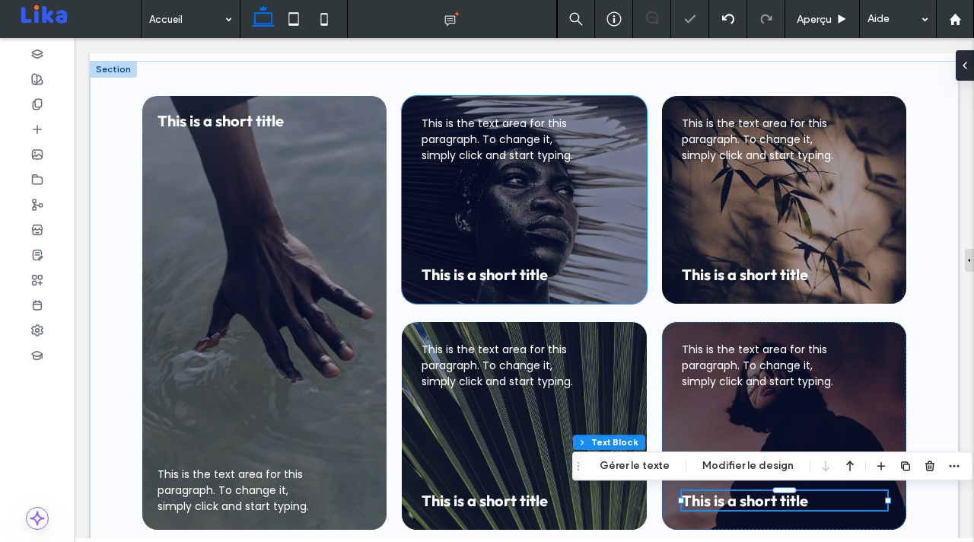
click at [537, 123] on span "This is the text area for this paragraph. To change it, simply click and start …" at bounding box center [496, 139] width 151 height 47
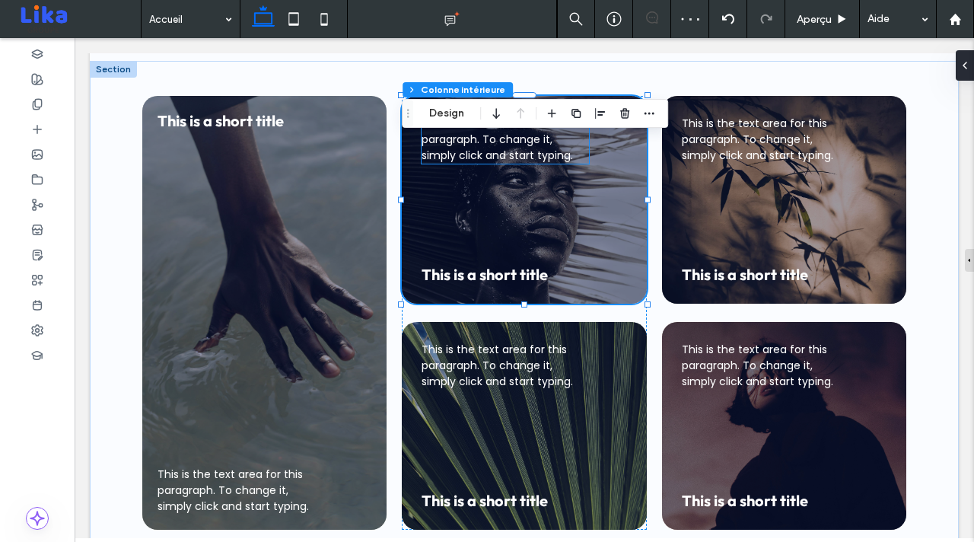
click at [533, 153] on span "This is the text area for this paragraph. To change it, simply click and start …" at bounding box center [496, 139] width 151 height 47
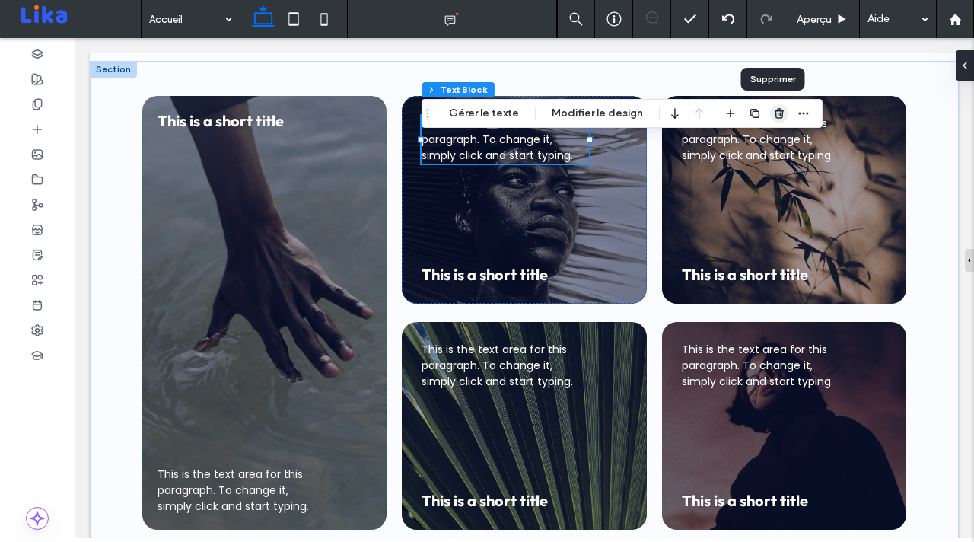
click at [773, 111] on icon "button" at bounding box center [779, 113] width 12 height 12
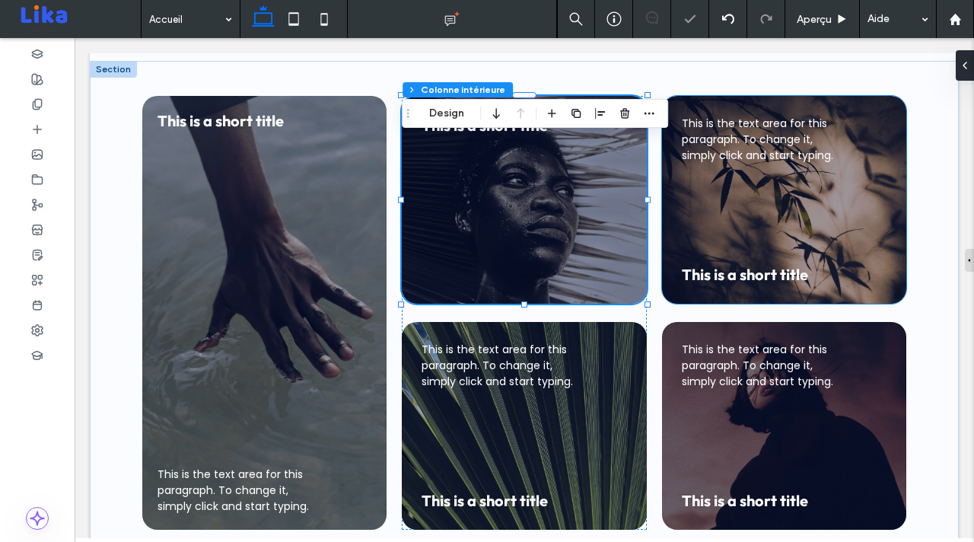
type input "**"
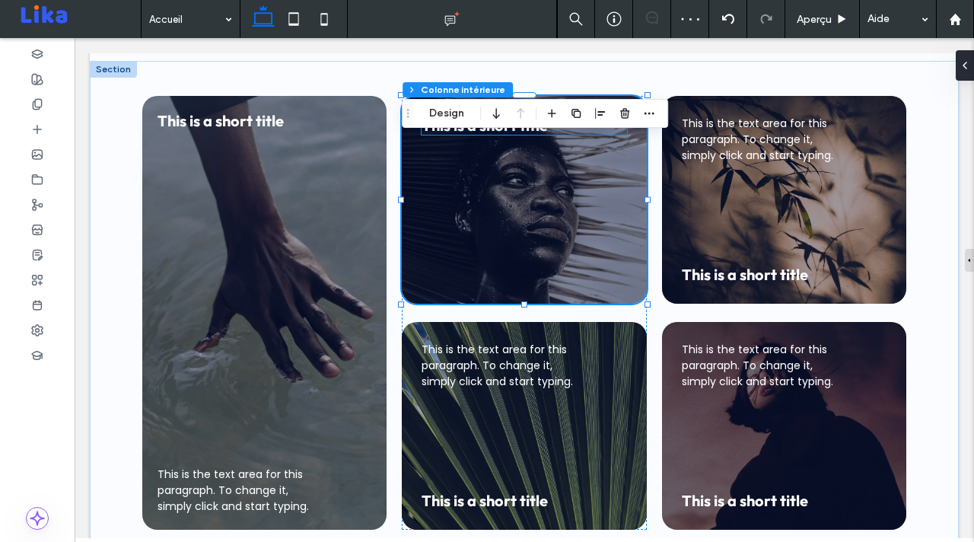
click at [507, 131] on span "This is a short title" at bounding box center [484, 125] width 126 height 19
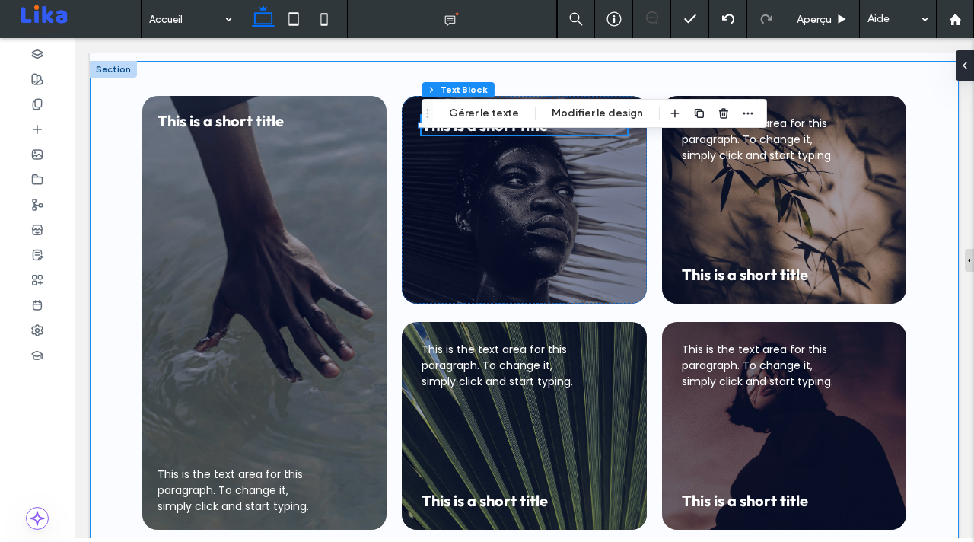
click at [664, 65] on div "This is the text area for this paragraph. To change it, simply click and start …" at bounding box center [524, 312] width 869 height 503
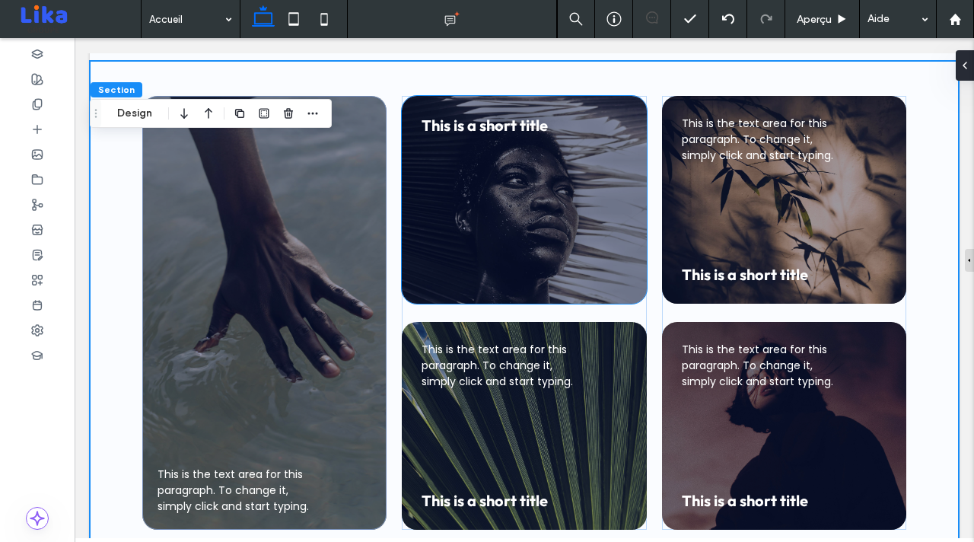
click at [545, 126] on span "This is a short title" at bounding box center [484, 125] width 126 height 19
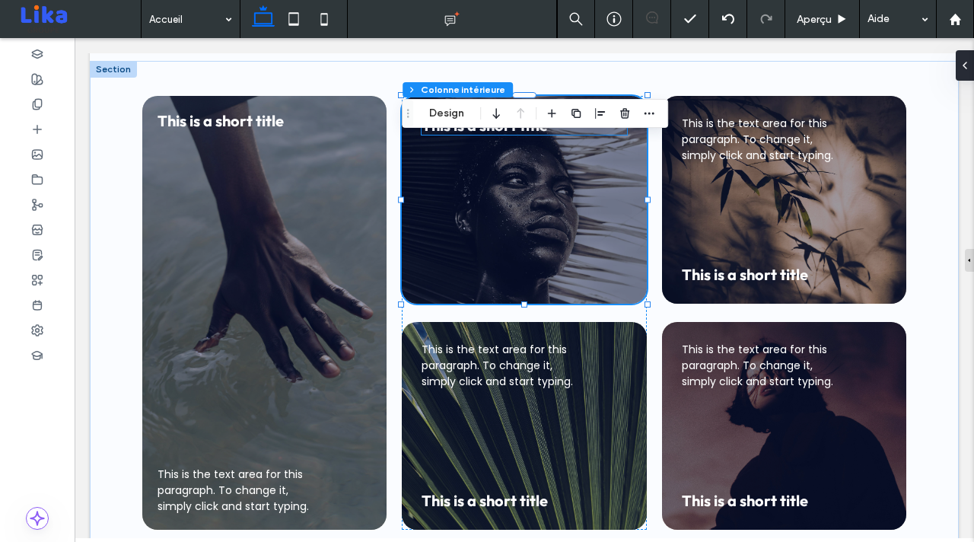
click at [509, 133] on span "This is a short title" at bounding box center [484, 125] width 126 height 19
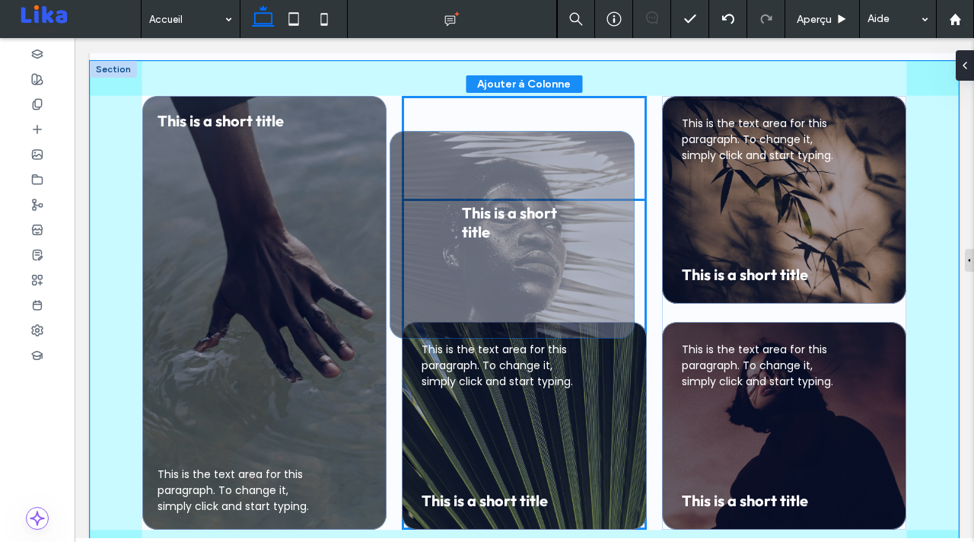
drag, startPoint x: 516, startPoint y: 135, endPoint x: 504, endPoint y: 170, distance: 37.0
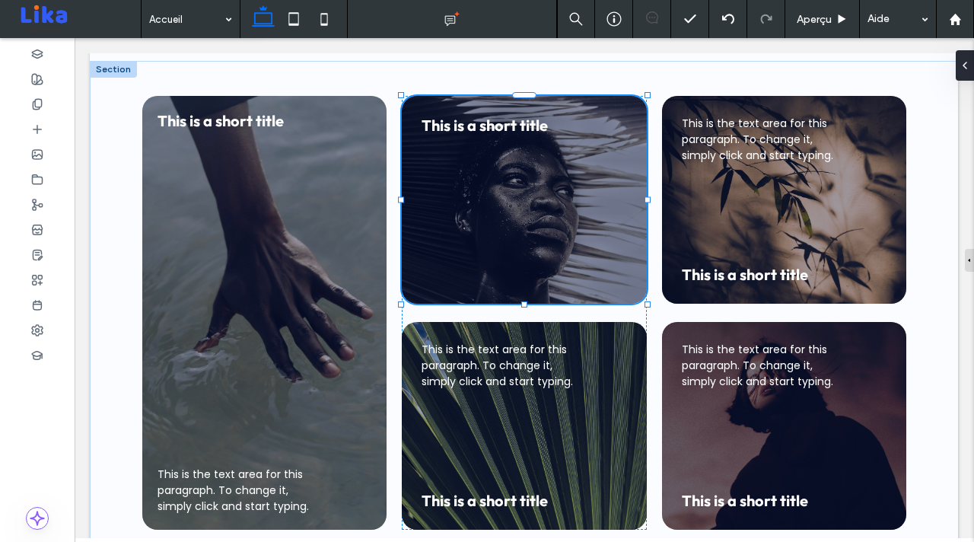
type input "**"
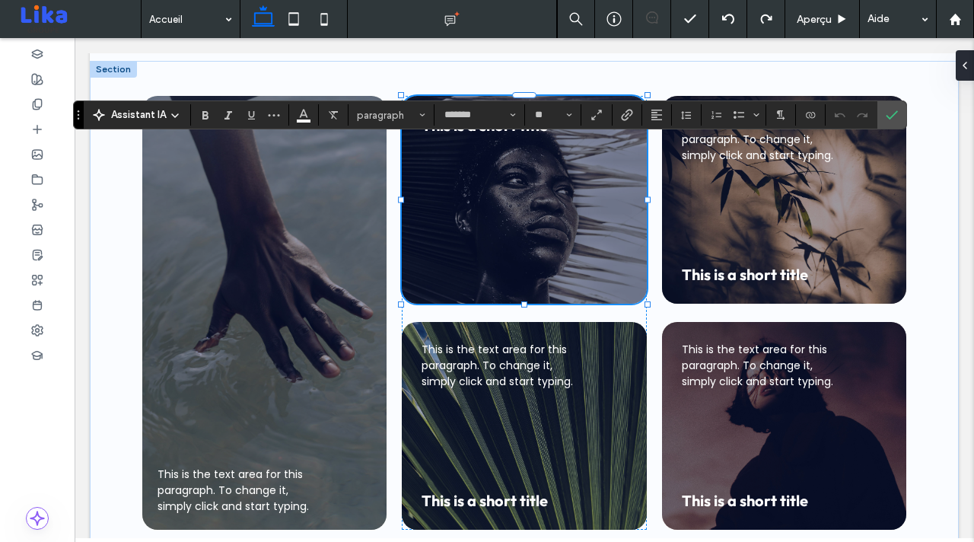
type input "*******"
type input "**"
click at [889, 122] on span "Confirmer" at bounding box center [888, 114] width 7 height 27
type input "*******"
type input "**"
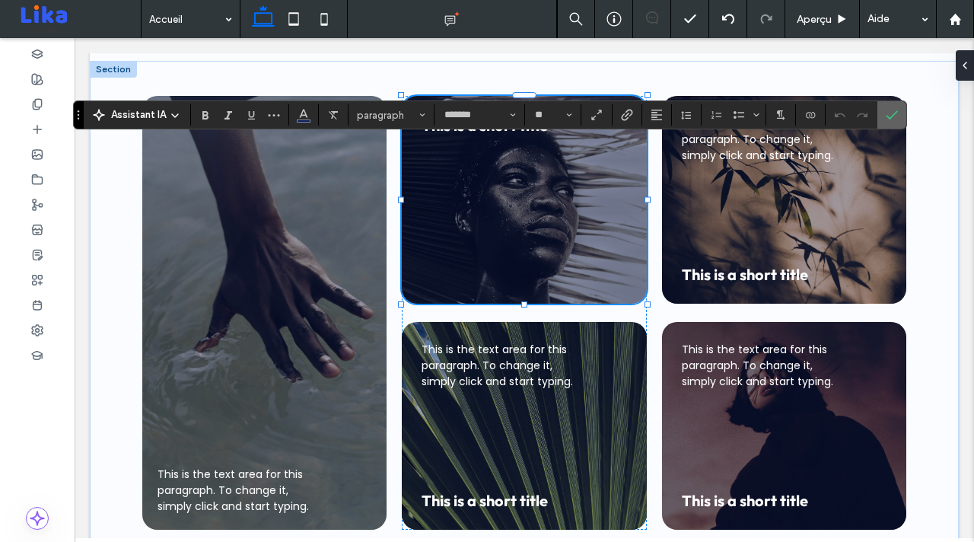
click at [899, 113] on label "Confirmer" at bounding box center [891, 114] width 23 height 27
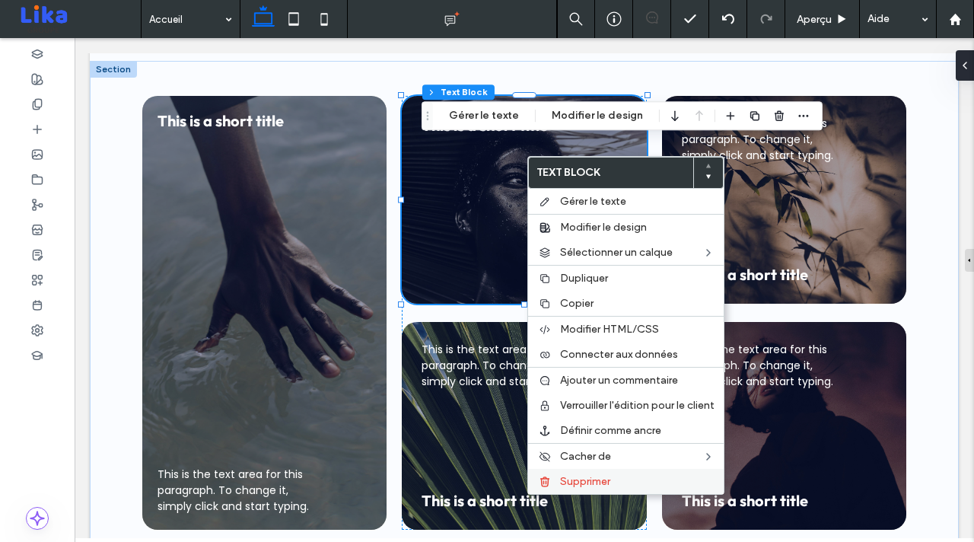
click at [586, 482] on span "Supprimer" at bounding box center [585, 481] width 50 height 13
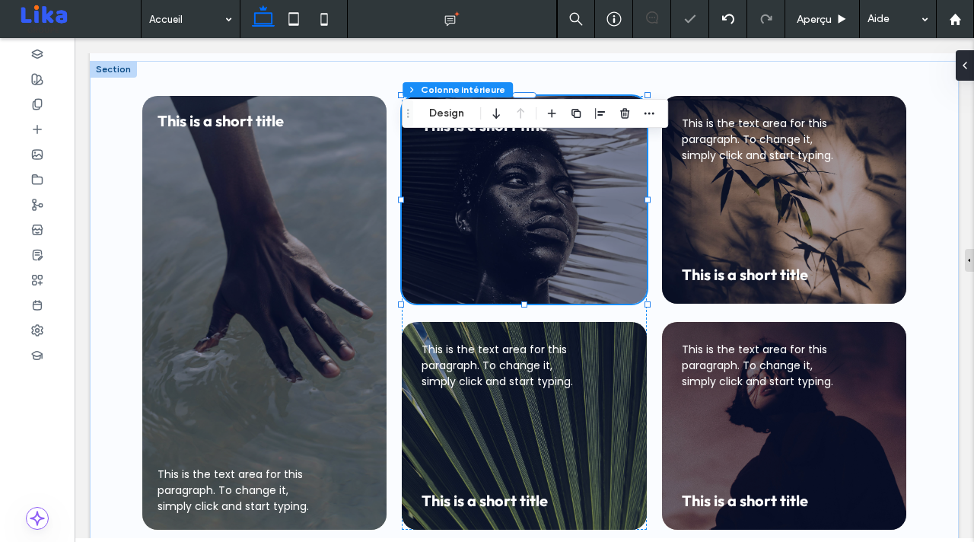
type input "**"
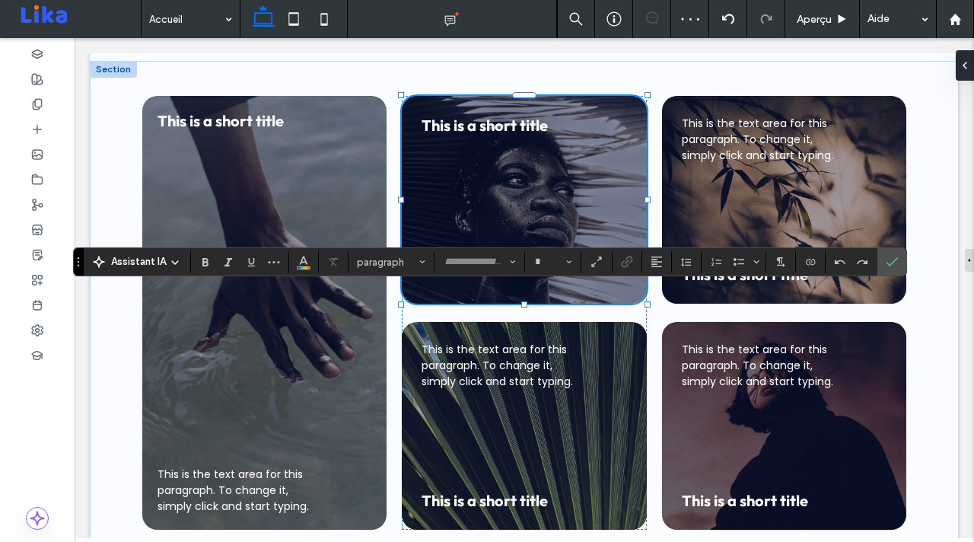
type input "******"
type input "**"
click at [653, 271] on span "Alignement" at bounding box center [656, 262] width 12 height 20
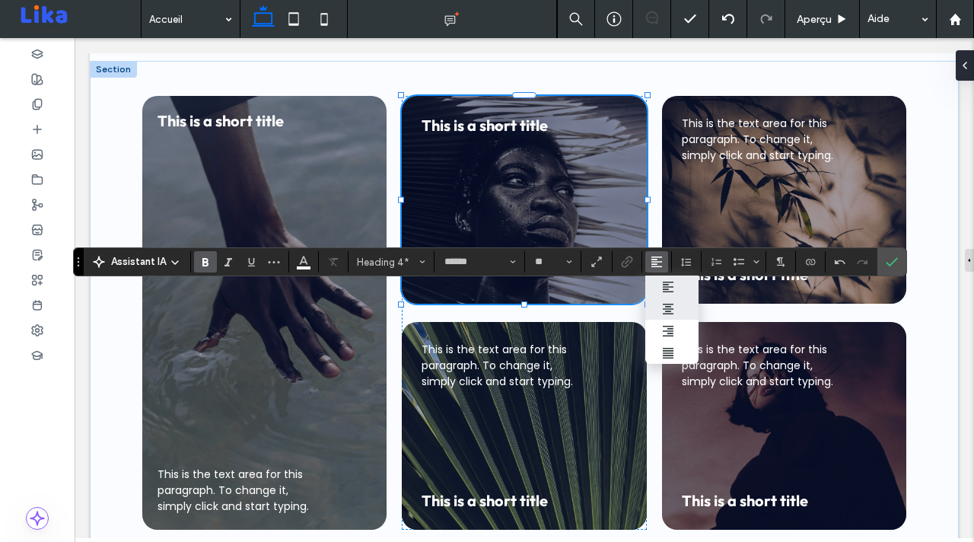
click at [669, 305] on icon "ui.textEditor.alignment.center" at bounding box center [668, 309] width 12 height 12
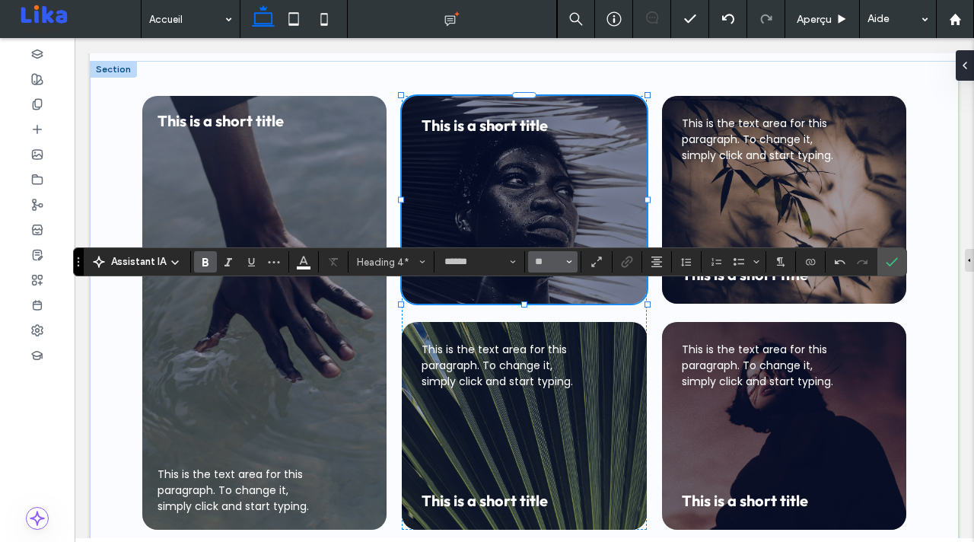
click at [567, 268] on span "Taille" at bounding box center [569, 262] width 6 height 20
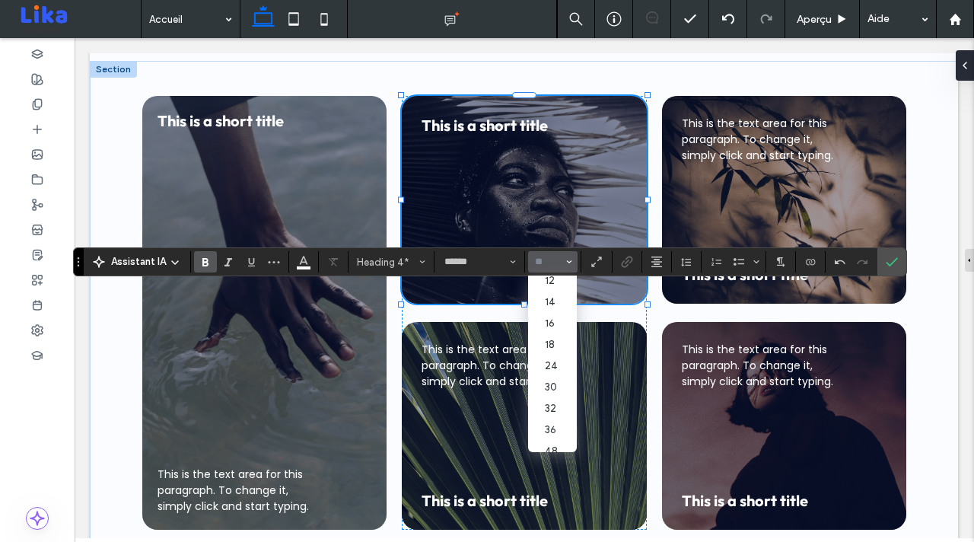
scroll to position [94, 0]
click at [548, 360] on label "24" at bounding box center [552, 361] width 49 height 21
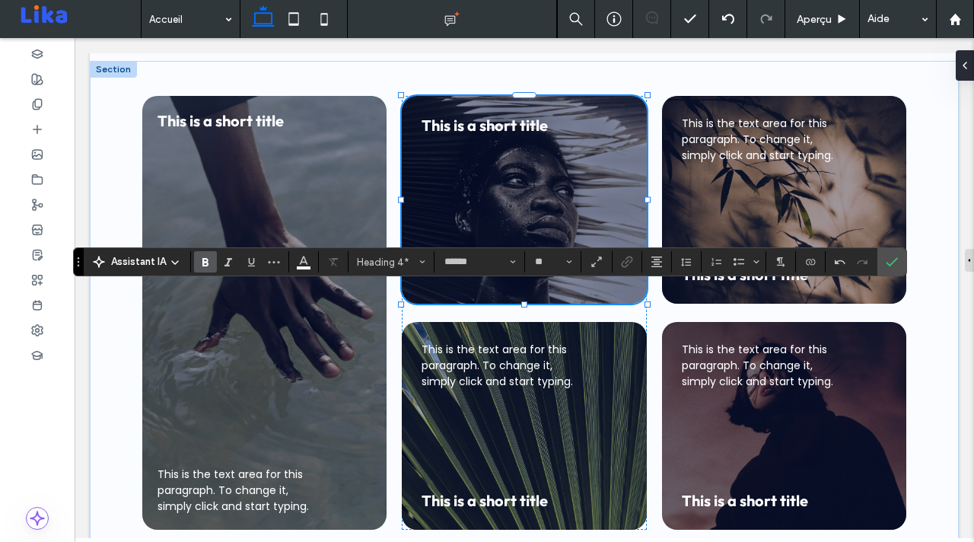
type input "**"
click at [554, 265] on input "**" at bounding box center [548, 262] width 30 height 12
type input "**"
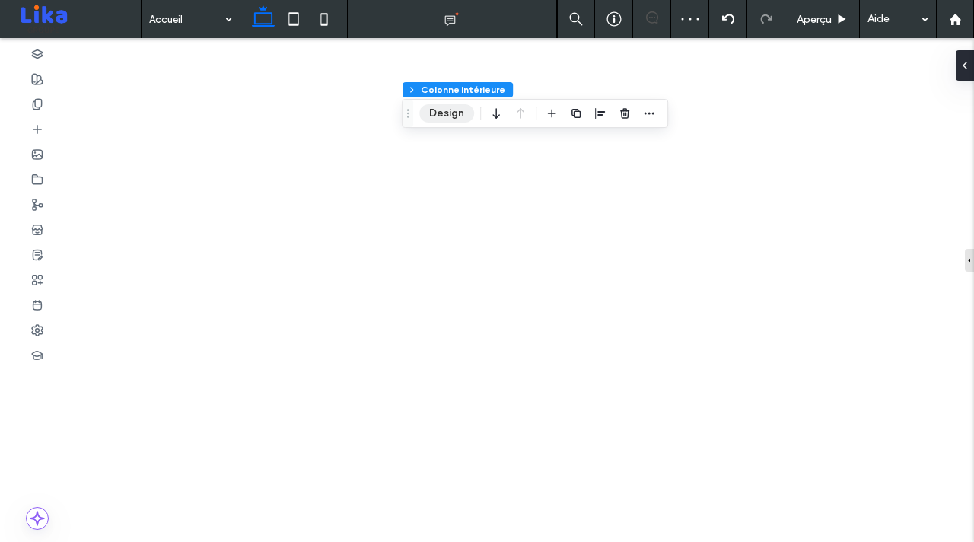
click at [439, 117] on button "Design" at bounding box center [446, 113] width 55 height 18
click at [450, 114] on button "Design" at bounding box center [446, 113] width 55 height 18
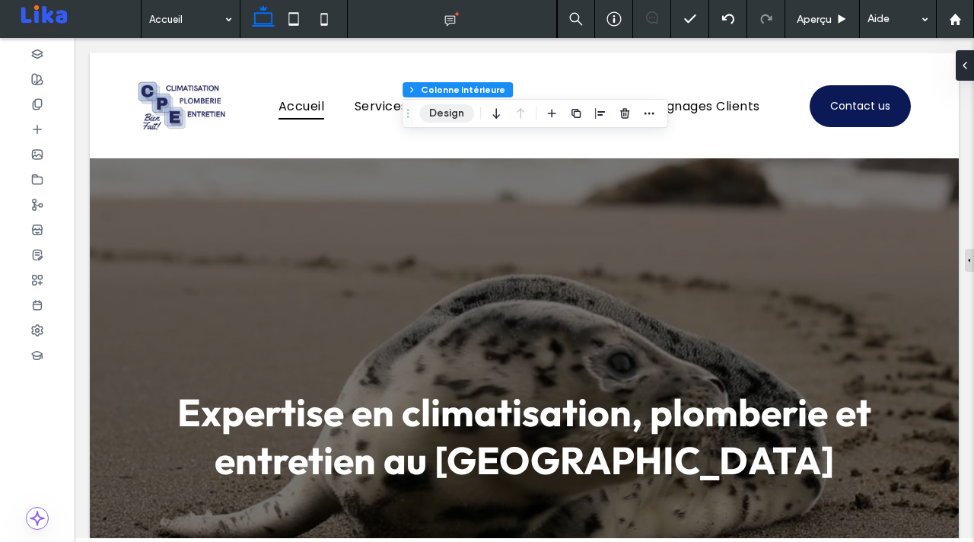
scroll to position [915, 0]
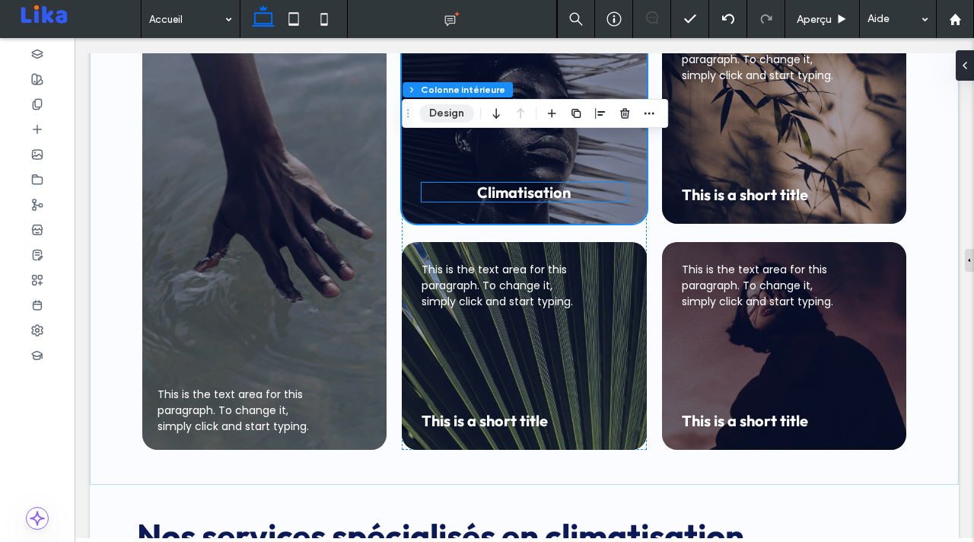
drag, startPoint x: 449, startPoint y: 108, endPoint x: 414, endPoint y: 135, distance: 44.4
click at [449, 108] on button "Design" at bounding box center [446, 113] width 55 height 18
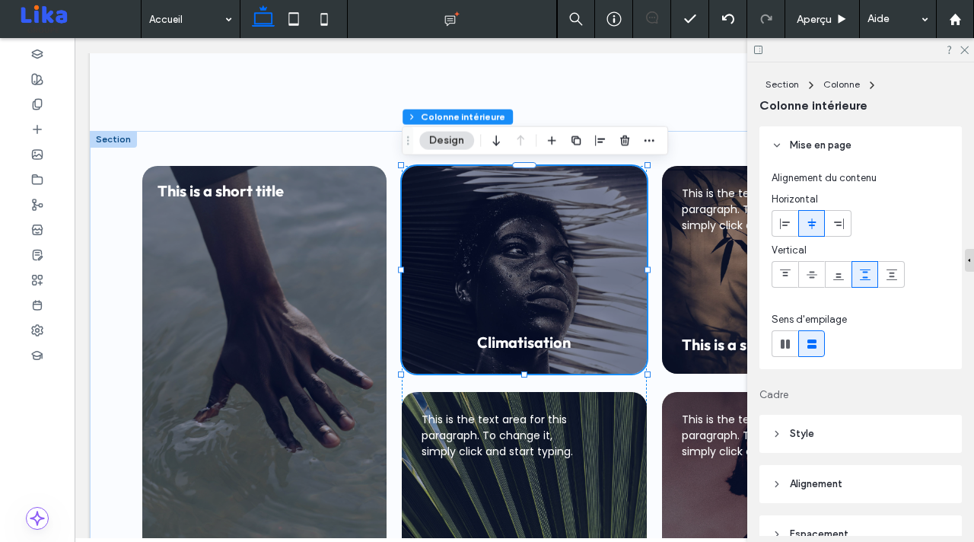
scroll to position [117, 0]
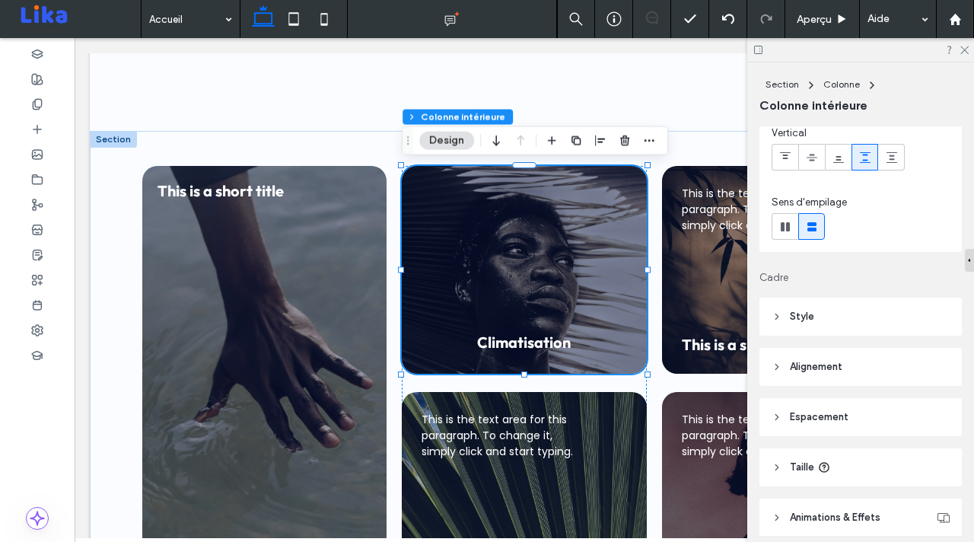
click at [809, 307] on header "Style" at bounding box center [860, 316] width 202 height 38
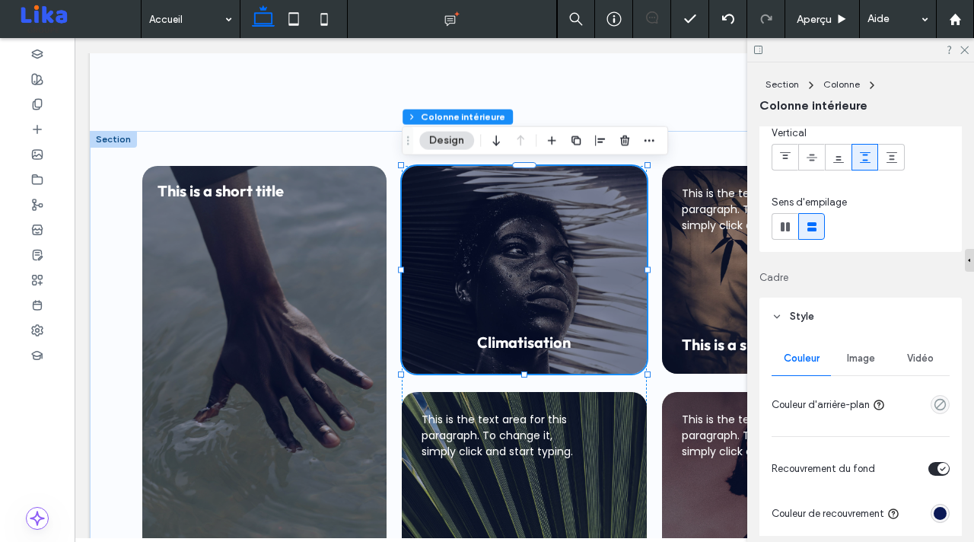
click at [867, 356] on span "Image" at bounding box center [861, 358] width 28 height 12
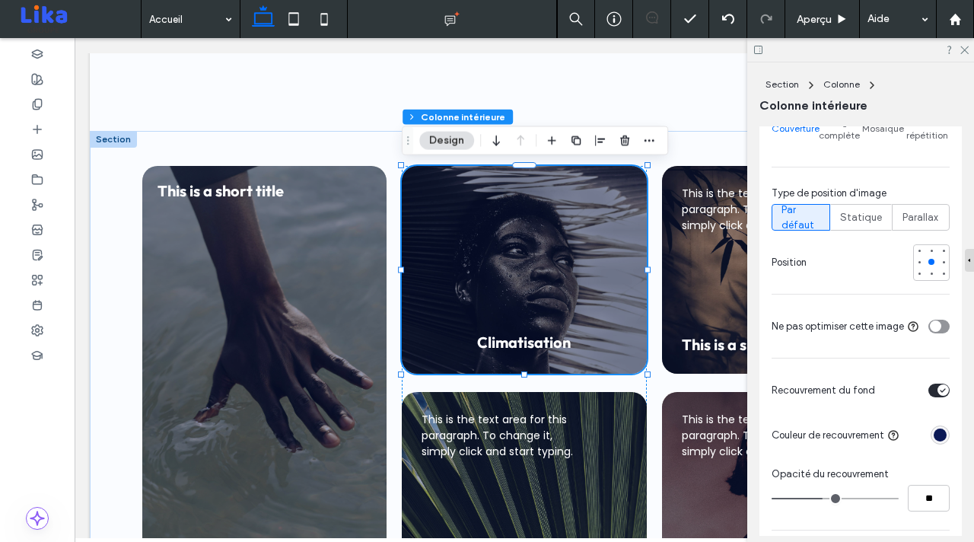
scroll to position [672, 0]
type input "**"
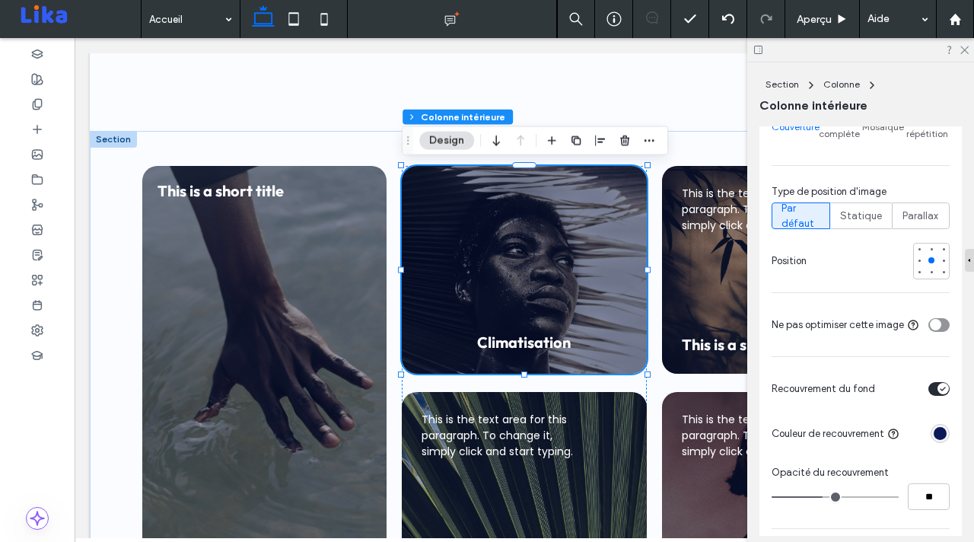
type input "**"
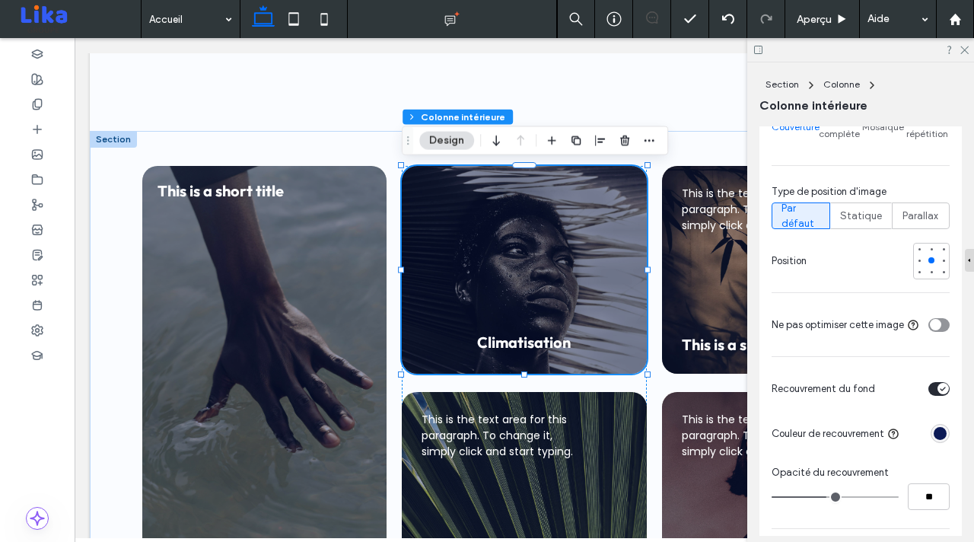
type input "**"
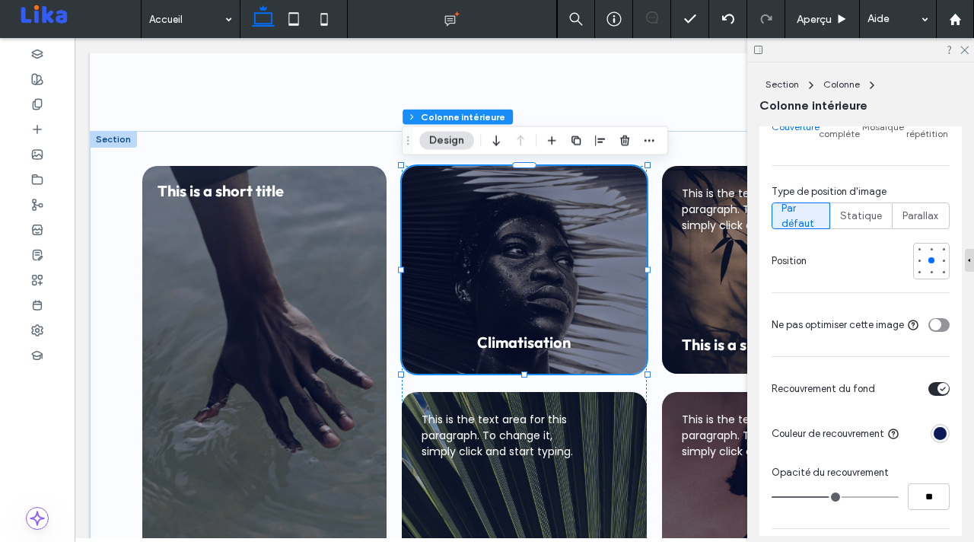
type input "**"
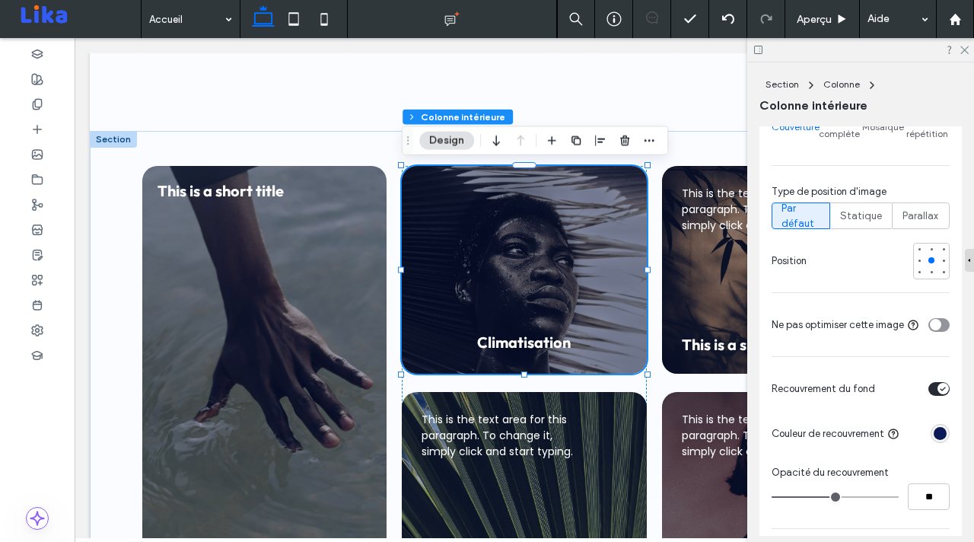
type input "**"
drag, startPoint x: 823, startPoint y: 482, endPoint x: 835, endPoint y: 482, distance: 12.2
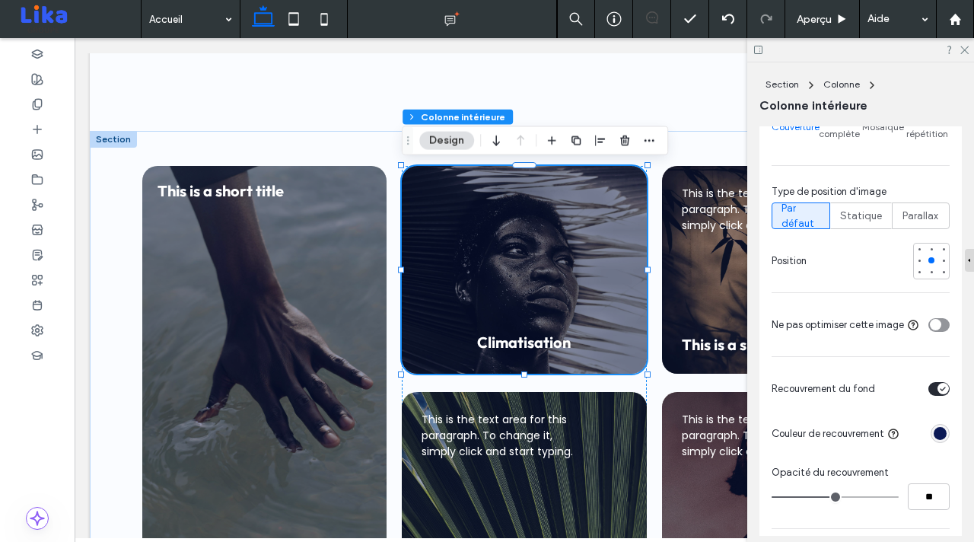
click at [835, 496] on input "range" at bounding box center [834, 497] width 127 height 2
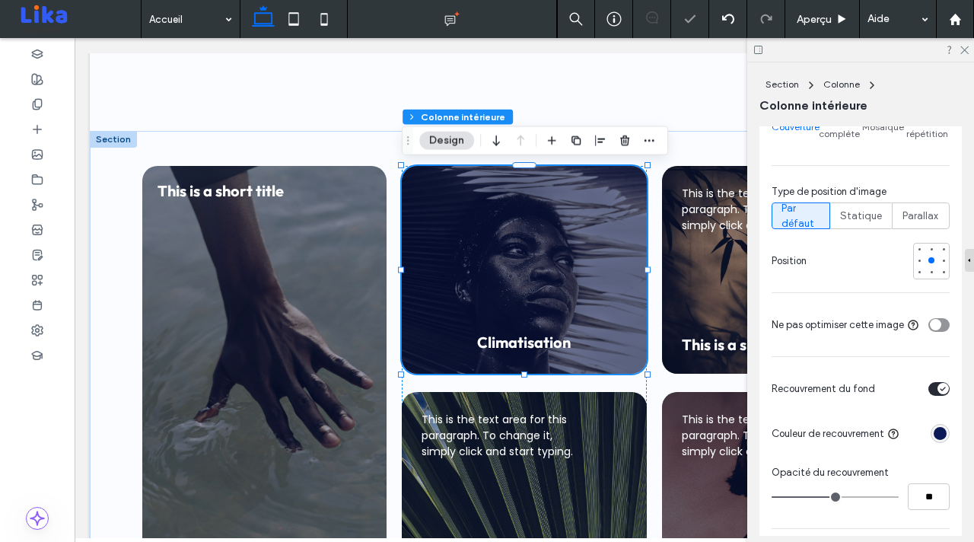
click at [943, 427] on div "rgba(11, 25, 86, 1)" at bounding box center [939, 433] width 13 height 13
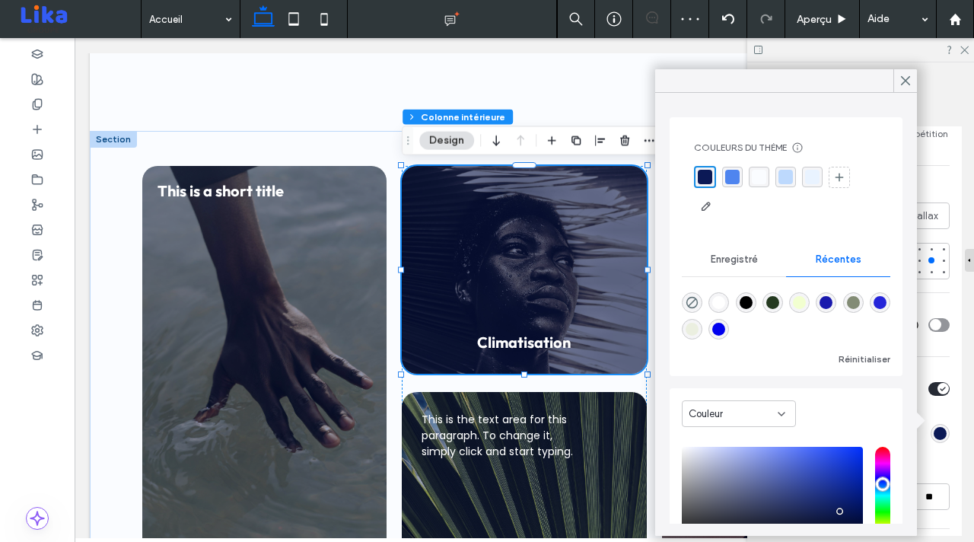
click at [743, 301] on div "rgba(0, 0, 0, 1)" at bounding box center [745, 302] width 13 height 13
type input "**"
type input "*******"
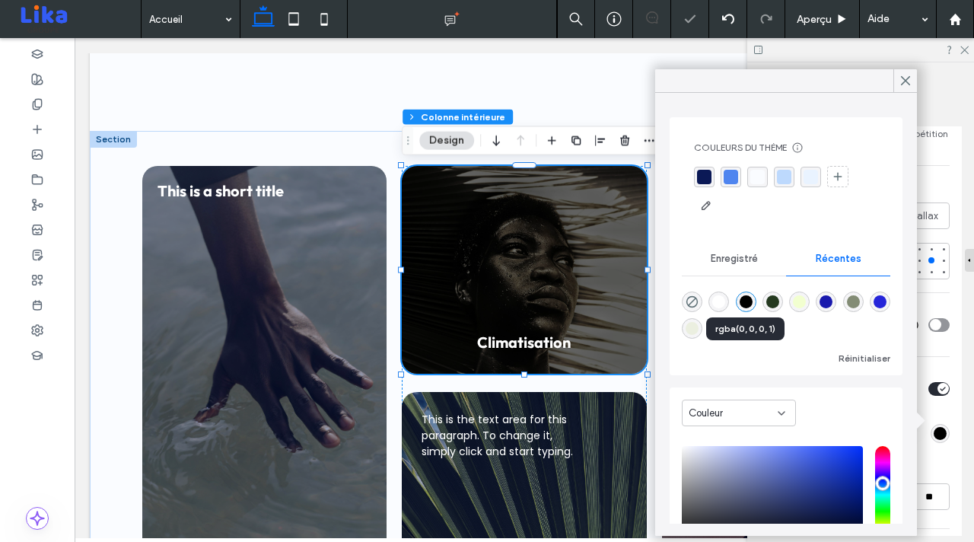
type input "**"
click at [906, 78] on use at bounding box center [905, 81] width 8 height 8
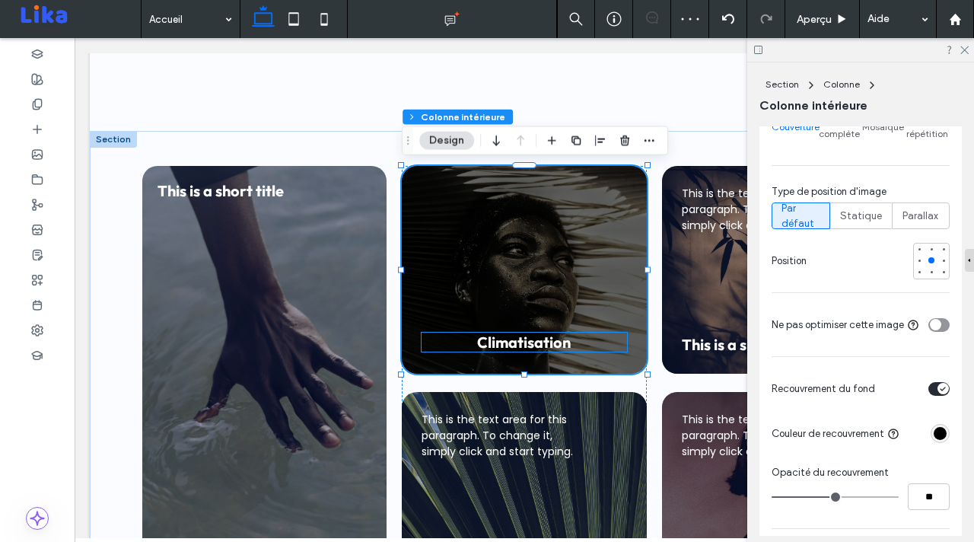
click at [577, 335] on h4 "Climatisation ﻿" at bounding box center [523, 341] width 205 height 19
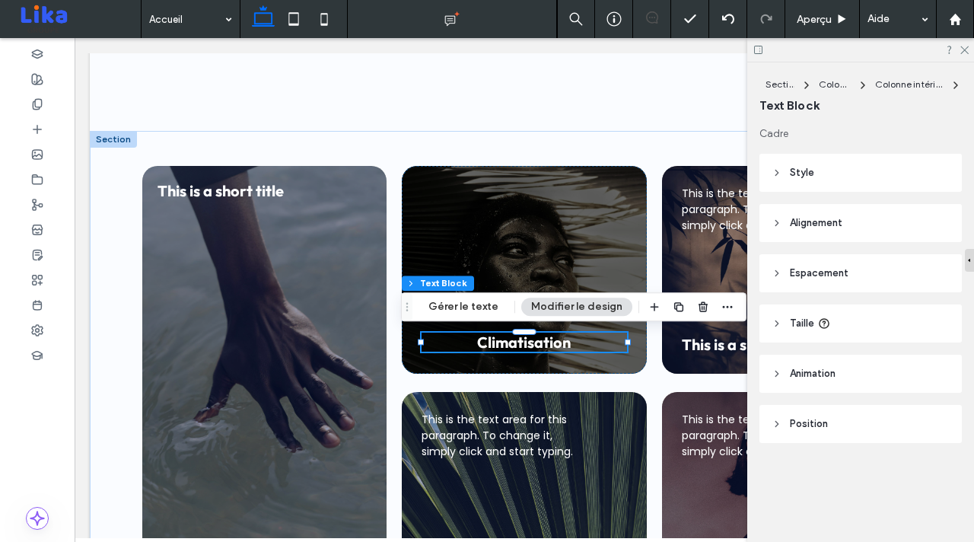
click at [580, 342] on h4 "Climatisation ﻿" at bounding box center [523, 341] width 205 height 19
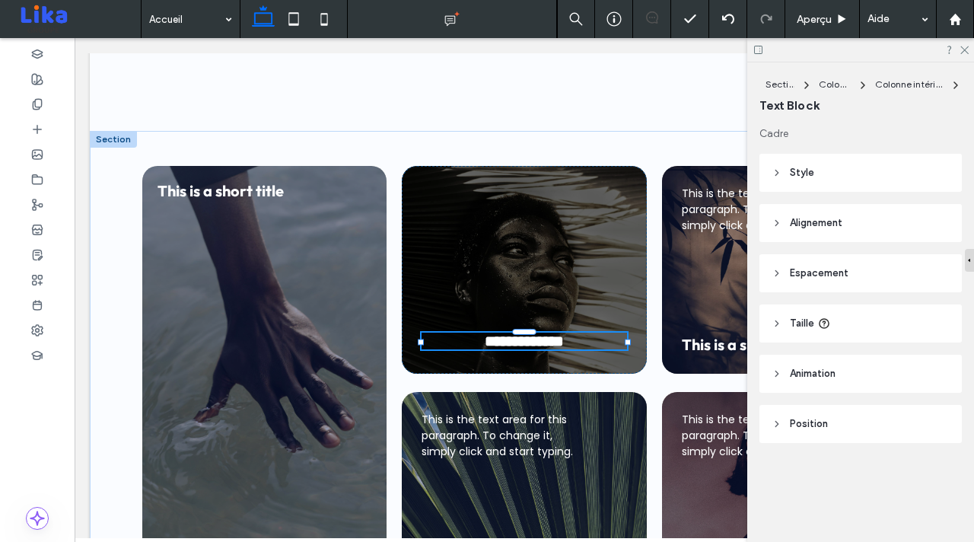
click at [580, 343] on h4 "**********" at bounding box center [523, 340] width 205 height 17
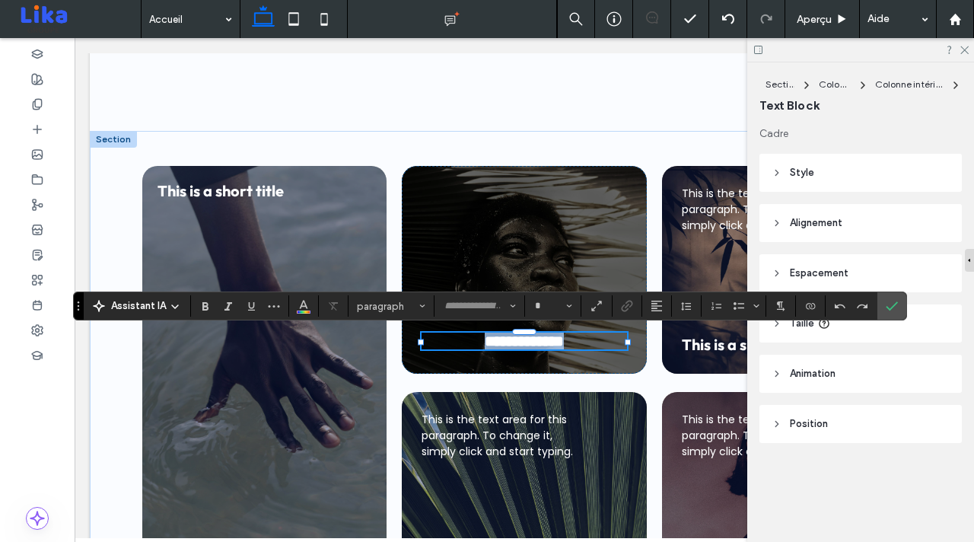
type input "******"
type input "**"
click at [716, 346] on span "This is a short title" at bounding box center [745, 344] width 126 height 19
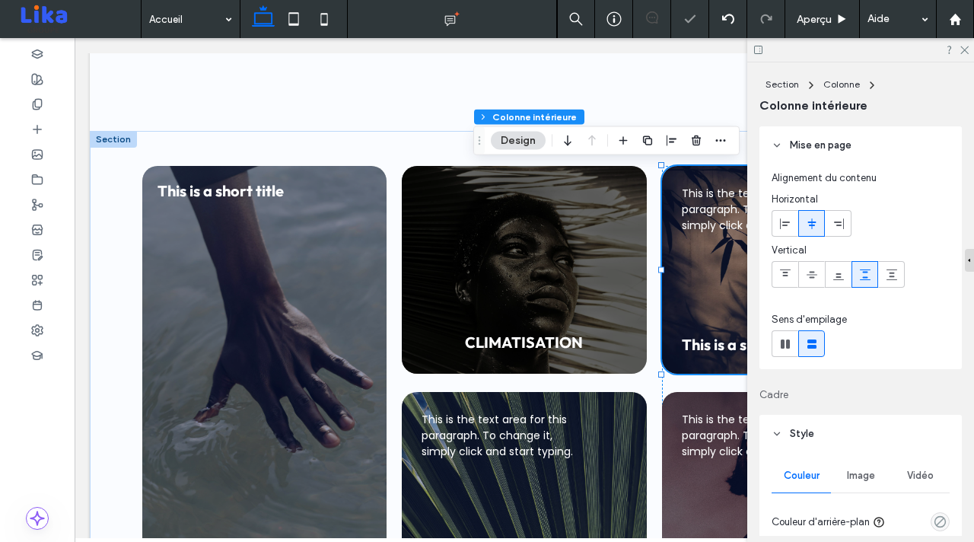
type input "**"
click at [716, 346] on span "This is a short title" at bounding box center [745, 344] width 126 height 19
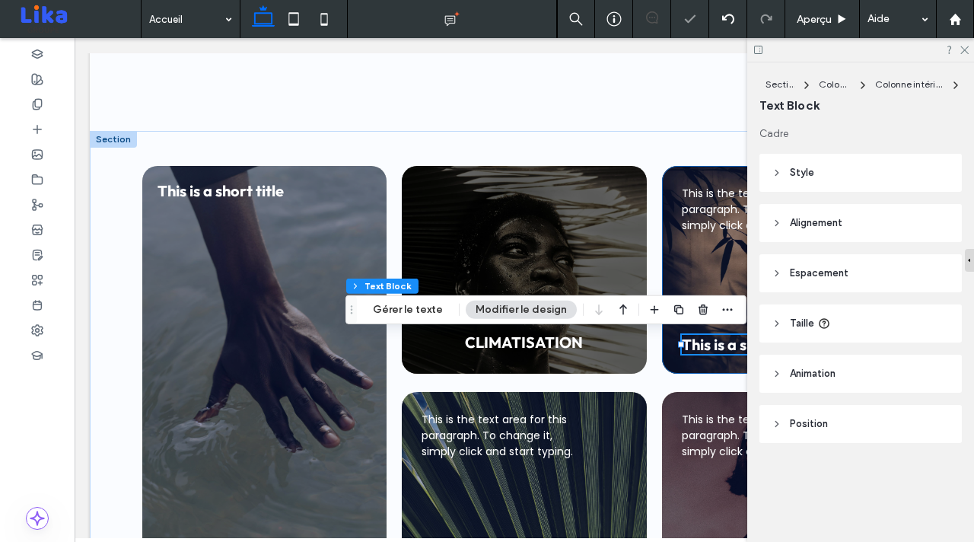
click at [716, 346] on span "This is a short title" at bounding box center [745, 344] width 126 height 19
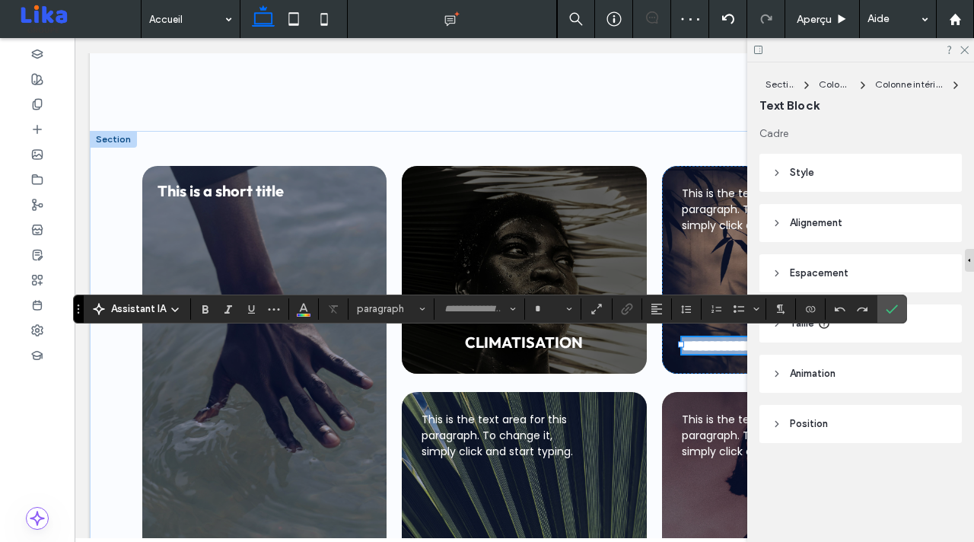
type input "******"
type input "**"
click at [835, 304] on icon "Annuler" at bounding box center [840, 309] width 12 height 12
click at [722, 351] on span "**********" at bounding box center [746, 345] width 128 height 15
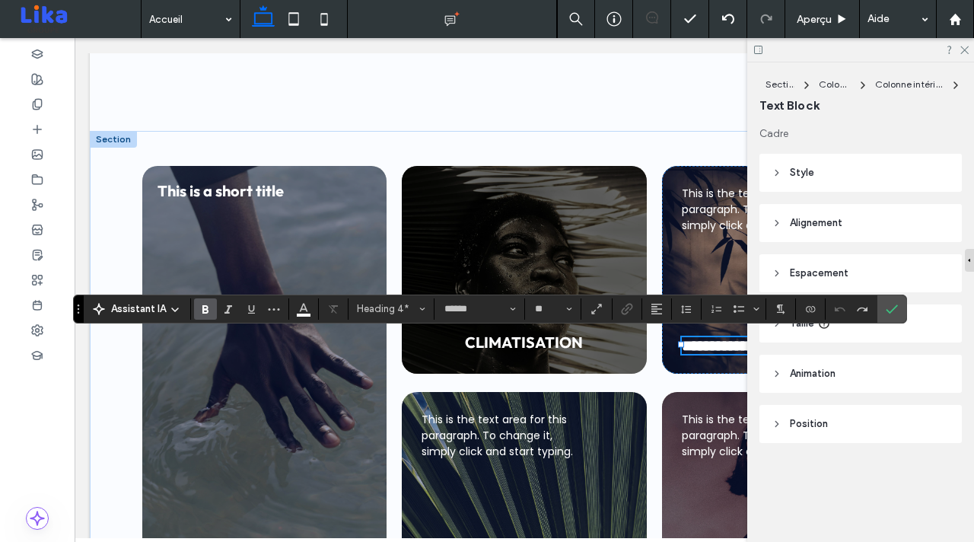
click at [722, 351] on span "**********" at bounding box center [746, 345] width 128 height 15
click at [958, 47] on div at bounding box center [860, 50] width 227 height 24
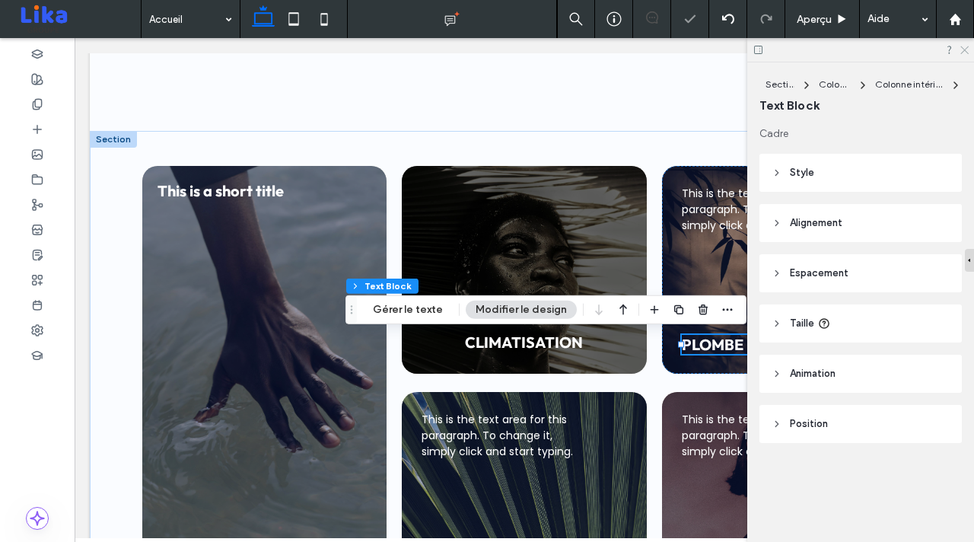
click at [962, 50] on icon at bounding box center [964, 49] width 10 height 10
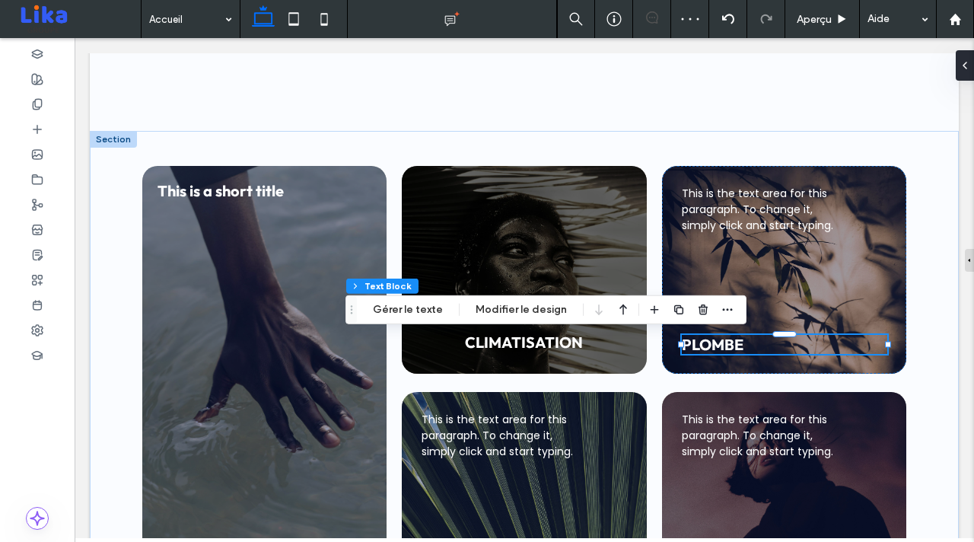
click at [811, 352] on h4 "PLOMBE" at bounding box center [784, 344] width 205 height 19
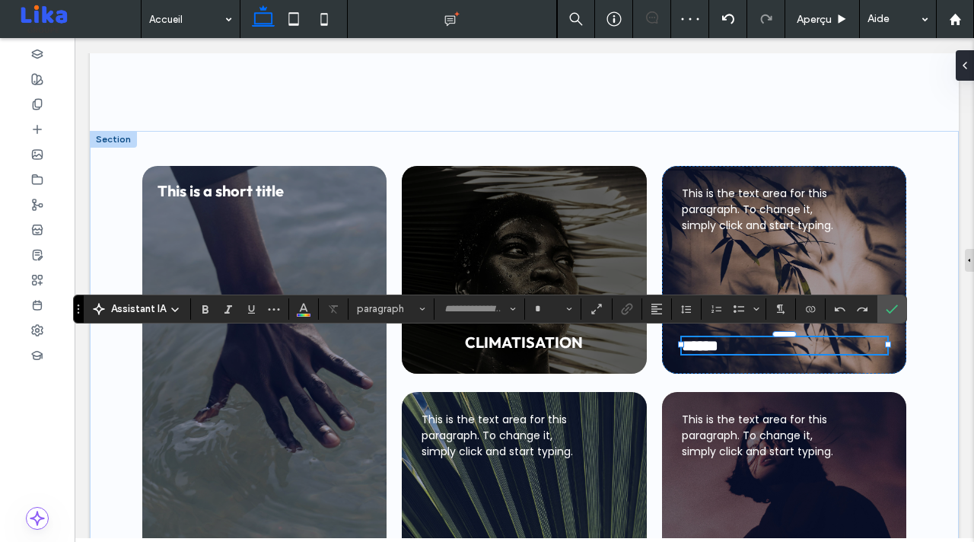
type input "******"
type input "**"
click at [654, 310] on icon "Alignement" at bounding box center [656, 309] width 12 height 12
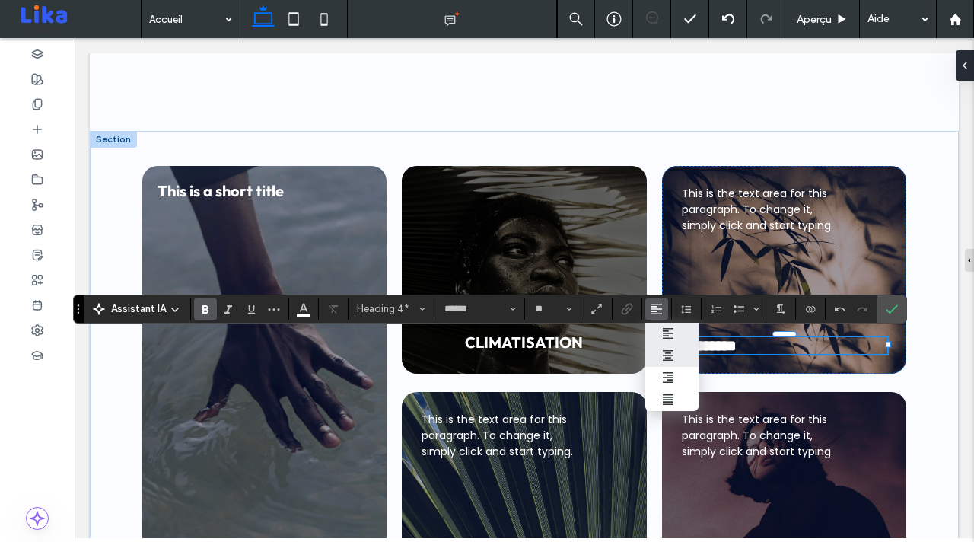
click at [684, 358] on label "ui.textEditor.alignment.center" at bounding box center [671, 356] width 53 height 22
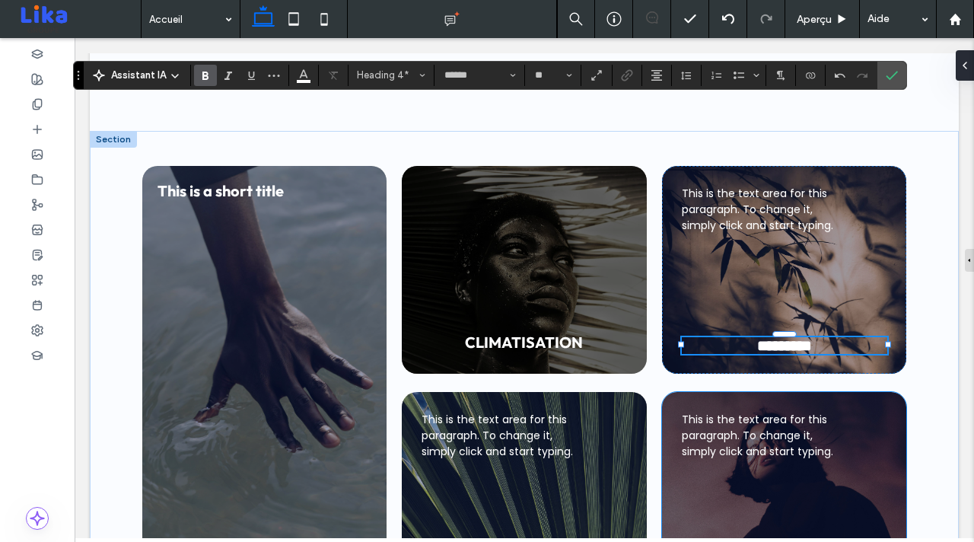
scroll to position [999, 0]
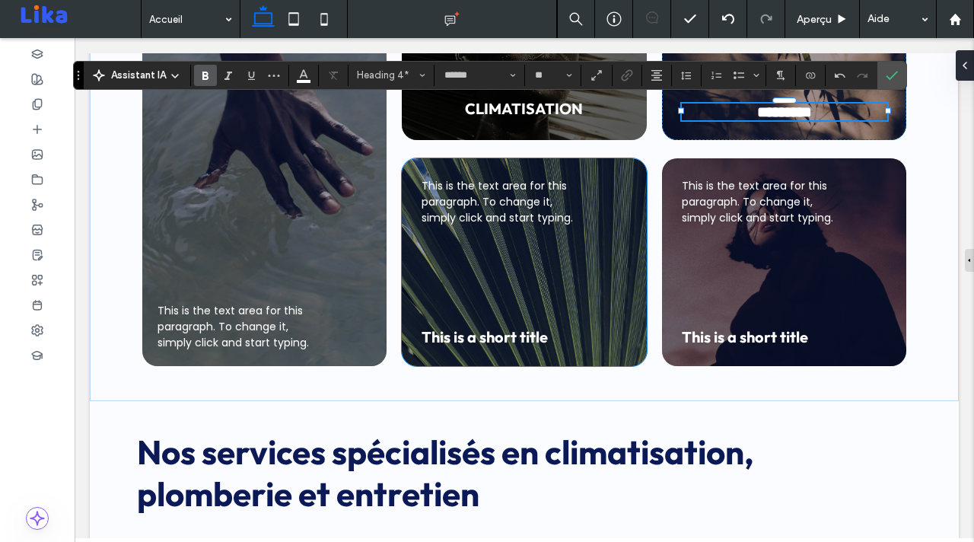
click at [548, 334] on h4 "This is a short title" at bounding box center [523, 336] width 205 height 19
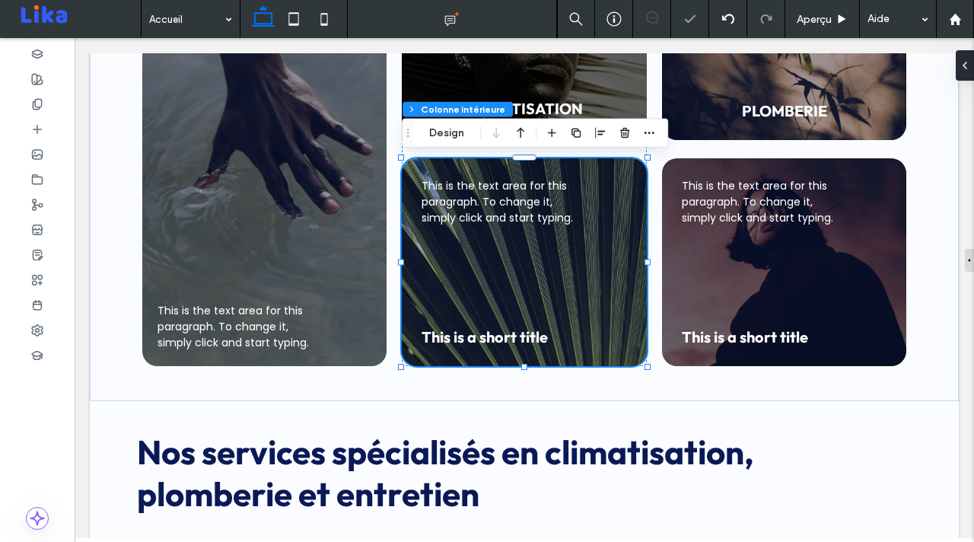
click at [548, 334] on h4 "This is a short title" at bounding box center [523, 336] width 205 height 19
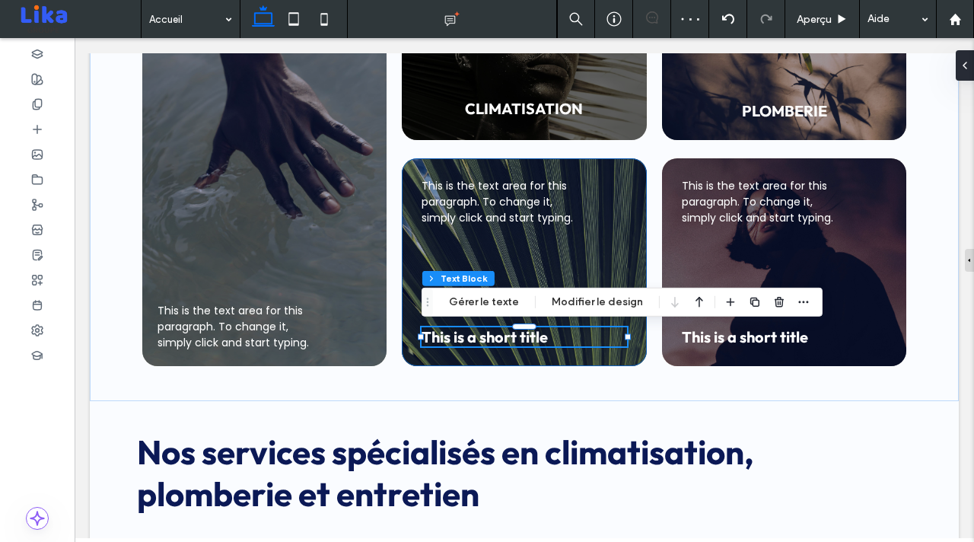
click at [548, 334] on h4 "This is a short title" at bounding box center [523, 336] width 205 height 19
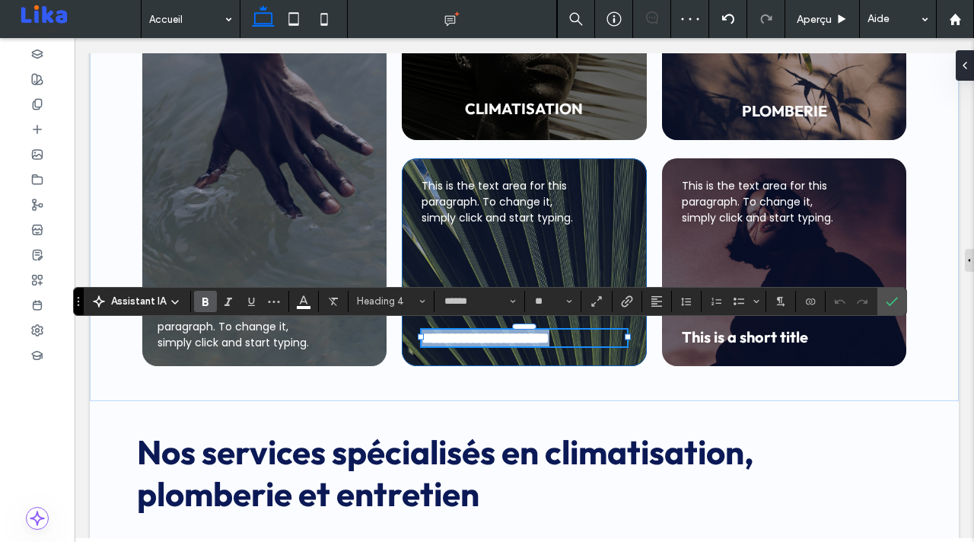
type input "******"
type input "**"
click at [552, 341] on h4 "**********" at bounding box center [523, 337] width 205 height 17
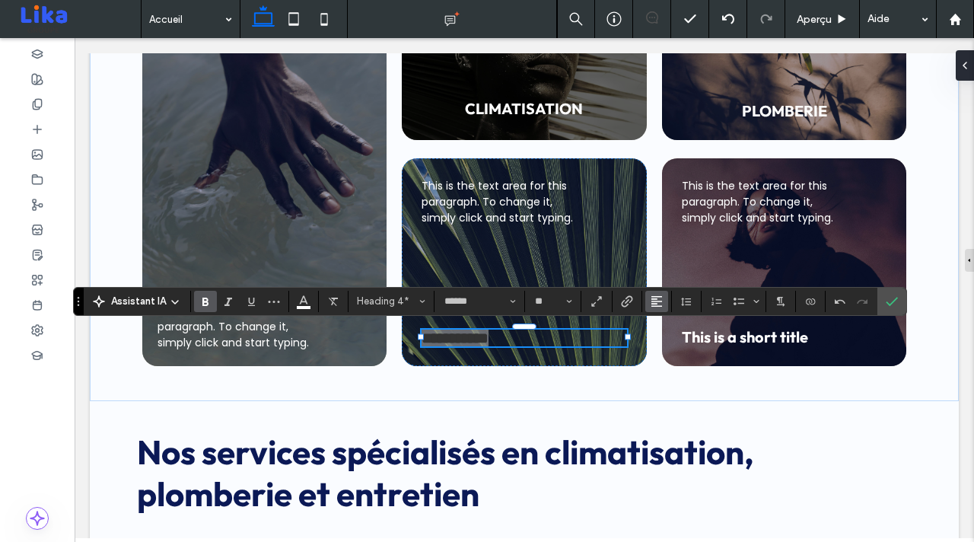
click at [655, 297] on icon "Alignement" at bounding box center [656, 301] width 12 height 12
click at [673, 351] on icon "ui.textEditor.alignment.center" at bounding box center [668, 348] width 12 height 12
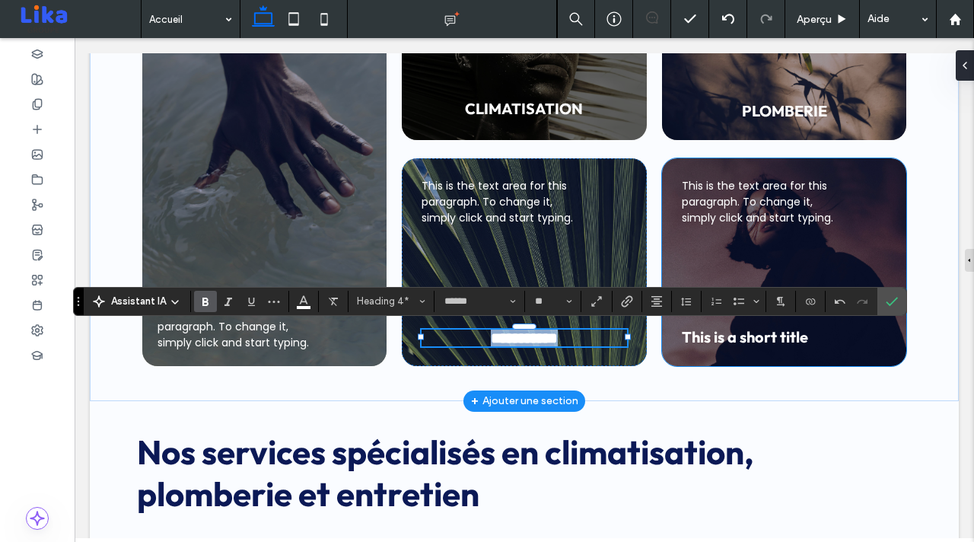
click at [733, 341] on span "This is a short title" at bounding box center [745, 336] width 126 height 19
click at [735, 335] on span "This is a short title" at bounding box center [745, 336] width 126 height 19
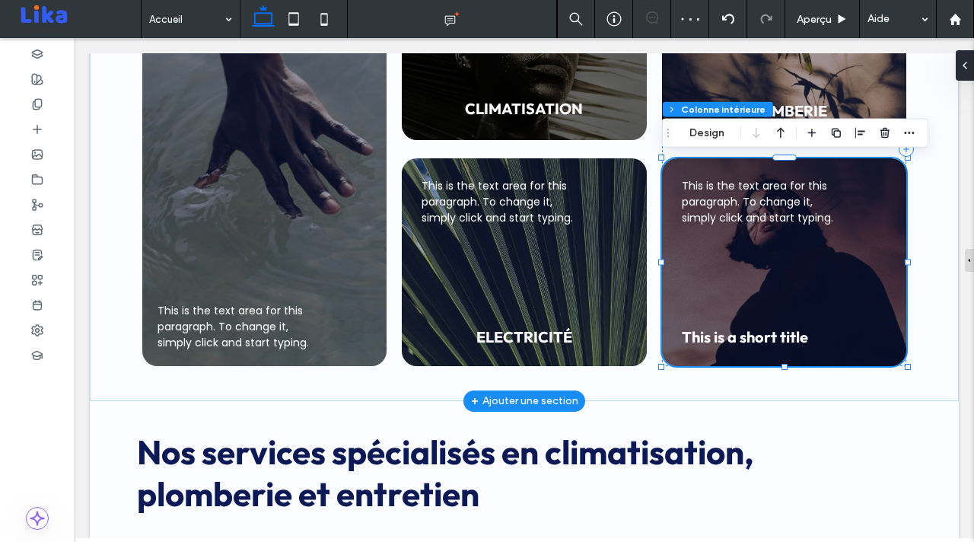
click at [738, 332] on span "This is a short title" at bounding box center [745, 336] width 126 height 19
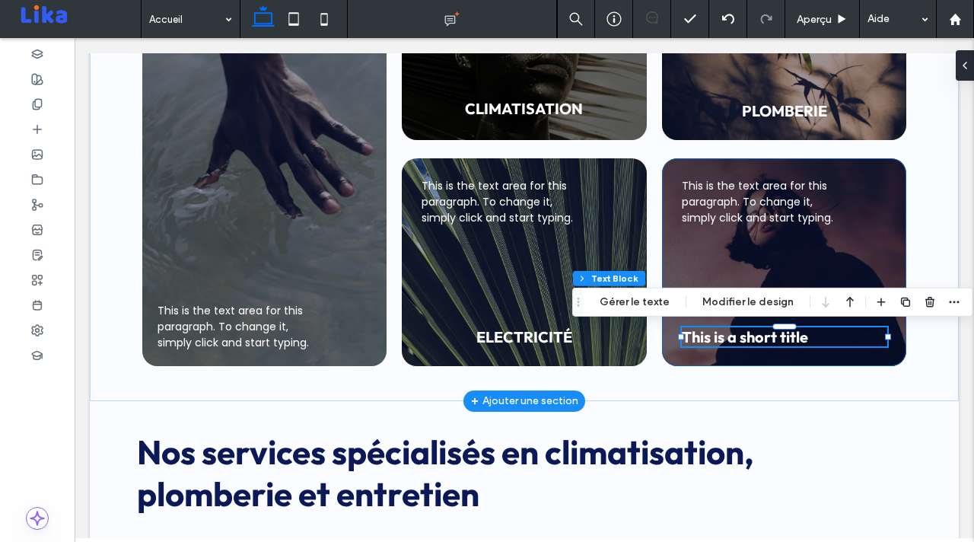
click at [738, 332] on span "This is a short title" at bounding box center [745, 336] width 126 height 19
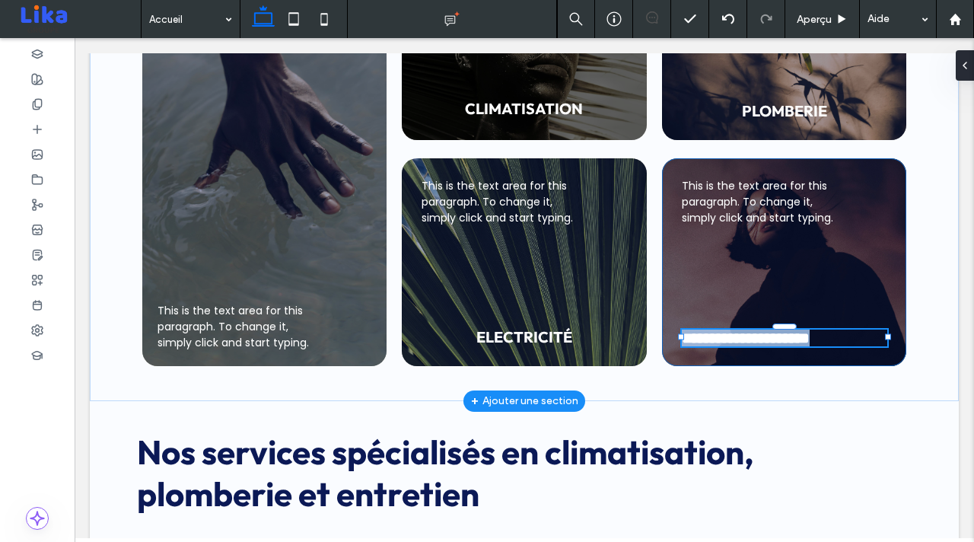
type input "******"
type input "**"
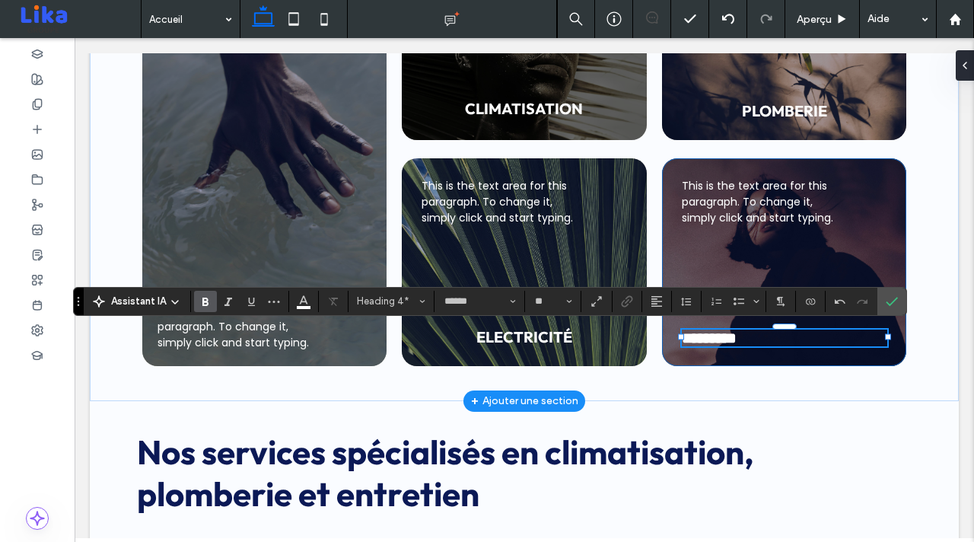
click at [767, 335] on h4 "*********" at bounding box center [784, 337] width 205 height 17
click at [649, 304] on button "Alignement" at bounding box center [656, 301] width 23 height 21
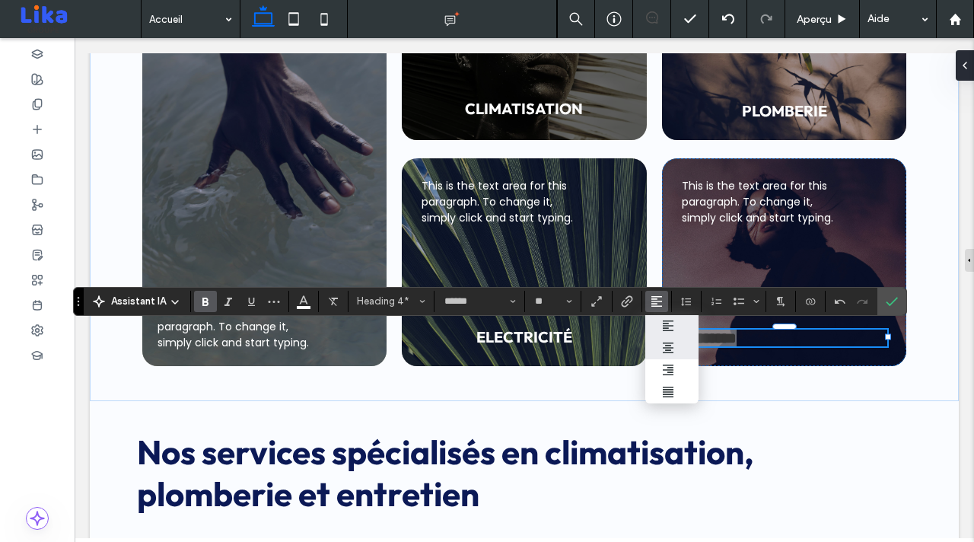
click at [679, 342] on div "ui.textEditor.alignment.center" at bounding box center [672, 348] width 20 height 12
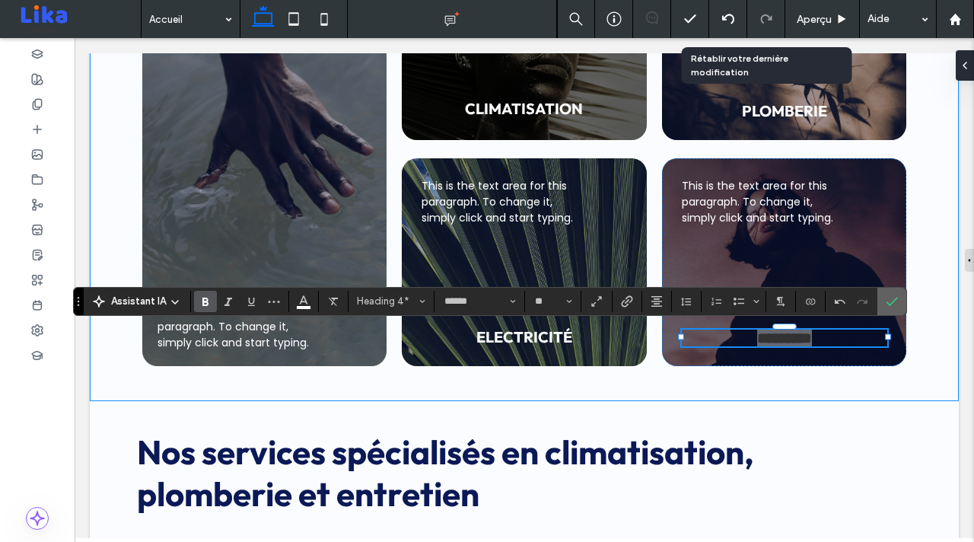
click at [891, 298] on icon "Confirmer" at bounding box center [891, 301] width 12 height 12
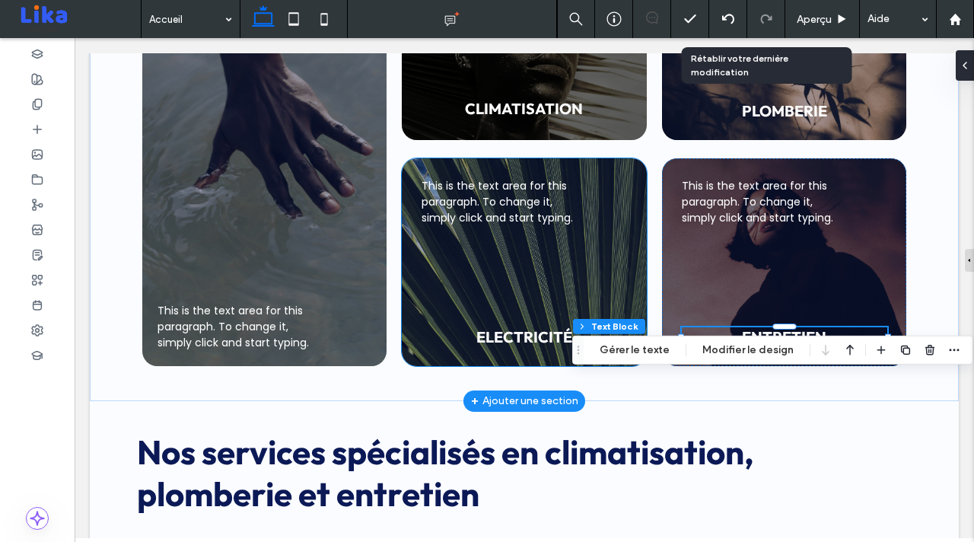
scroll to position [951, 0]
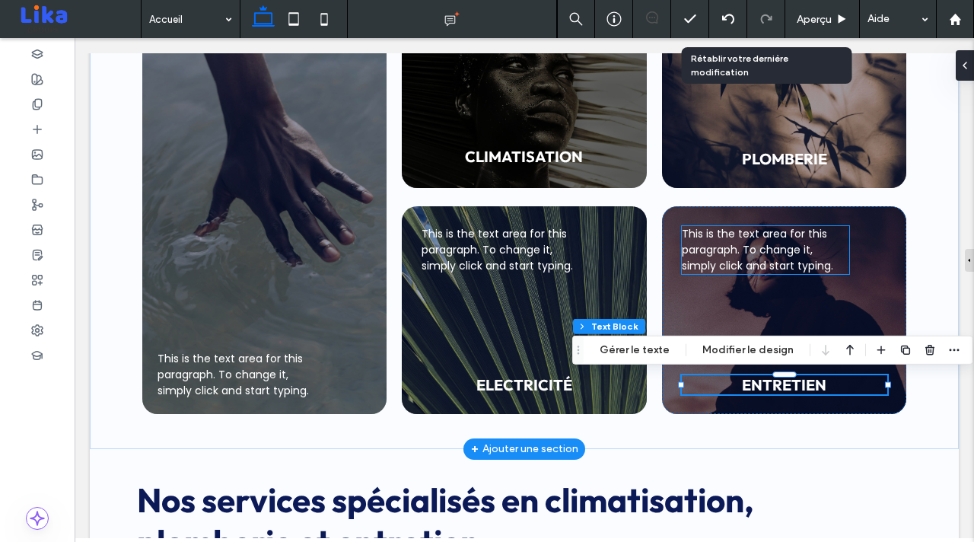
click at [749, 252] on span "This is the text area for this paragraph. To change it, simply click and start …" at bounding box center [757, 249] width 151 height 47
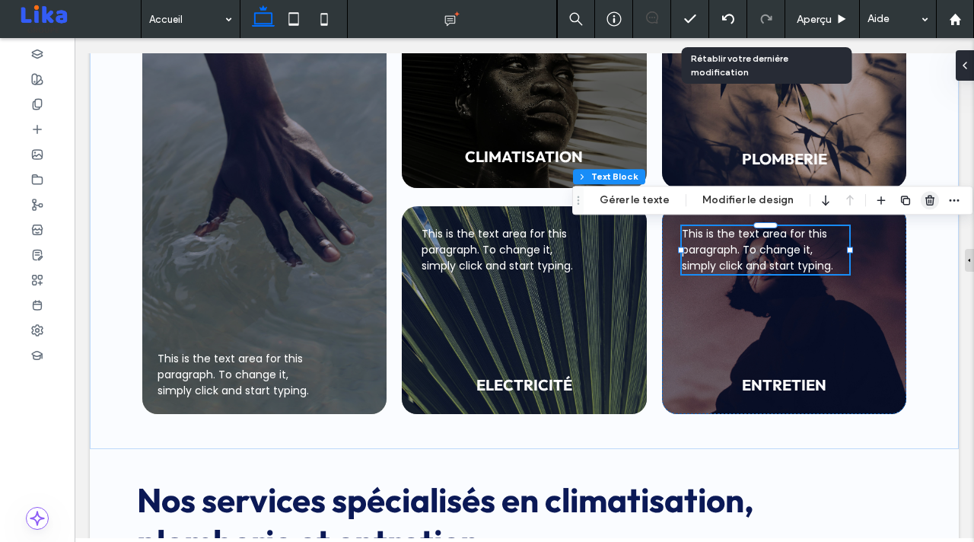
drag, startPoint x: 926, startPoint y: 198, endPoint x: 503, endPoint y: 205, distance: 423.0
click at [926, 198] on use "button" at bounding box center [929, 201] width 9 height 10
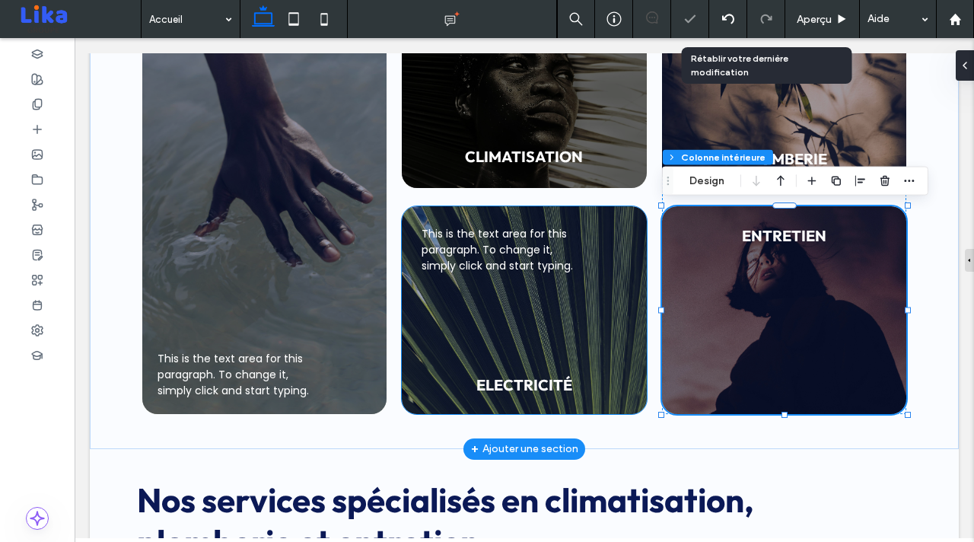
type input "**"
click at [548, 250] on span "This is the text area for this paragraph. To change it, simply click and start …" at bounding box center [496, 249] width 151 height 47
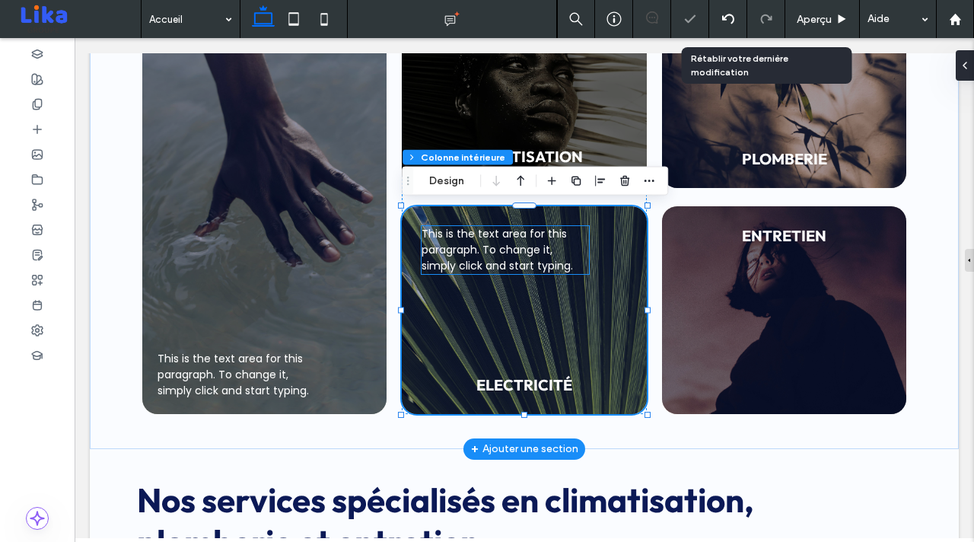
click at [531, 258] on span "This is the text area for this paragraph. To change it, simply click and start …" at bounding box center [496, 249] width 151 height 47
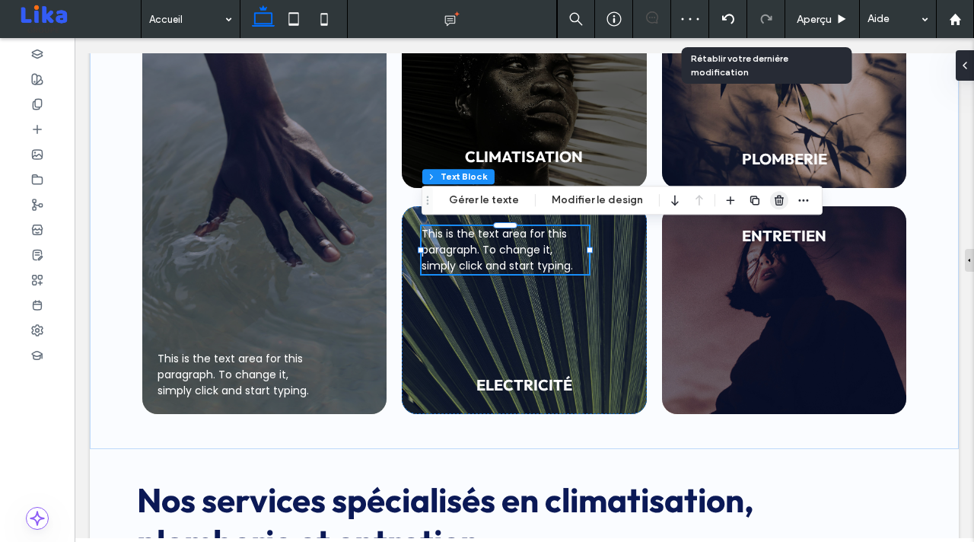
click at [773, 196] on icon "button" at bounding box center [779, 200] width 12 height 12
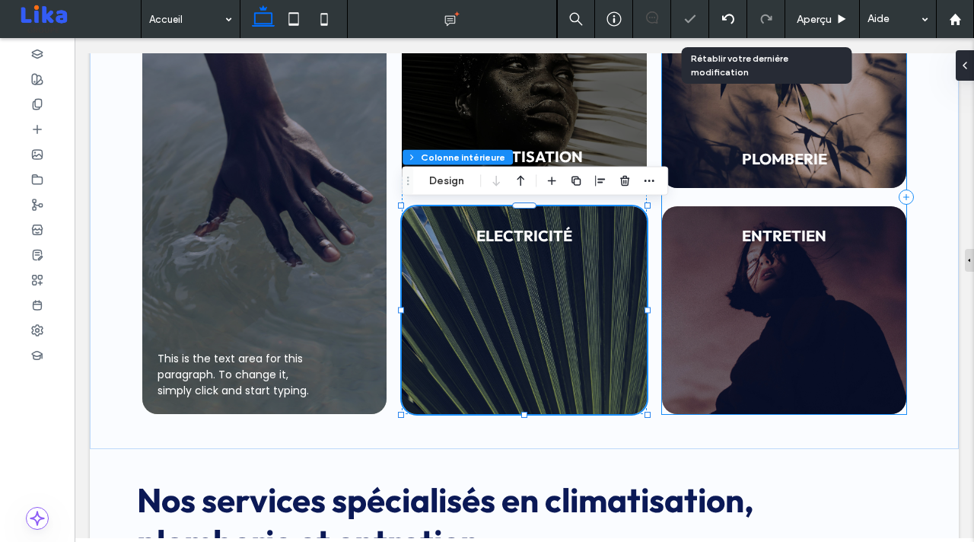
type input "**"
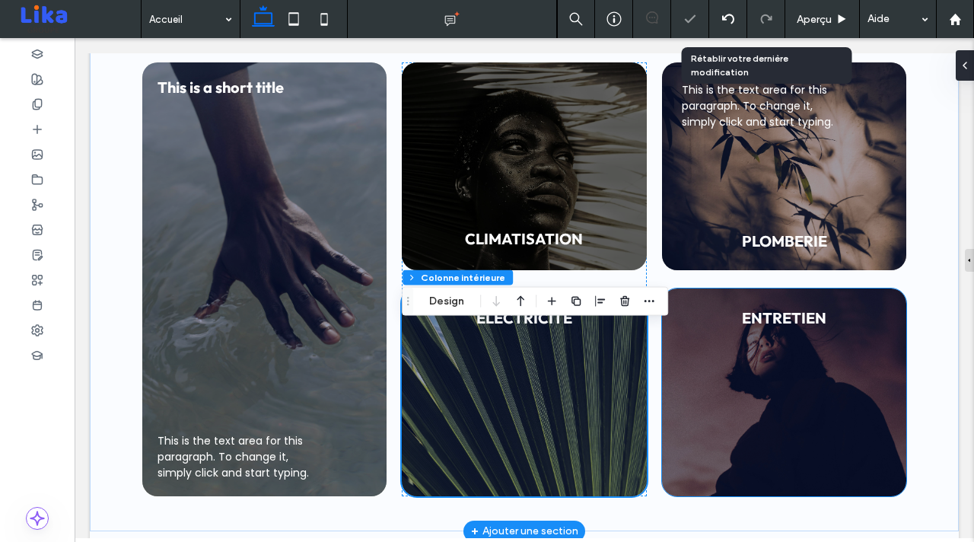
scroll to position [803, 0]
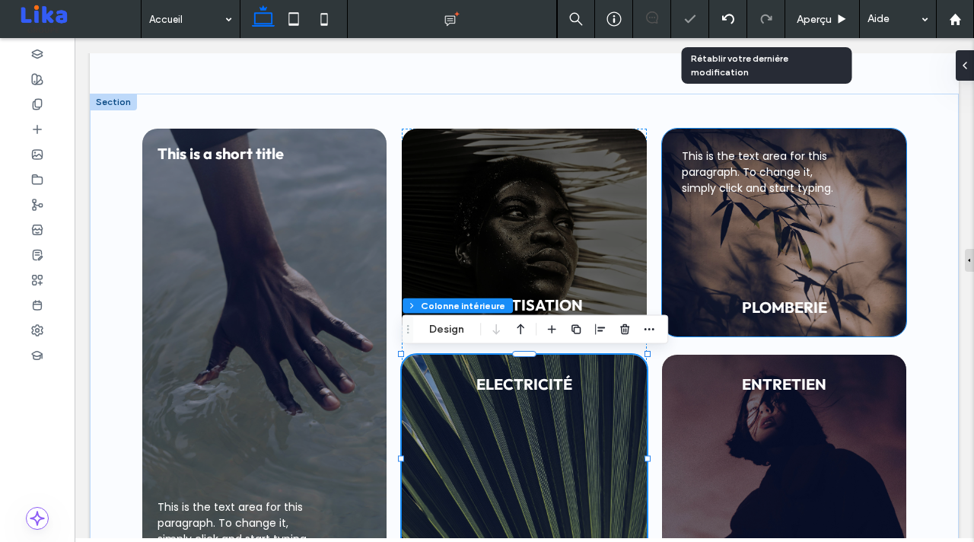
click at [766, 169] on span "This is the text area for this paragraph. To change it, simply click and start …" at bounding box center [757, 171] width 151 height 47
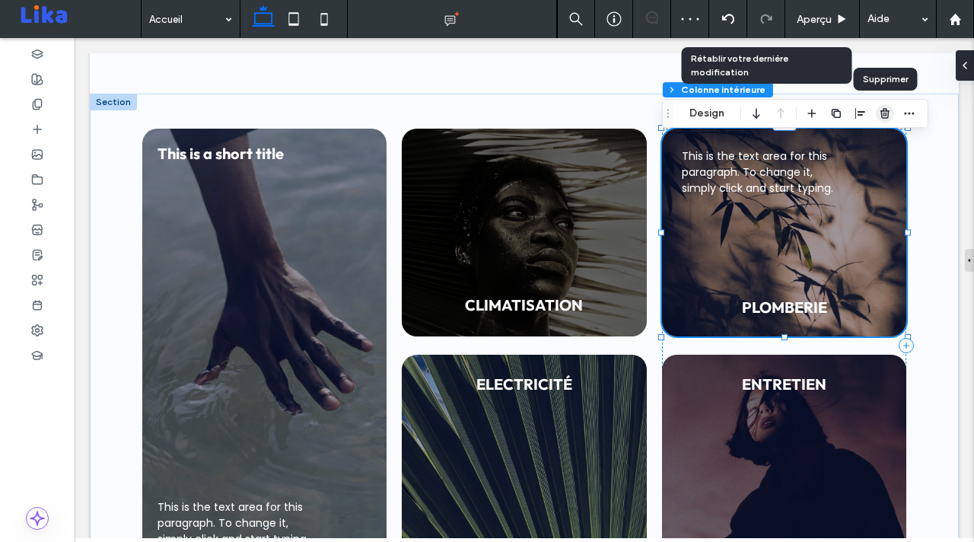
click at [882, 113] on icon "button" at bounding box center [885, 113] width 12 height 12
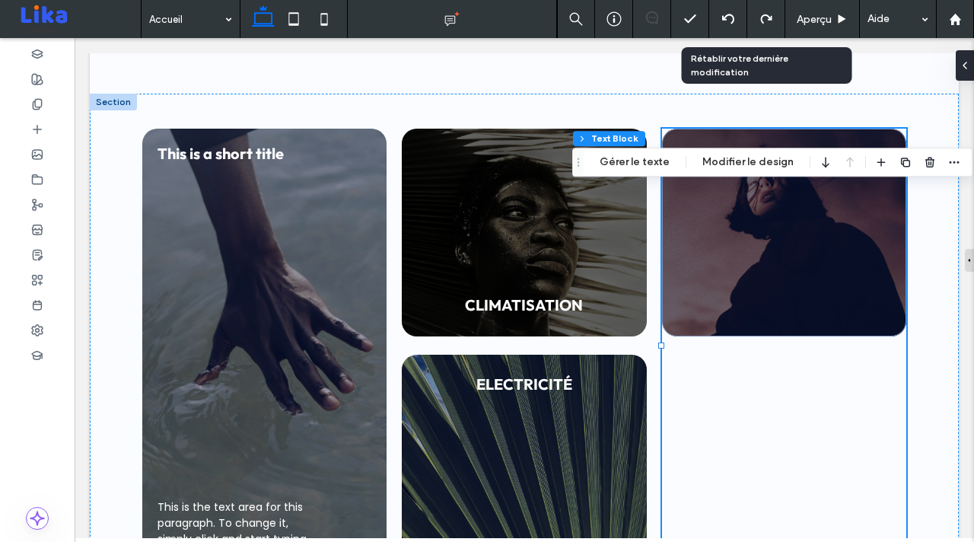
click at [925, 164] on use "button" at bounding box center [929, 162] width 9 height 10
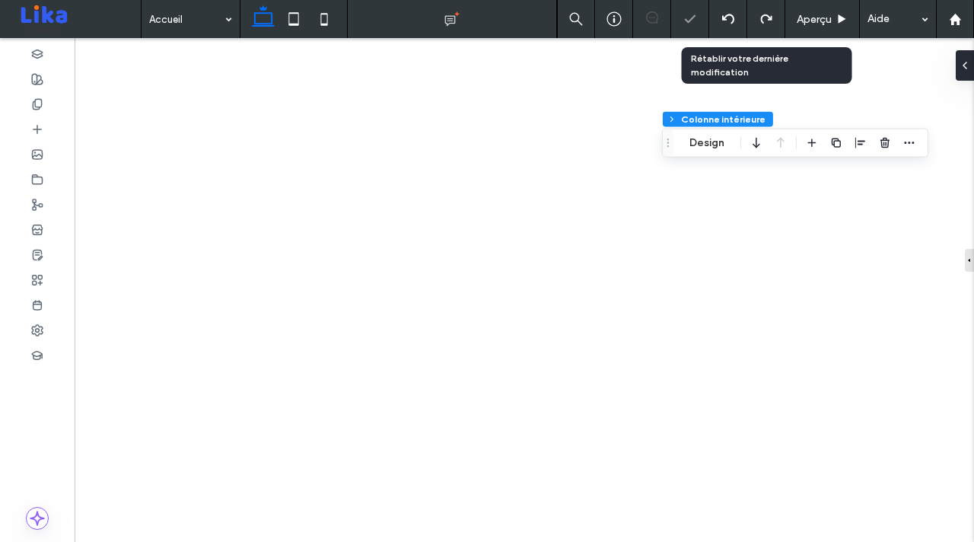
type input "**"
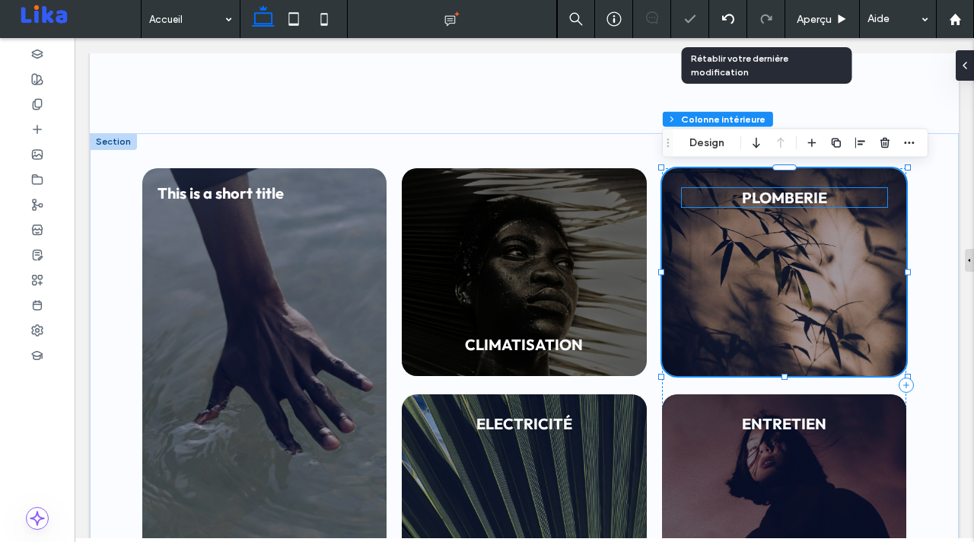
scroll to position [763, 0]
click at [866, 199] on h4 "PLOMBERIE" at bounding box center [784, 197] width 205 height 19
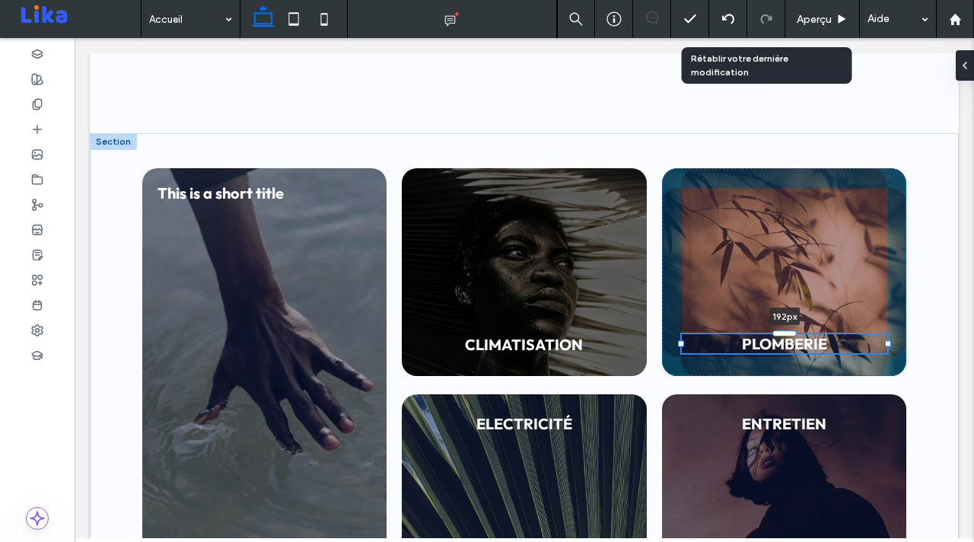
drag, startPoint x: 784, startPoint y: 189, endPoint x: 790, endPoint y: 335, distance: 146.9
click at [790, 335] on div at bounding box center [784, 333] width 24 height 6
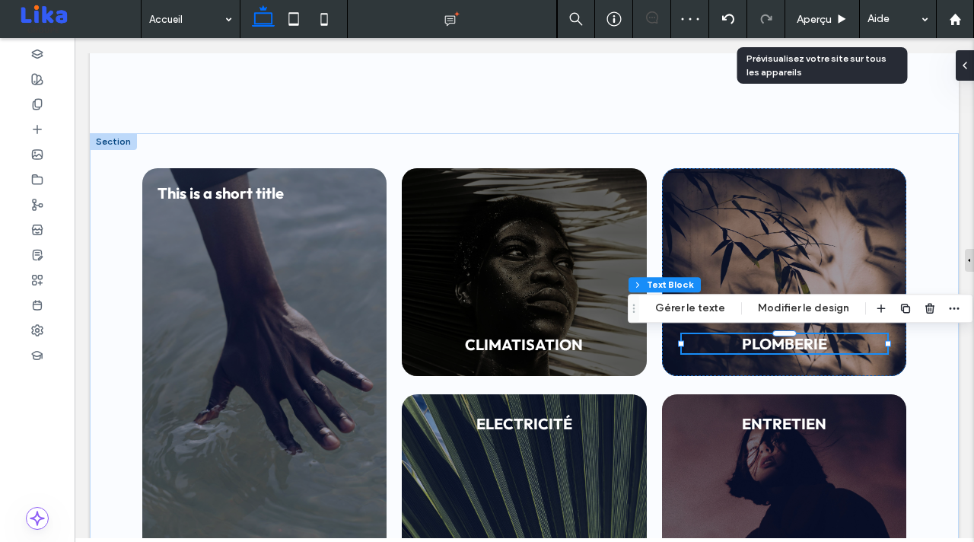
click at [800, 13] on span "Aperçu" at bounding box center [813, 19] width 35 height 13
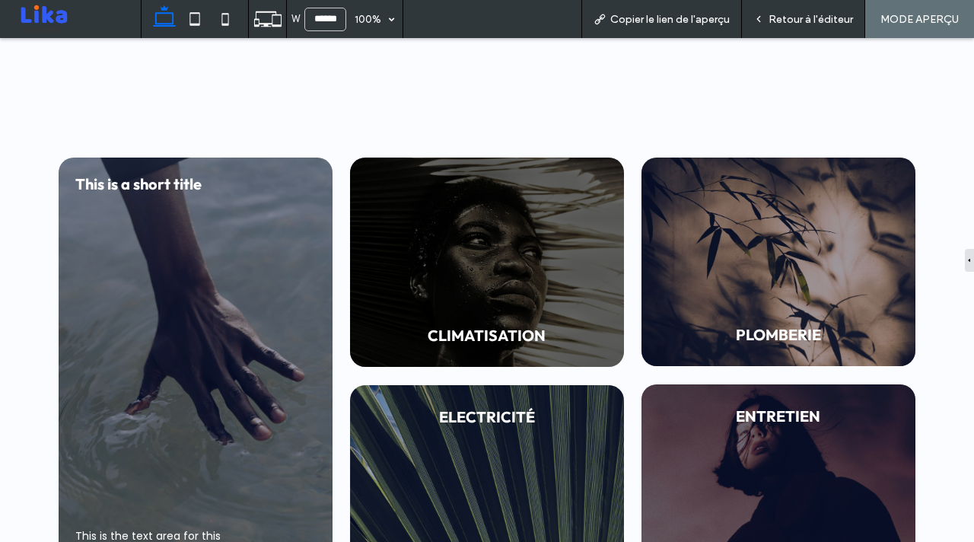
scroll to position [752, 0]
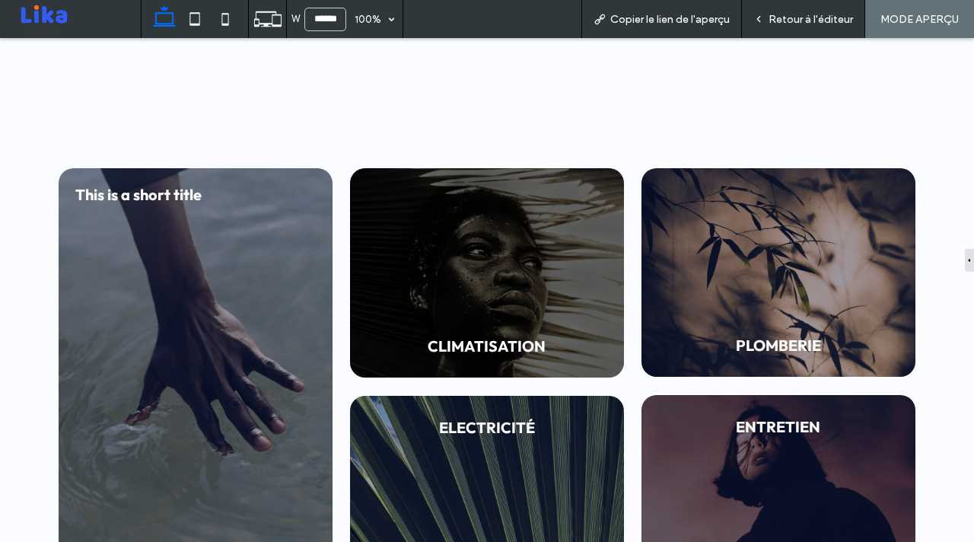
click at [802, 13] on span "Retour à l'éditeur" at bounding box center [810, 19] width 84 height 13
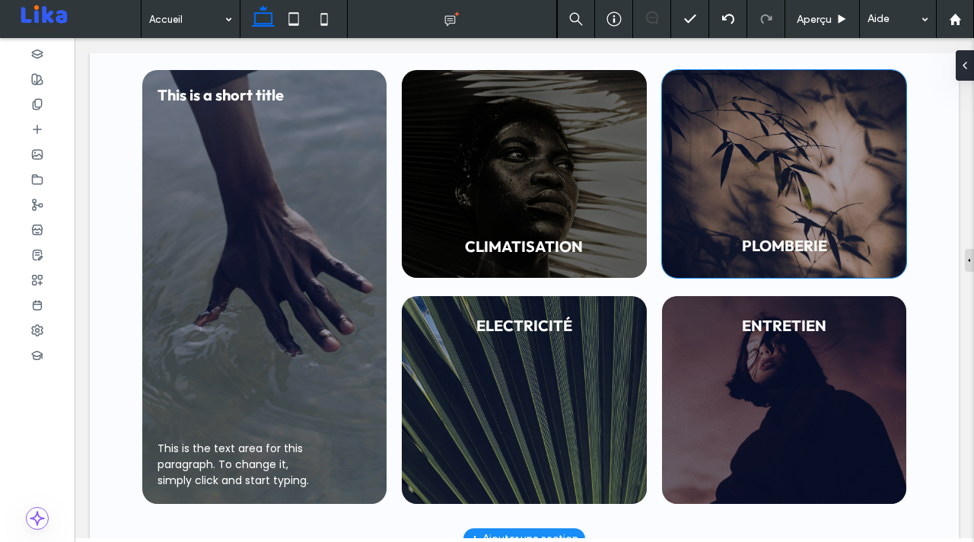
scroll to position [974, 0]
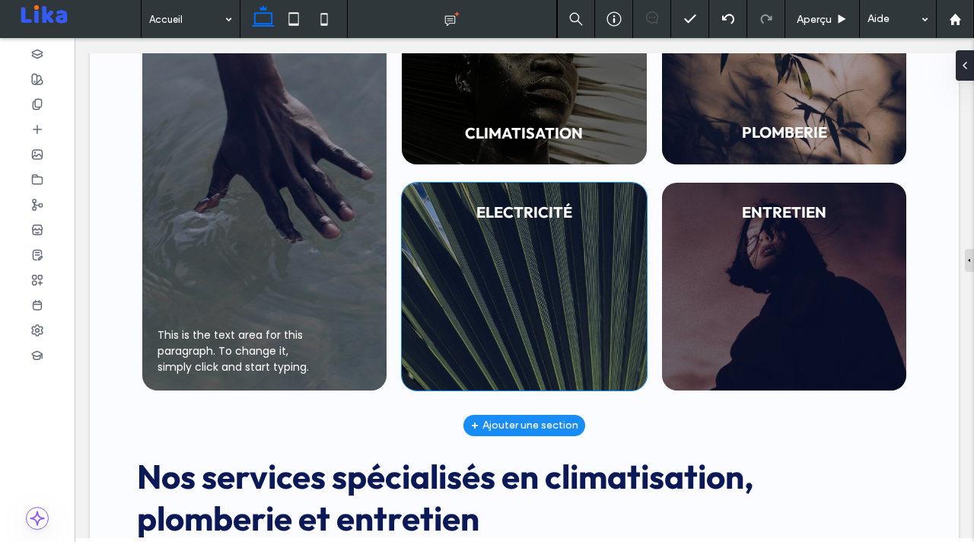
click at [535, 209] on span "ELECTRICITÉ" at bounding box center [524, 211] width 96 height 19
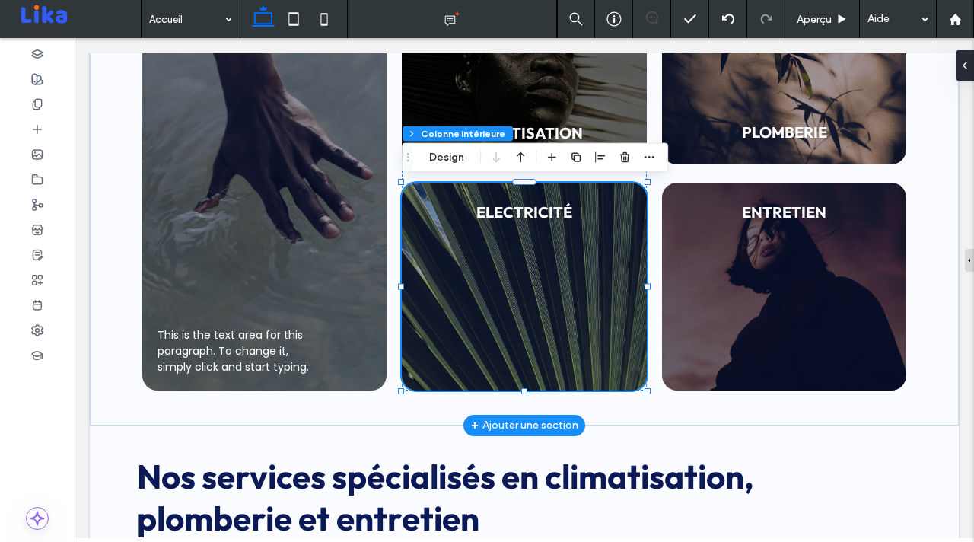
click at [528, 215] on span "ELECTRICITÉ" at bounding box center [524, 211] width 96 height 19
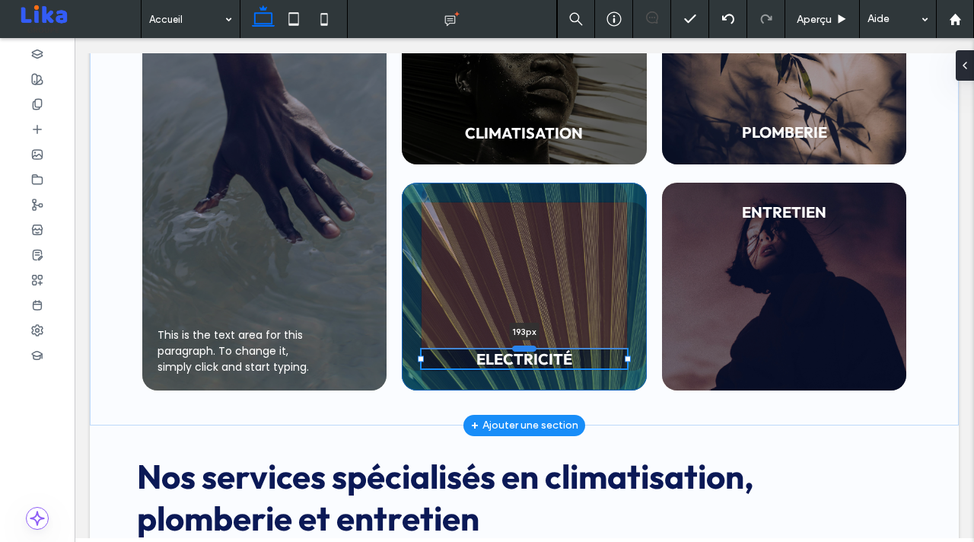
drag, startPoint x: 524, startPoint y: 199, endPoint x: 529, endPoint y: 345, distance: 146.1
click at [529, 345] on div at bounding box center [524, 348] width 24 height 6
click at [529, 348] on div at bounding box center [524, 351] width 24 height 6
click at [524, 348] on div at bounding box center [524, 350] width 24 height 6
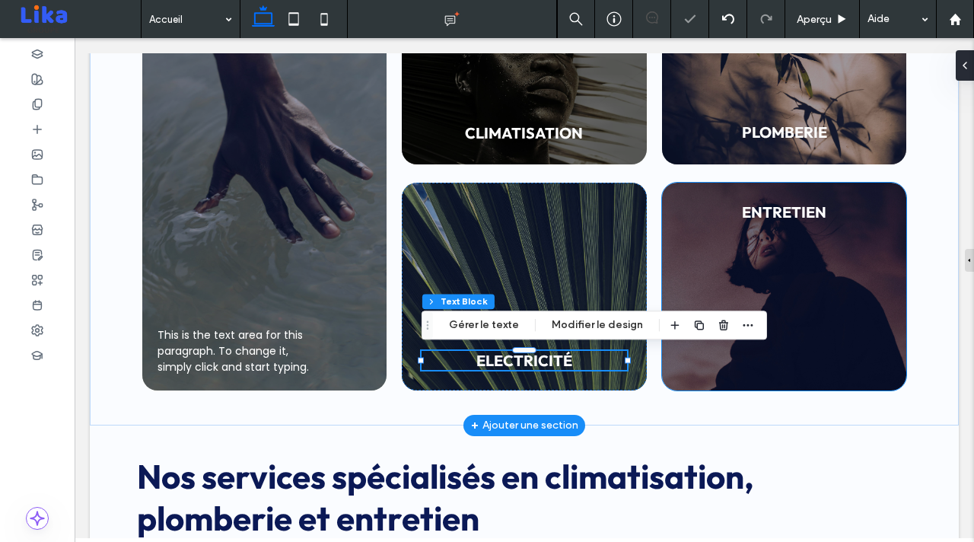
click at [796, 214] on span "ENTRETIEN" at bounding box center [784, 211] width 84 height 19
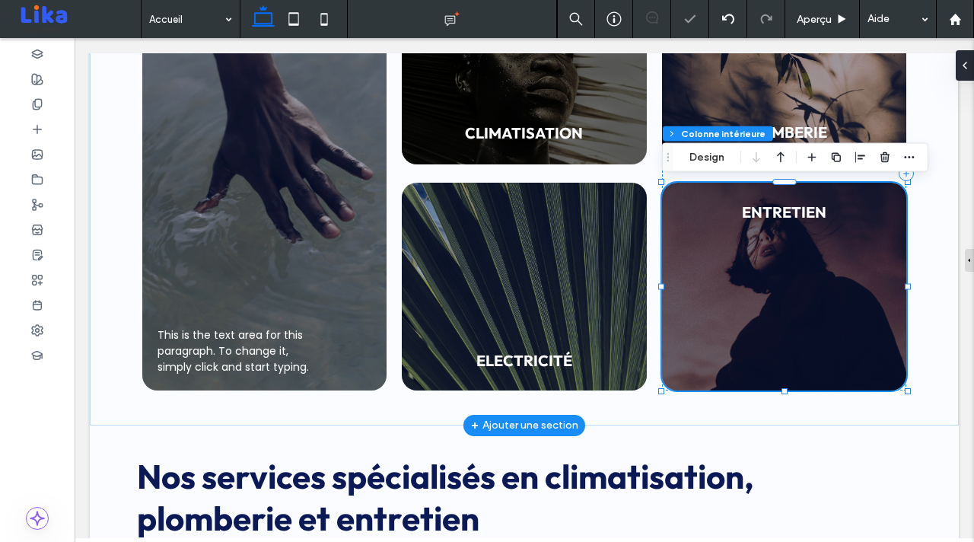
click at [793, 213] on span "ENTRETIEN" at bounding box center [784, 211] width 84 height 19
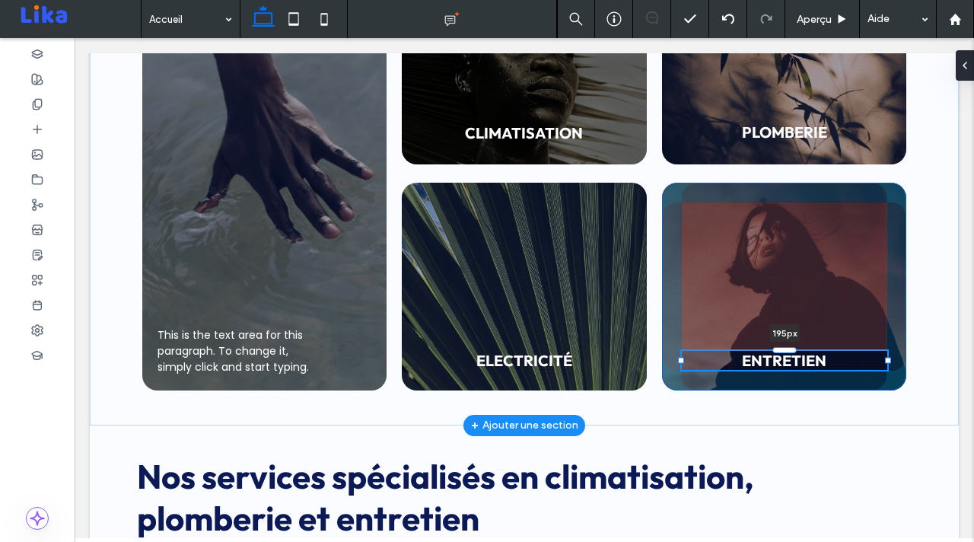
drag, startPoint x: 789, startPoint y: 199, endPoint x: 798, endPoint y: 348, distance: 148.6
click at [798, 348] on div "This is the text area for this paragraph. To change it, simply click and start …" at bounding box center [524, 173] width 869 height 503
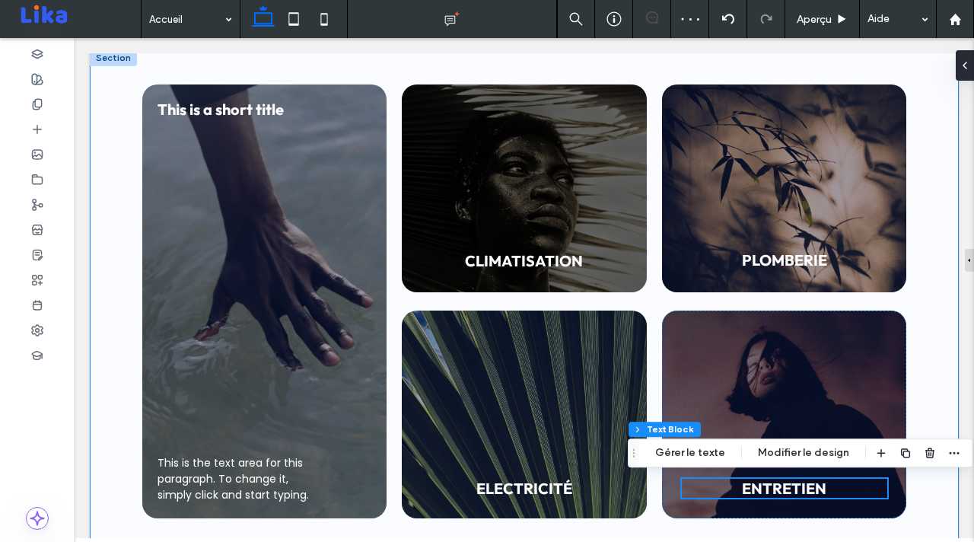
scroll to position [780, 0]
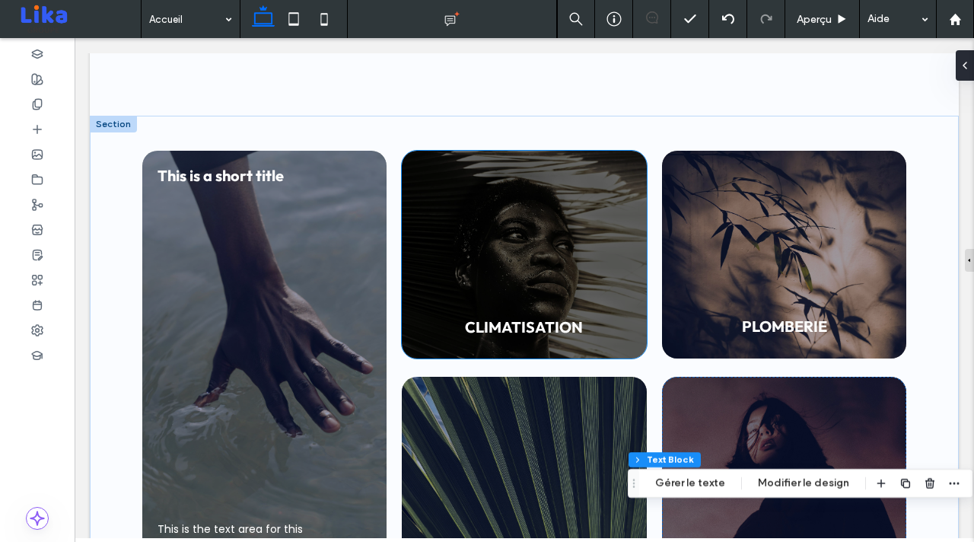
click at [558, 219] on div "CLIMATISATION" at bounding box center [524, 255] width 245 height 208
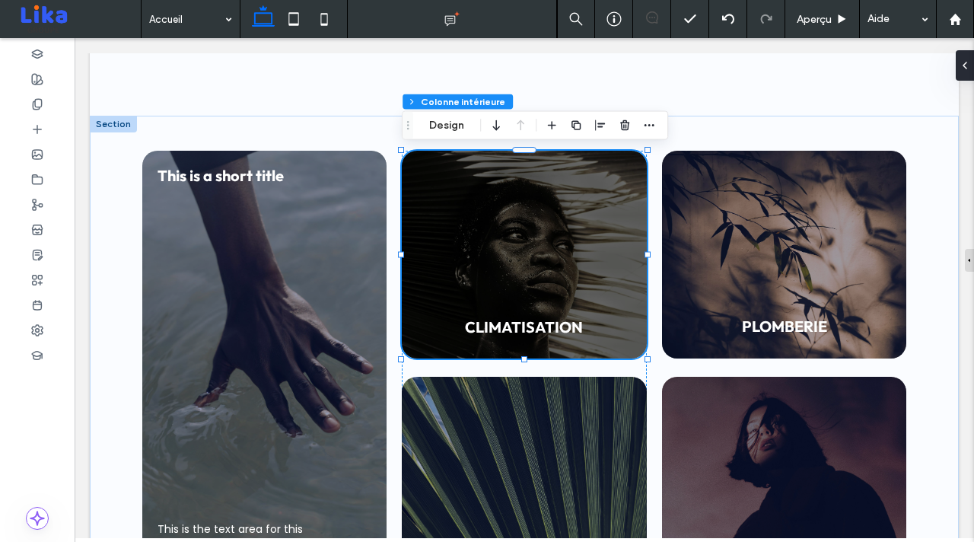
click at [558, 219] on div "CLIMATISATION" at bounding box center [524, 255] width 245 height 208
click at [552, 219] on div "CLIMATISATION" at bounding box center [524, 255] width 245 height 208
click at [564, 240] on div "CLIMATISATION" at bounding box center [524, 255] width 245 height 208
click at [453, 124] on button "Design" at bounding box center [446, 125] width 55 height 18
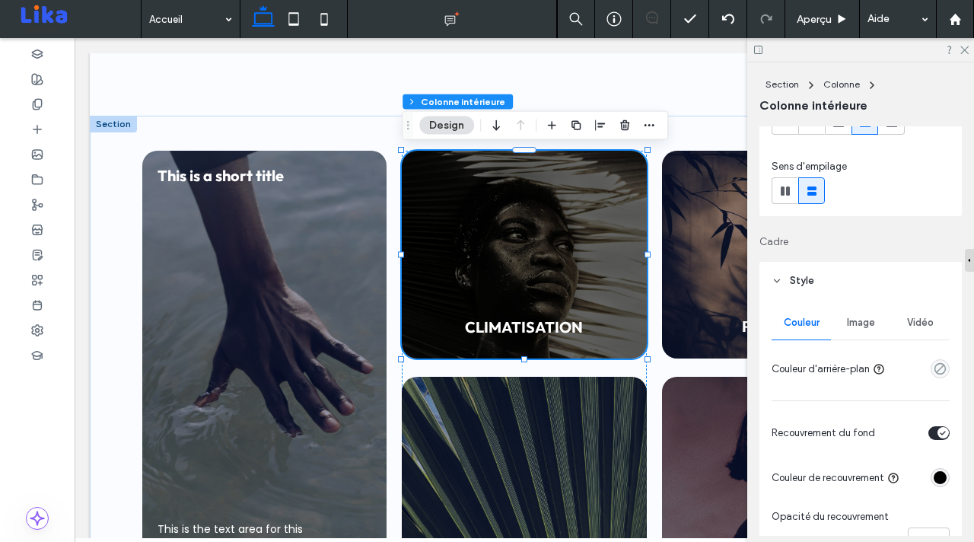
scroll to position [211, 0]
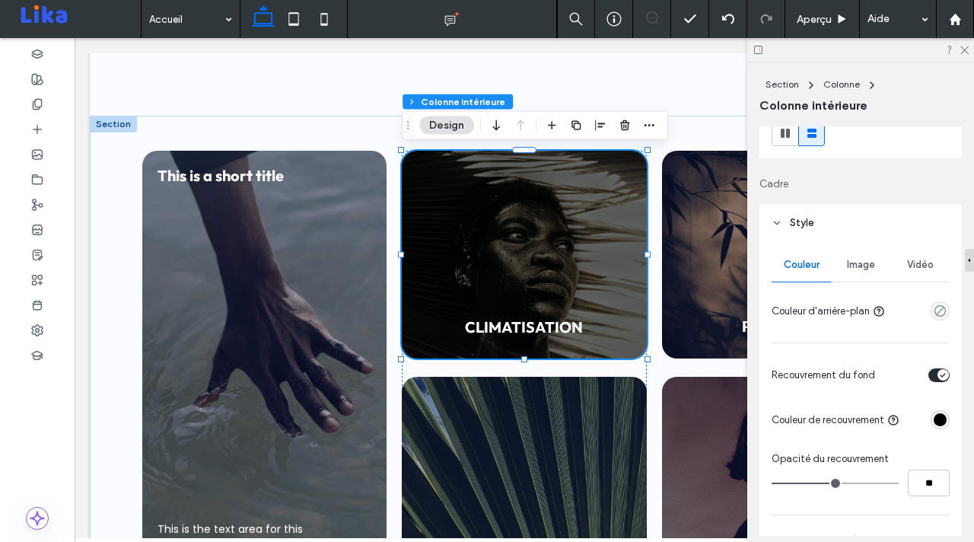
click at [866, 258] on div "Image" at bounding box center [860, 264] width 59 height 33
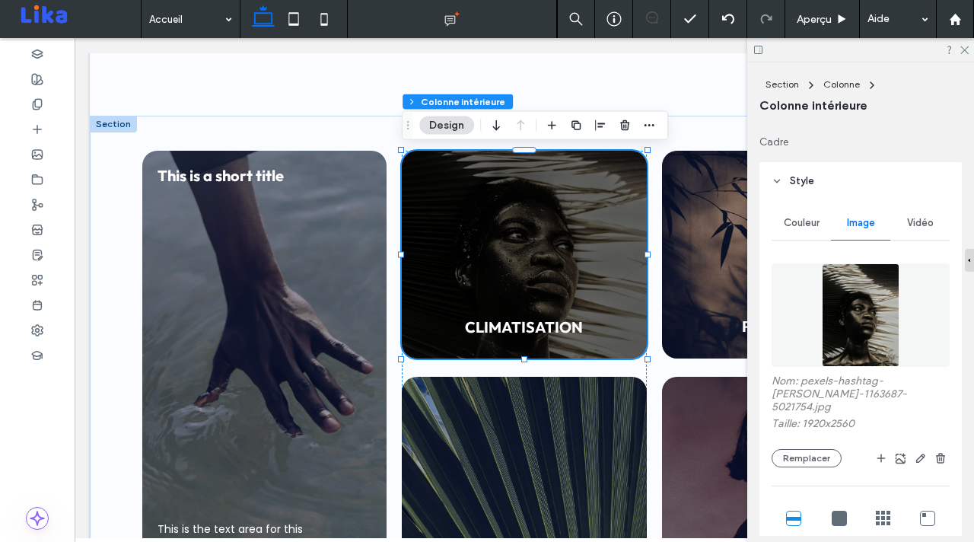
scroll to position [255, 0]
